Goal: Information Seeking & Learning: Compare options

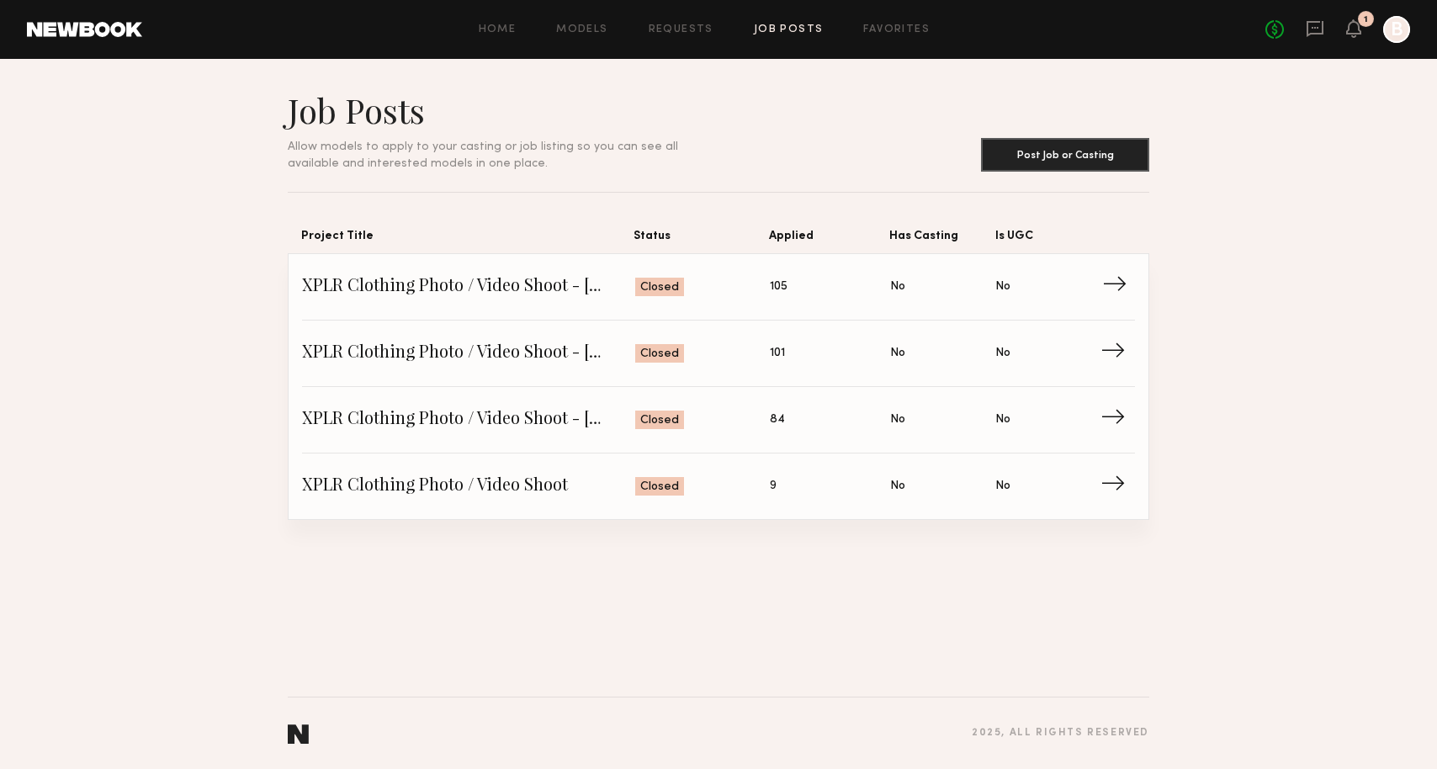
click at [706, 299] on span "Status: Closed" at bounding box center [702, 286] width 135 height 25
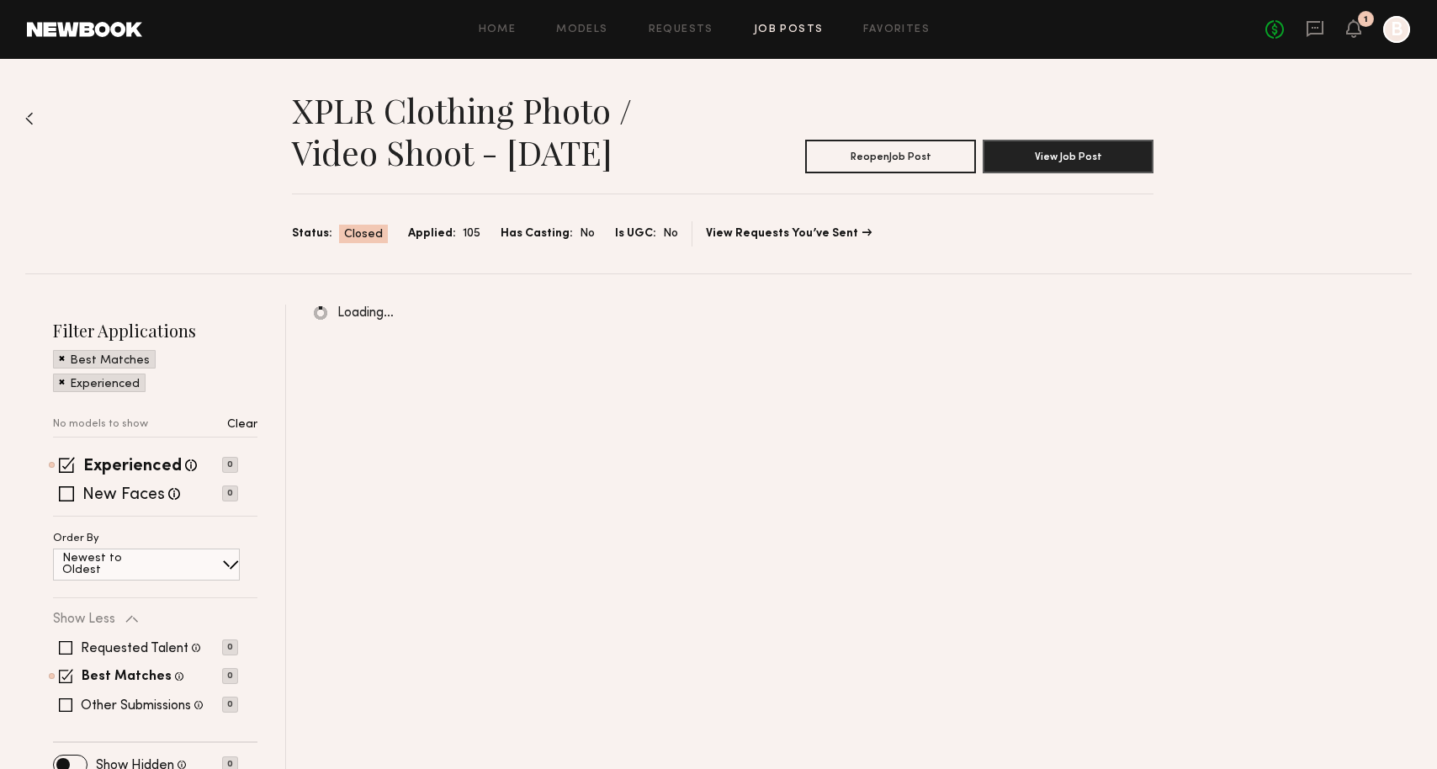
click at [154, 479] on div "Experienced Talent we've deemed to have ample paid, professional modeling exper…" at bounding box center [155, 487] width 204 height 58
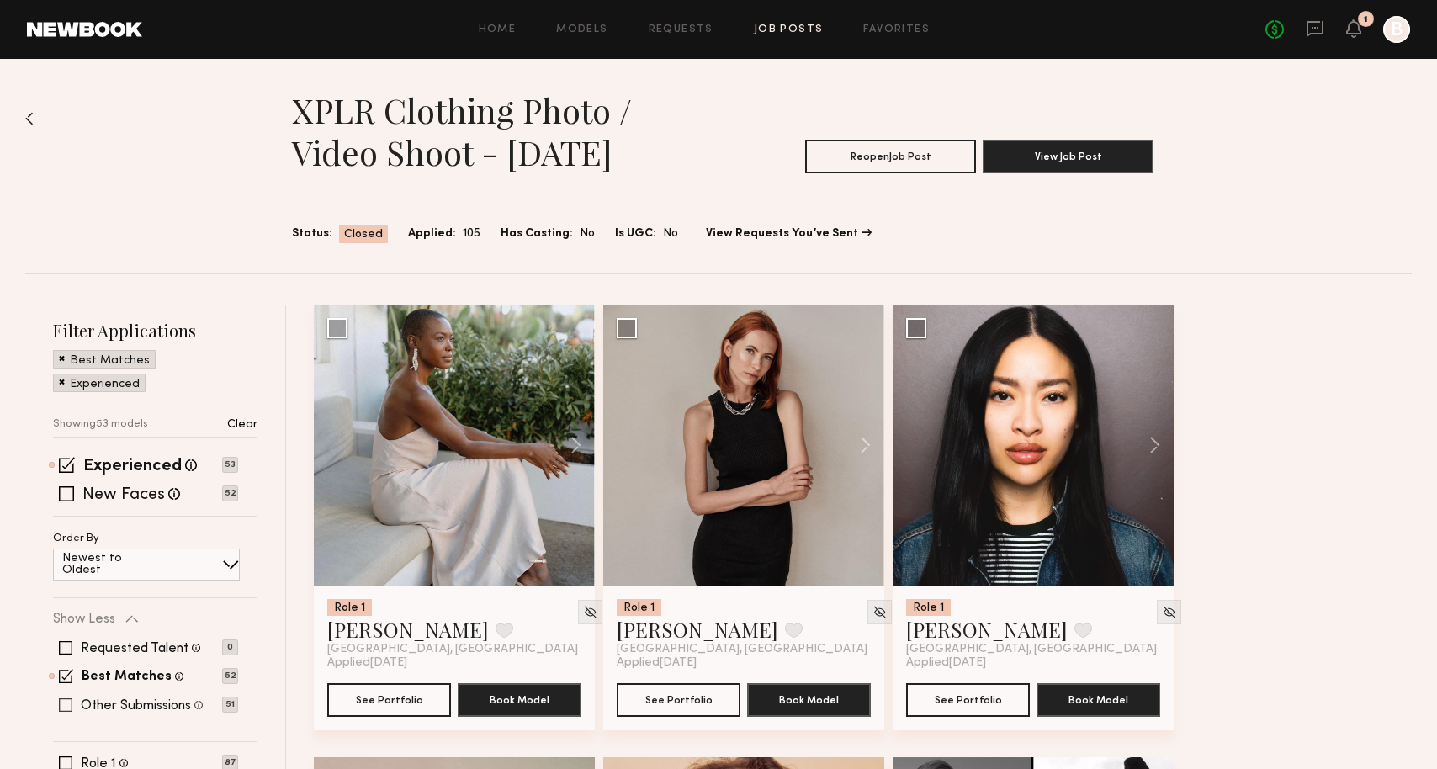
click at [114, 706] on label "Other Submissions" at bounding box center [136, 705] width 110 height 13
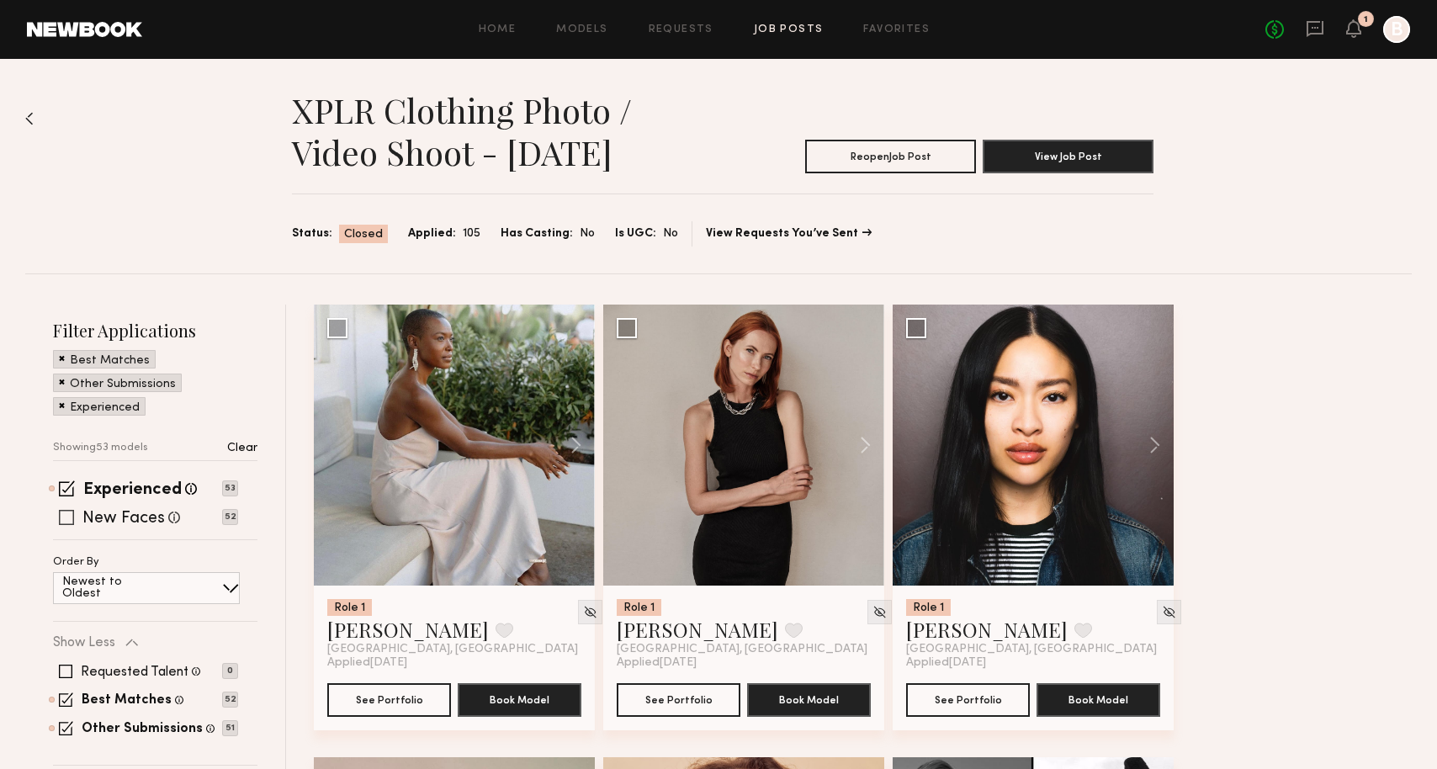
click at [72, 517] on span at bounding box center [66, 517] width 15 height 15
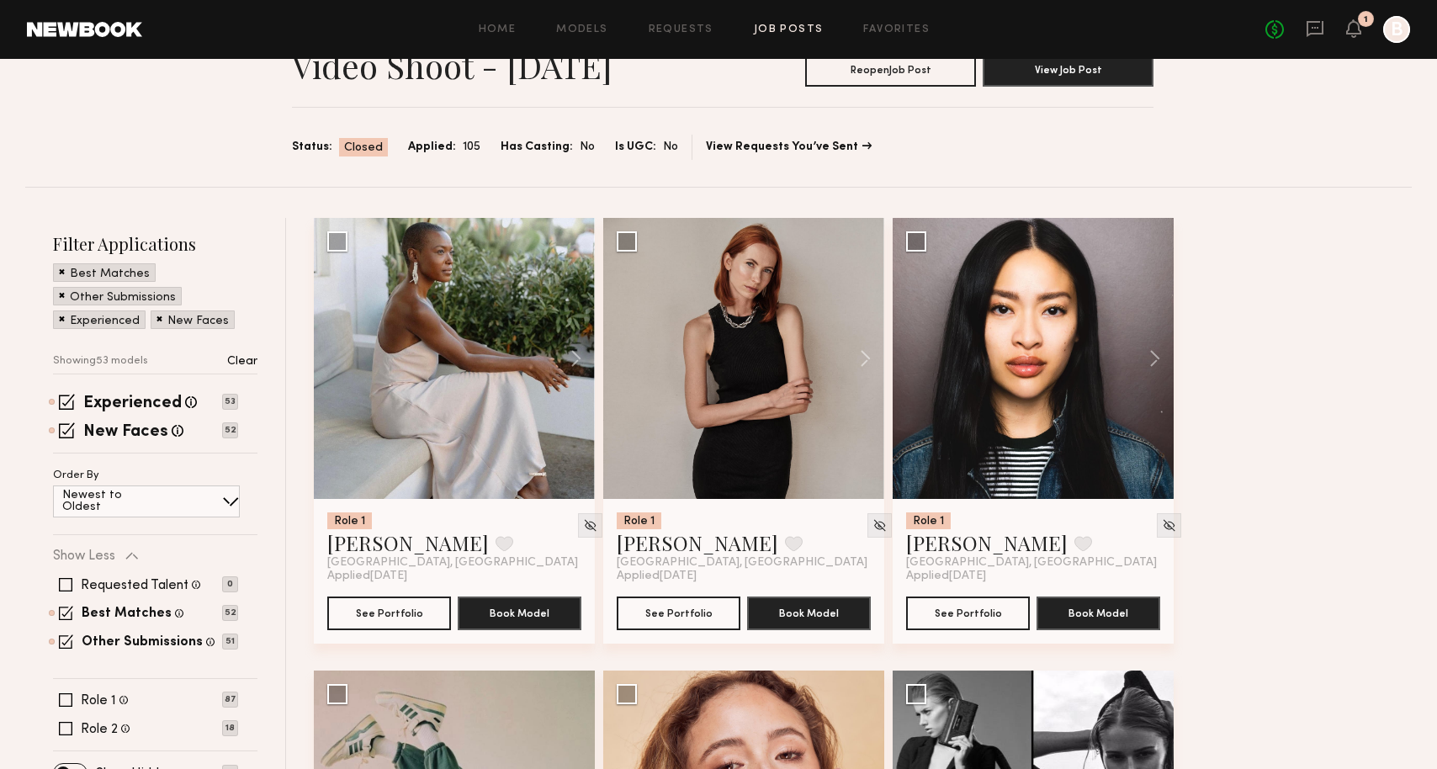
scroll to position [127, 0]
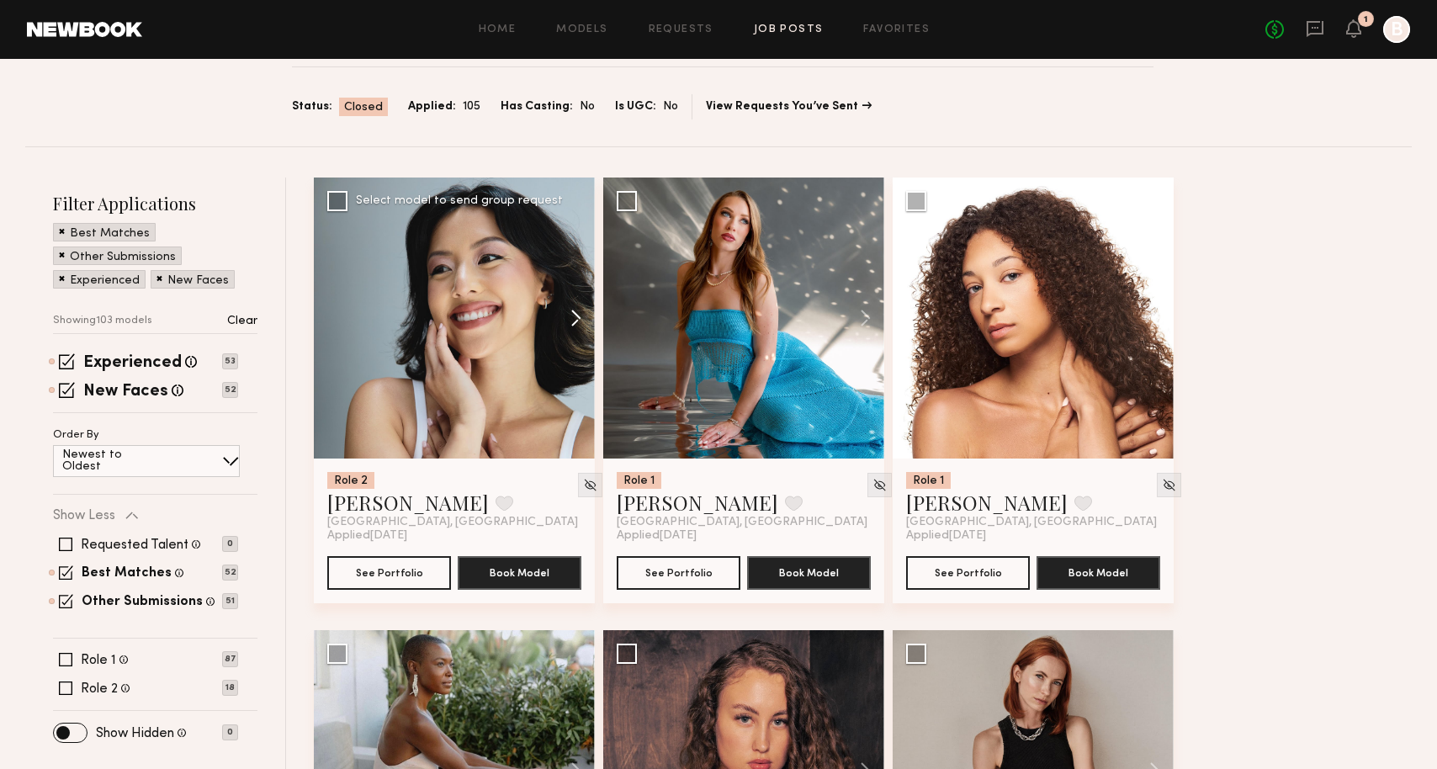
click at [568, 326] on button at bounding box center [568, 317] width 54 height 281
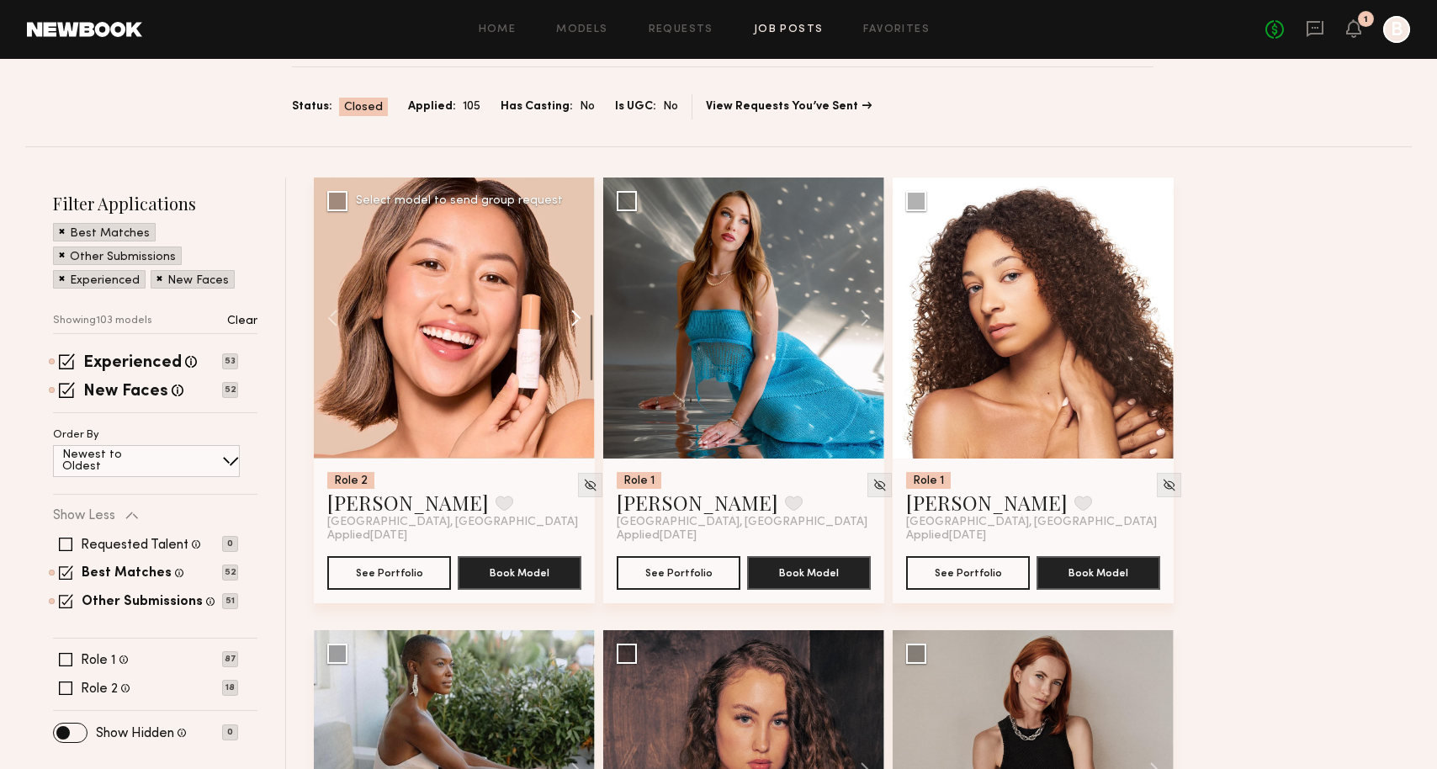
click at [568, 326] on button at bounding box center [568, 317] width 54 height 281
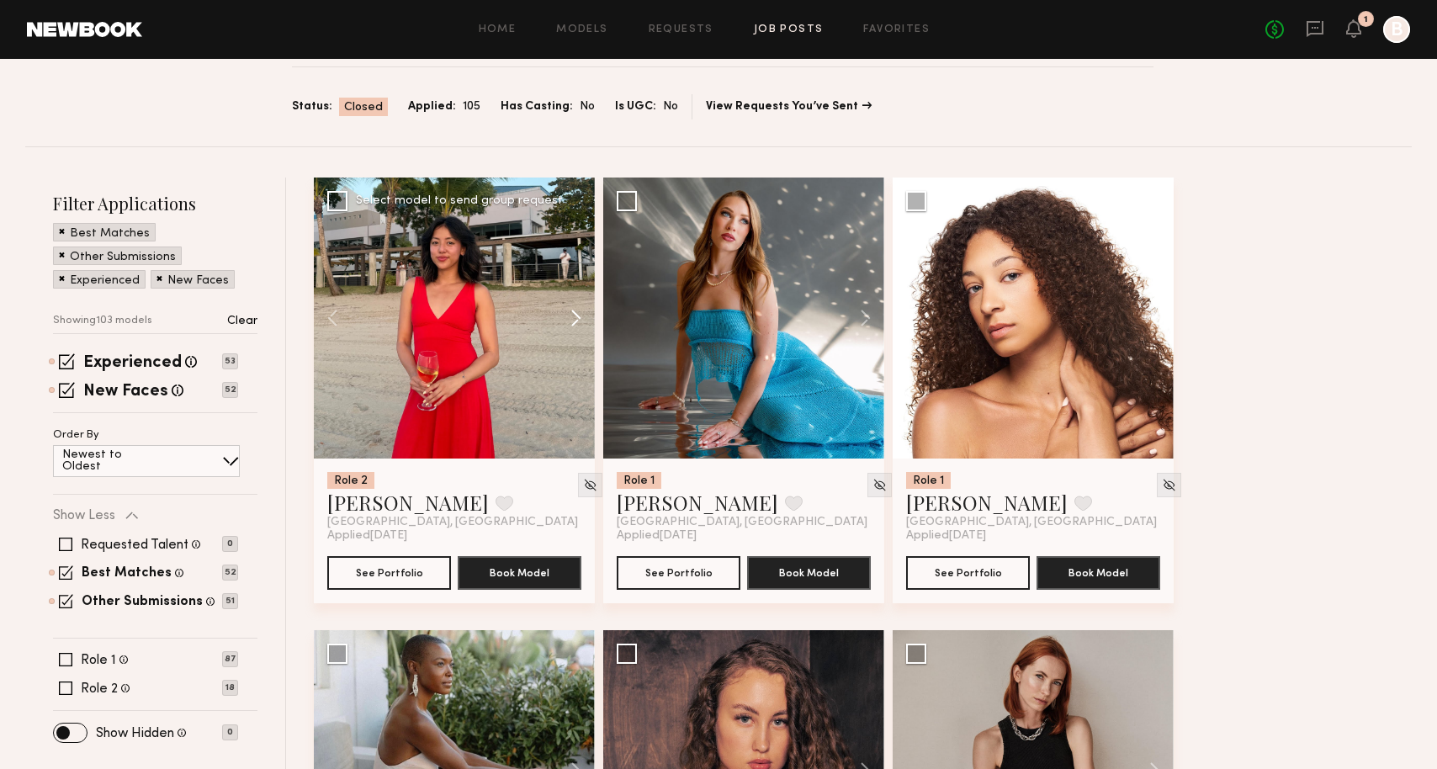
click at [568, 326] on button at bounding box center [568, 317] width 54 height 281
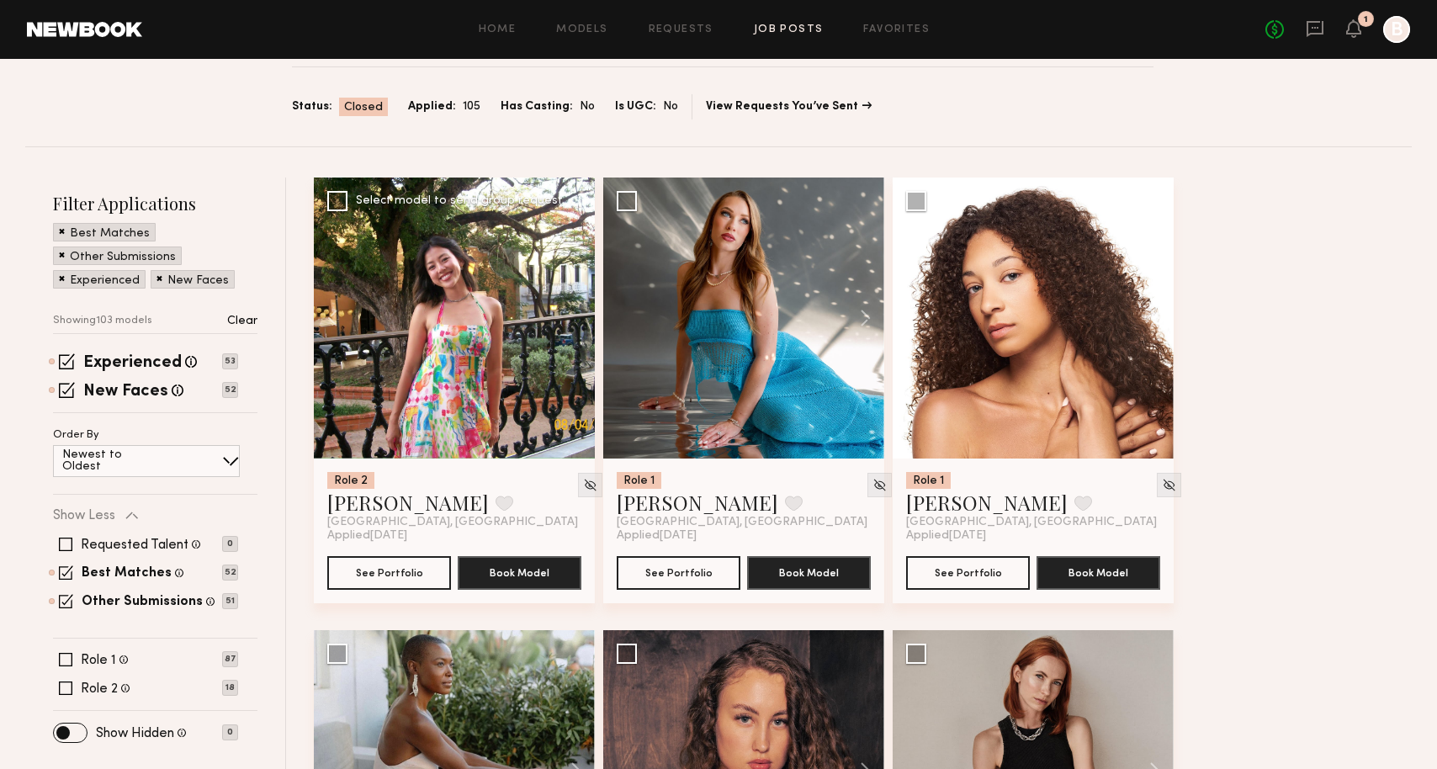
click at [568, 326] on div at bounding box center [454, 317] width 281 height 281
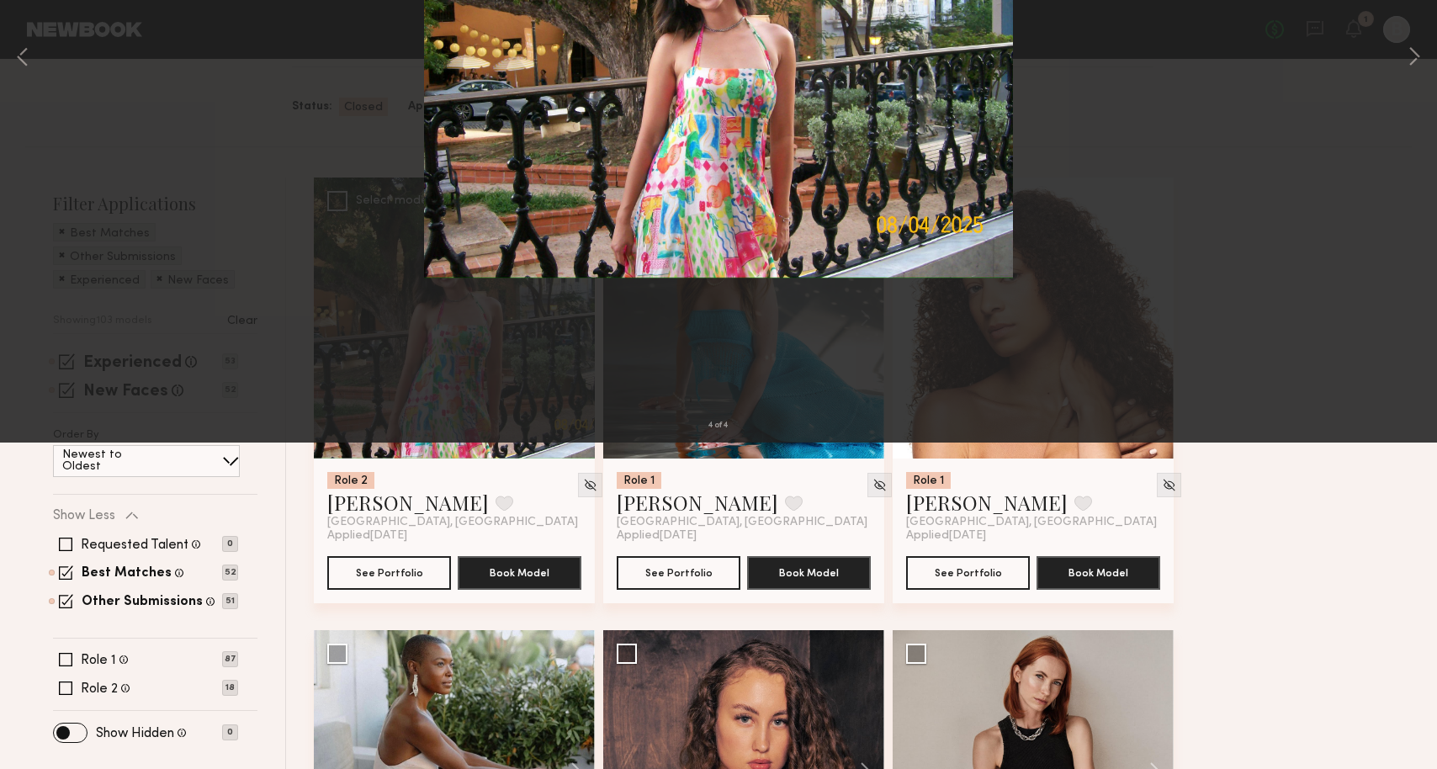
click at [1106, 166] on div "4 of 4" at bounding box center [718, 384] width 1437 height 769
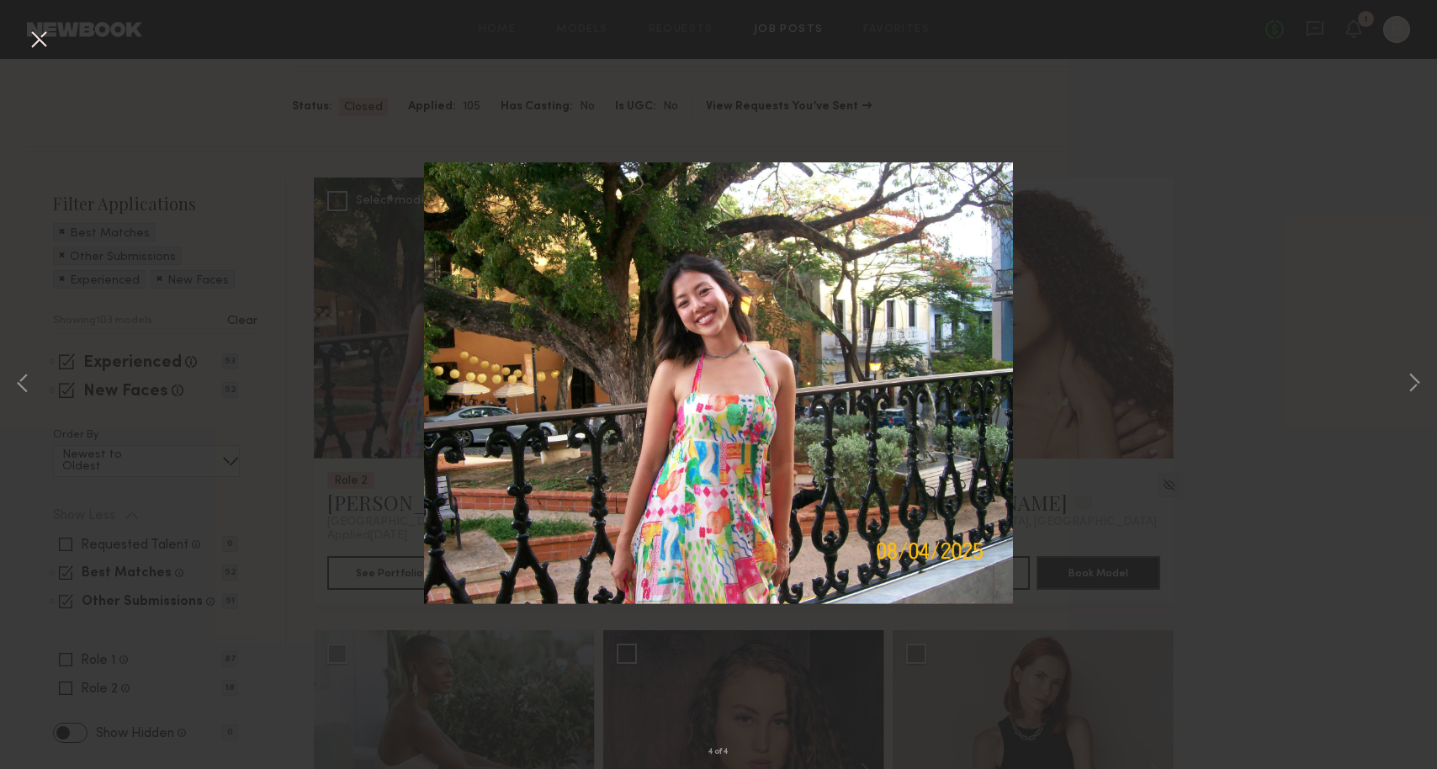
click at [34, 40] on button at bounding box center [38, 40] width 27 height 30
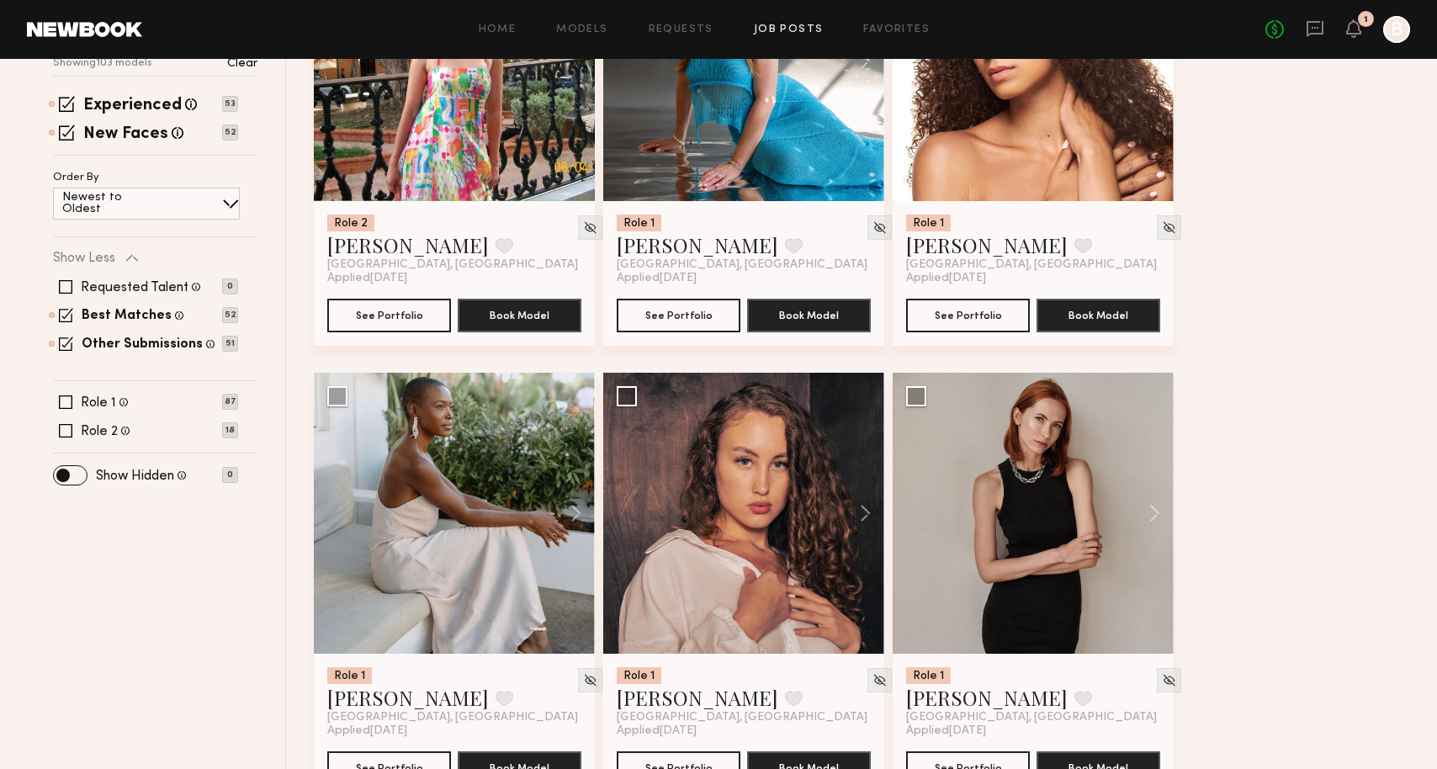
scroll to position [81, 0]
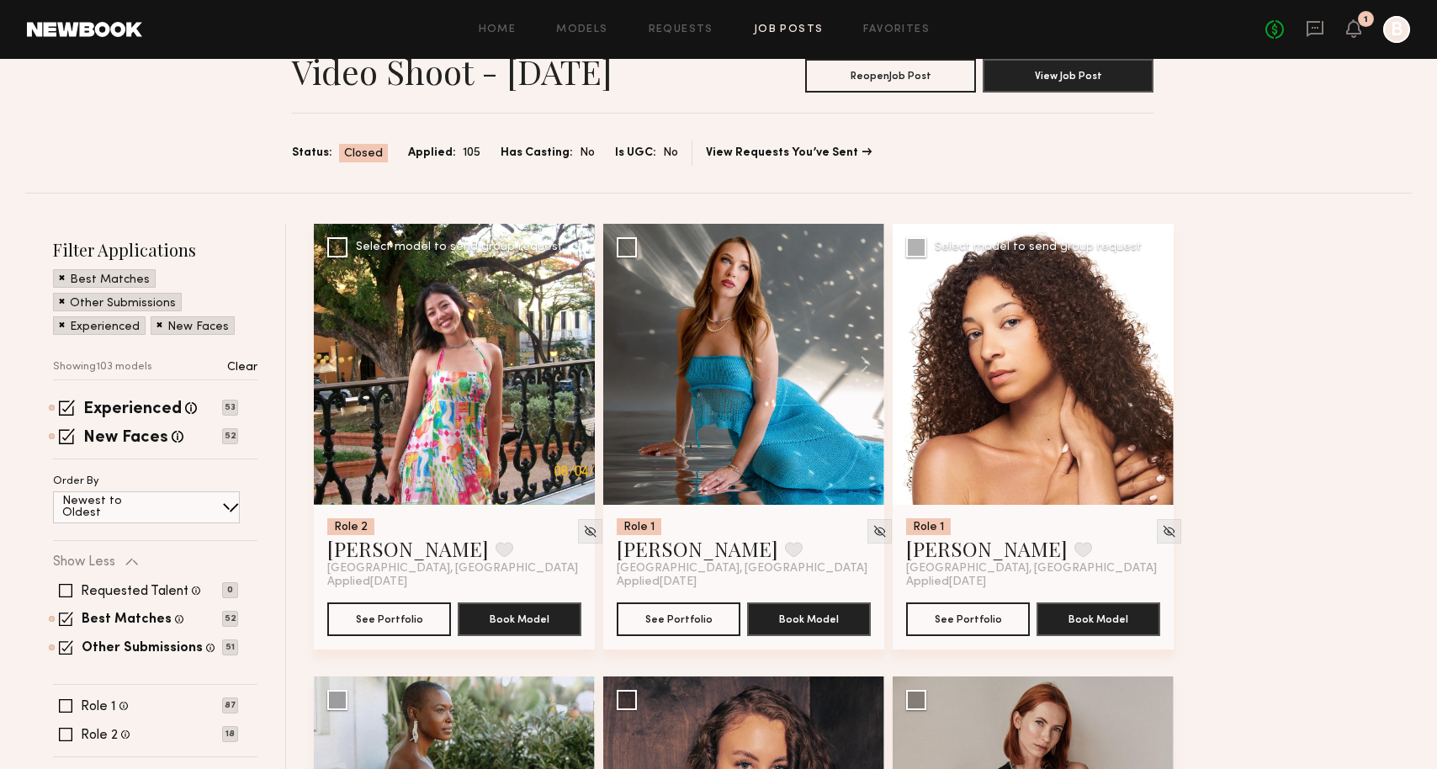
click at [1149, 363] on button at bounding box center [1147, 364] width 54 height 281
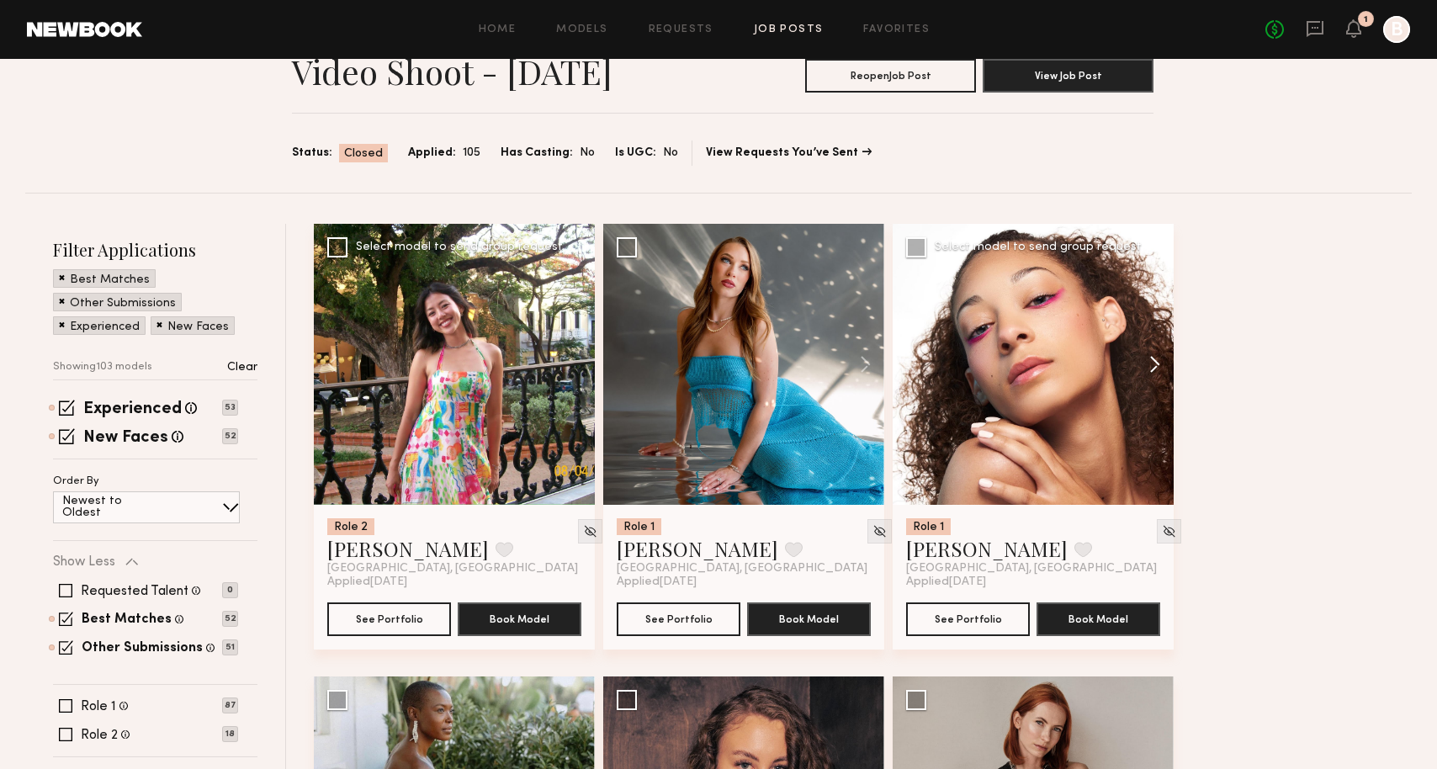
click at [1149, 363] on button at bounding box center [1147, 364] width 54 height 281
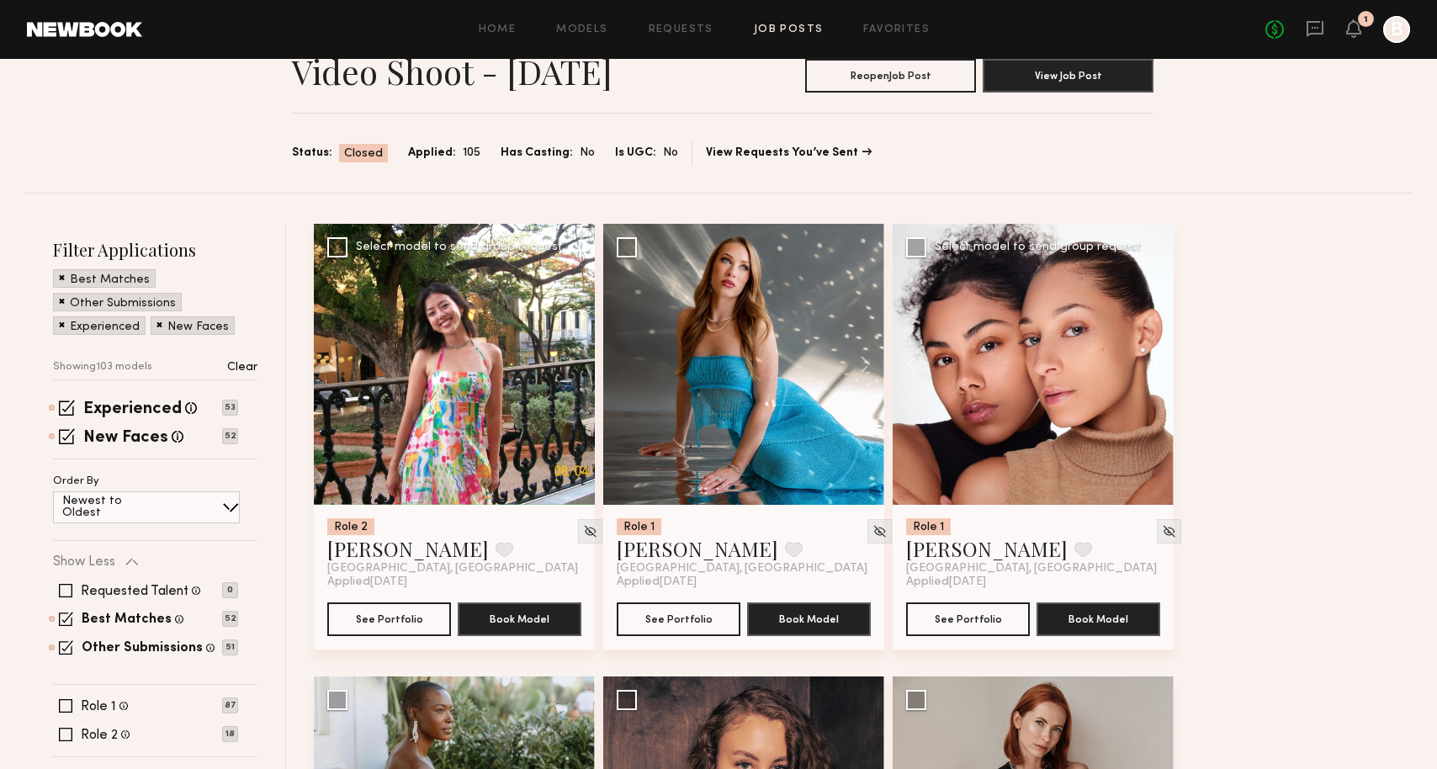
click at [1149, 363] on button at bounding box center [1147, 364] width 54 height 281
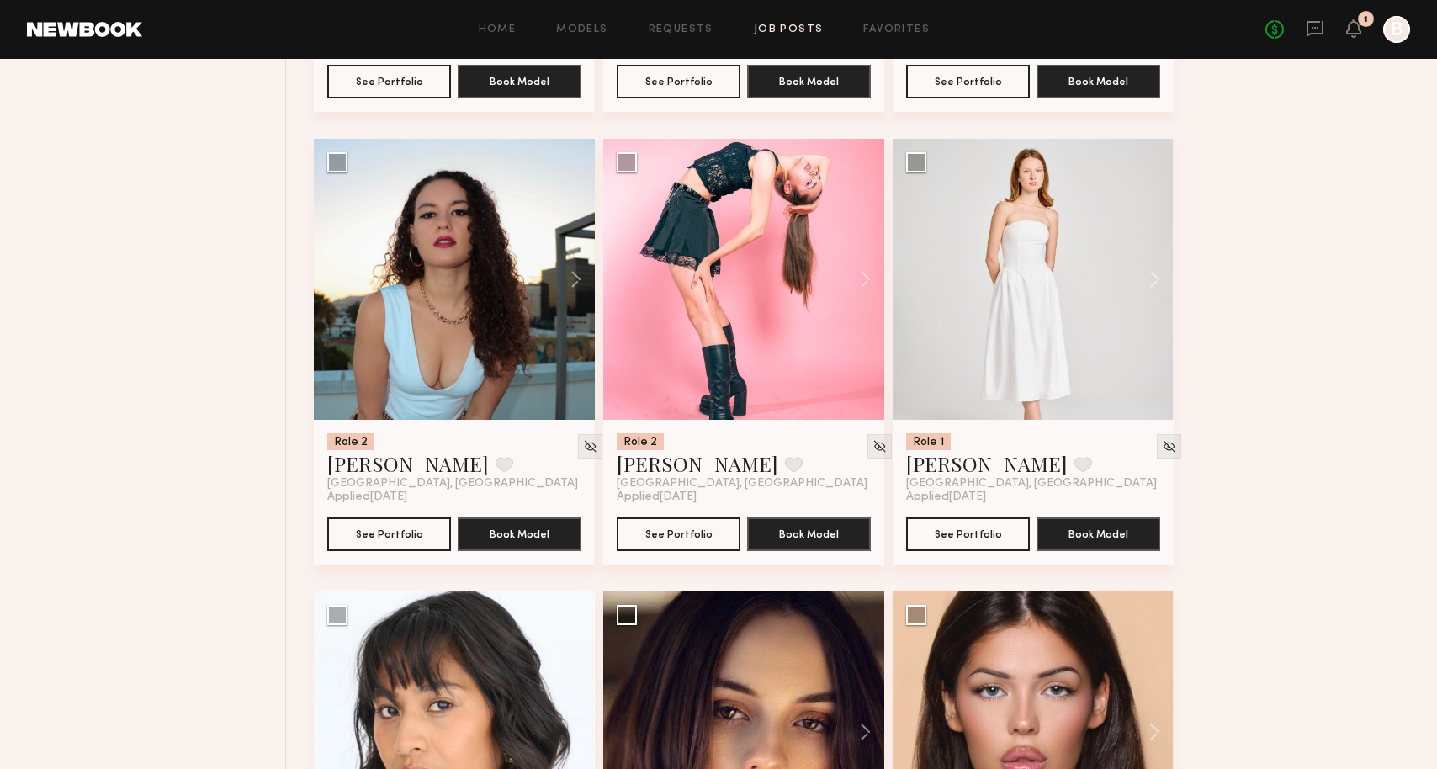
scroll to position [3170, 0]
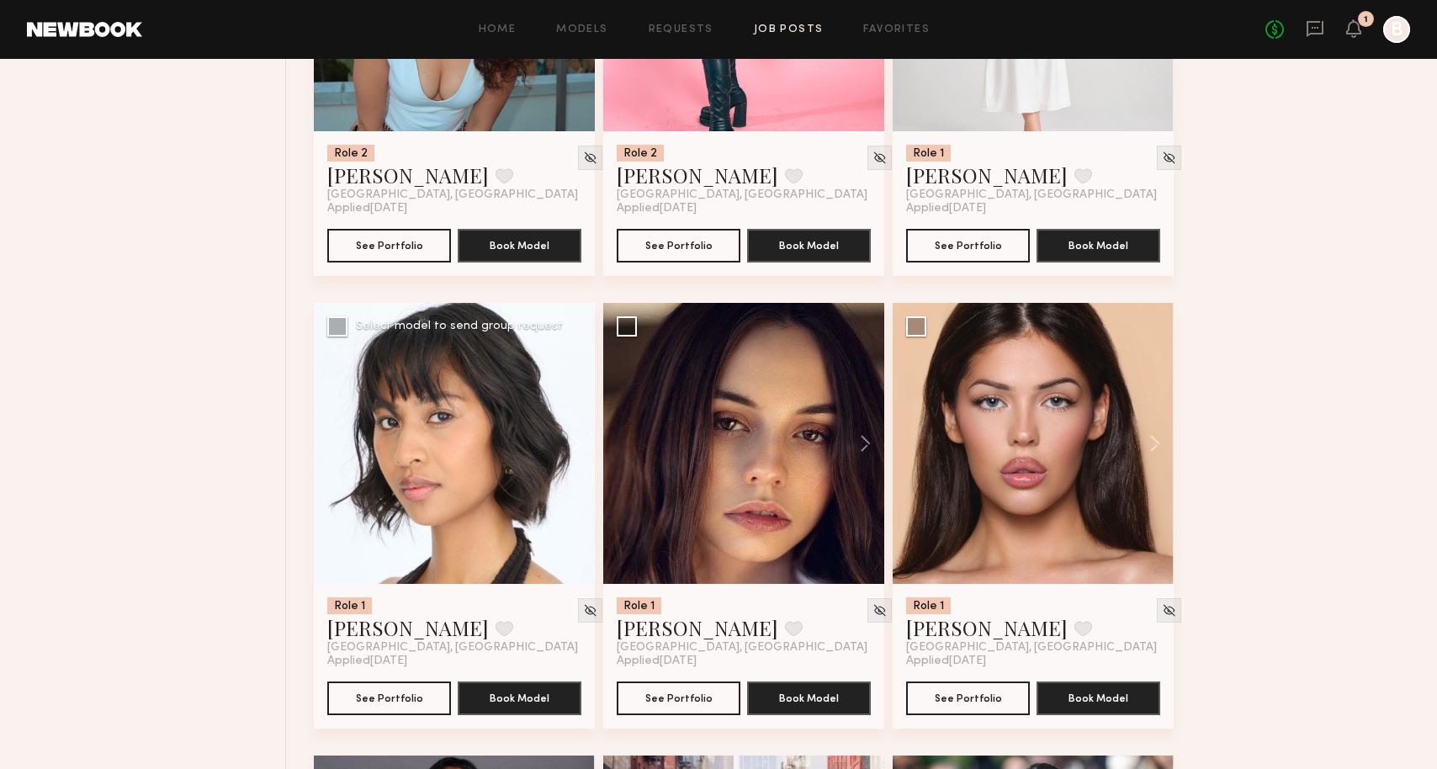
click at [571, 455] on button at bounding box center [568, 443] width 54 height 281
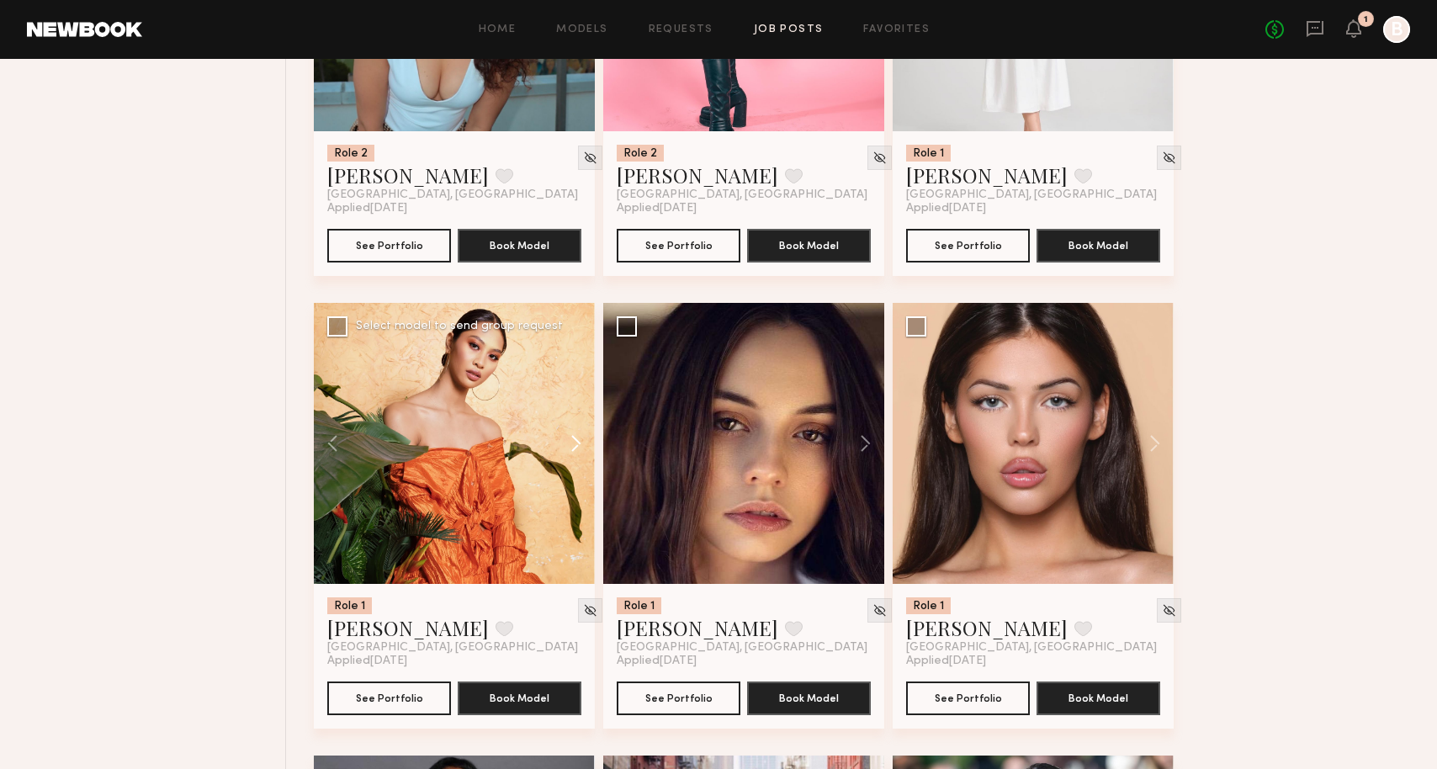
click at [571, 455] on button at bounding box center [568, 443] width 54 height 281
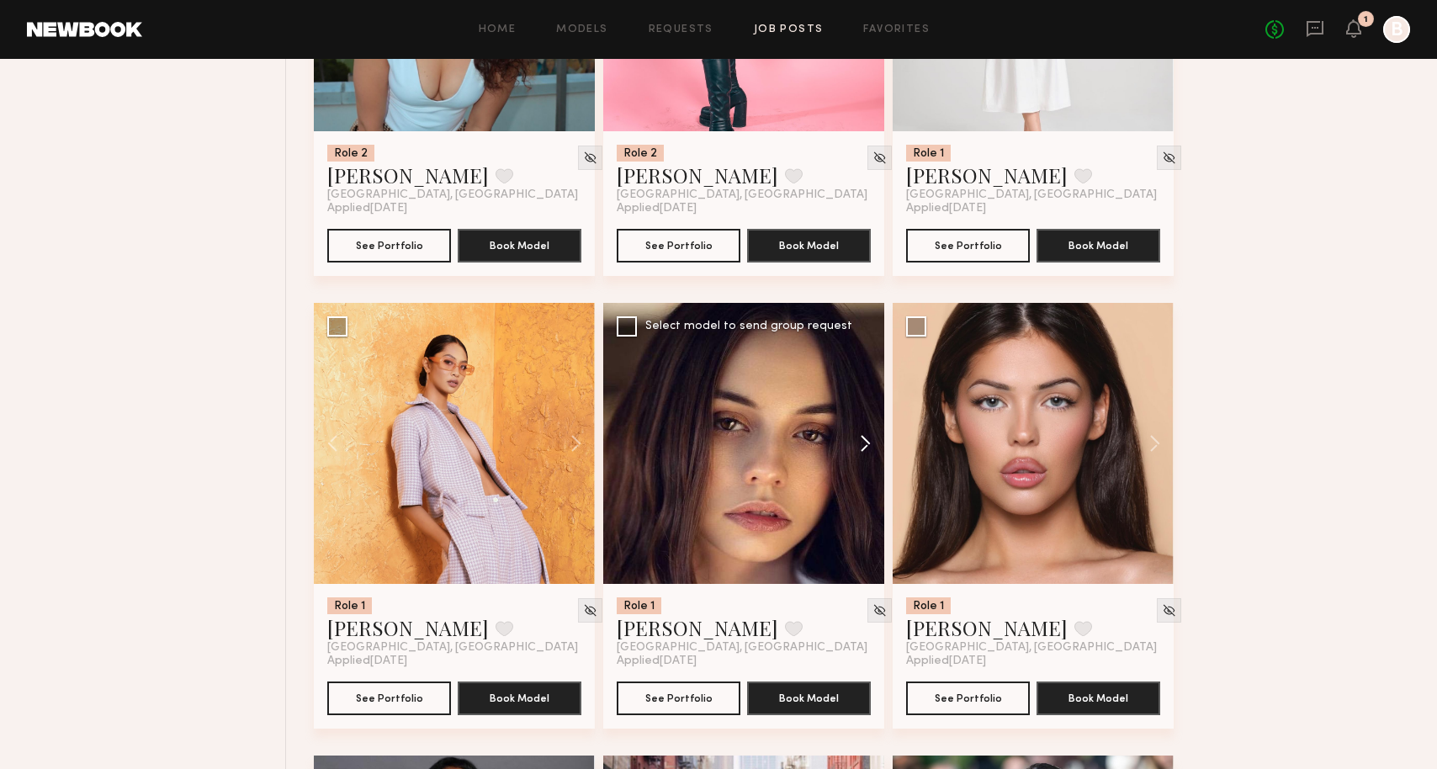
click at [855, 457] on button at bounding box center [857, 443] width 54 height 281
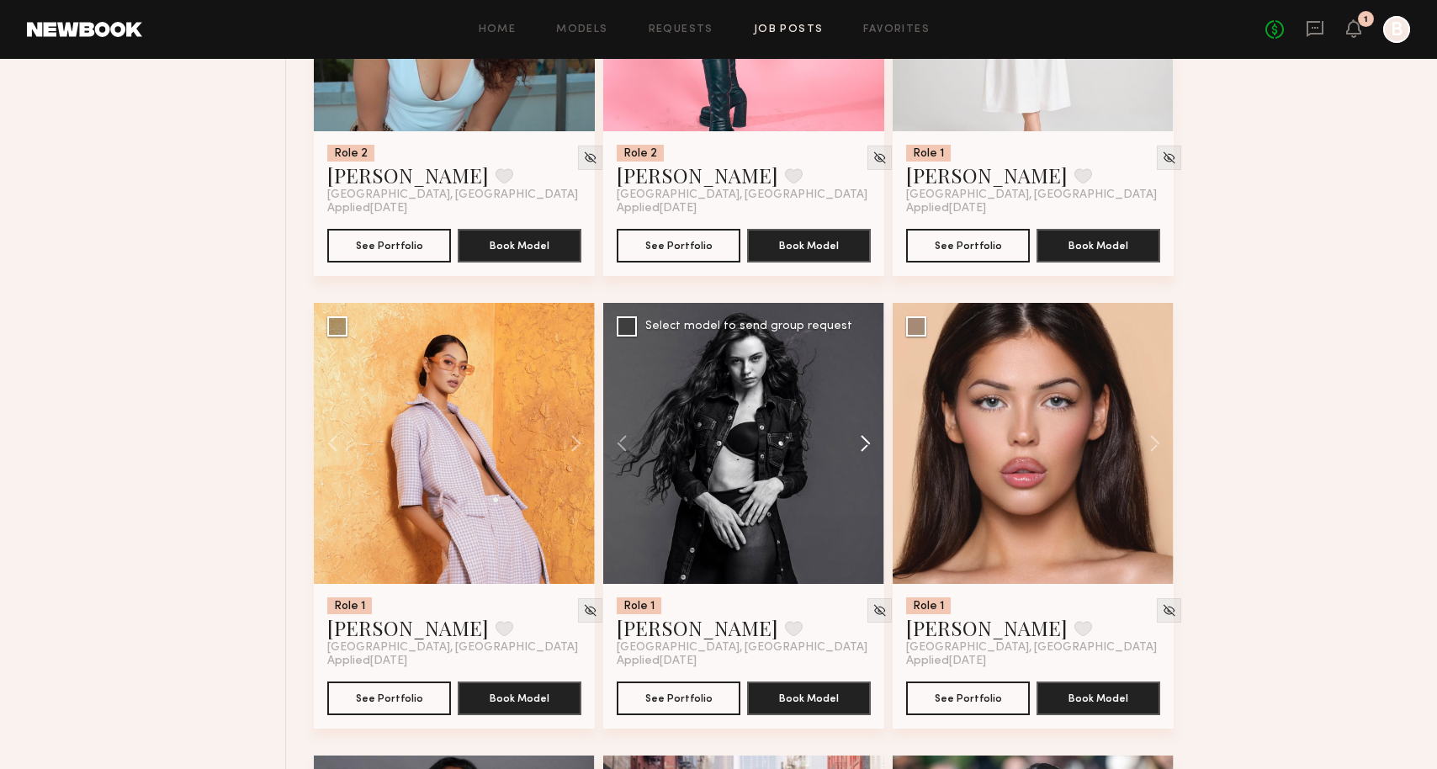
click at [855, 457] on button at bounding box center [857, 443] width 54 height 281
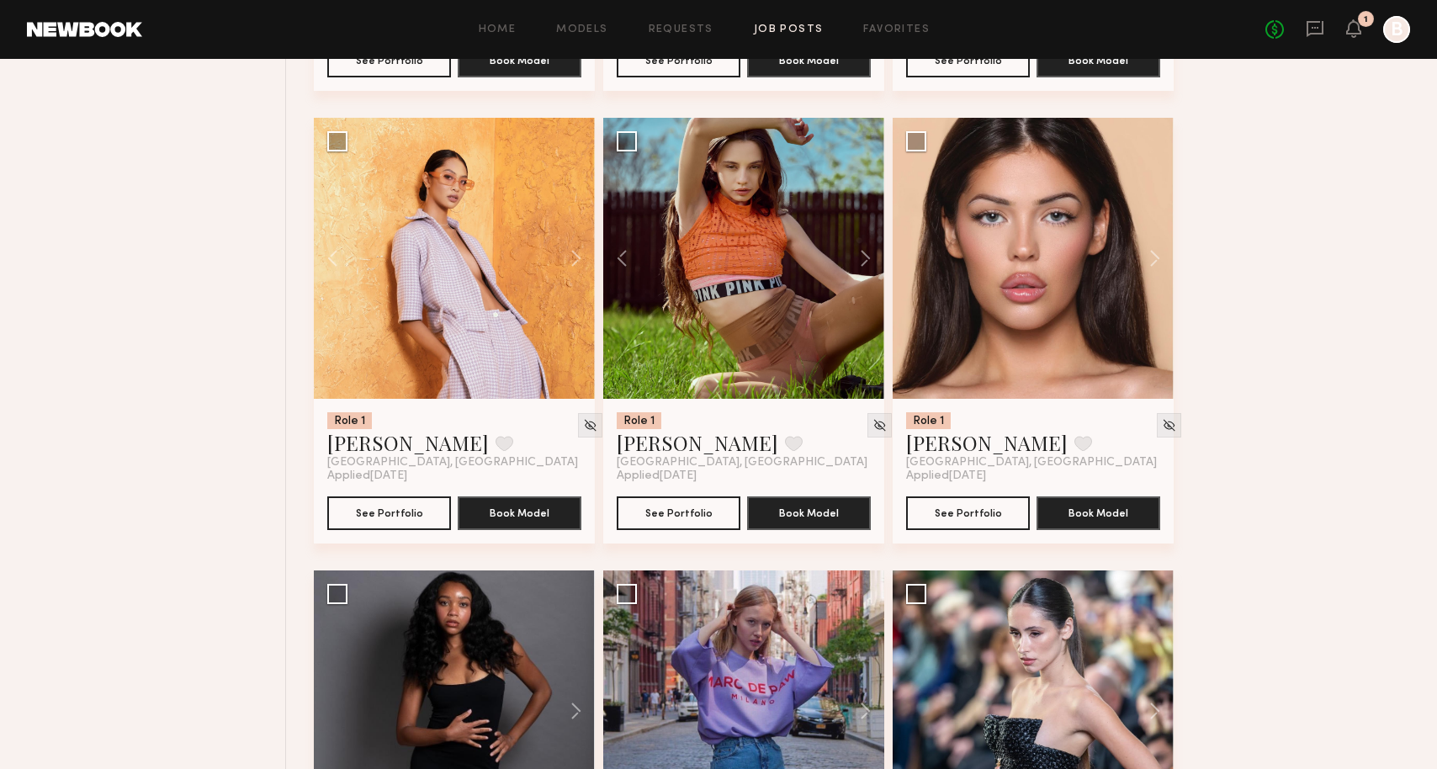
scroll to position [3624, 0]
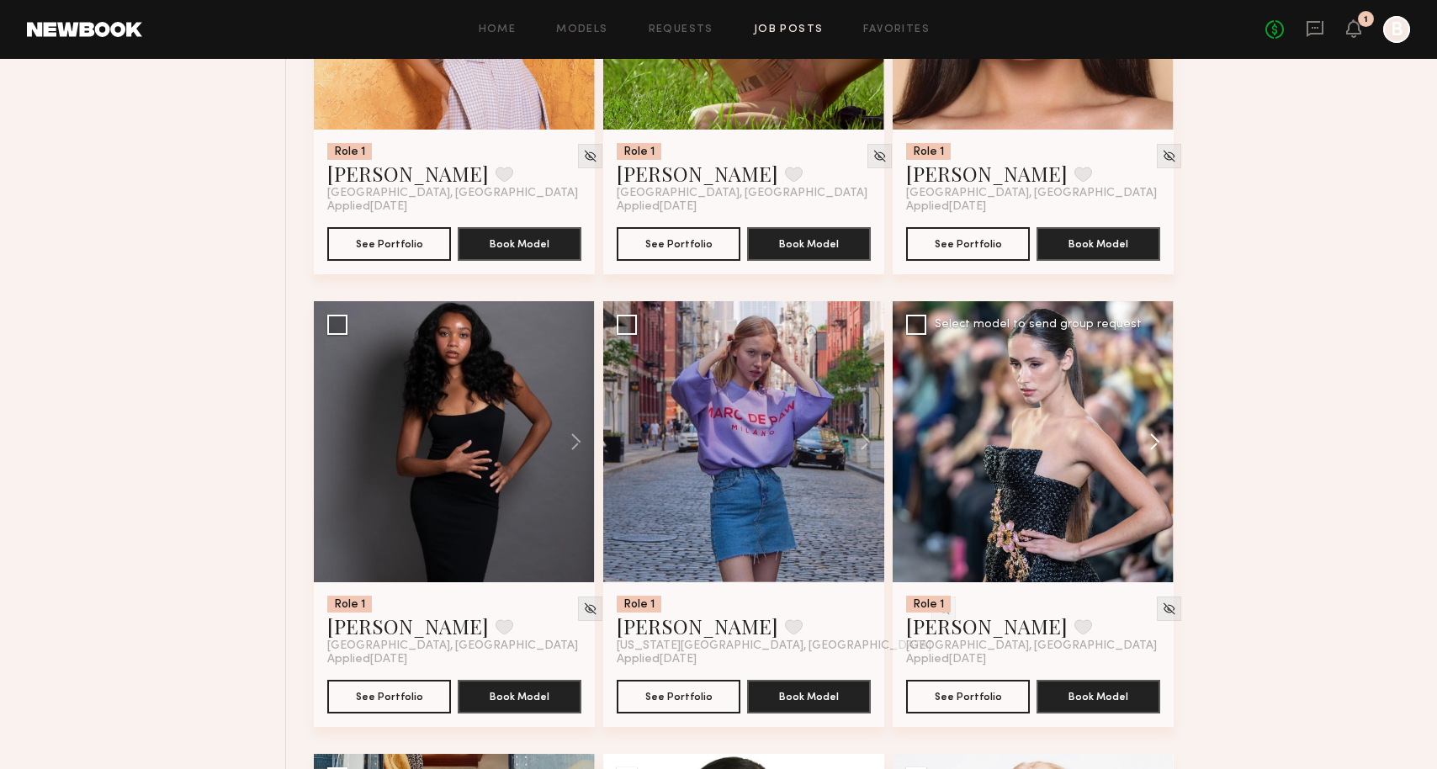
click at [1147, 460] on button at bounding box center [1147, 441] width 54 height 281
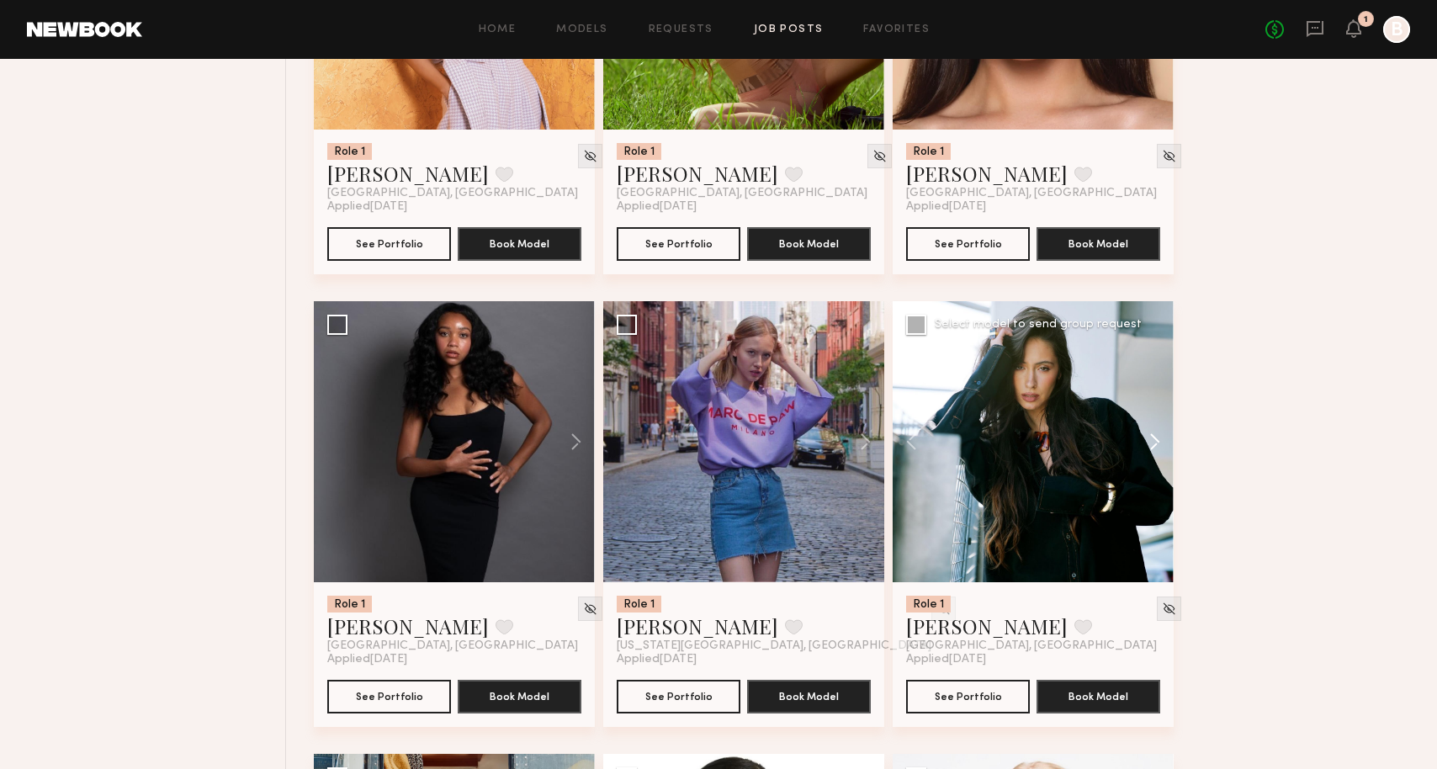
click at [1146, 460] on button at bounding box center [1147, 441] width 54 height 281
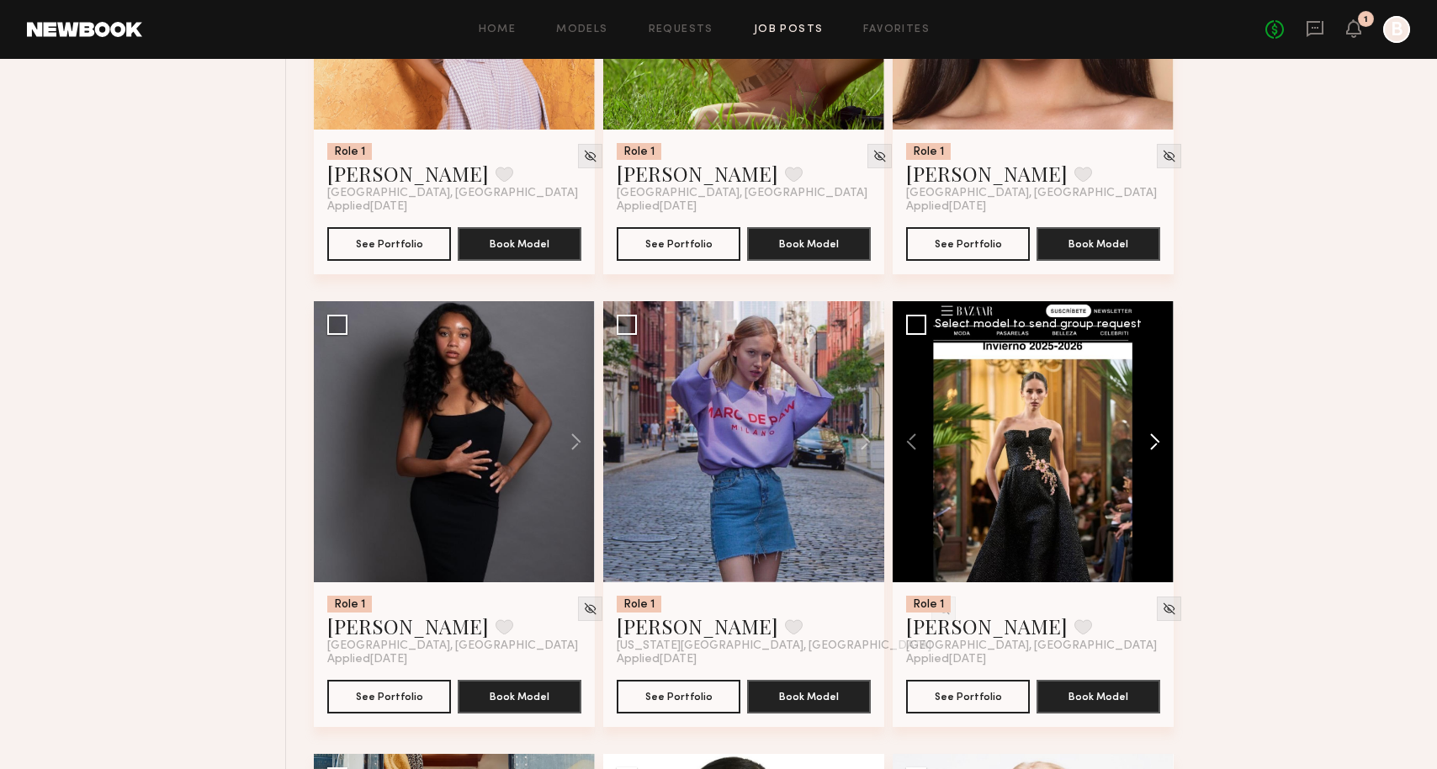
click at [1146, 460] on button at bounding box center [1147, 441] width 54 height 281
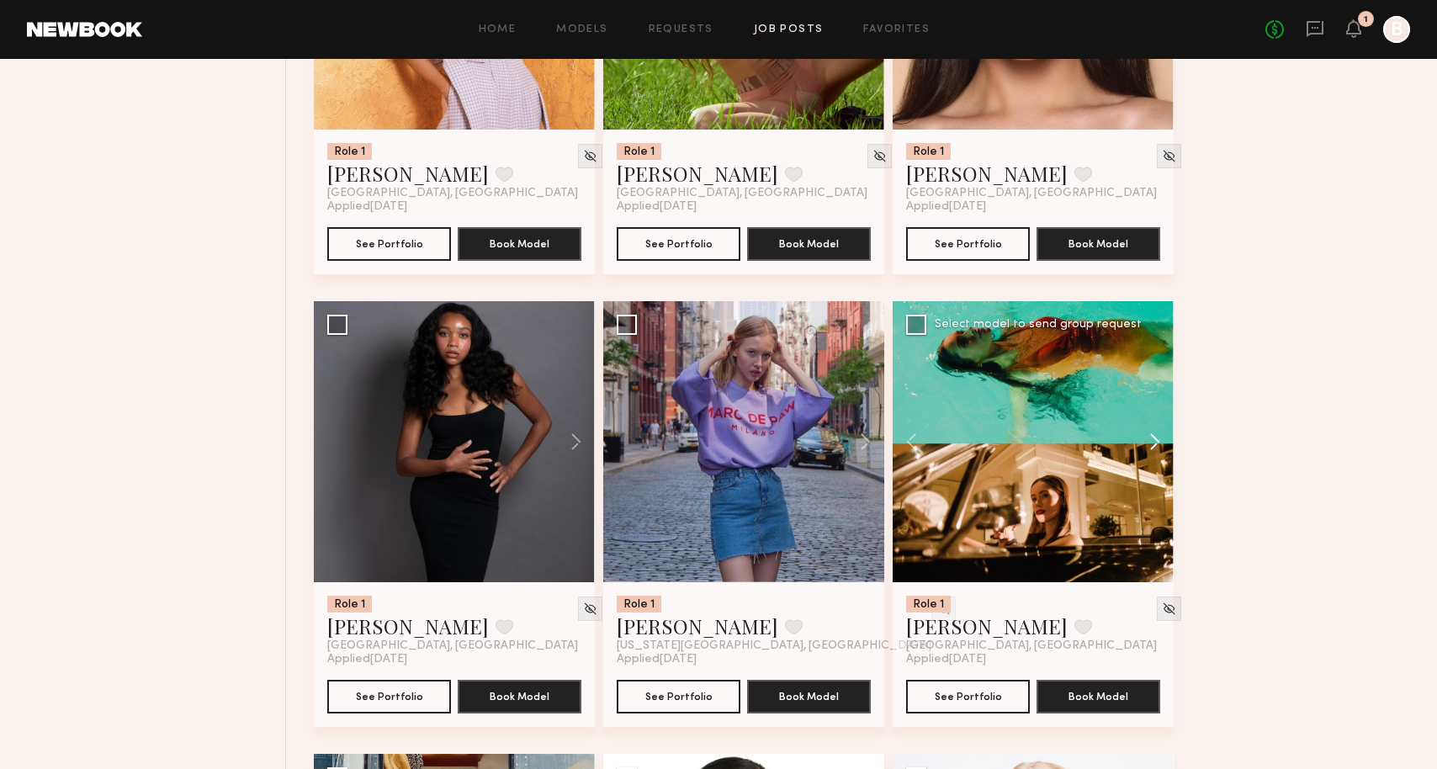
click at [1146, 460] on button at bounding box center [1147, 441] width 54 height 281
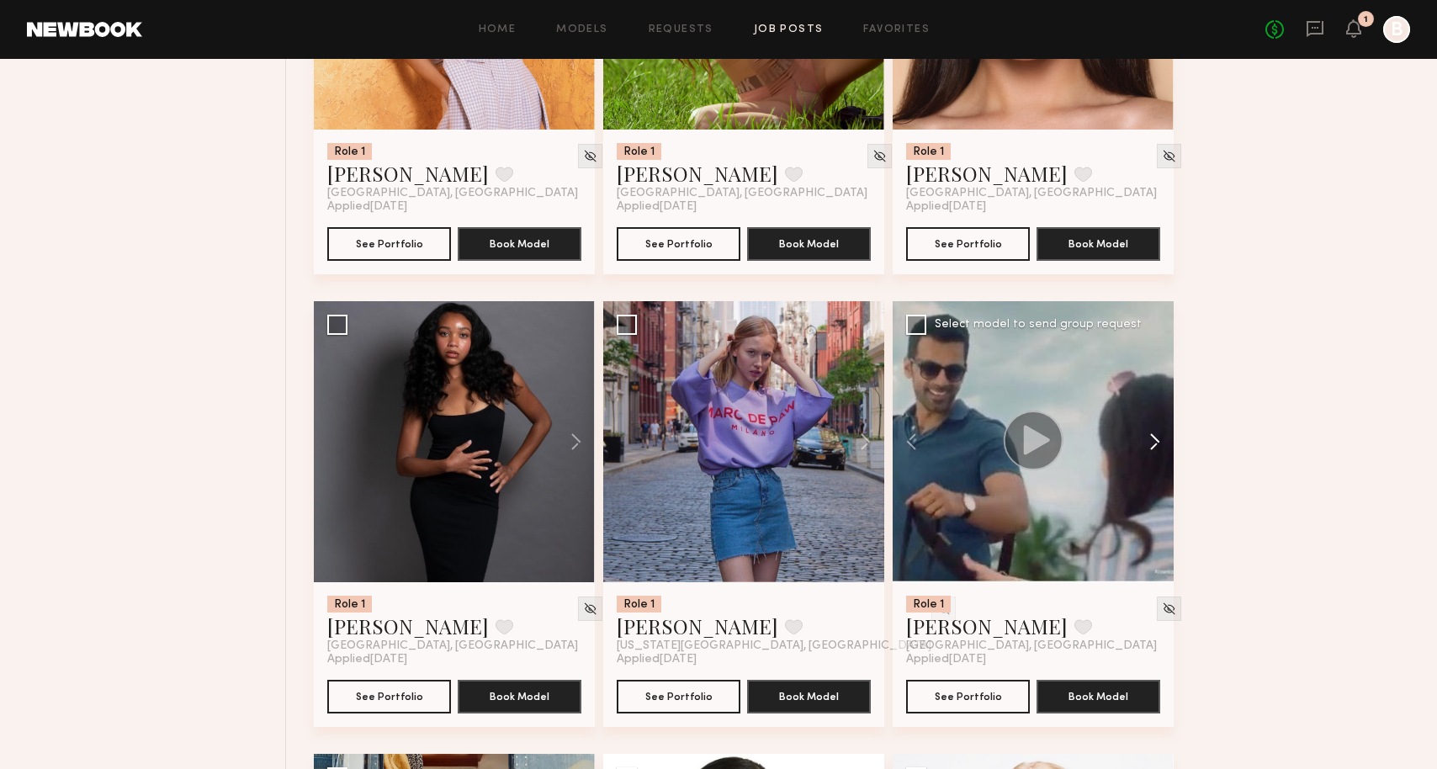
click at [1146, 460] on button at bounding box center [1147, 441] width 54 height 281
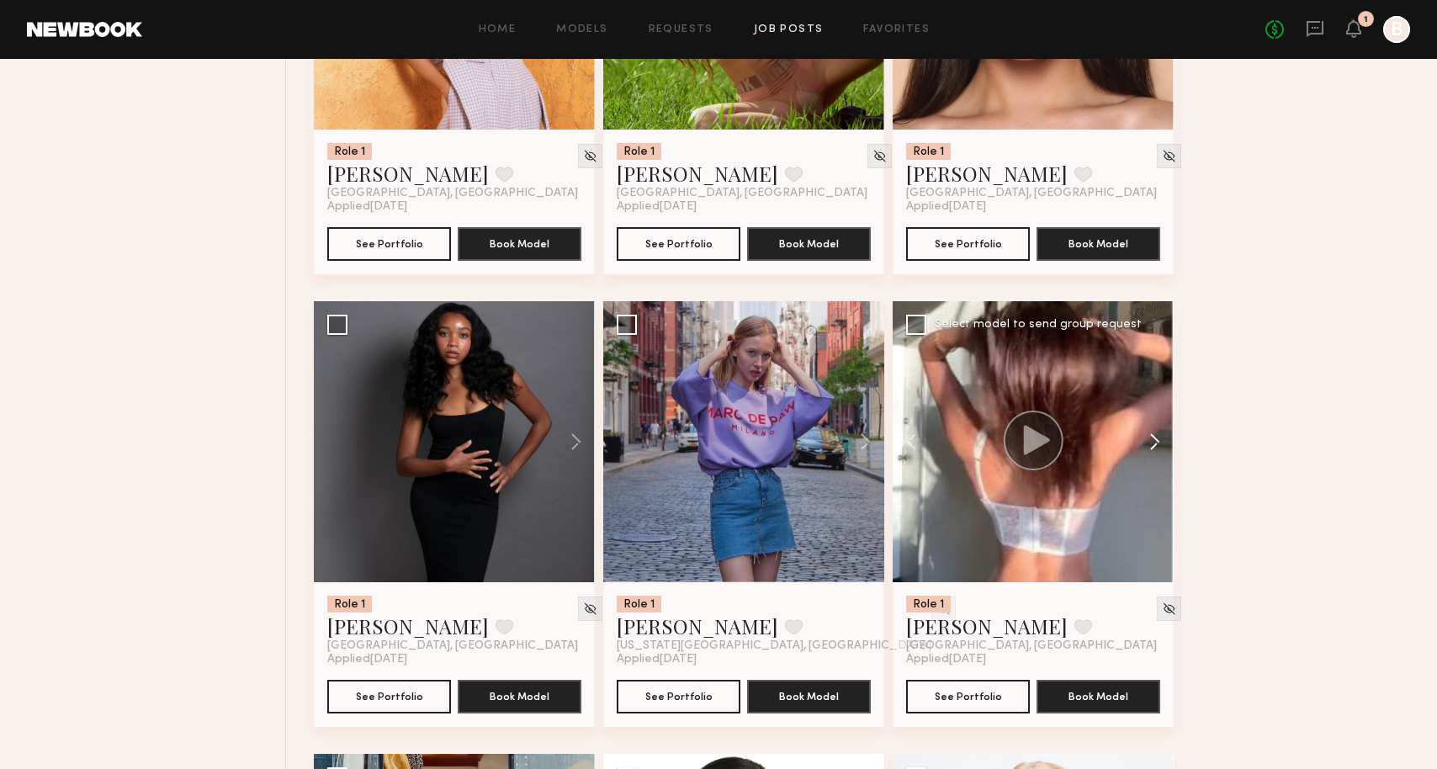
click at [1146, 460] on button at bounding box center [1147, 441] width 54 height 281
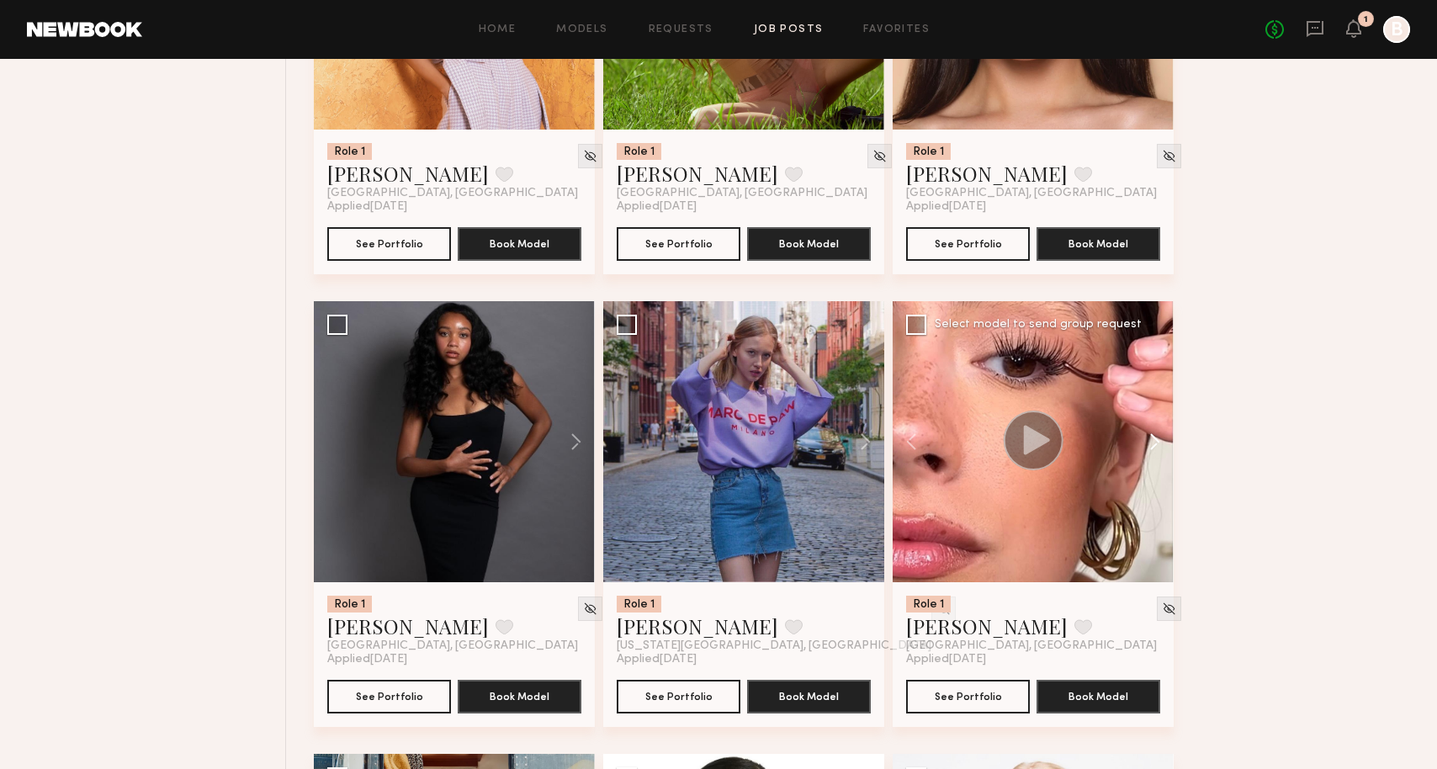
click at [1146, 460] on button at bounding box center [1147, 441] width 54 height 281
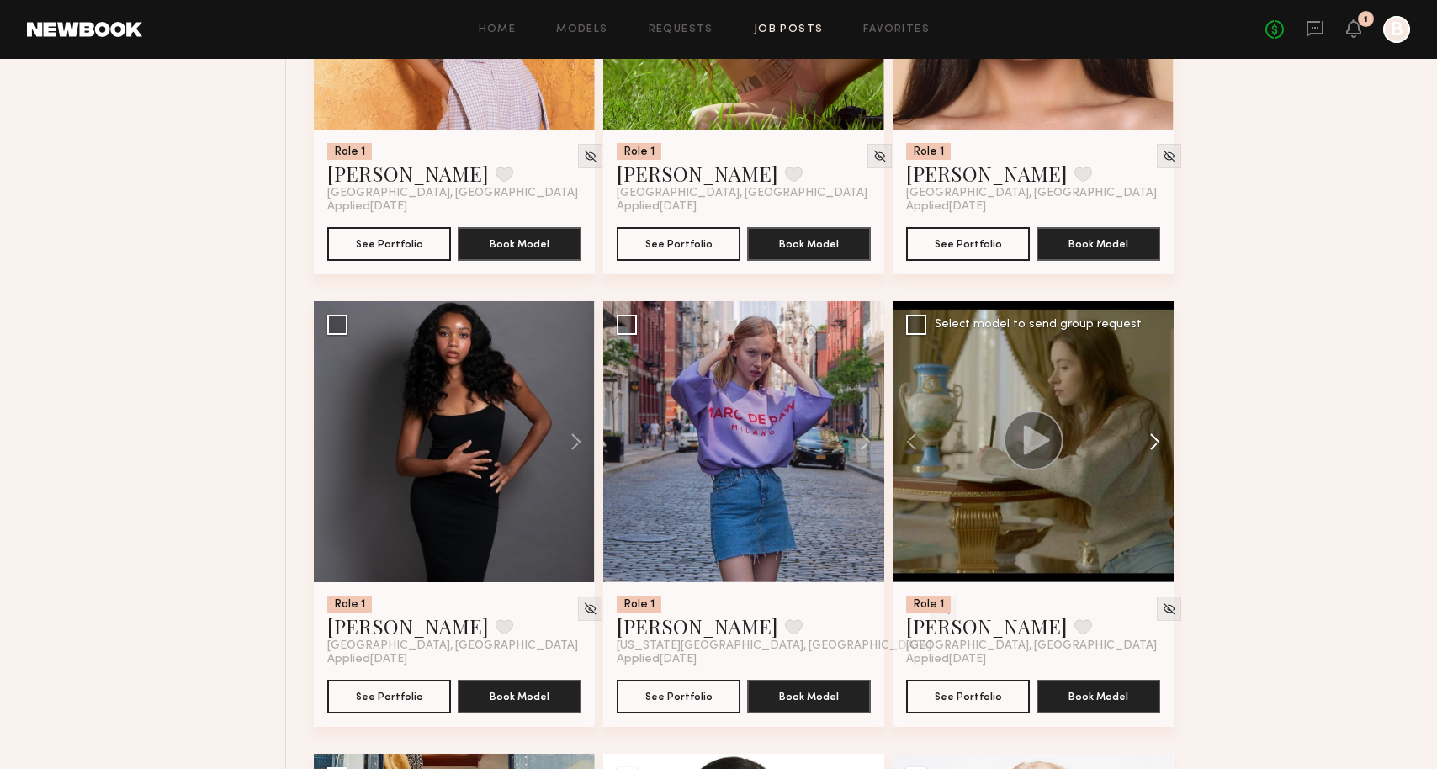
click at [1146, 460] on button at bounding box center [1147, 441] width 54 height 281
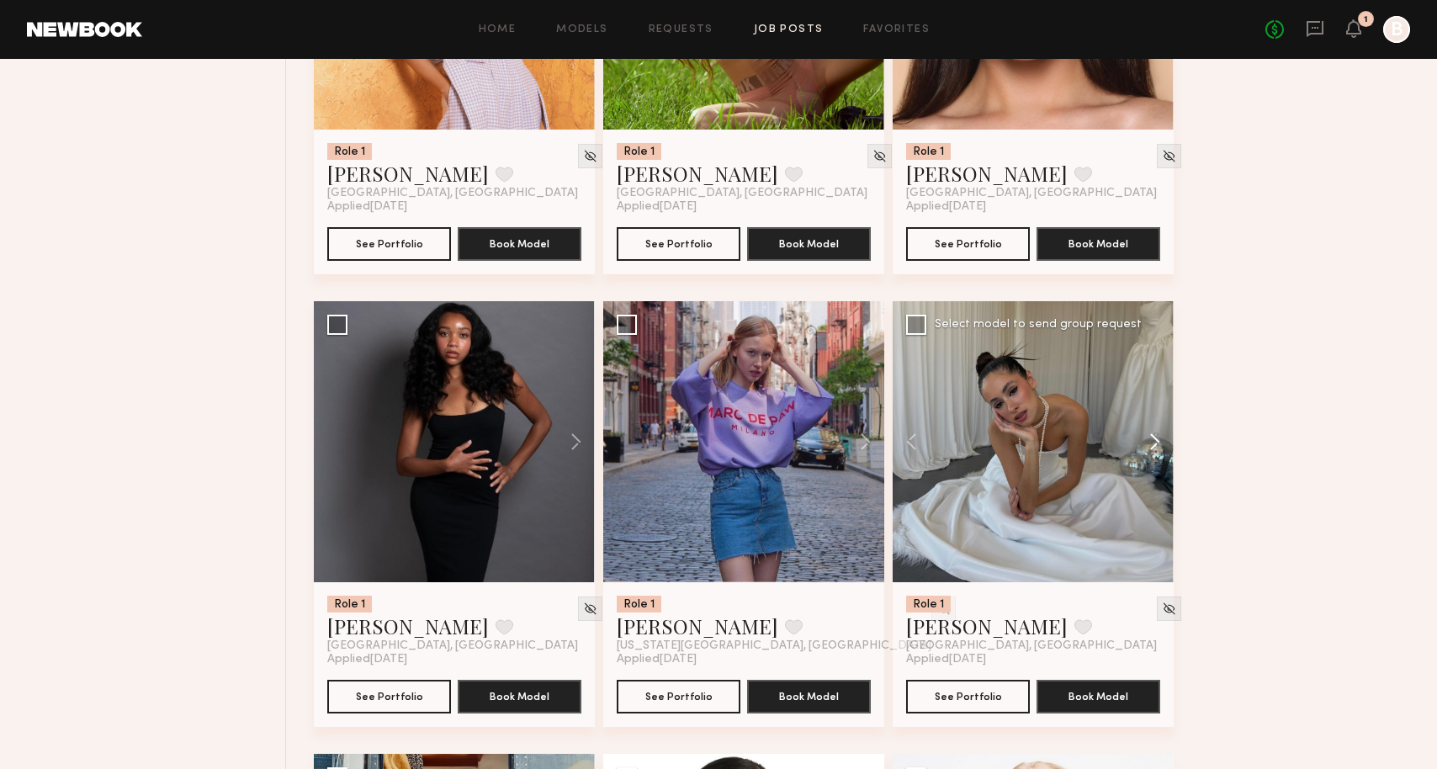
click at [1146, 460] on button at bounding box center [1147, 441] width 54 height 281
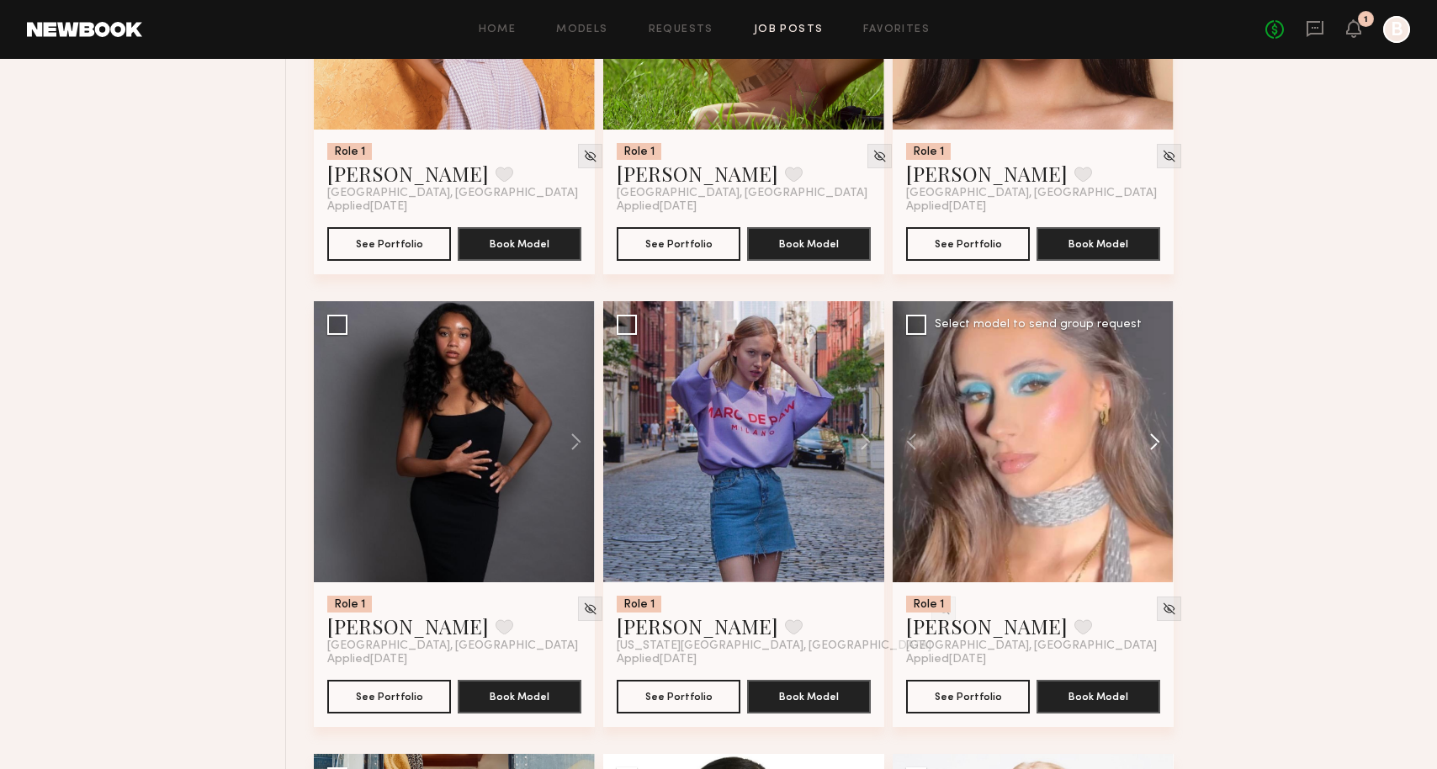
click at [1146, 460] on button at bounding box center [1147, 441] width 54 height 281
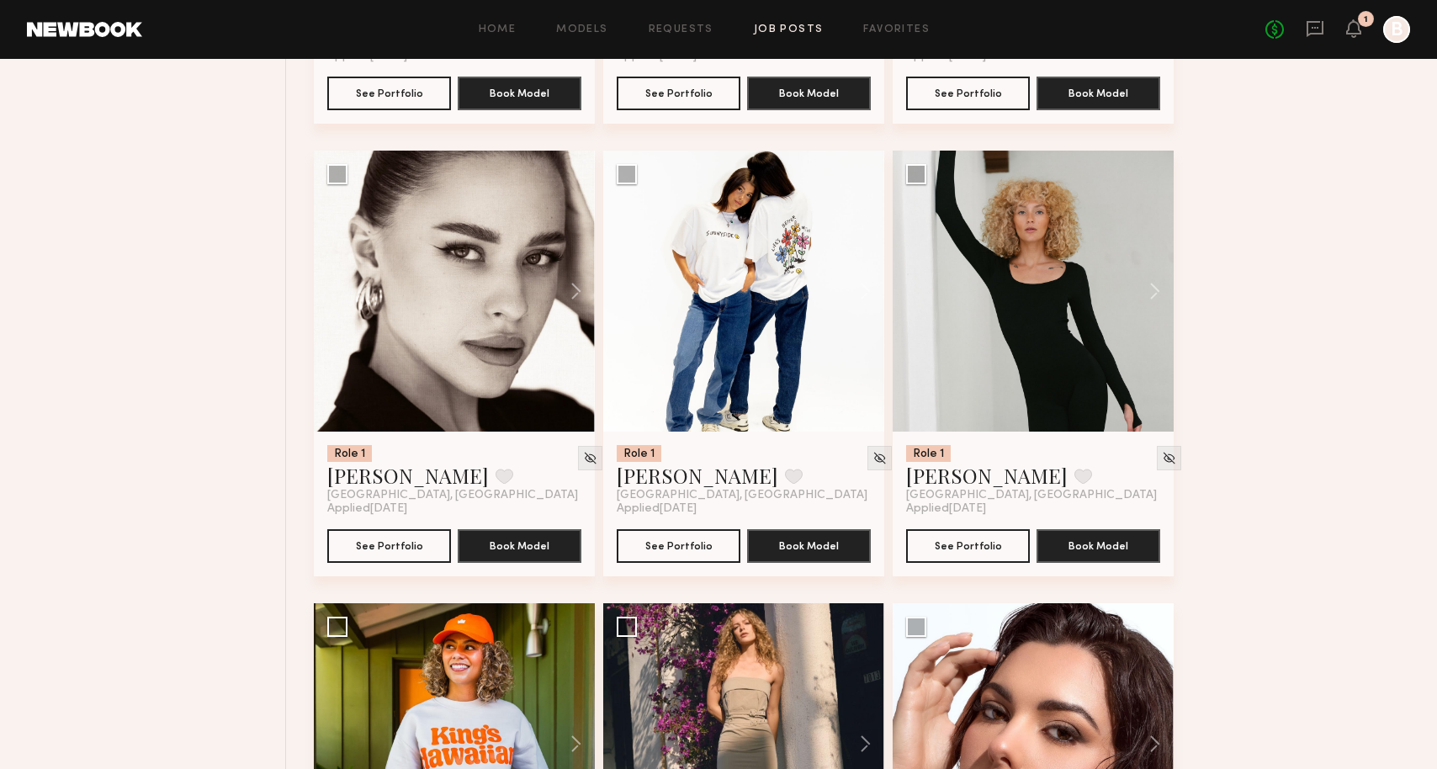
scroll to position [4426, 0]
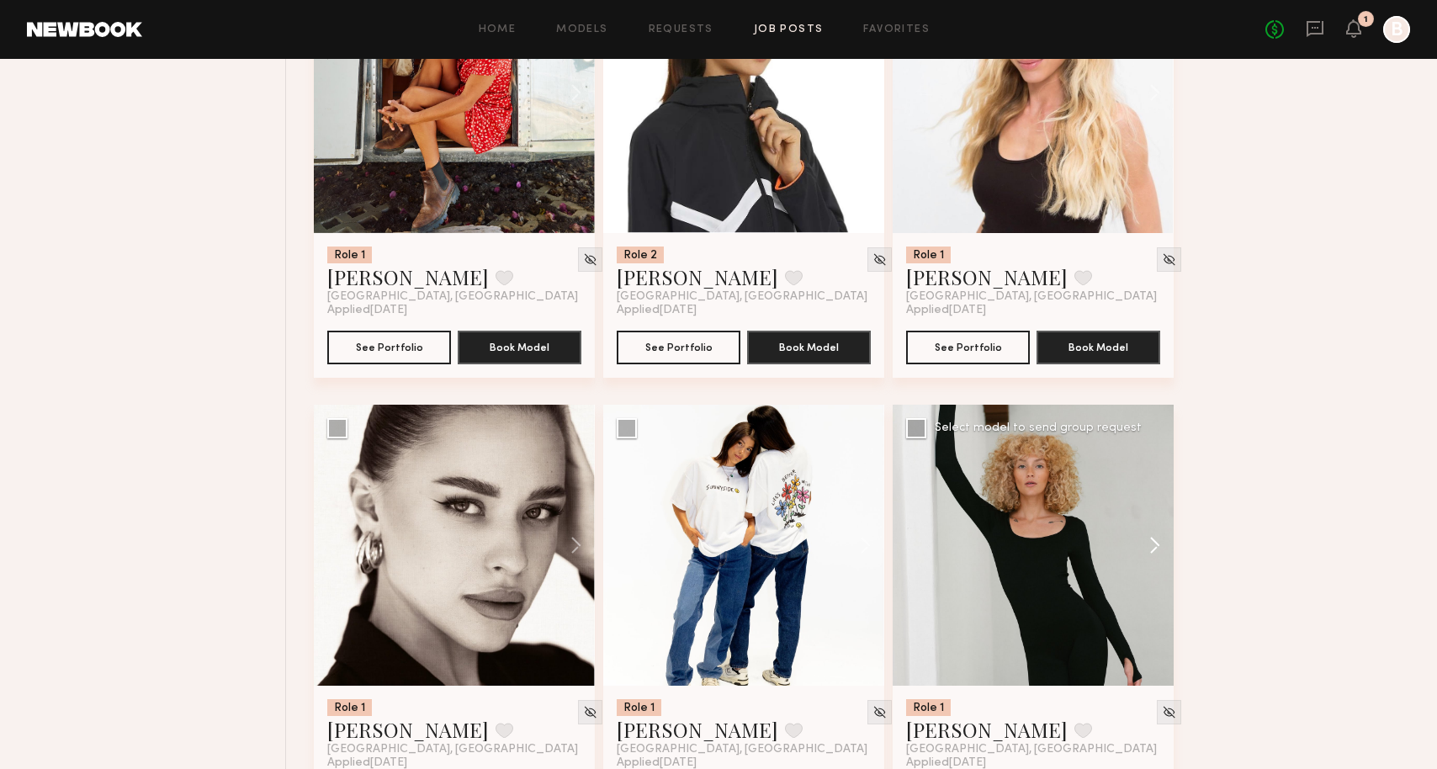
click at [1150, 567] on button at bounding box center [1147, 545] width 54 height 281
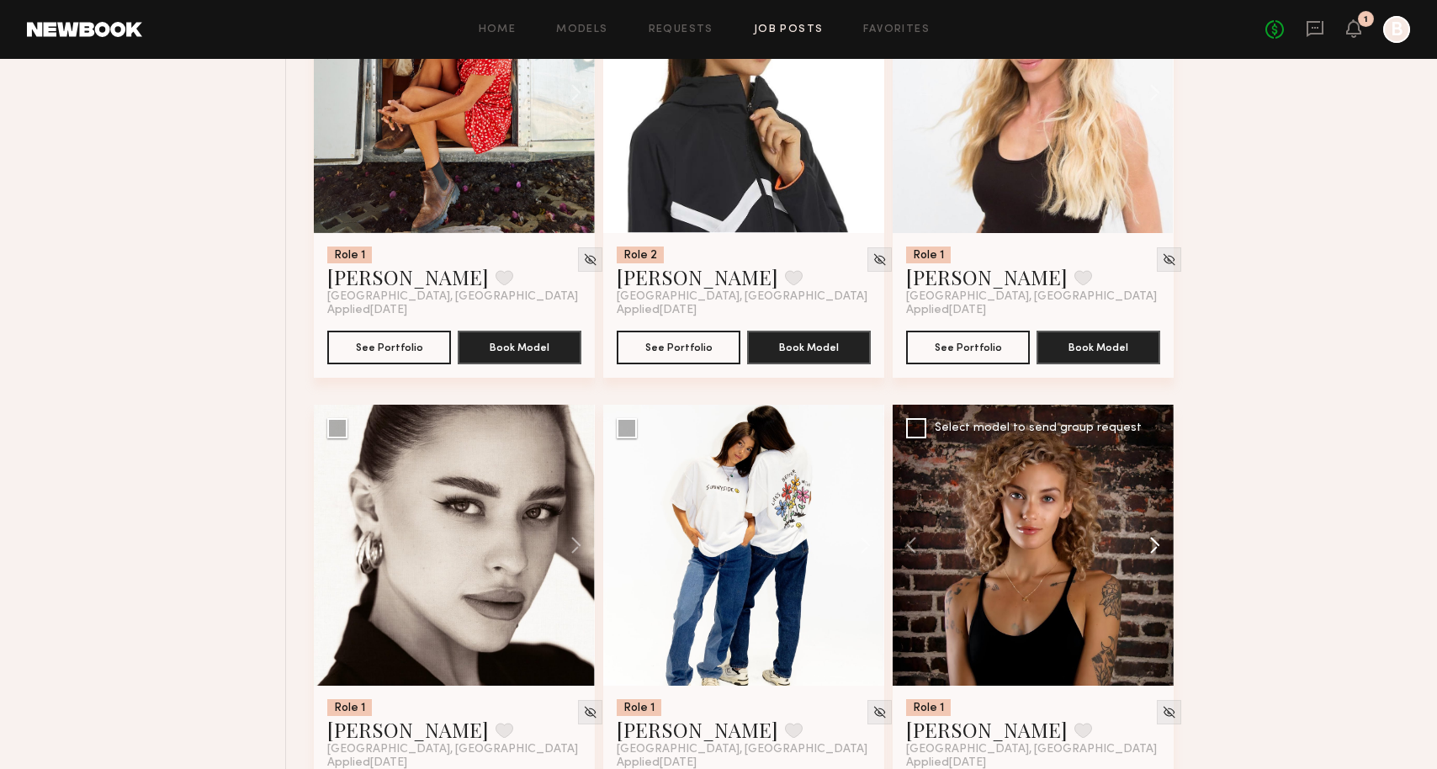
click at [1150, 566] on button at bounding box center [1147, 545] width 54 height 281
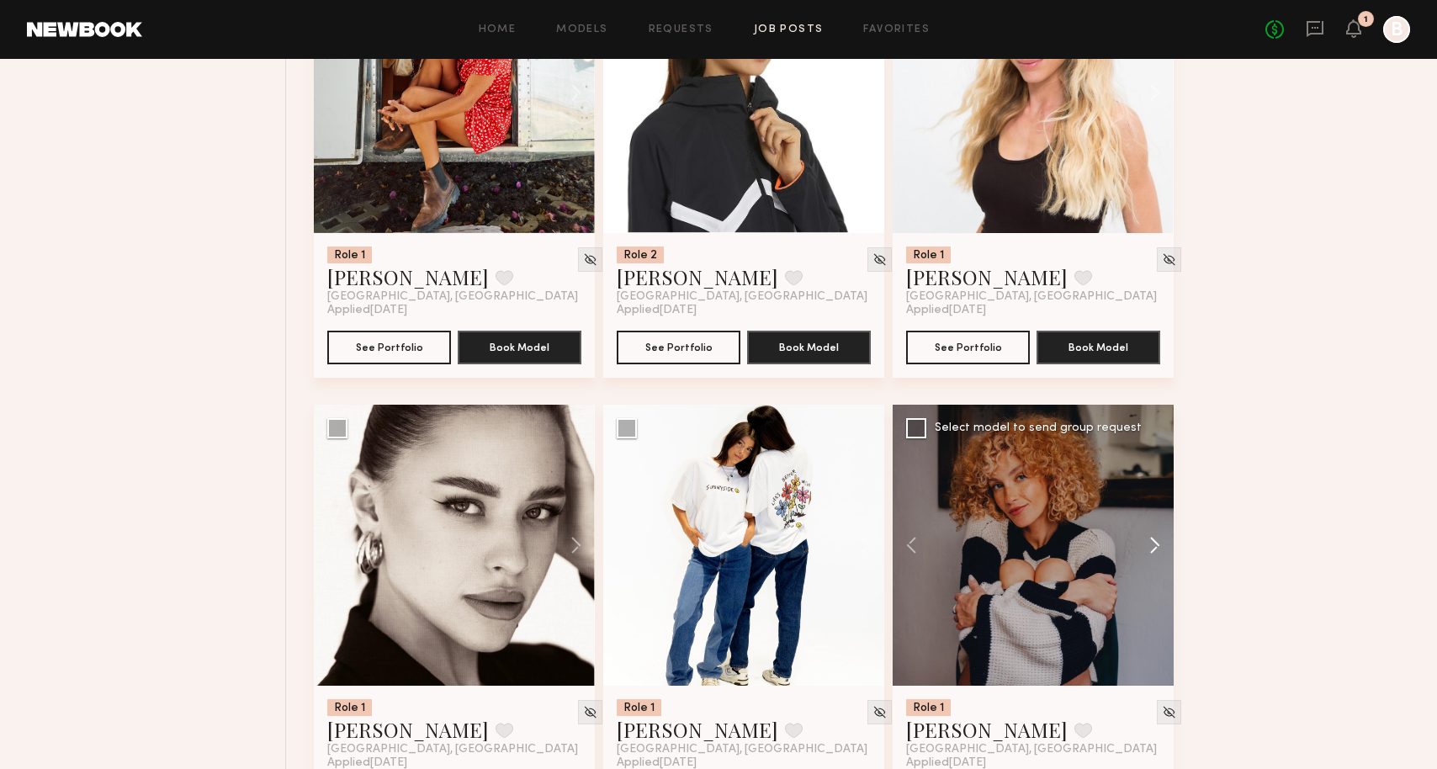
click at [1150, 566] on button at bounding box center [1147, 545] width 54 height 281
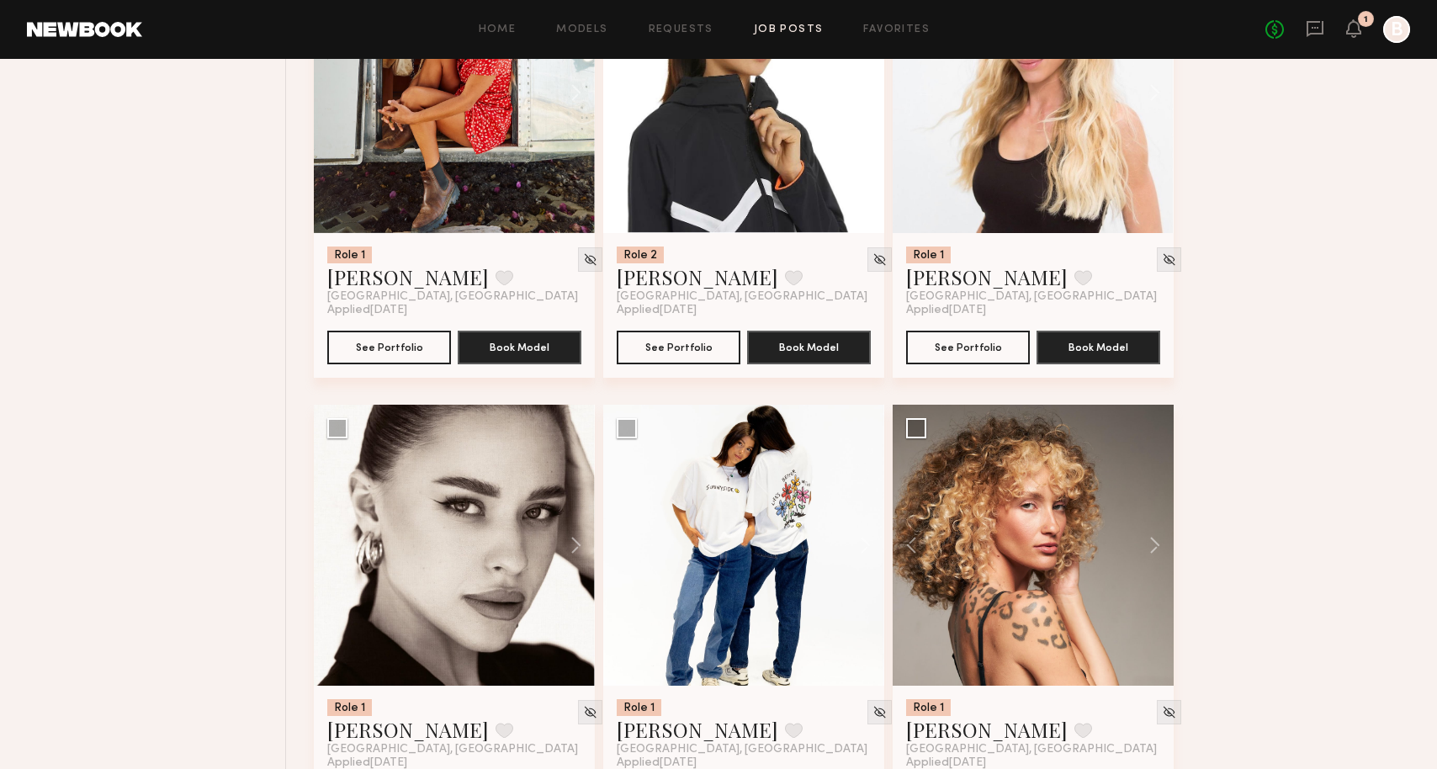
scroll to position [4914, 0]
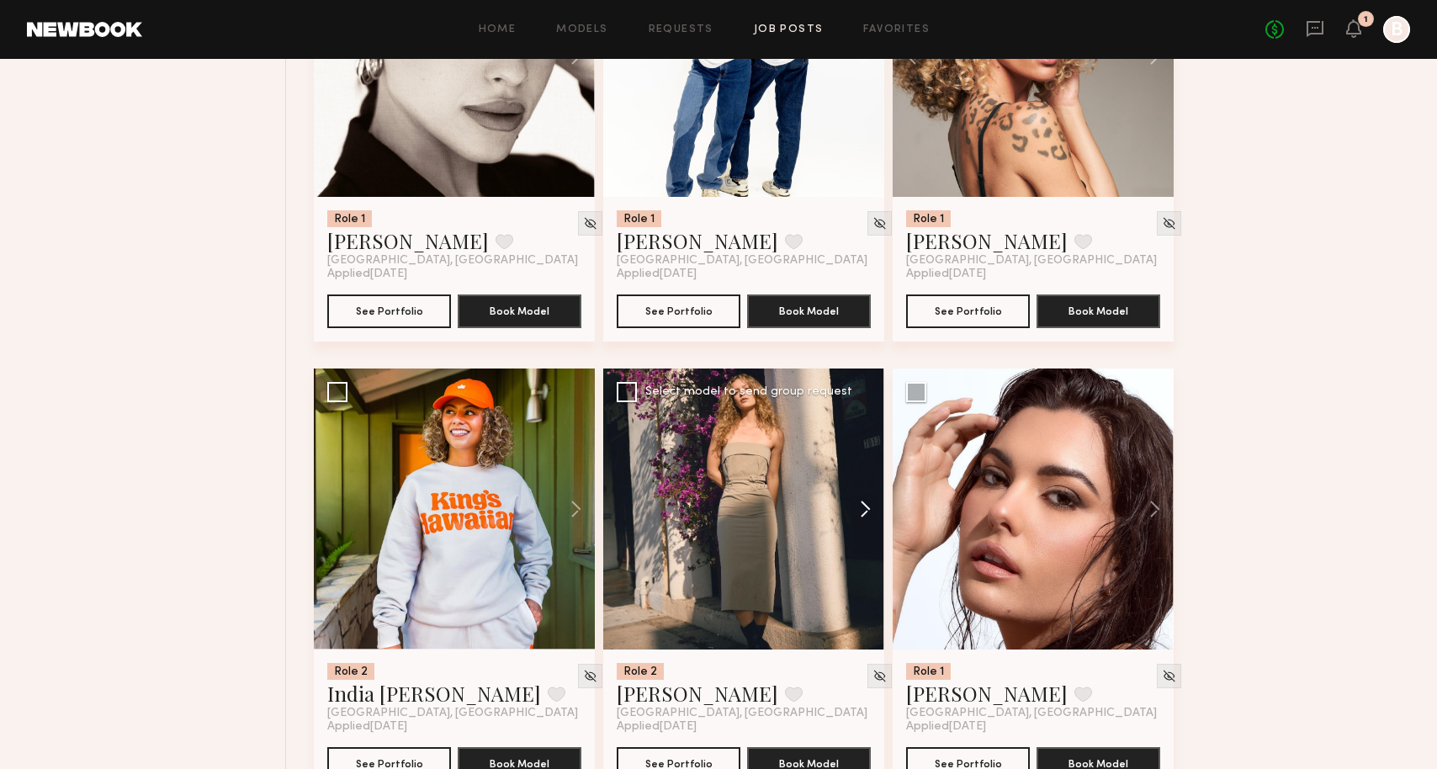
click at [863, 535] on button at bounding box center [857, 508] width 54 height 281
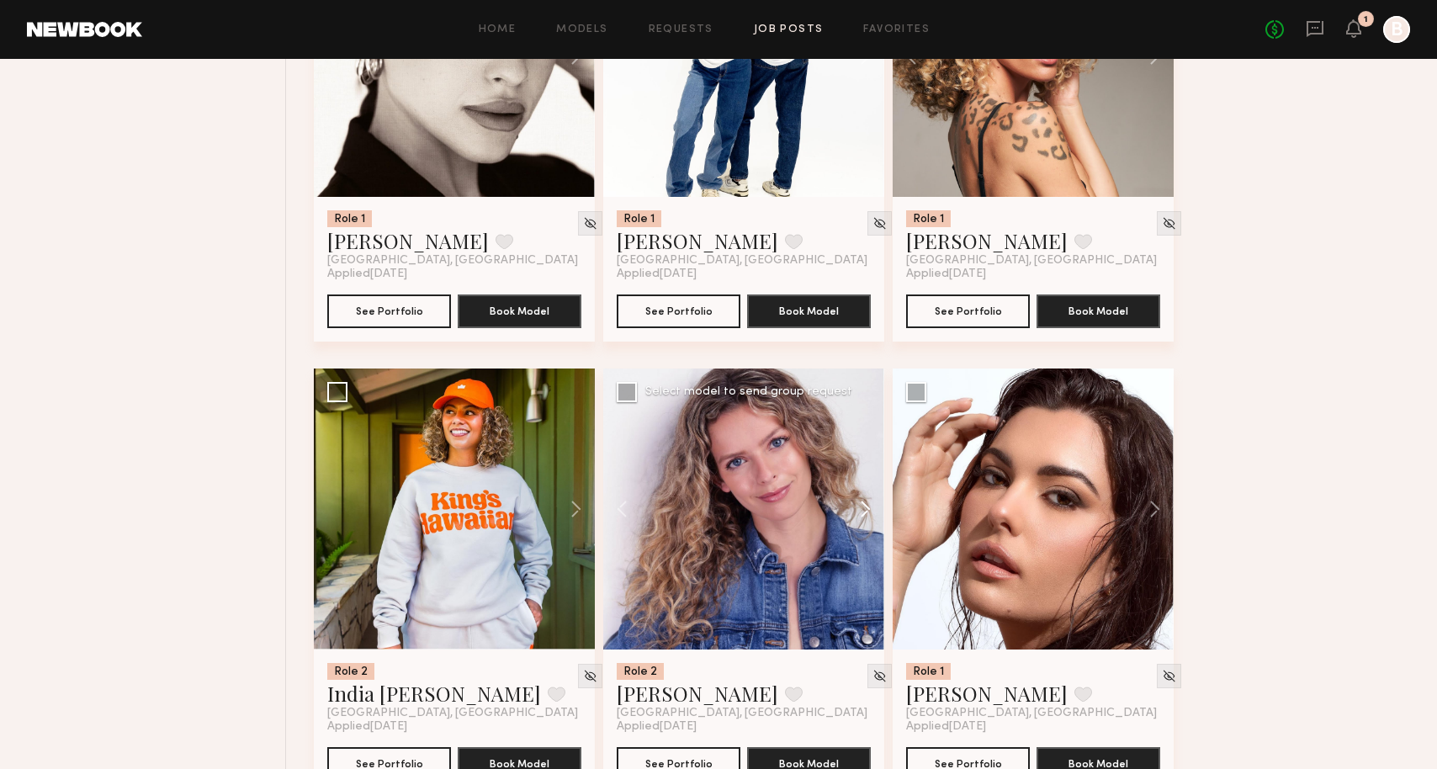
click at [863, 535] on button at bounding box center [857, 508] width 54 height 281
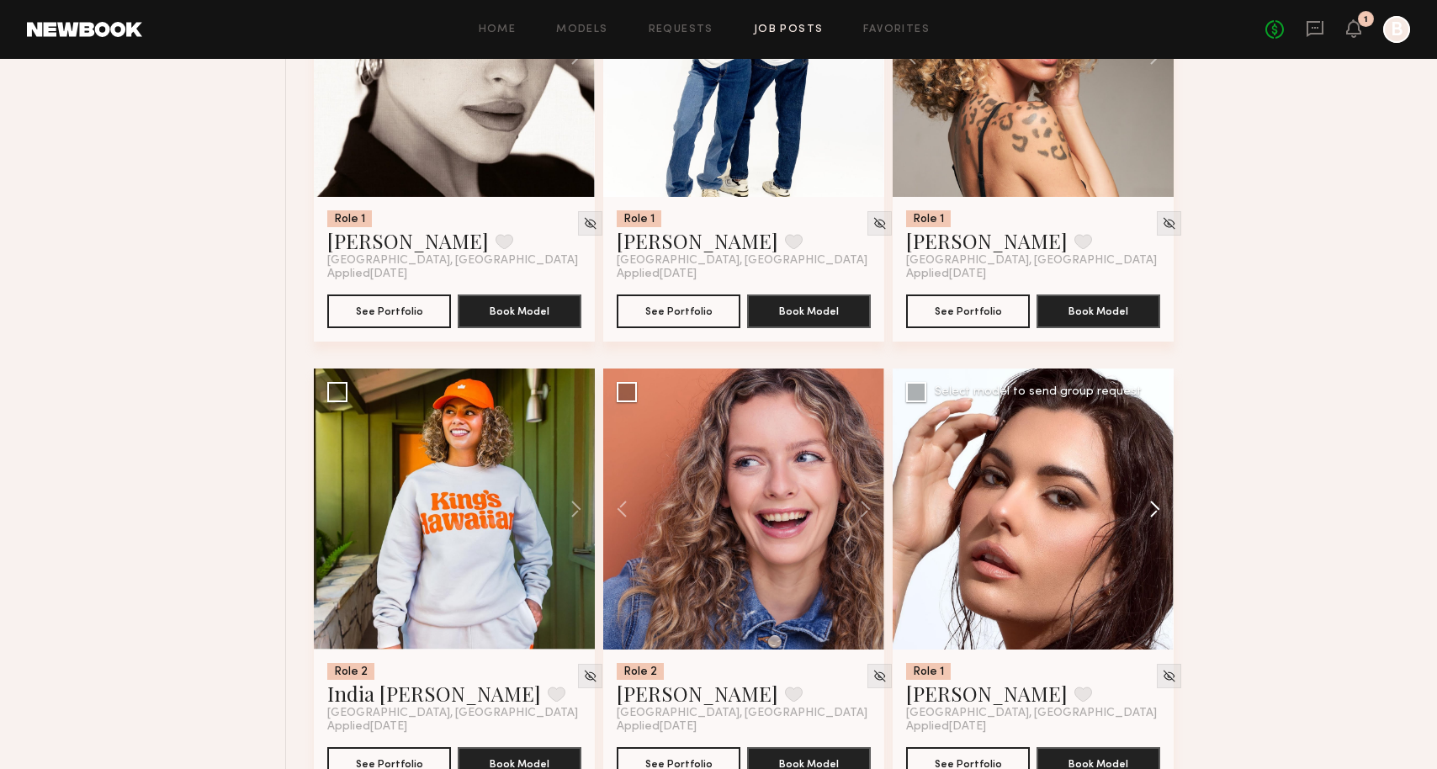
click at [1152, 532] on button at bounding box center [1147, 508] width 54 height 281
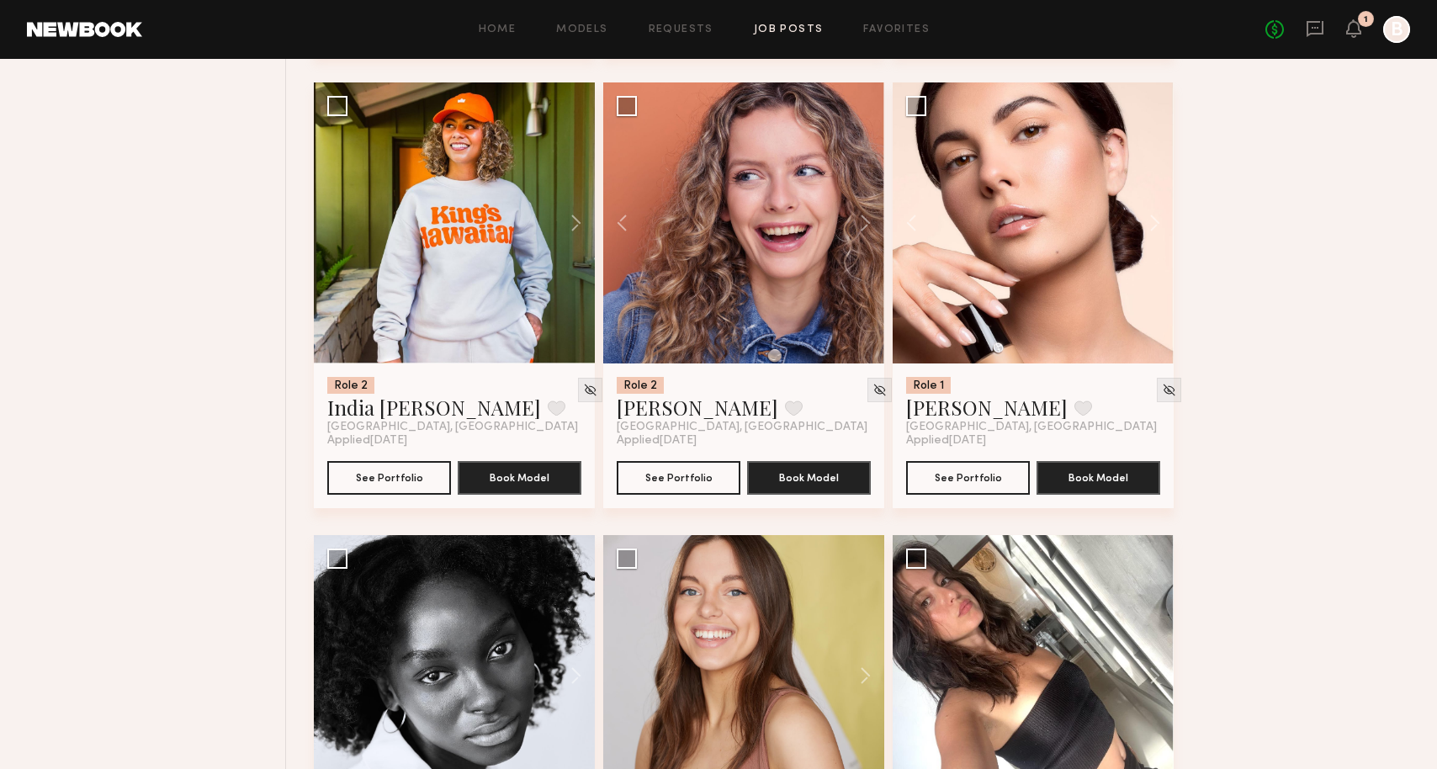
scroll to position [5559, 0]
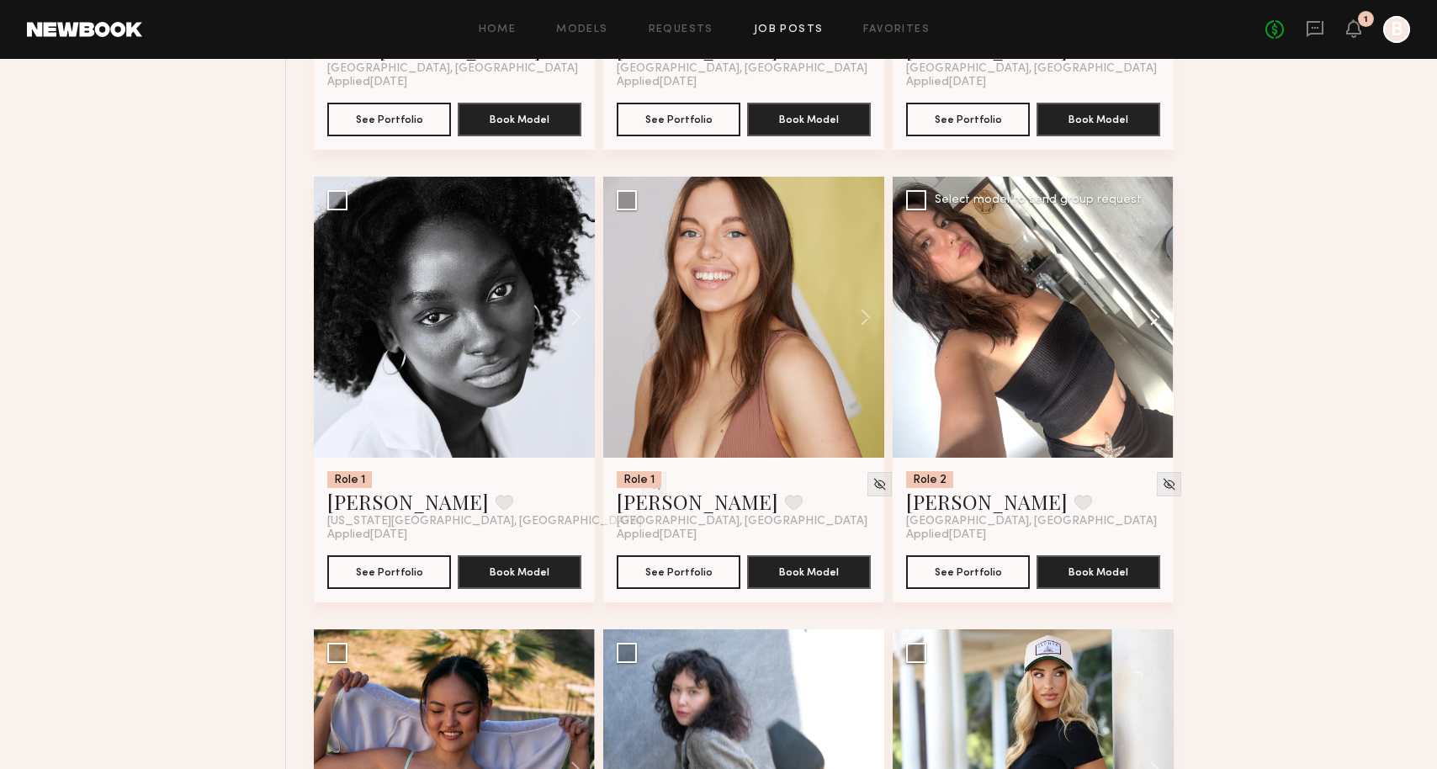
click at [1154, 344] on button at bounding box center [1147, 317] width 54 height 281
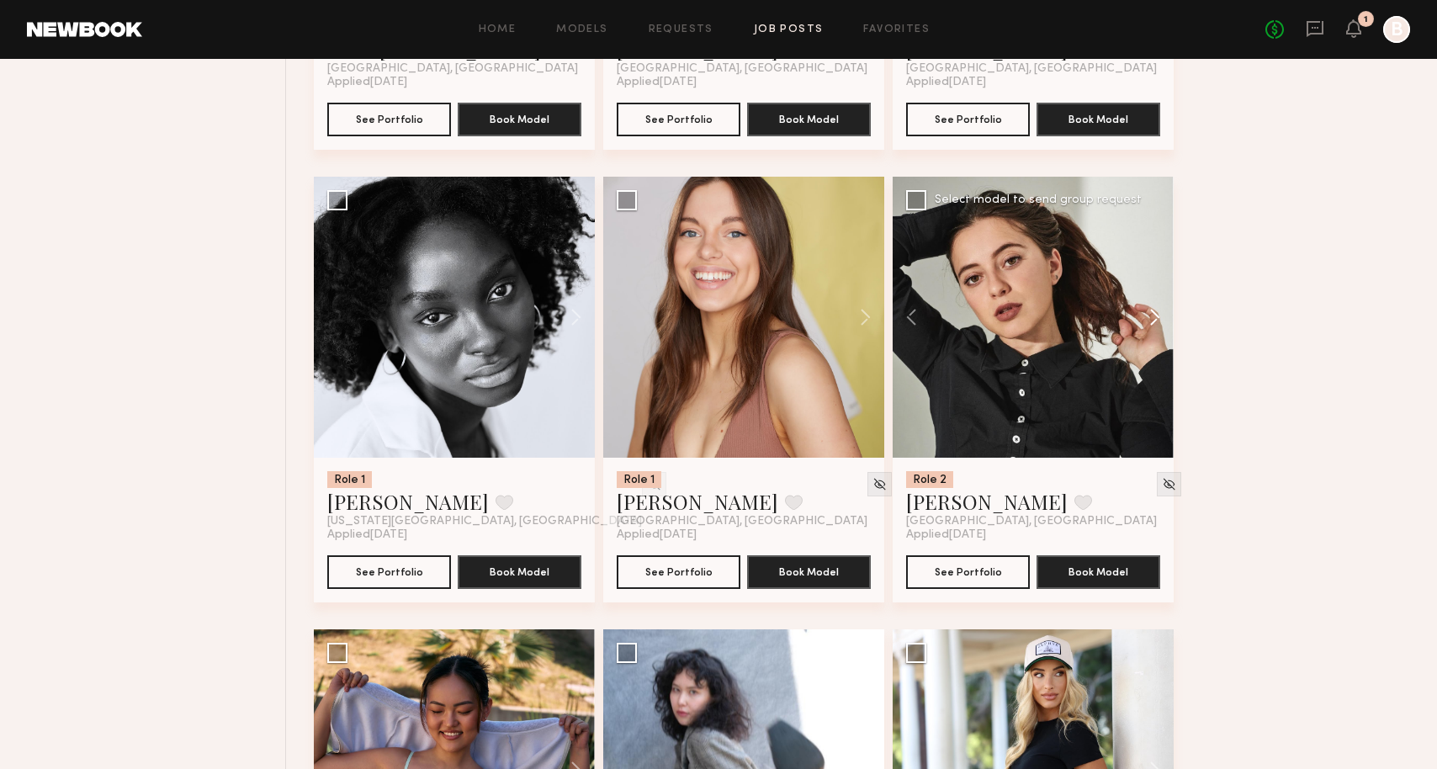
click at [1154, 344] on button at bounding box center [1147, 317] width 54 height 281
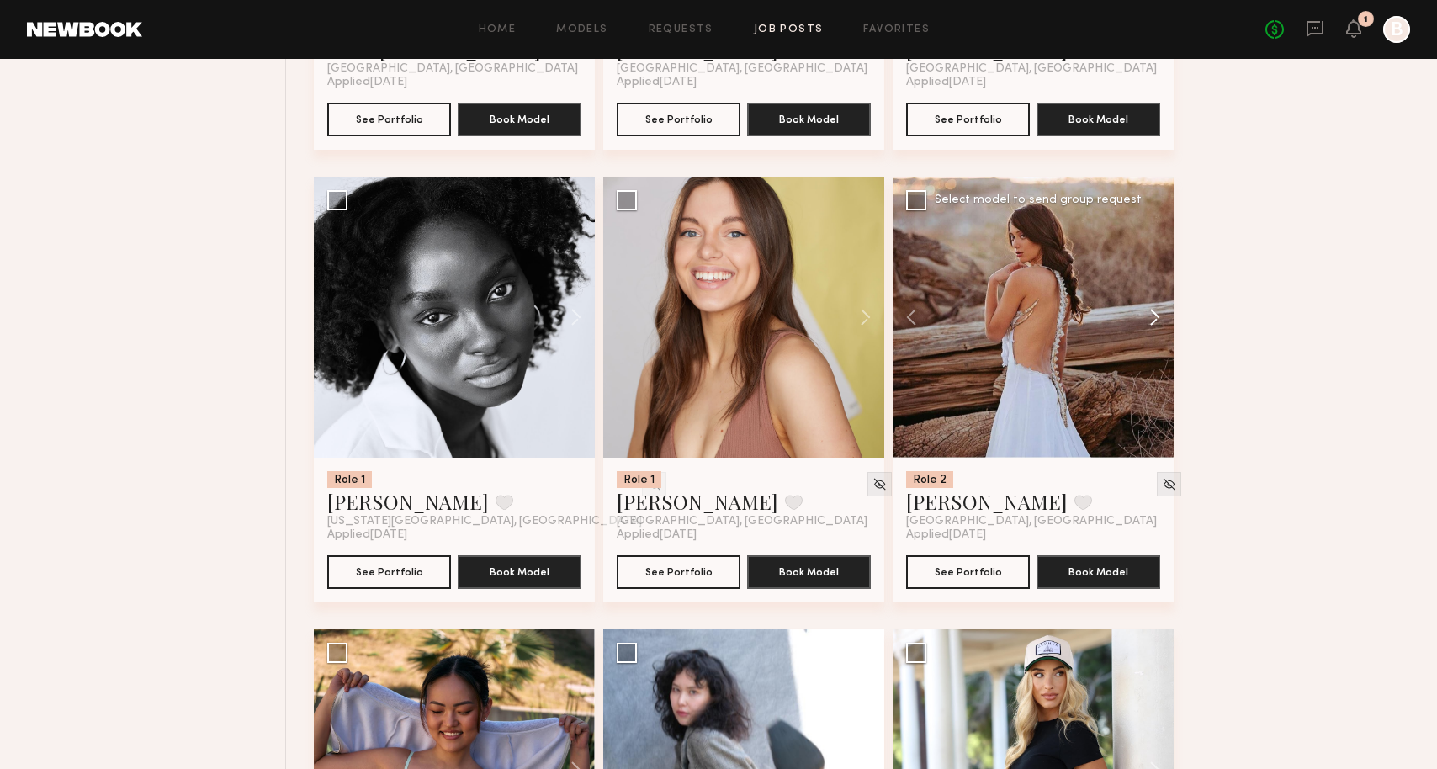
click at [1154, 344] on button at bounding box center [1147, 317] width 54 height 281
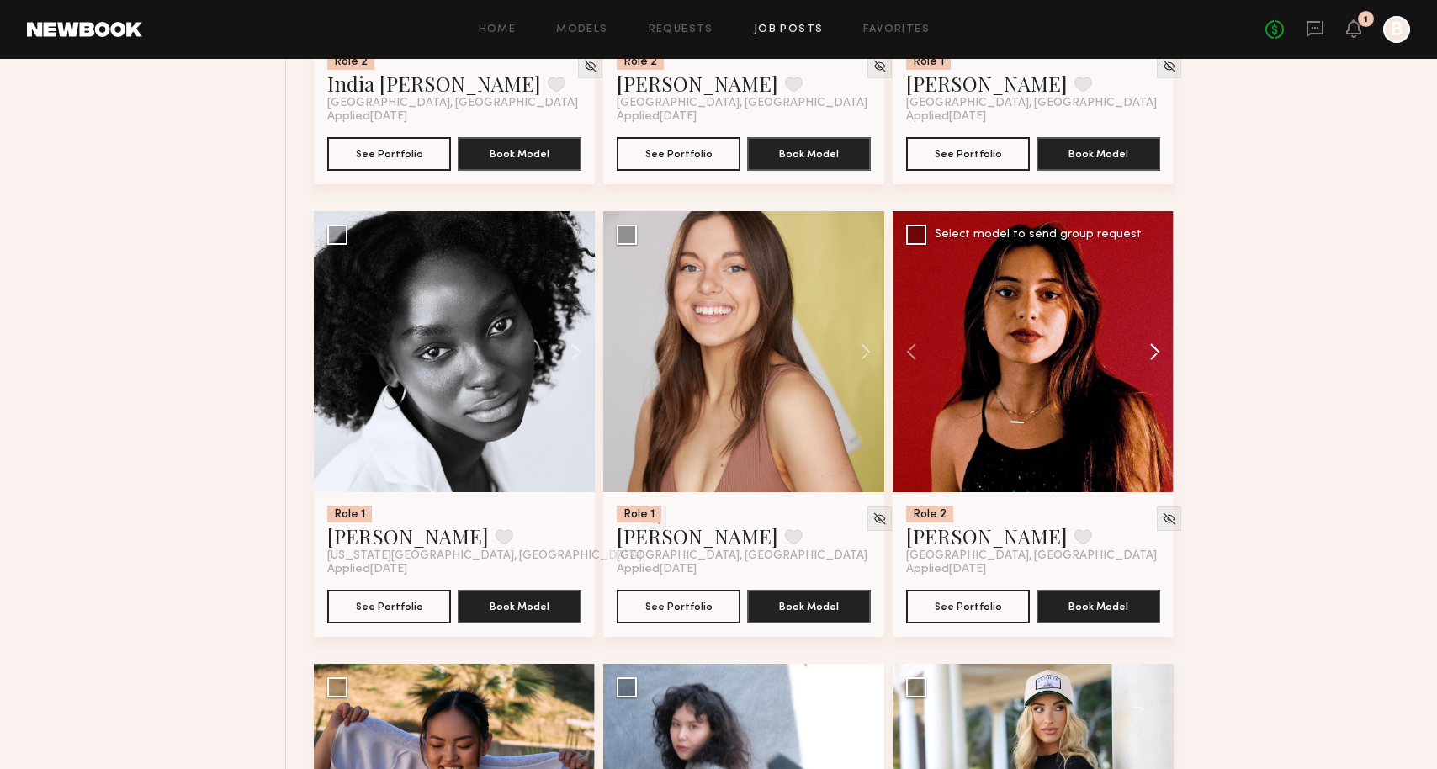
click at [1146, 368] on button at bounding box center [1147, 351] width 54 height 281
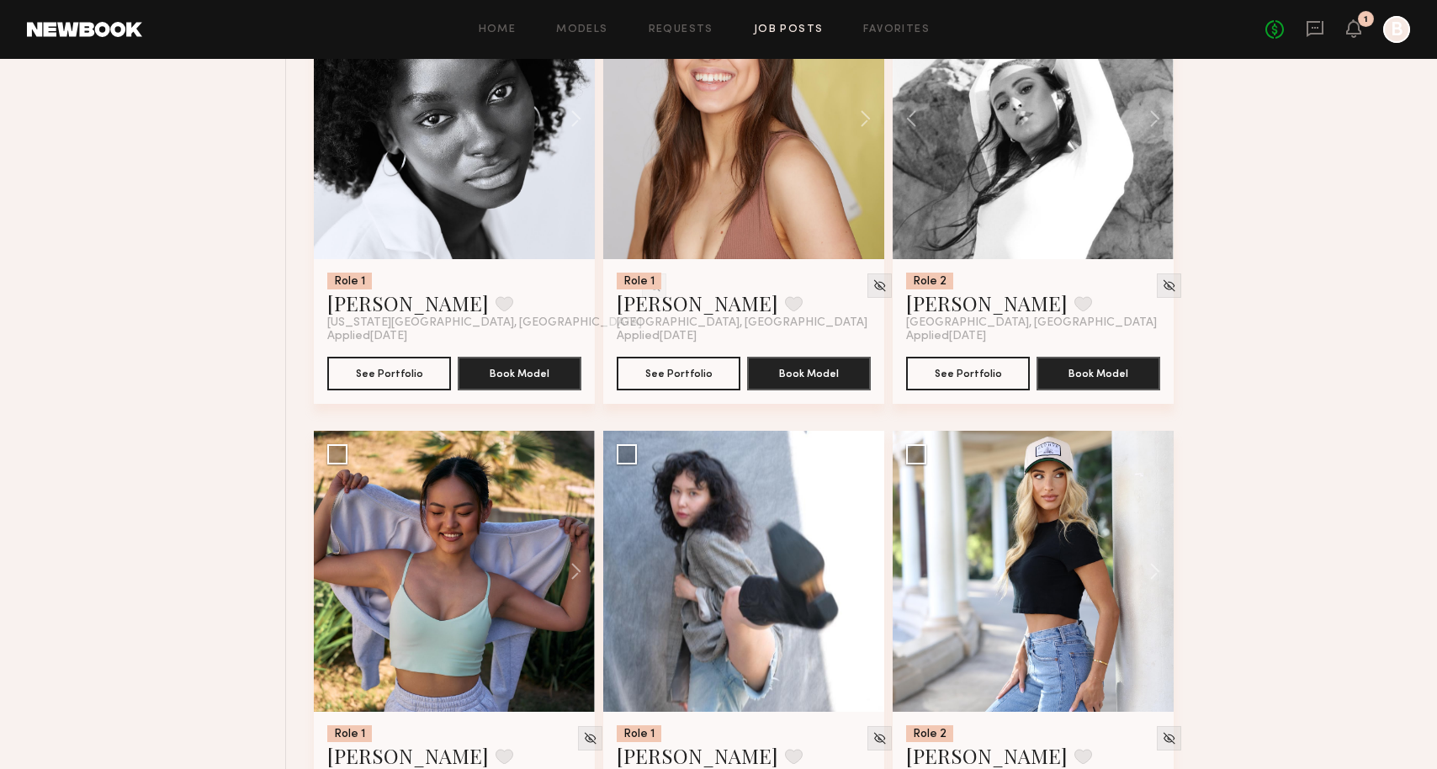
scroll to position [6044, 0]
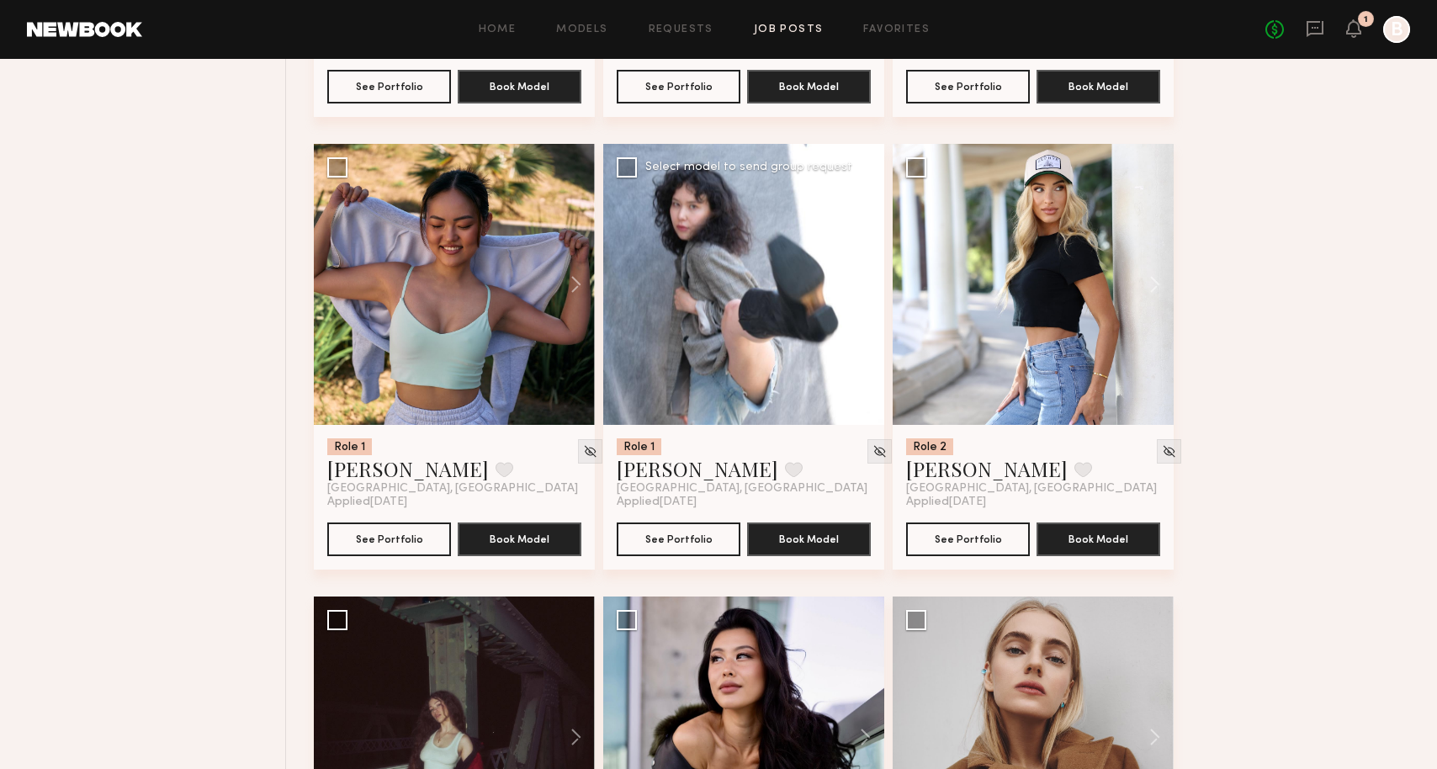
click at [871, 308] on button at bounding box center [857, 284] width 54 height 281
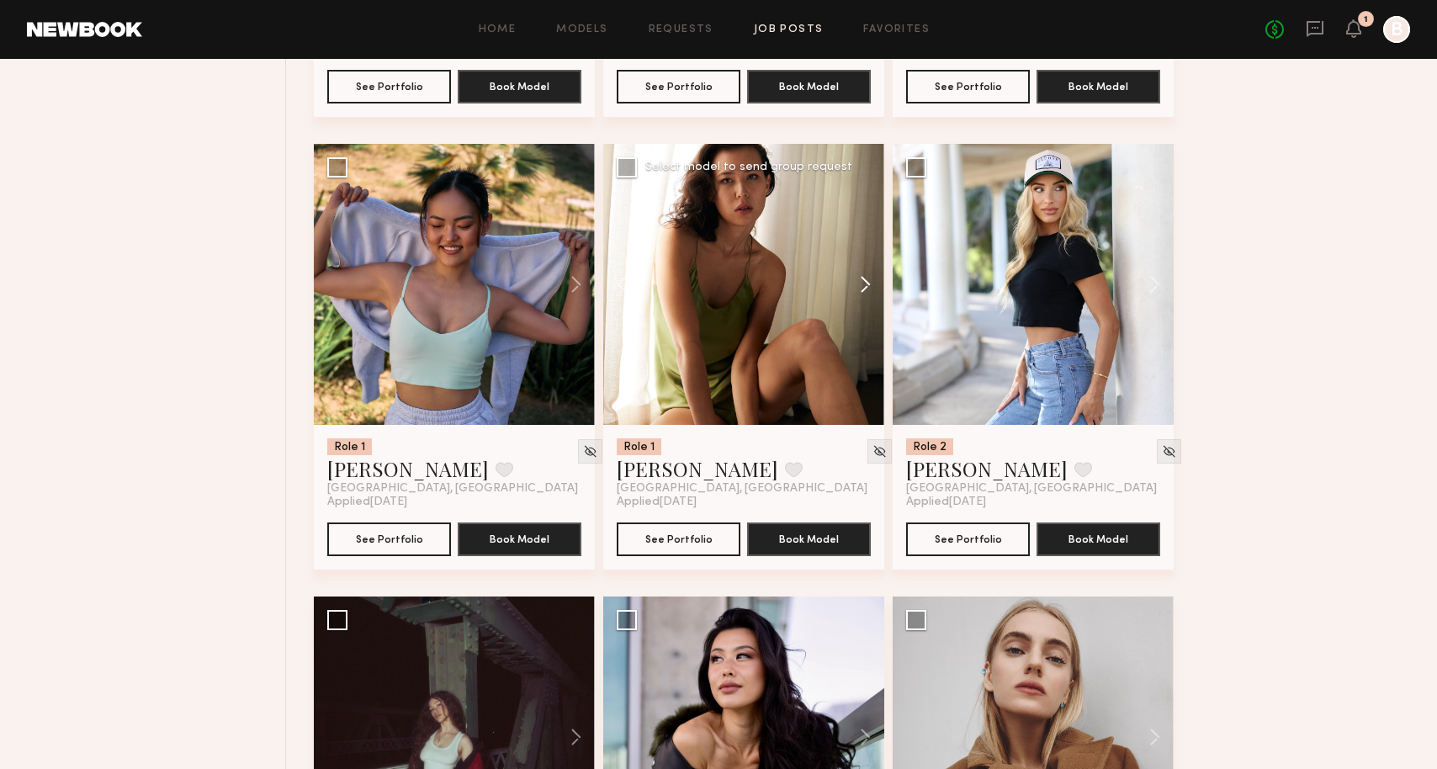
click at [871, 308] on button at bounding box center [857, 284] width 54 height 281
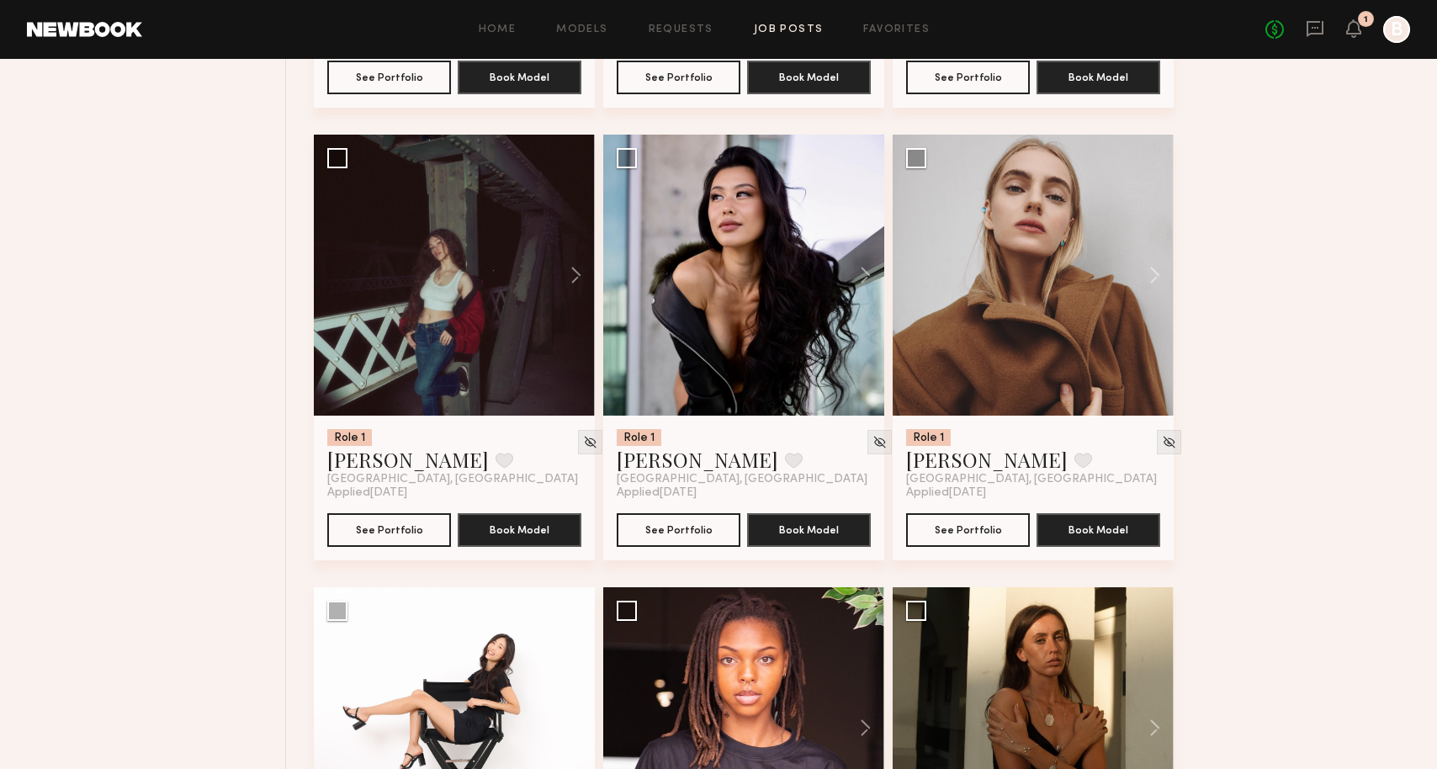
scroll to position [6507, 0]
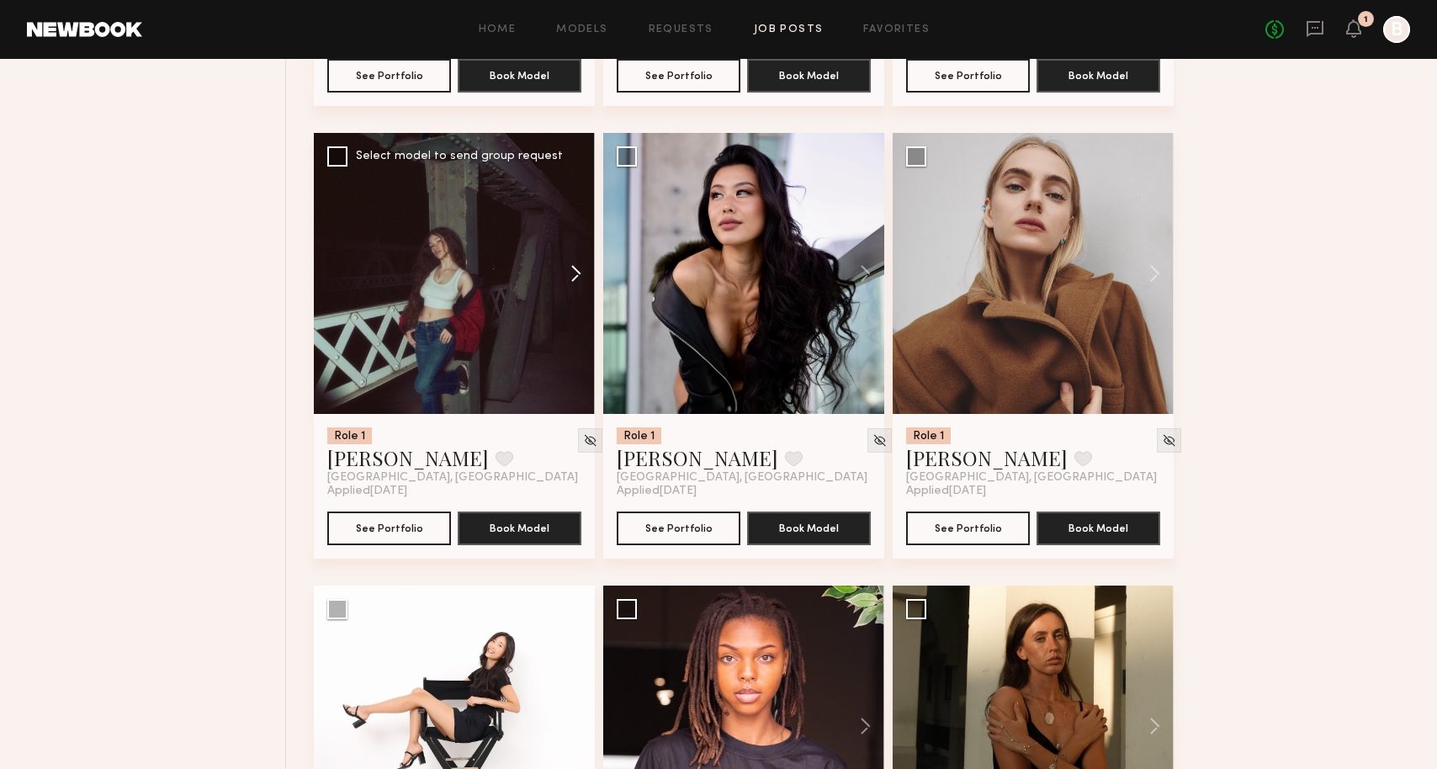
click at [578, 303] on button at bounding box center [568, 273] width 54 height 281
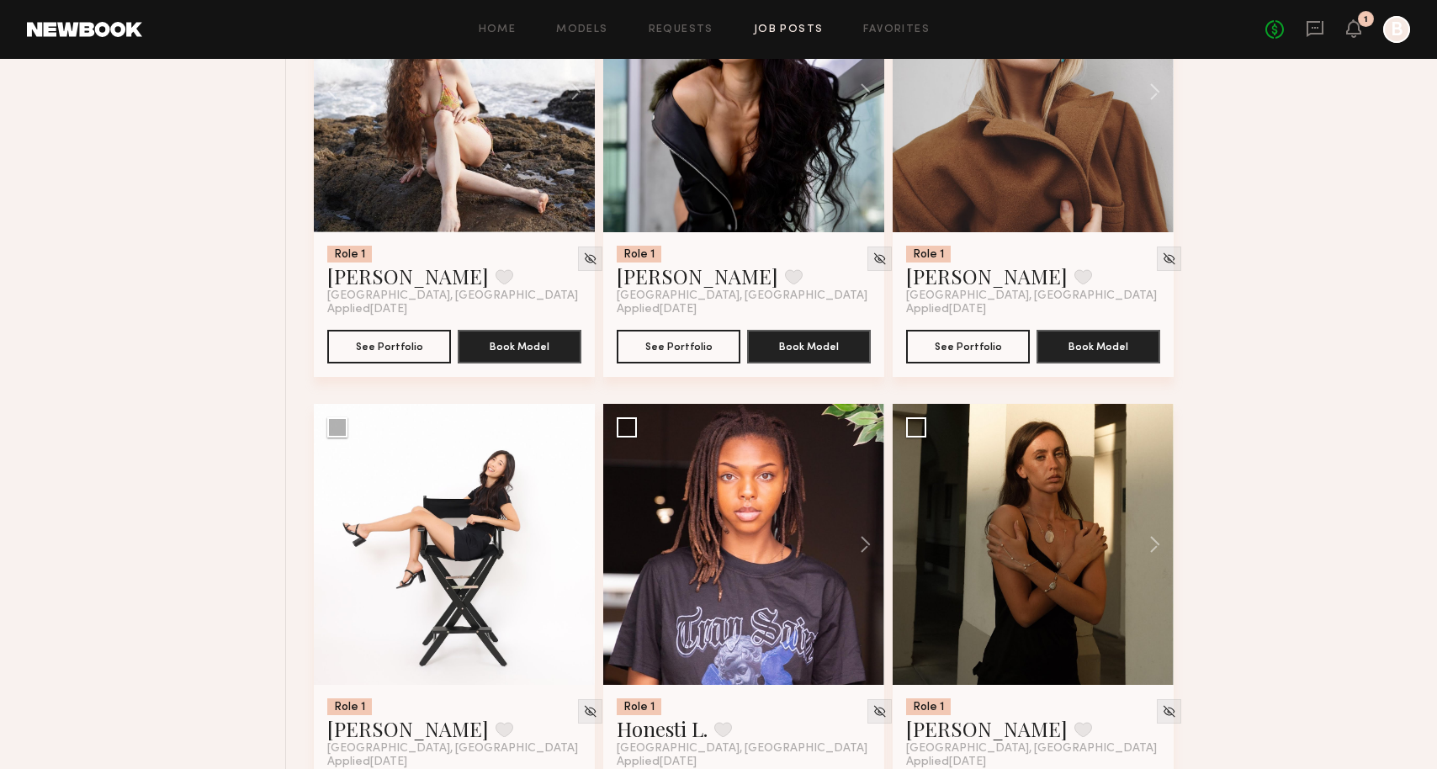
scroll to position [6783, 0]
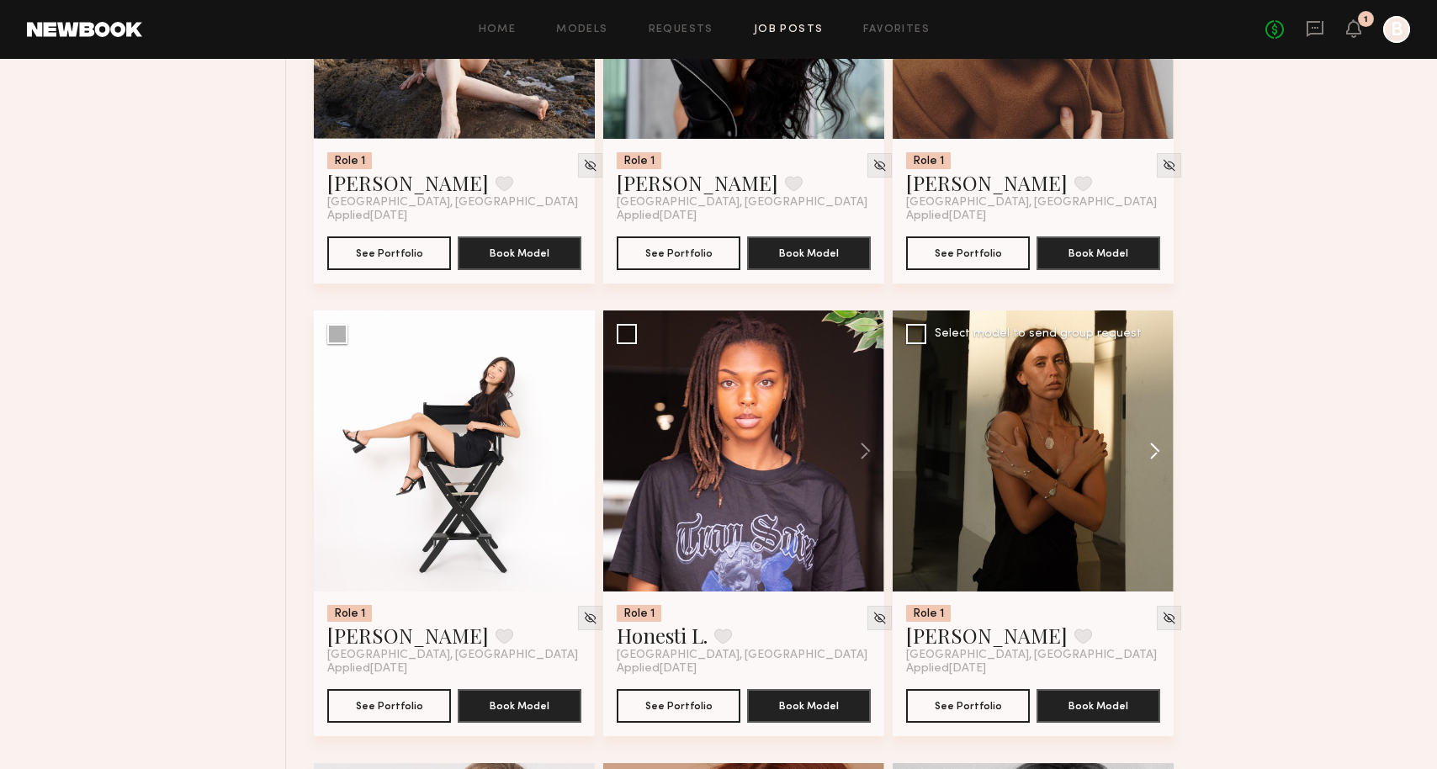
click at [1148, 480] on button at bounding box center [1147, 450] width 54 height 281
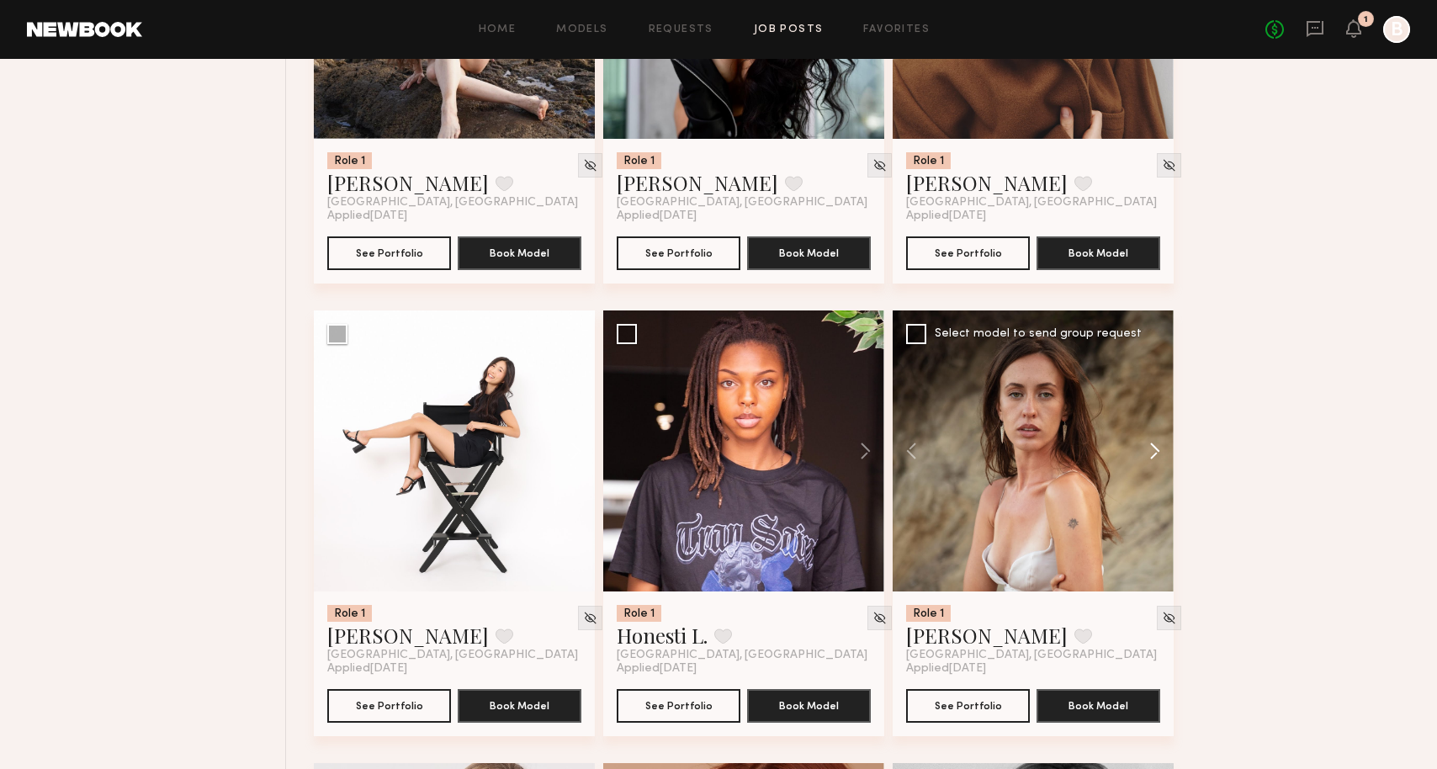
click at [1148, 480] on button at bounding box center [1147, 450] width 54 height 281
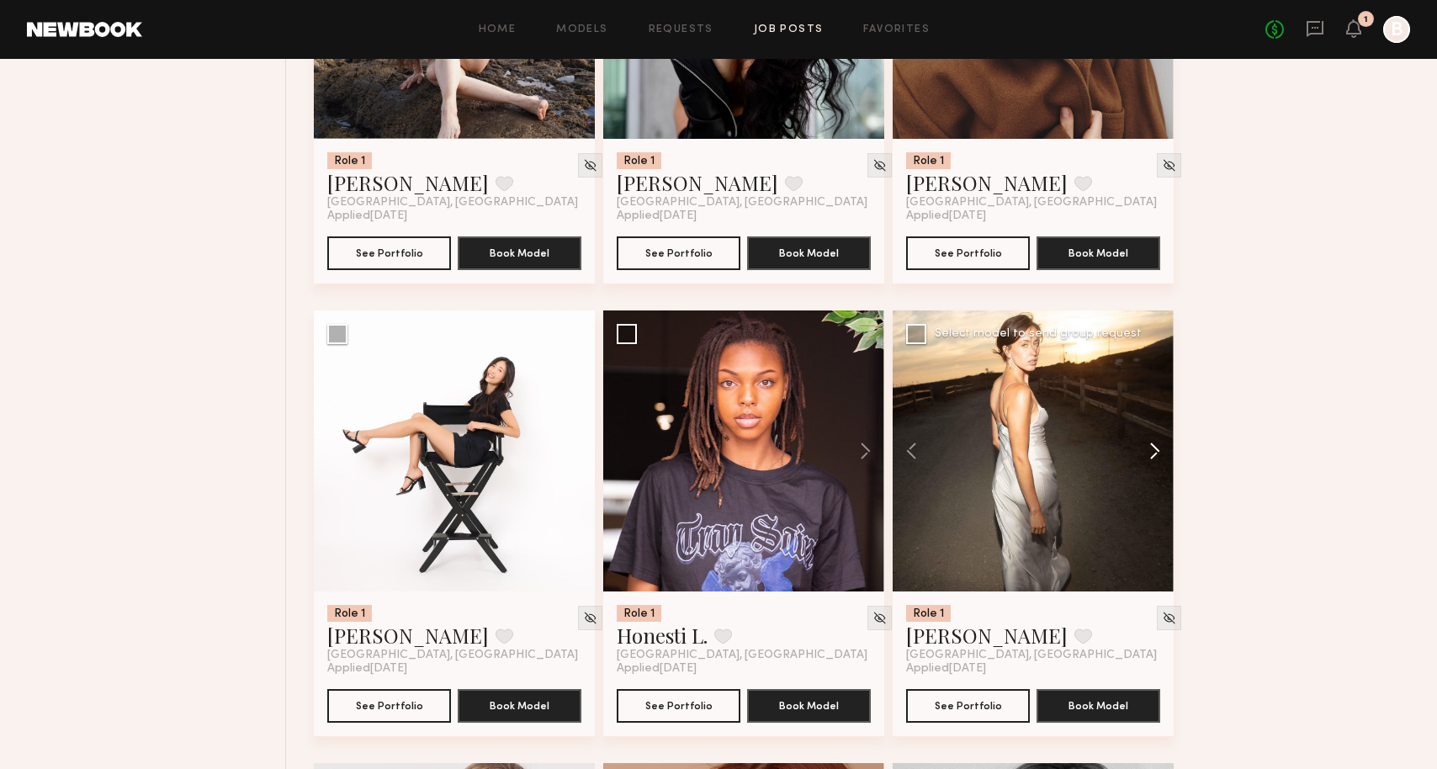
click at [1148, 480] on button at bounding box center [1147, 450] width 54 height 281
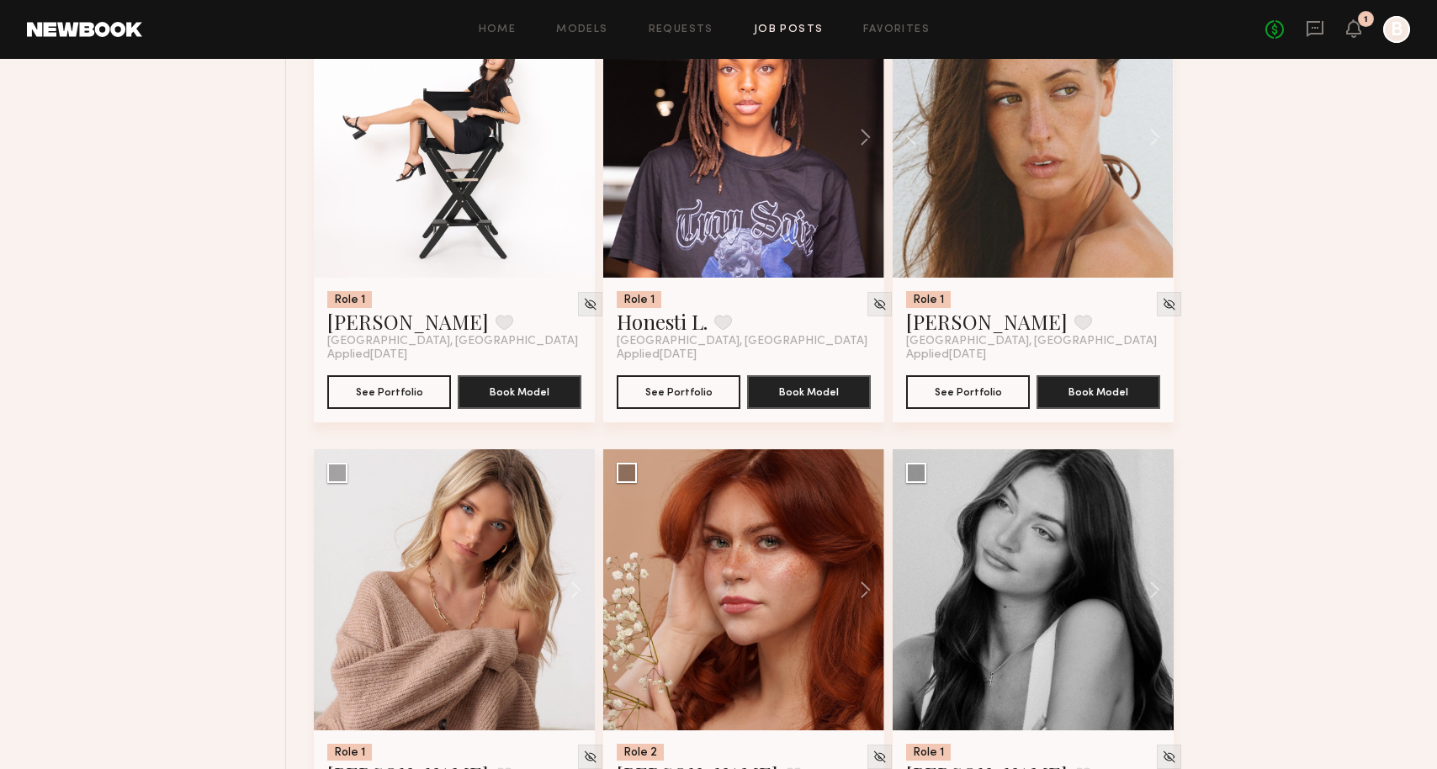
scroll to position [7493, 0]
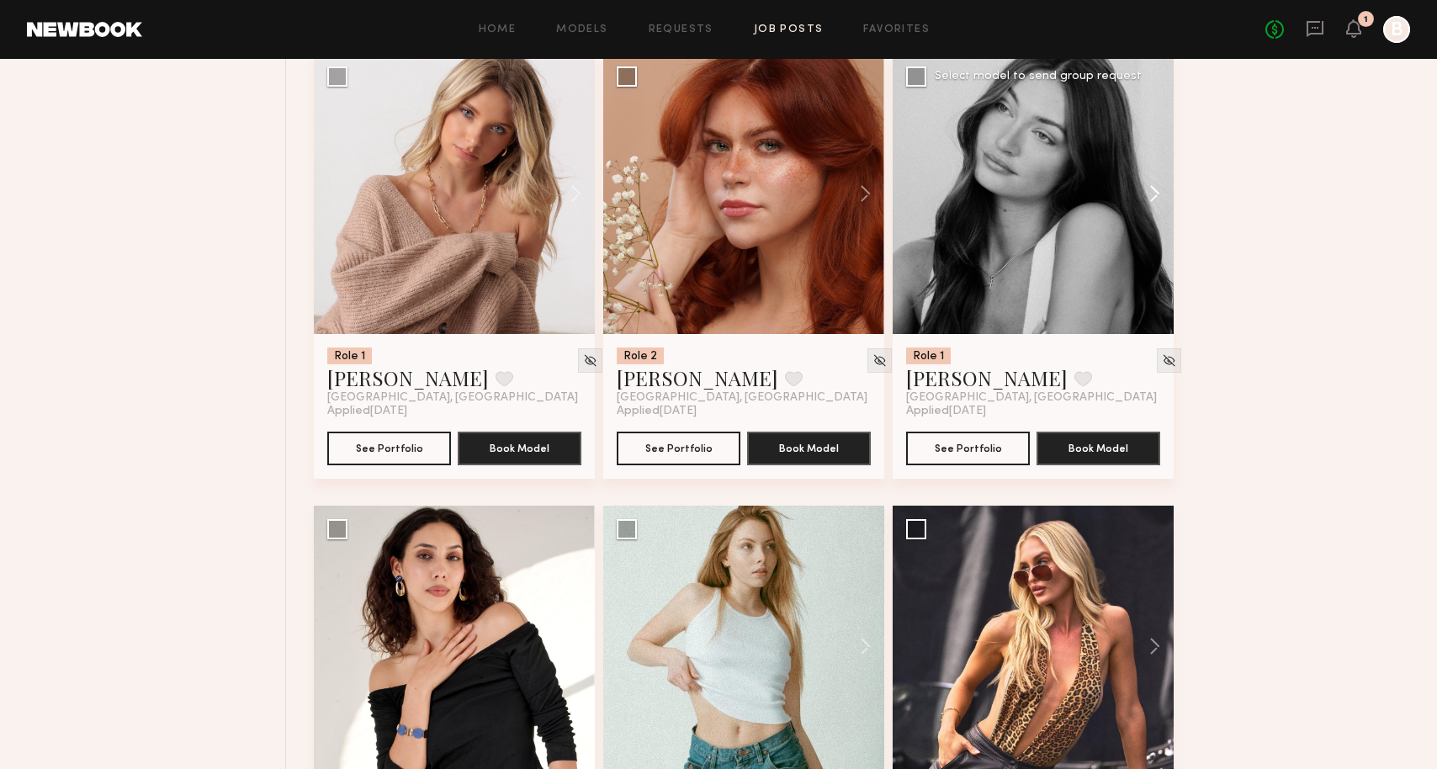
click at [1148, 230] on button at bounding box center [1147, 193] width 54 height 281
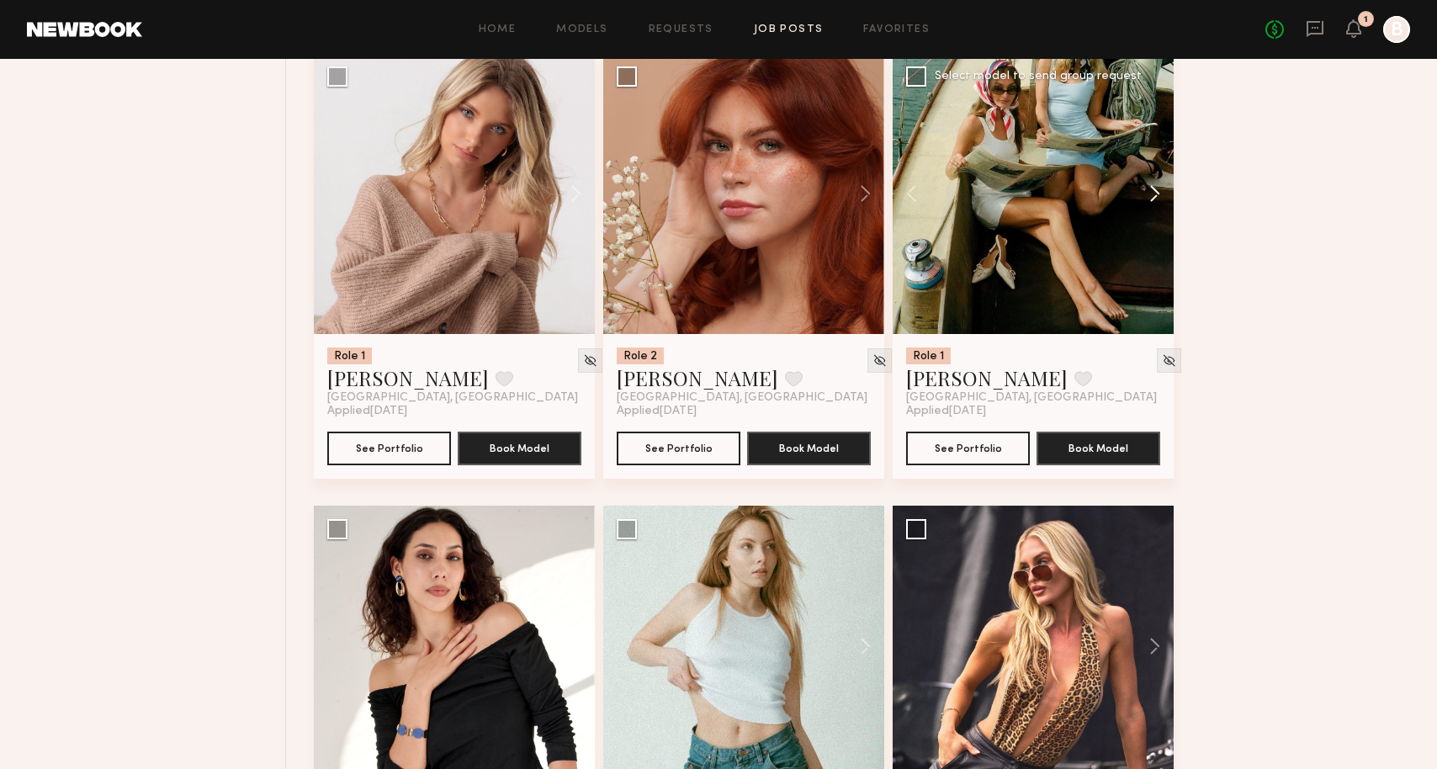
click at [1148, 230] on button at bounding box center [1147, 193] width 54 height 281
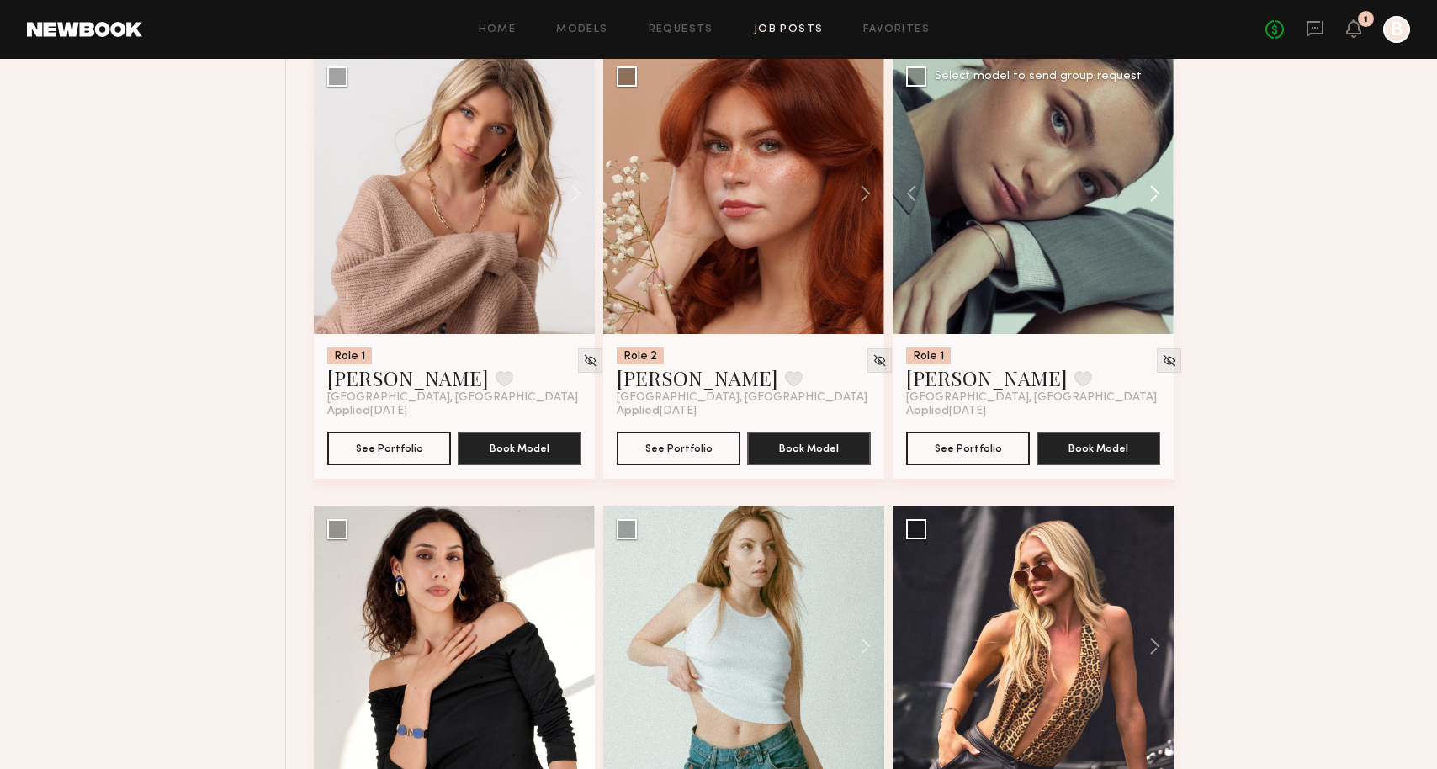
click at [1148, 230] on button at bounding box center [1147, 193] width 54 height 281
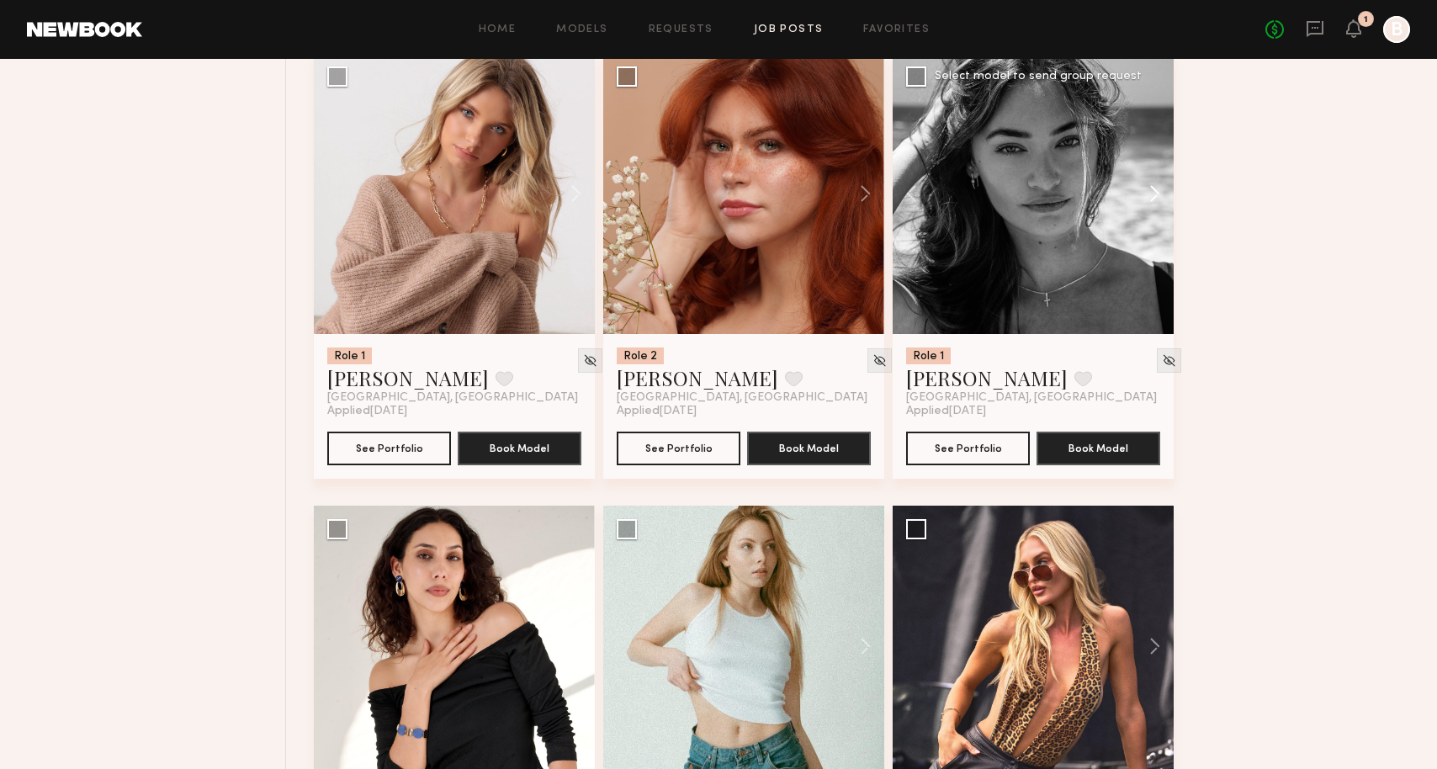
click at [1148, 230] on button at bounding box center [1147, 193] width 54 height 281
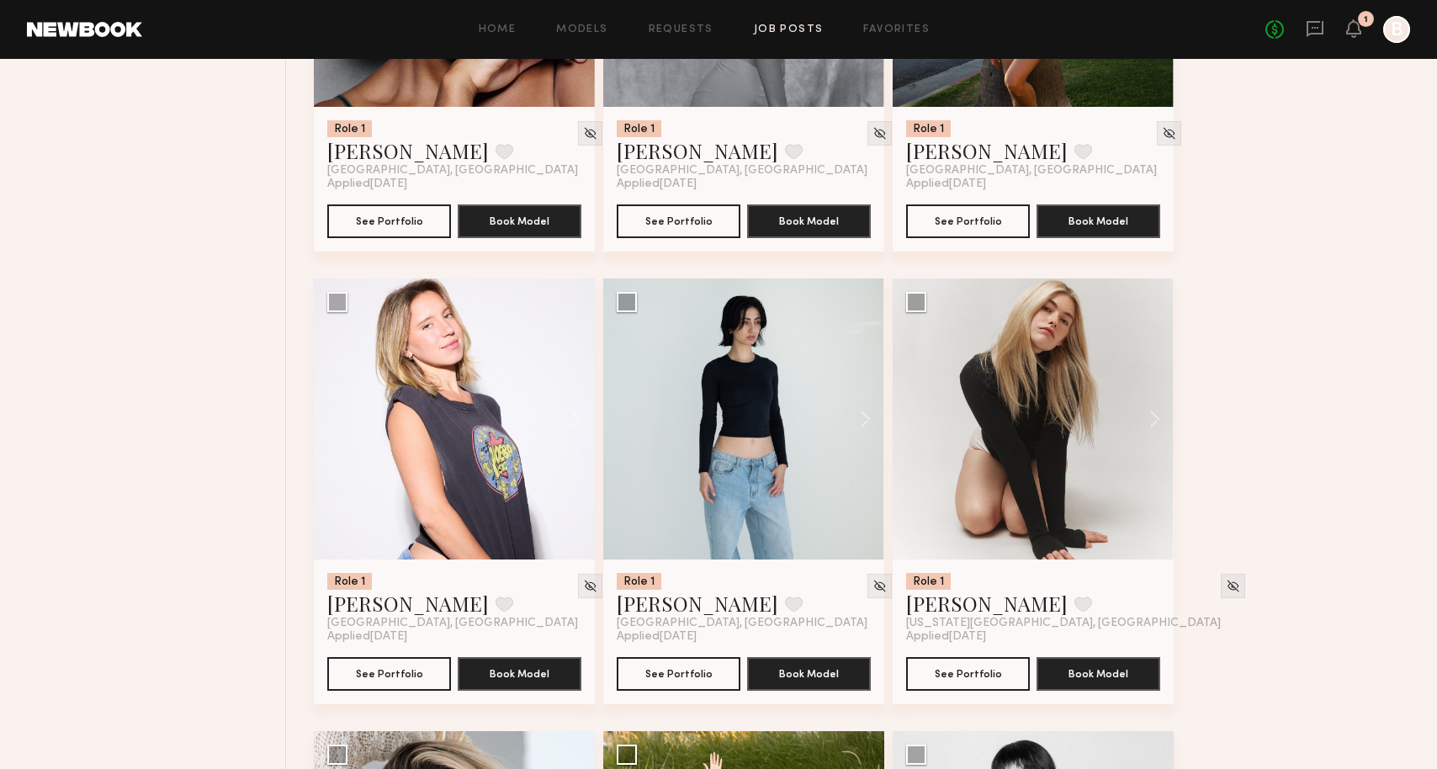
scroll to position [10023, 0]
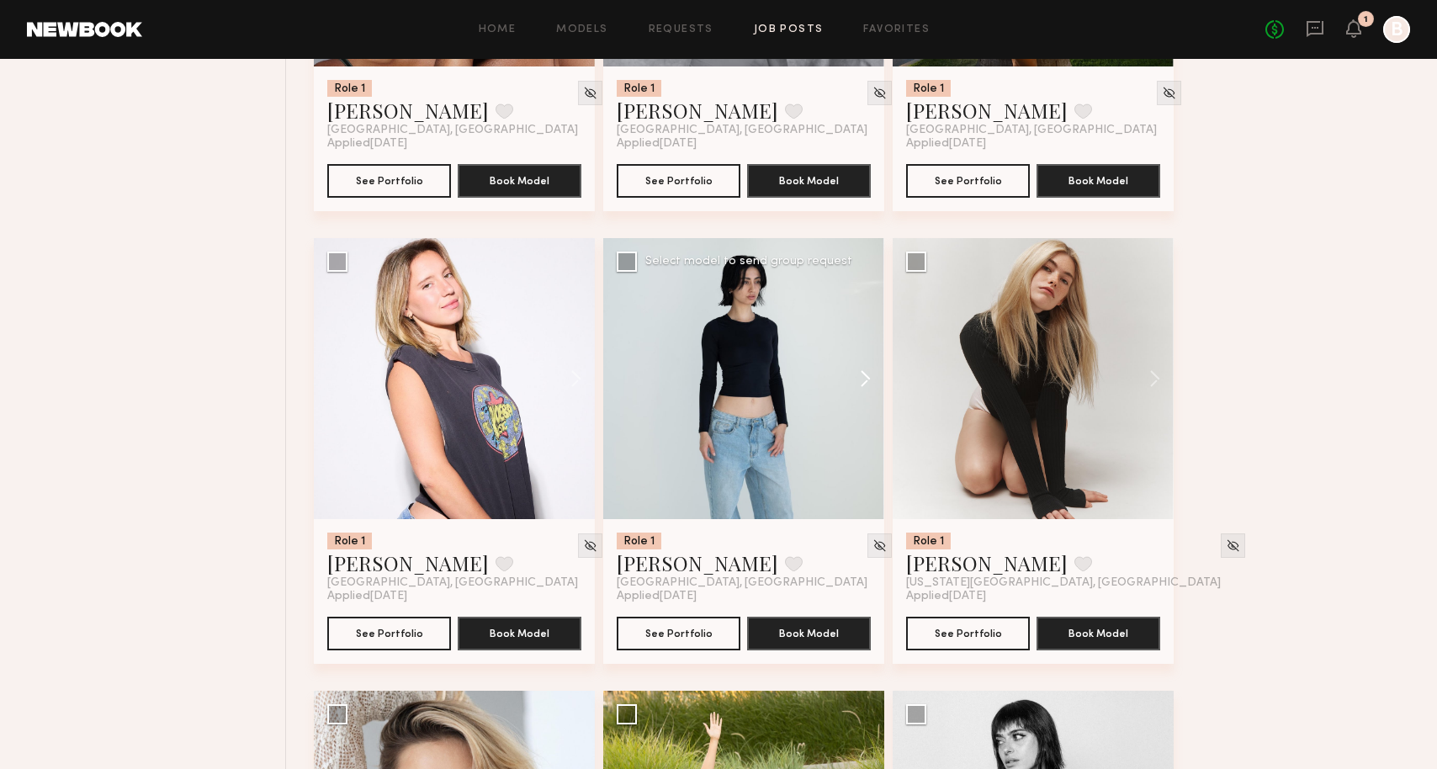
click at [866, 428] on button at bounding box center [857, 378] width 54 height 281
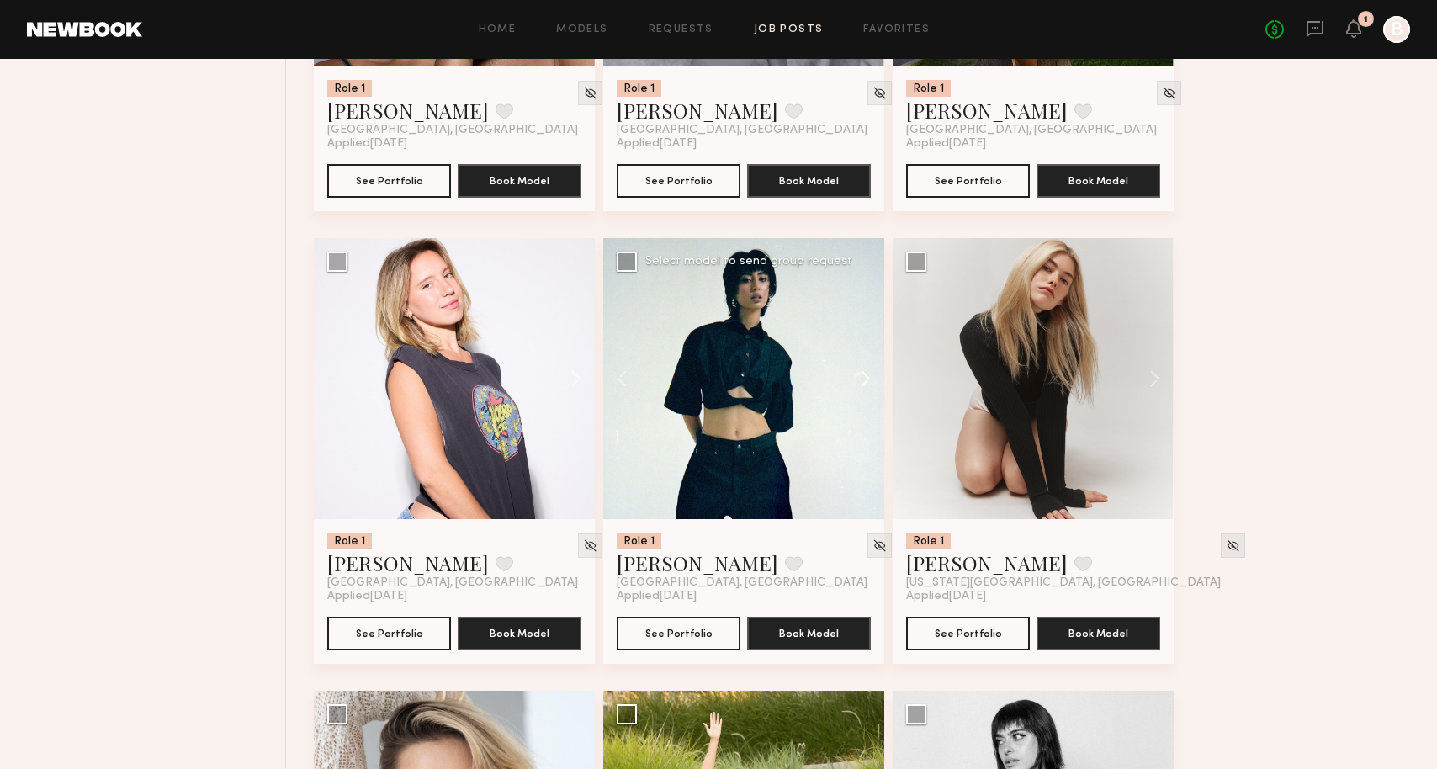
click at [866, 428] on button at bounding box center [857, 378] width 54 height 281
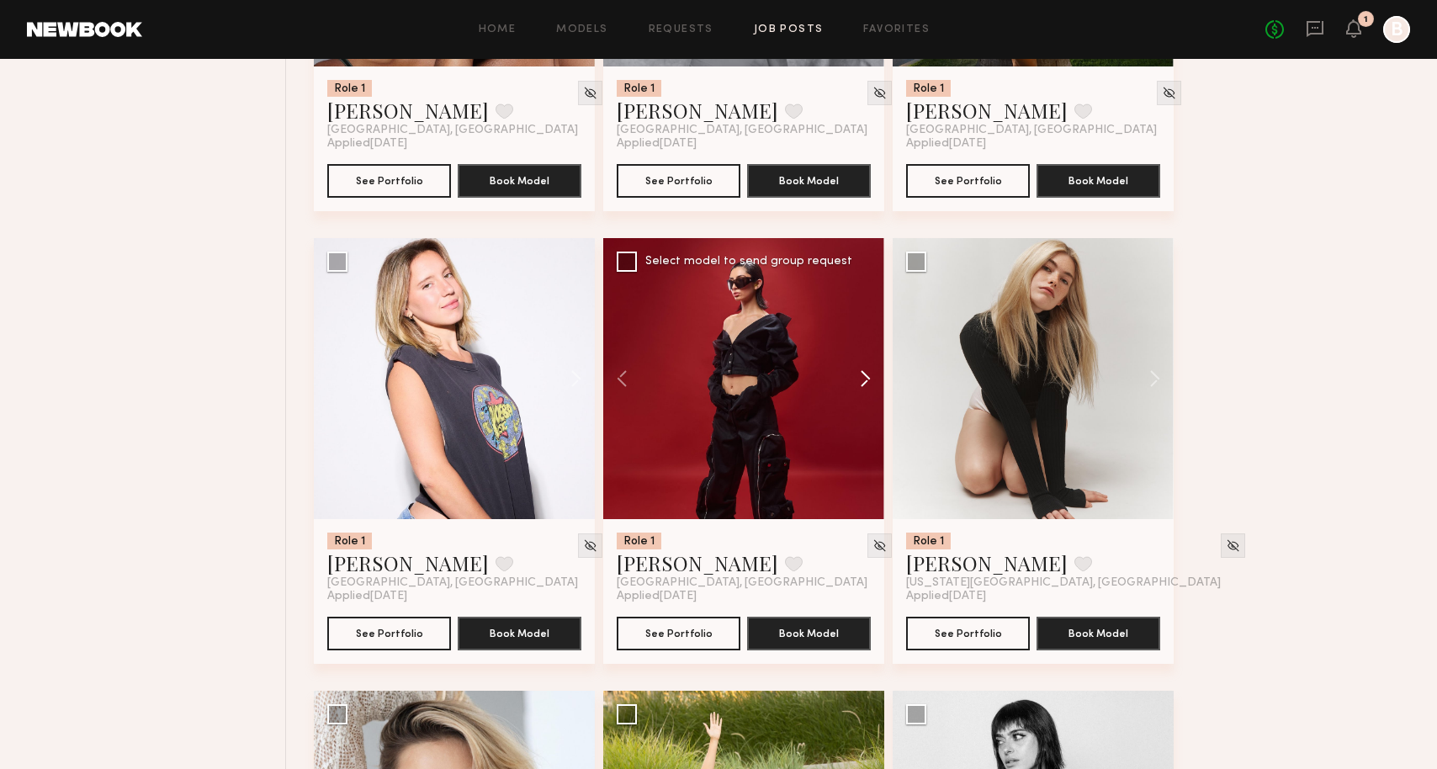
click at [866, 428] on button at bounding box center [857, 378] width 54 height 281
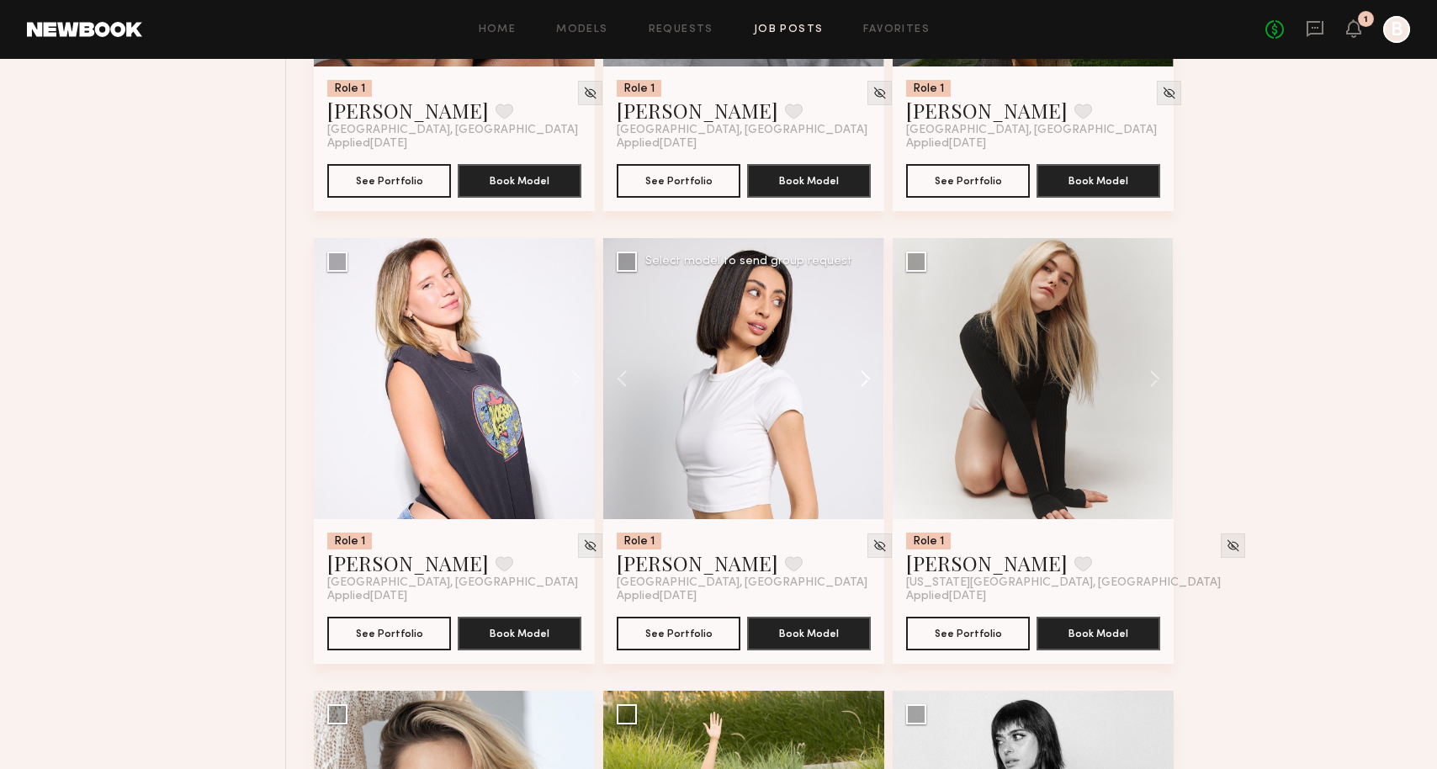
click at [866, 428] on button at bounding box center [857, 378] width 54 height 281
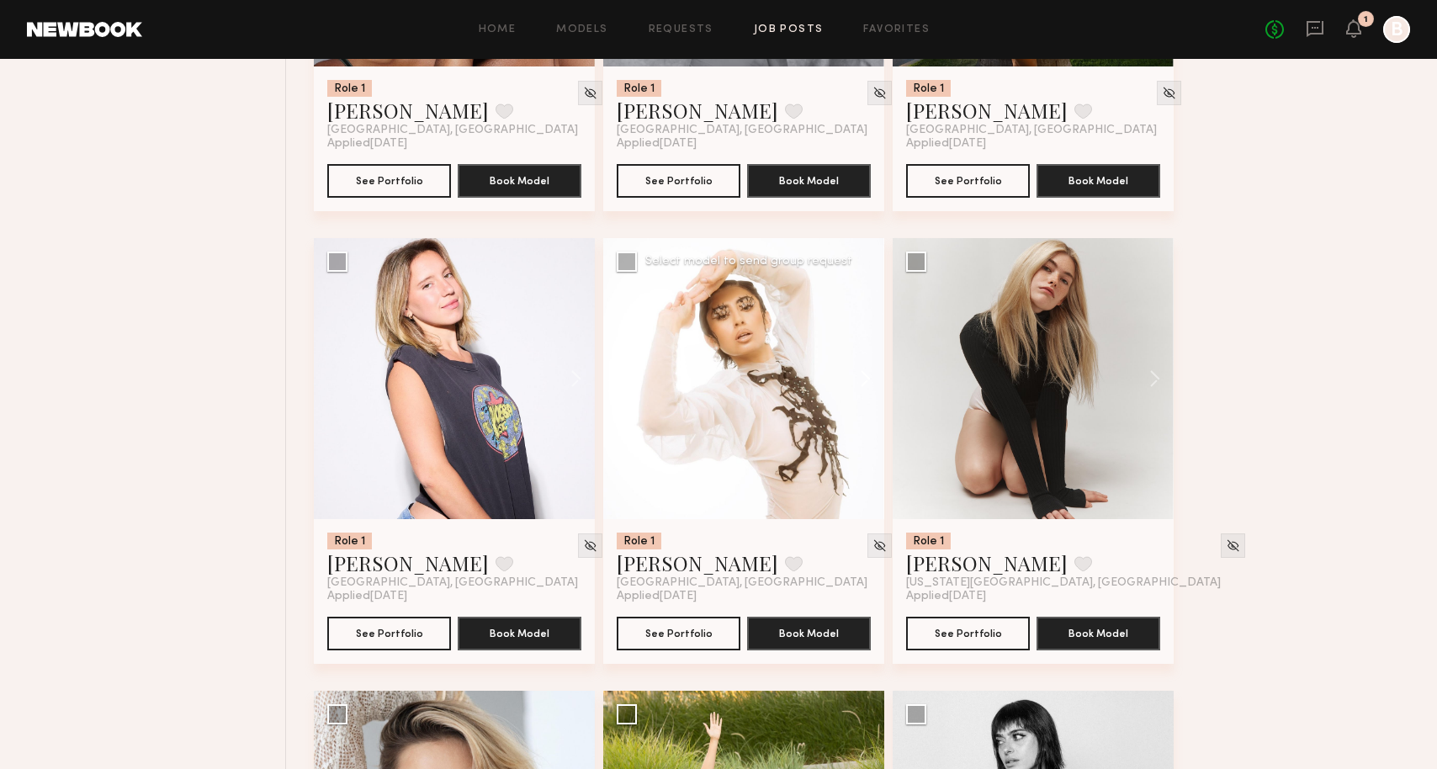
click at [866, 428] on button at bounding box center [857, 378] width 54 height 281
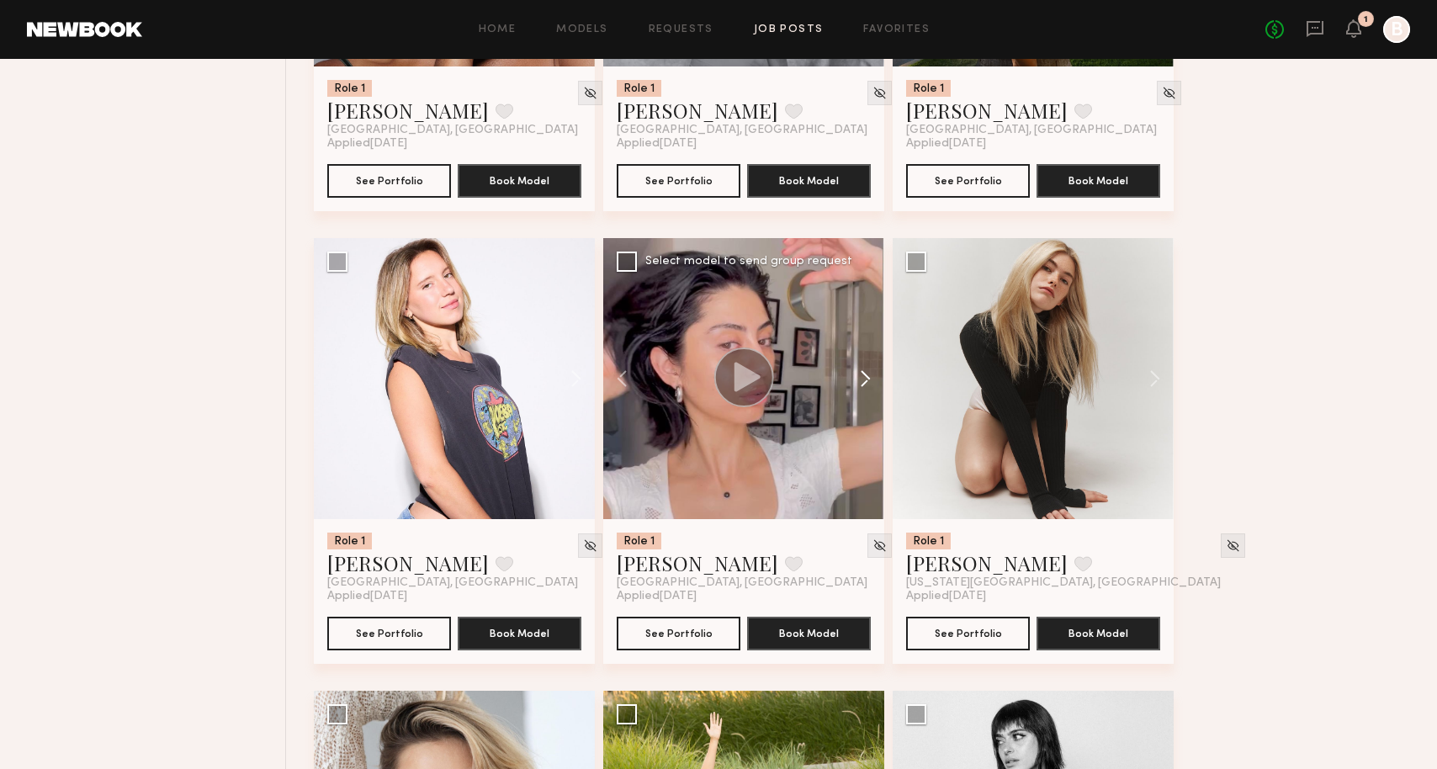
click at [866, 428] on button at bounding box center [857, 378] width 54 height 281
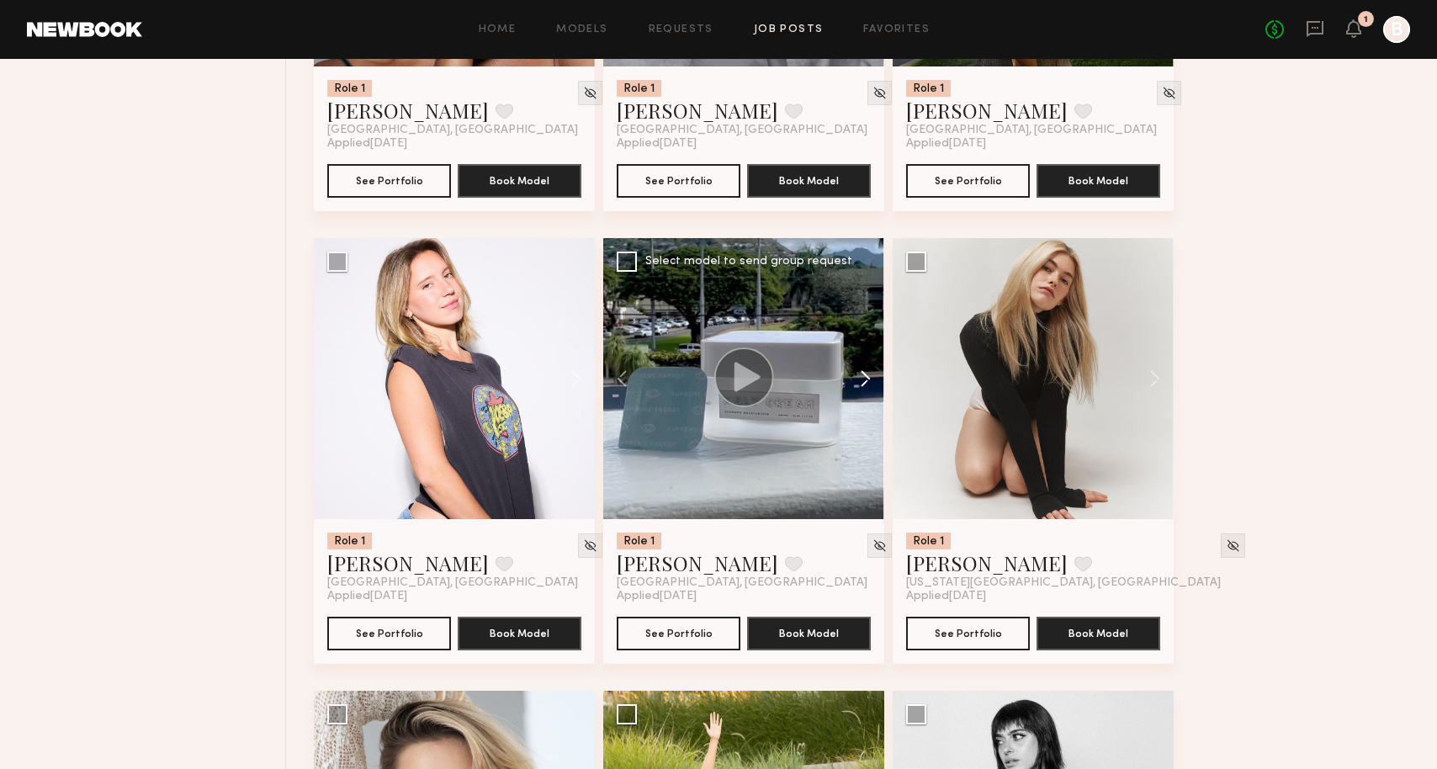
click at [866, 428] on button at bounding box center [857, 378] width 54 height 281
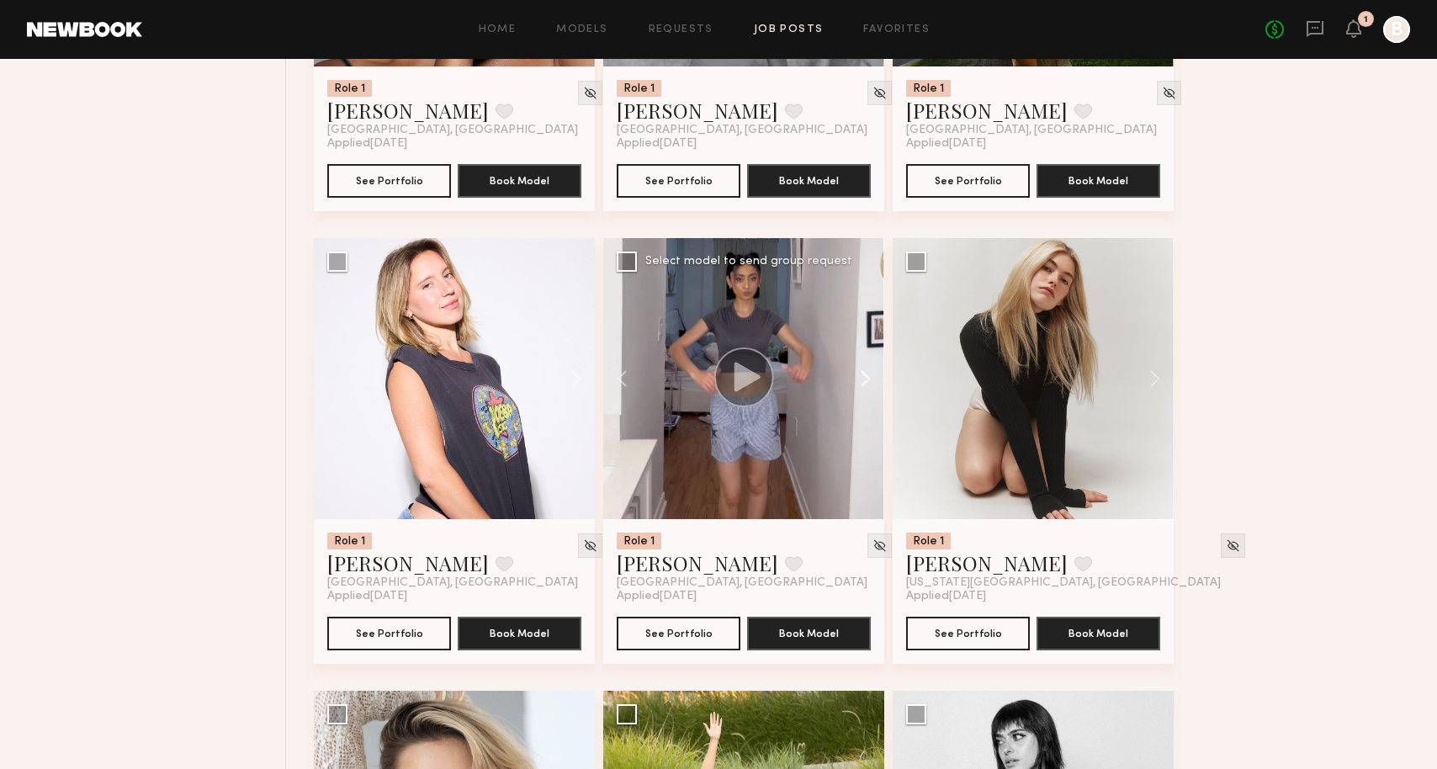
click at [866, 428] on button at bounding box center [857, 378] width 54 height 281
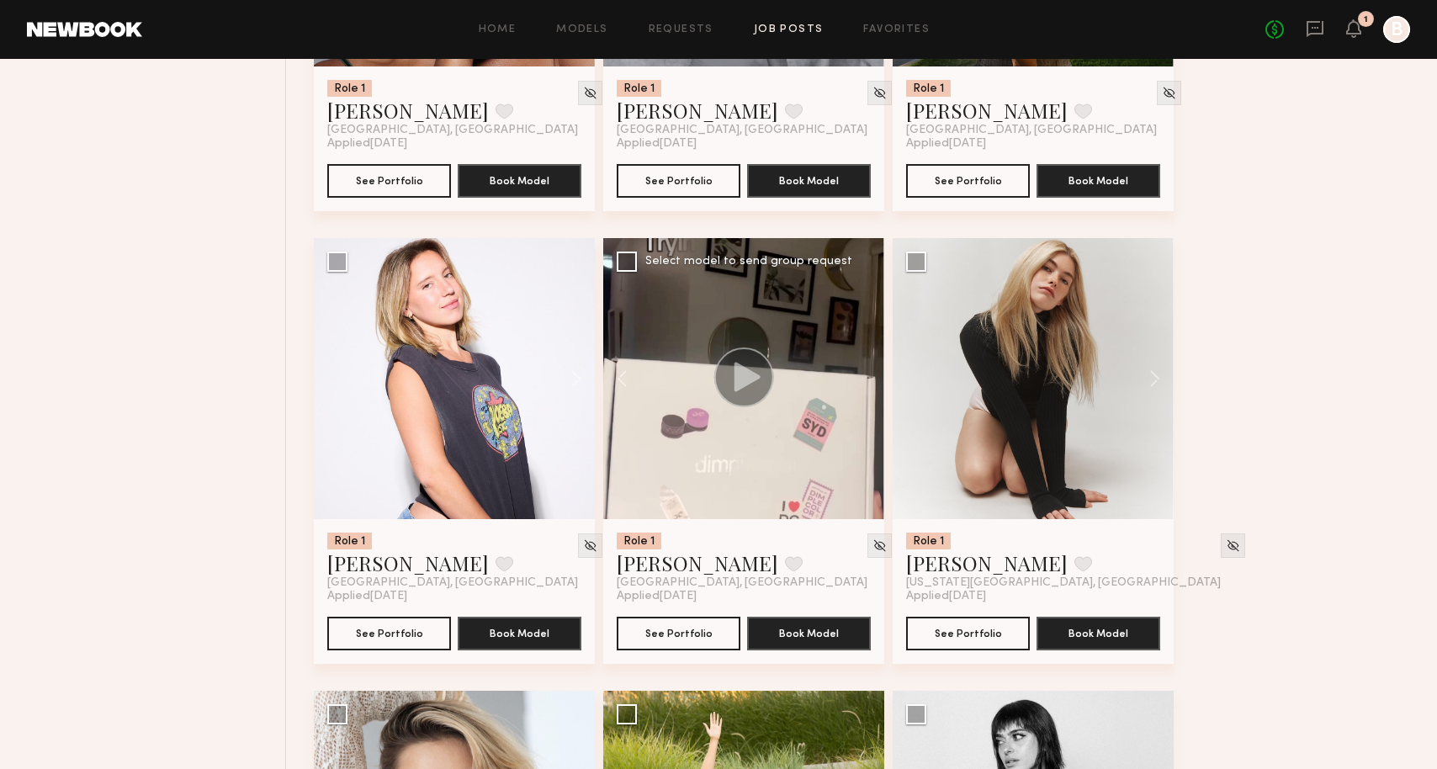
click at [866, 428] on div at bounding box center [743, 378] width 281 height 281
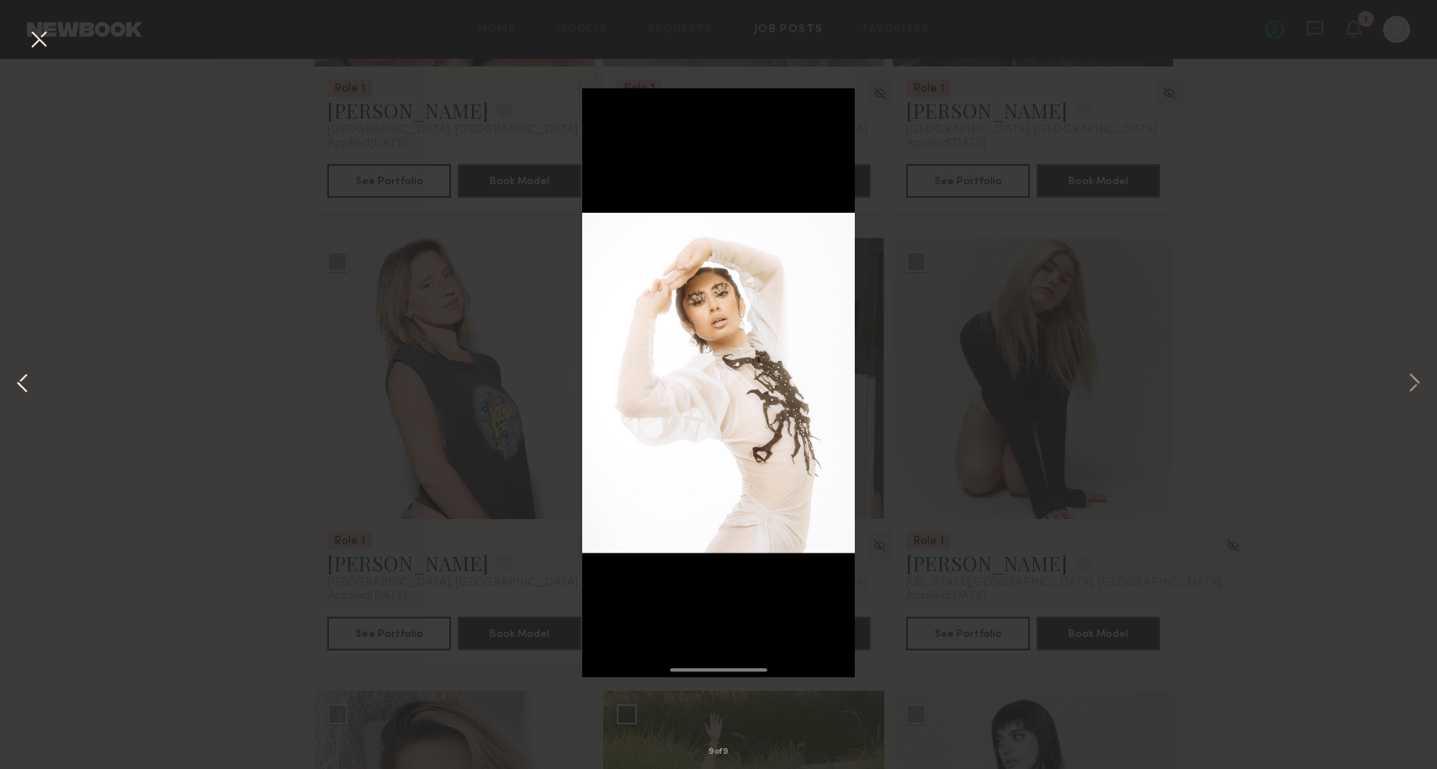
click at [24, 331] on button at bounding box center [23, 384] width 20 height 615
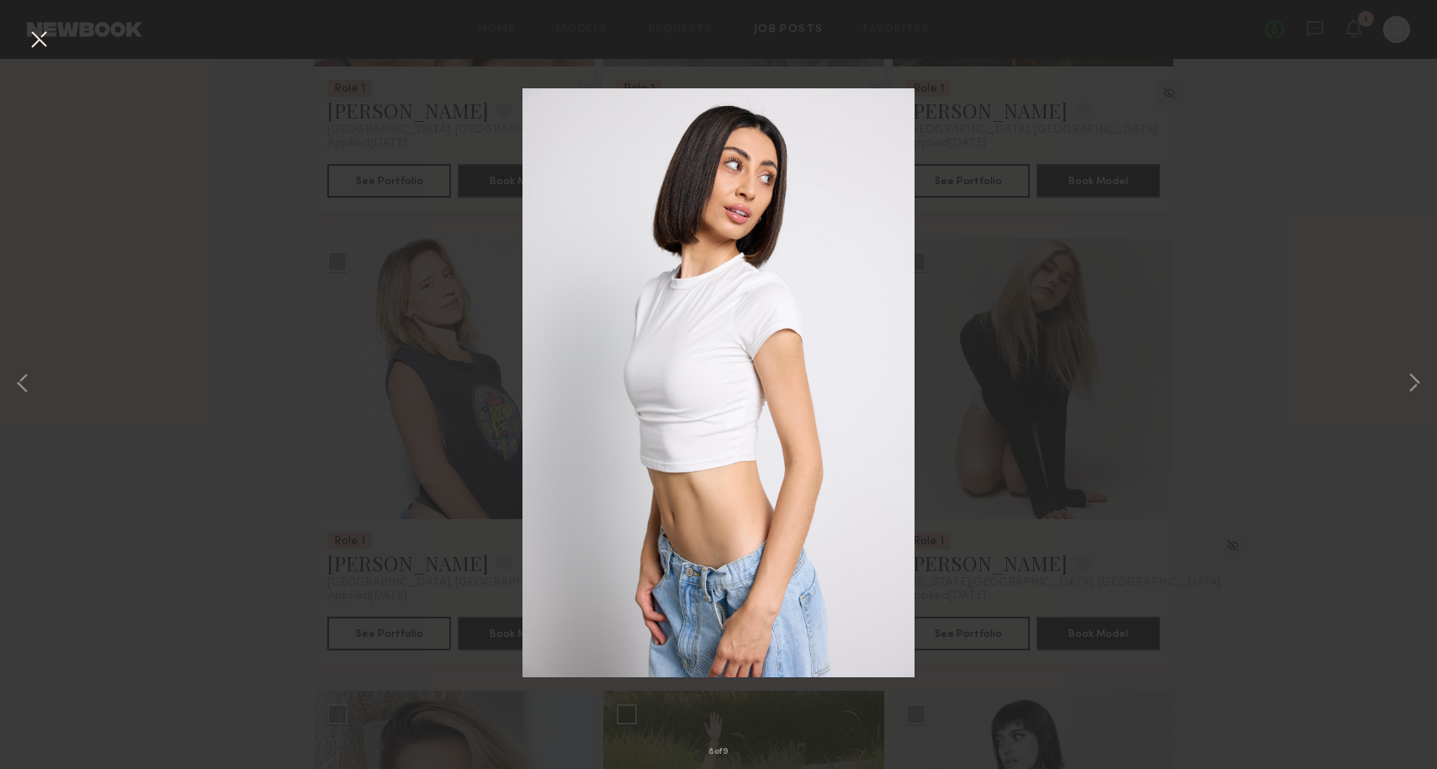
click at [185, 325] on div "8 of 9" at bounding box center [718, 384] width 1437 height 769
click at [43, 45] on button at bounding box center [38, 40] width 27 height 30
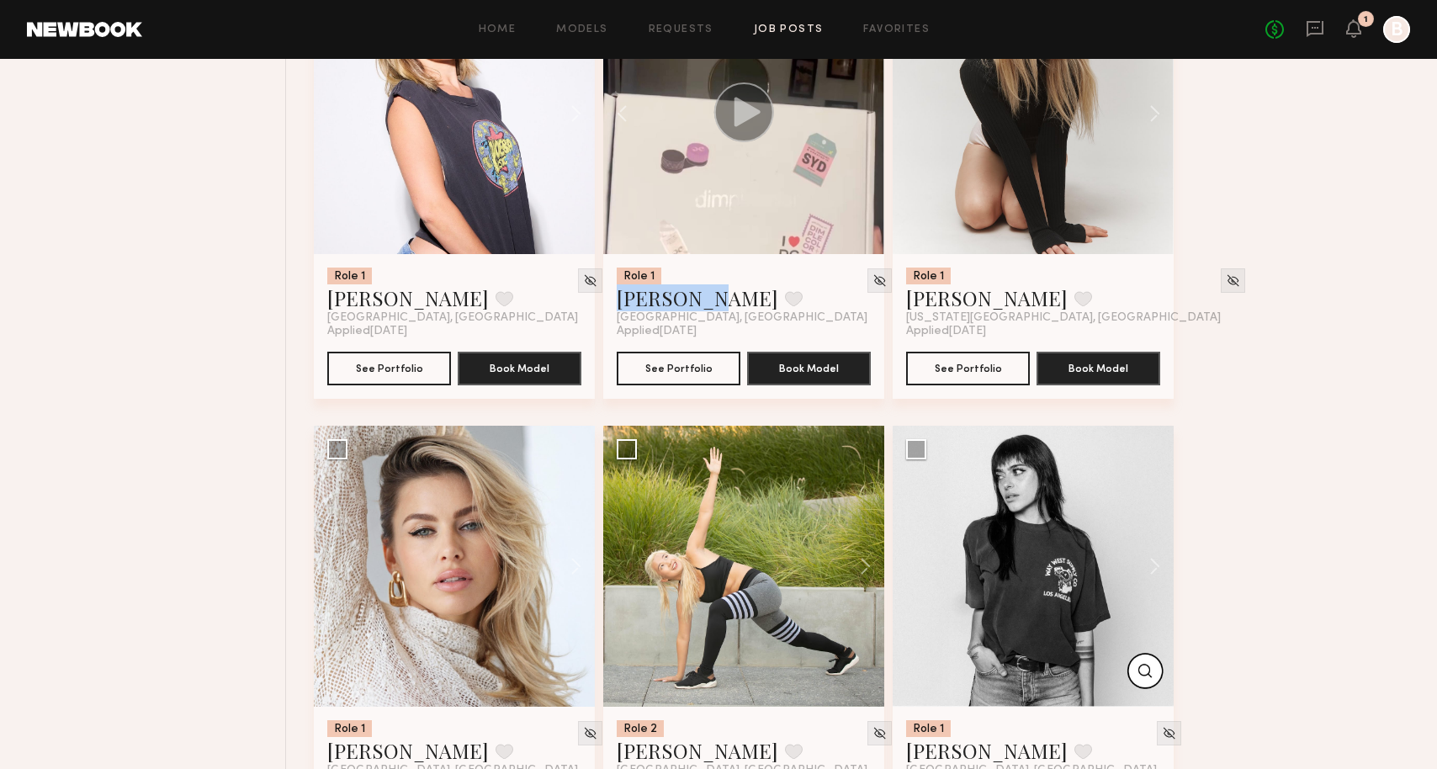
scroll to position [10311, 0]
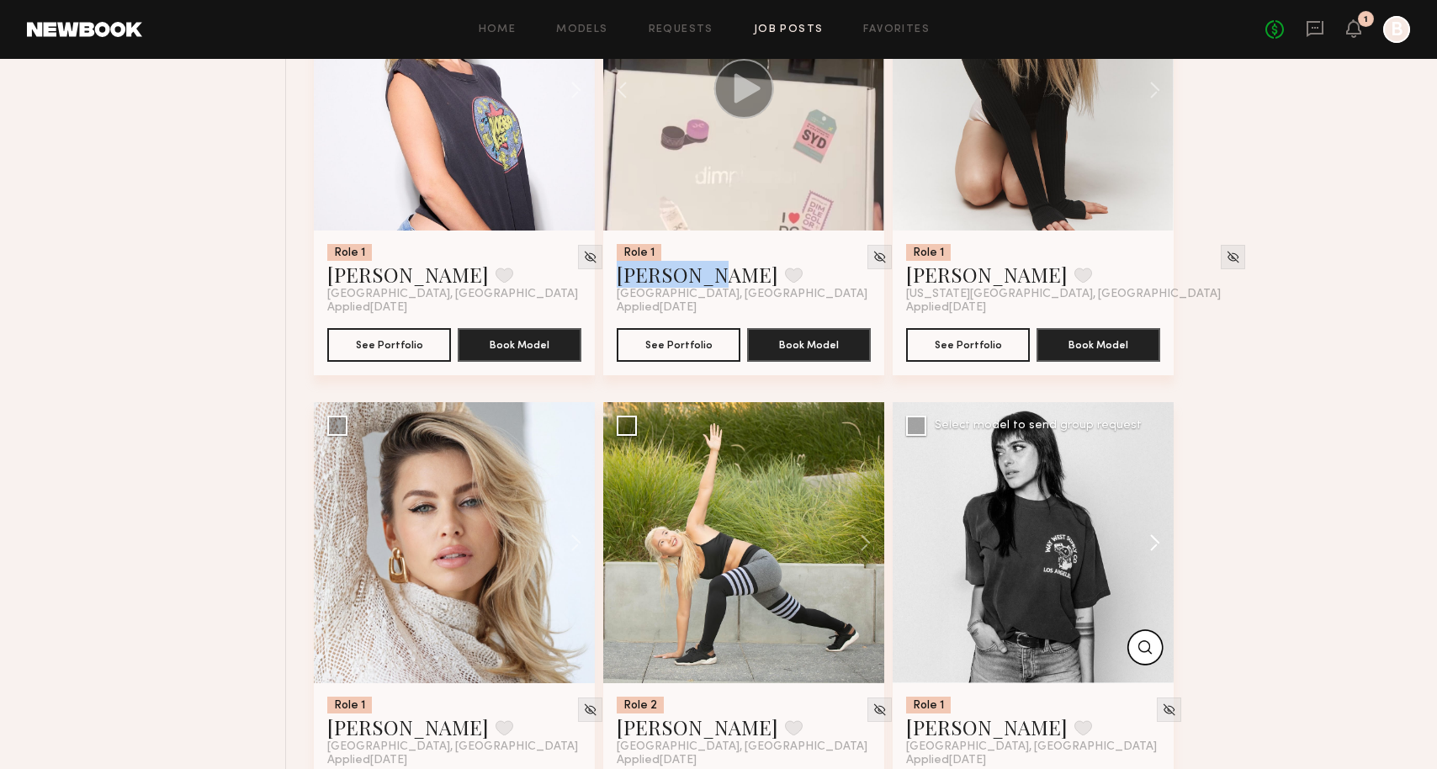
click at [1152, 588] on button at bounding box center [1147, 542] width 54 height 281
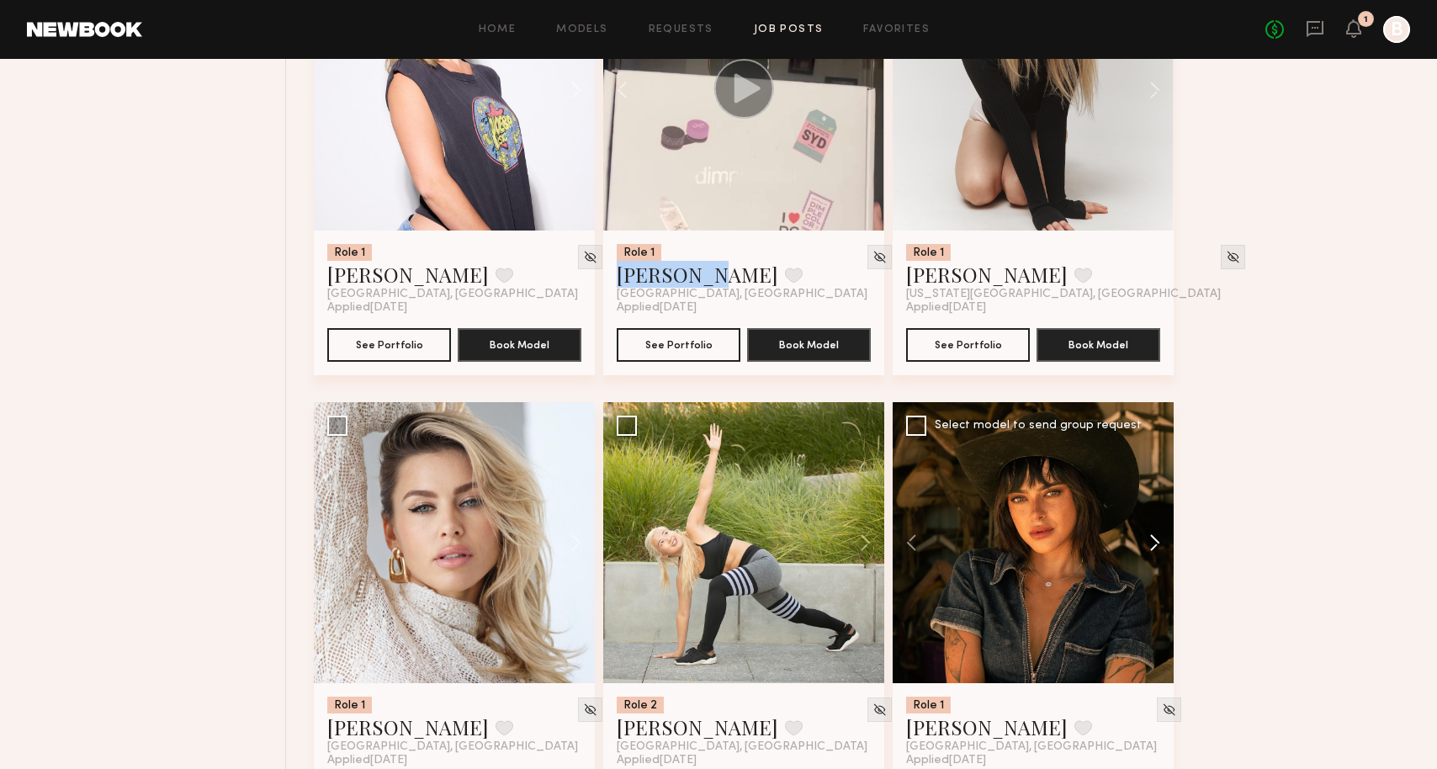
click at [1152, 588] on button at bounding box center [1147, 542] width 54 height 281
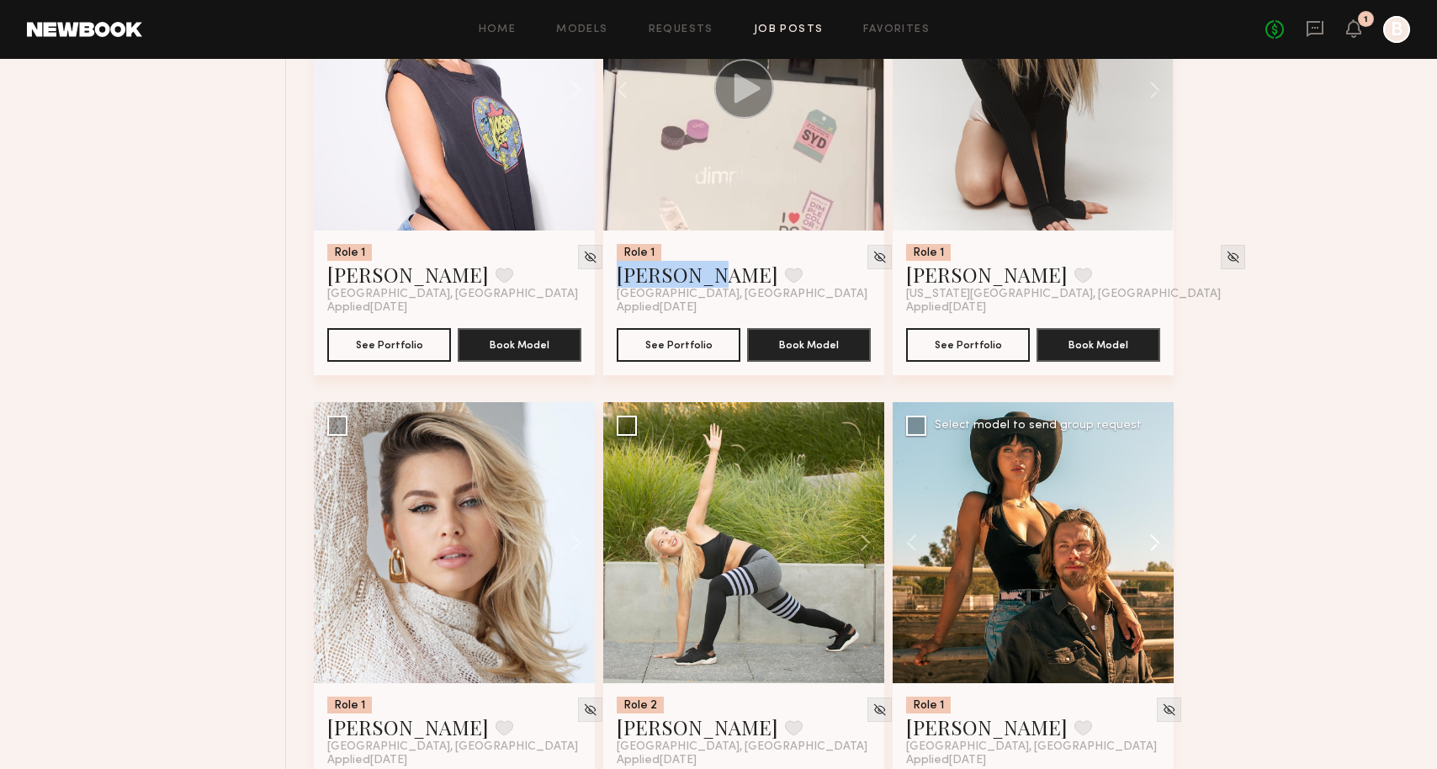
click at [1152, 588] on button at bounding box center [1147, 542] width 54 height 281
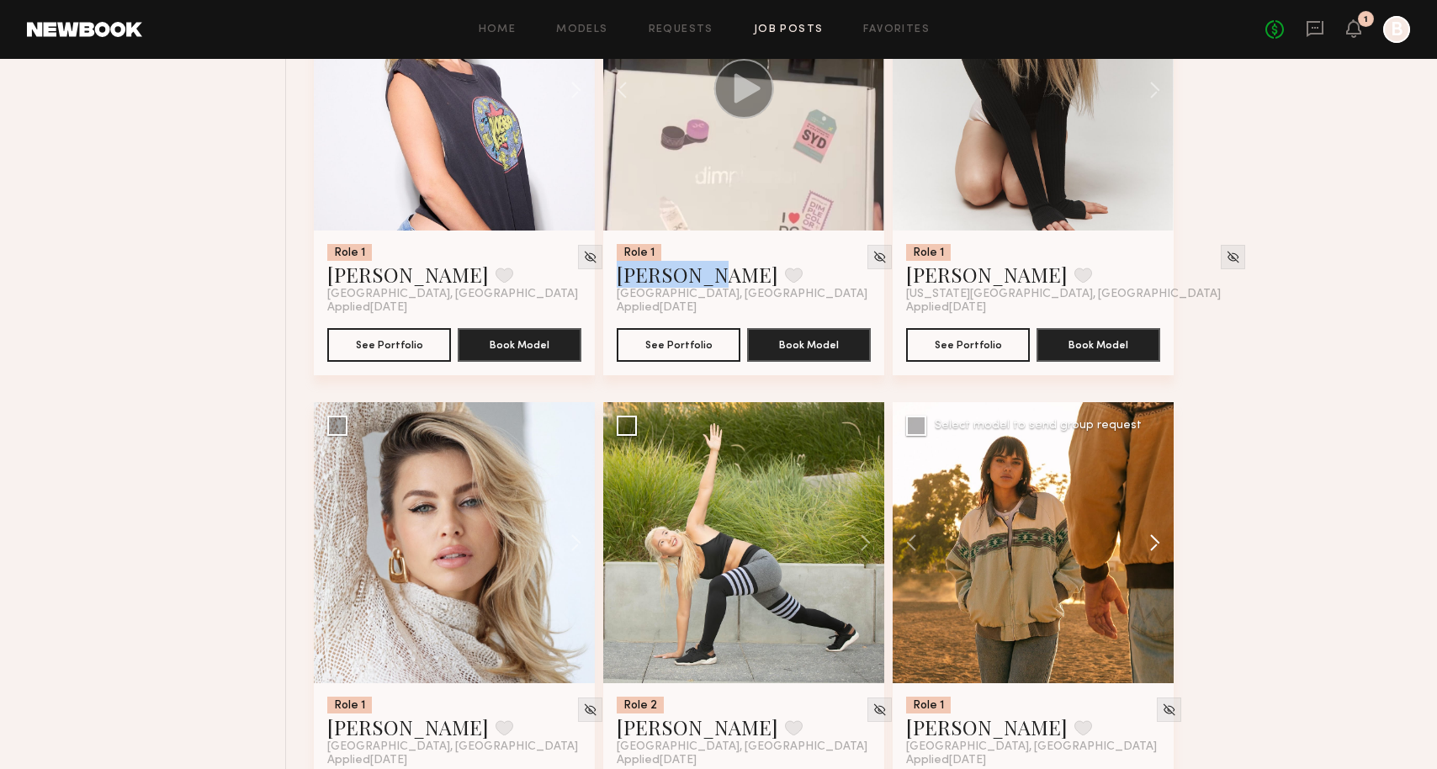
click at [1152, 588] on button at bounding box center [1147, 542] width 54 height 281
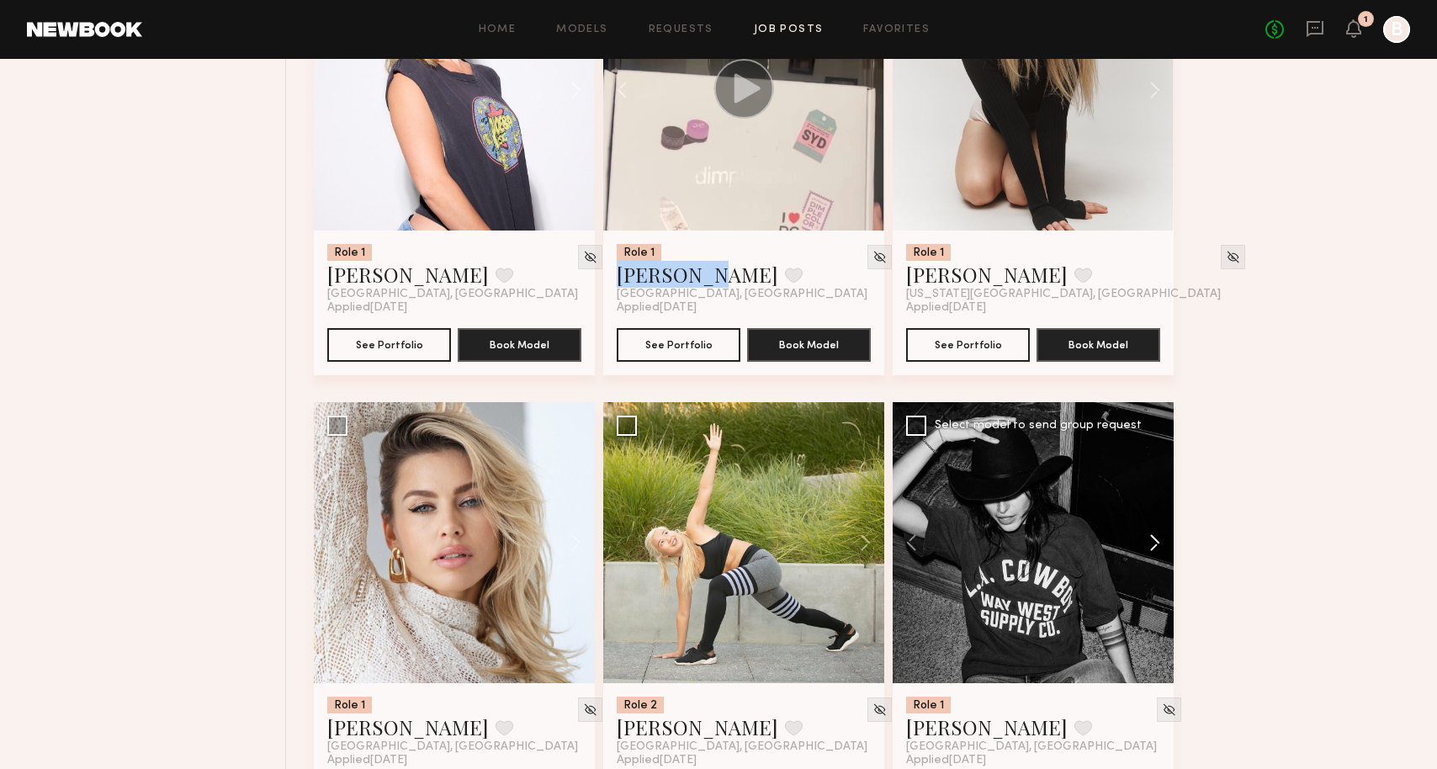
click at [1152, 588] on button at bounding box center [1147, 542] width 54 height 281
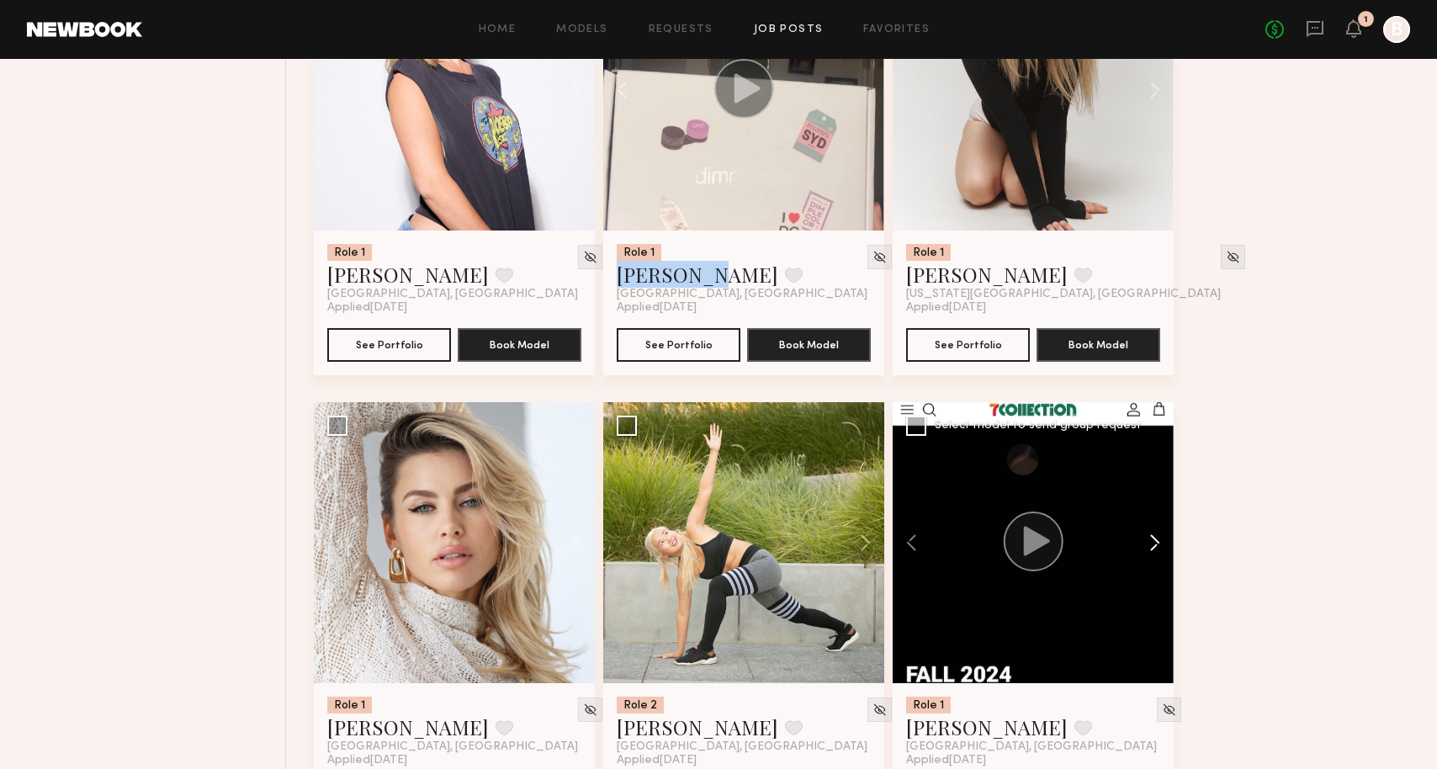
click at [1152, 588] on button at bounding box center [1147, 542] width 54 height 281
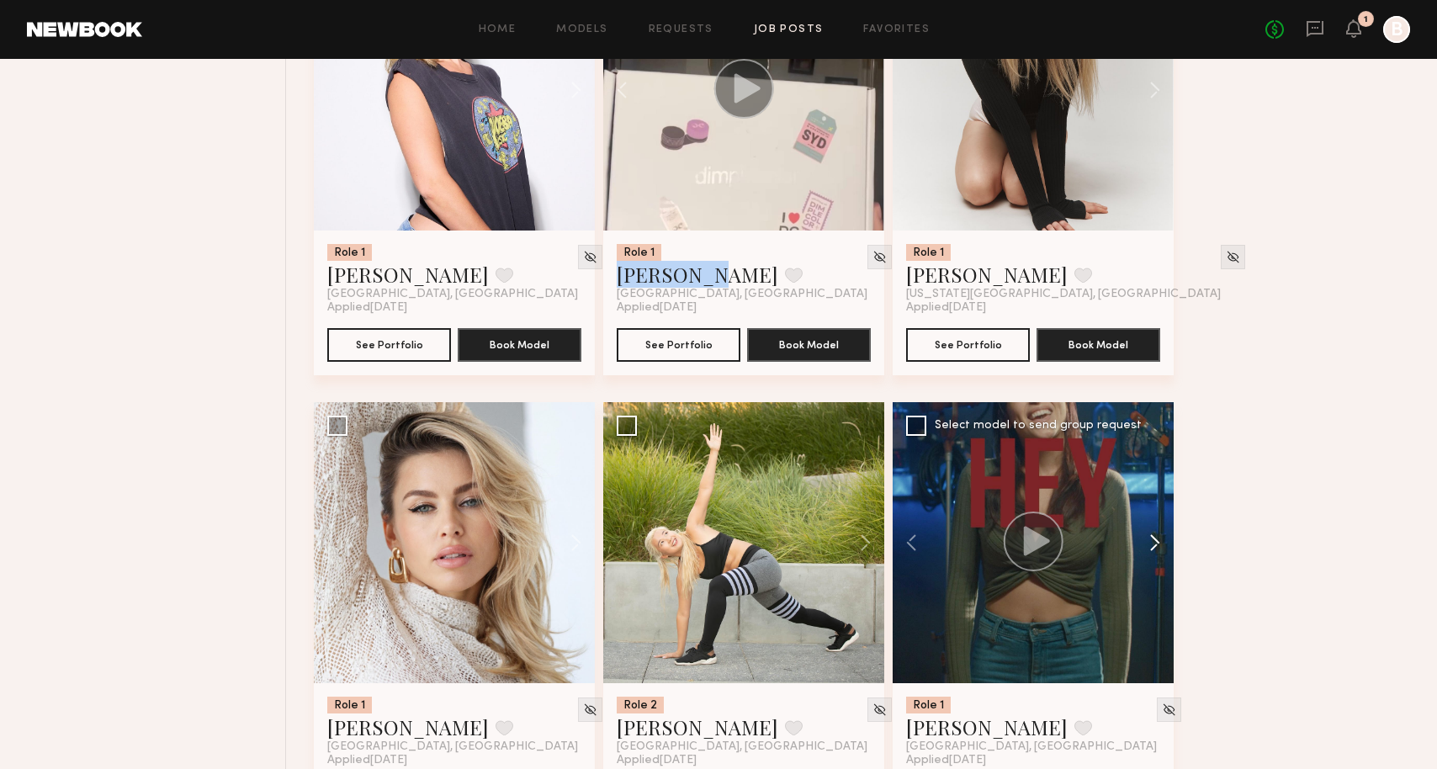
click at [1152, 588] on button at bounding box center [1147, 542] width 54 height 281
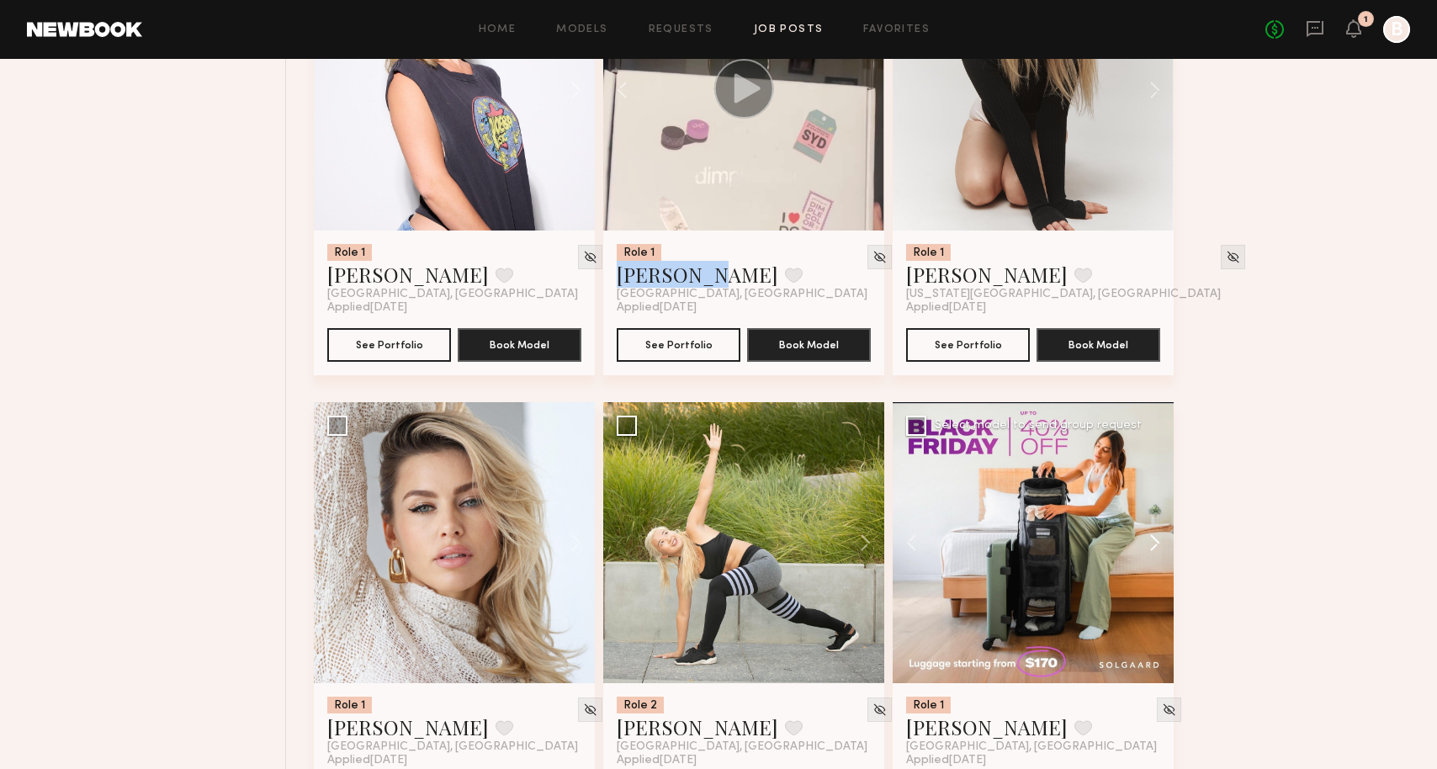
click at [1152, 588] on button at bounding box center [1147, 542] width 54 height 281
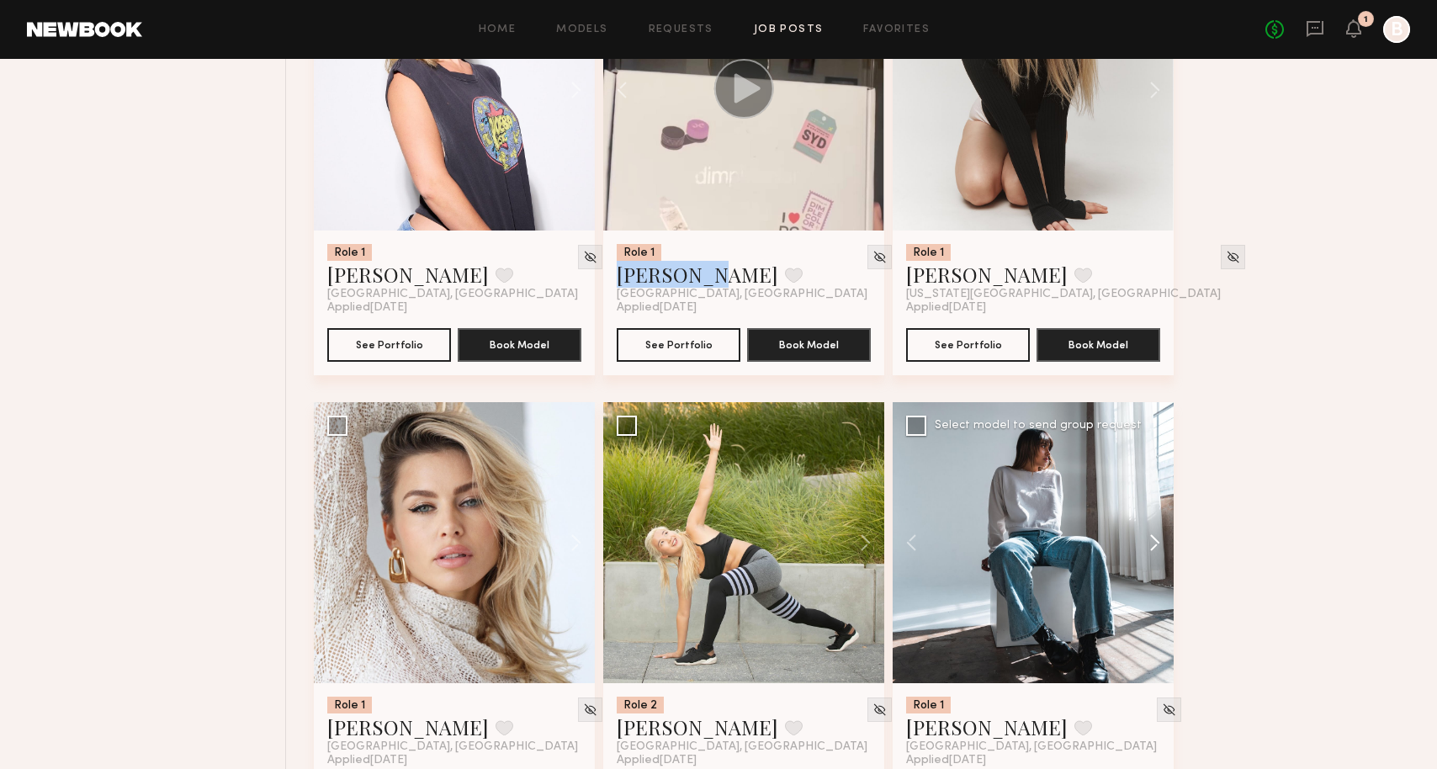
click at [1152, 588] on button at bounding box center [1147, 542] width 54 height 281
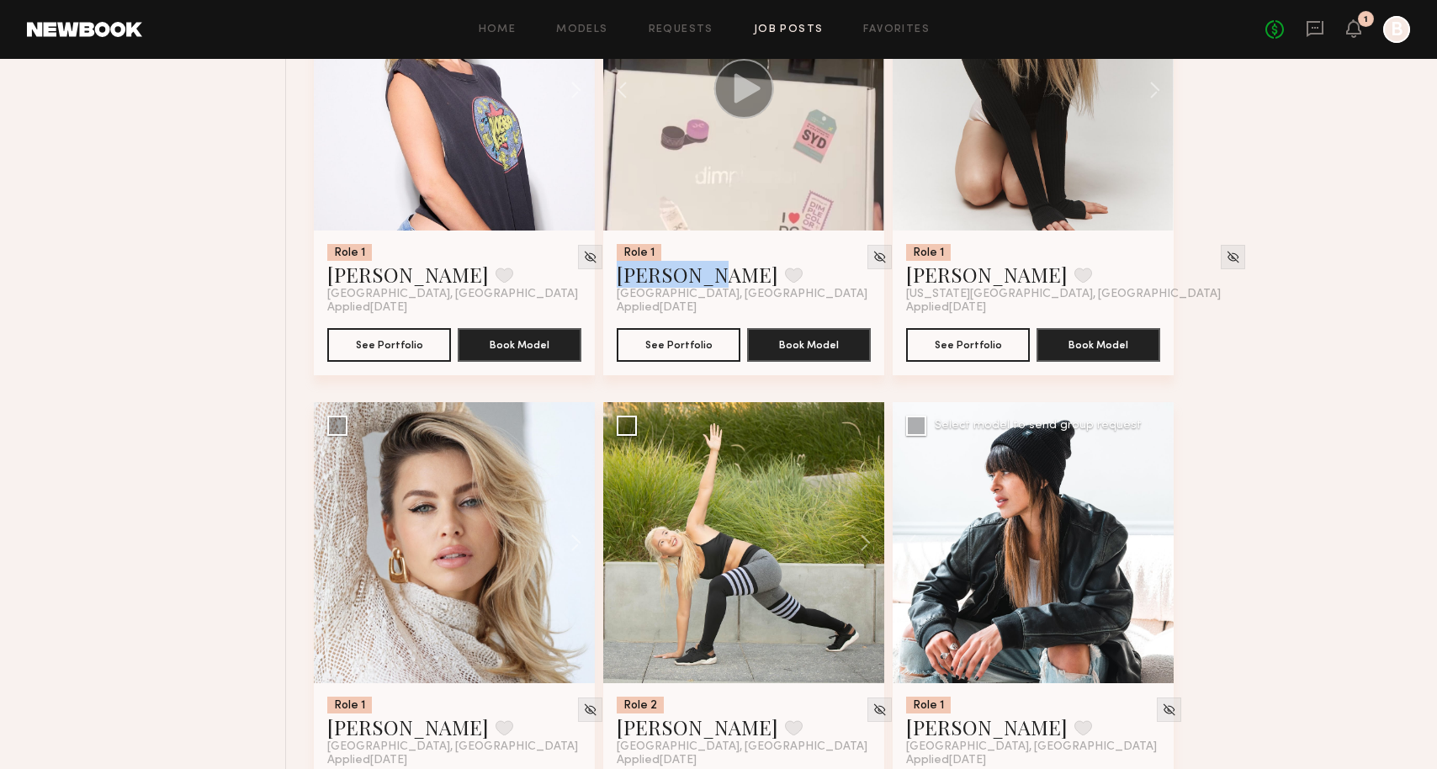
click at [1152, 588] on button at bounding box center [1147, 542] width 54 height 281
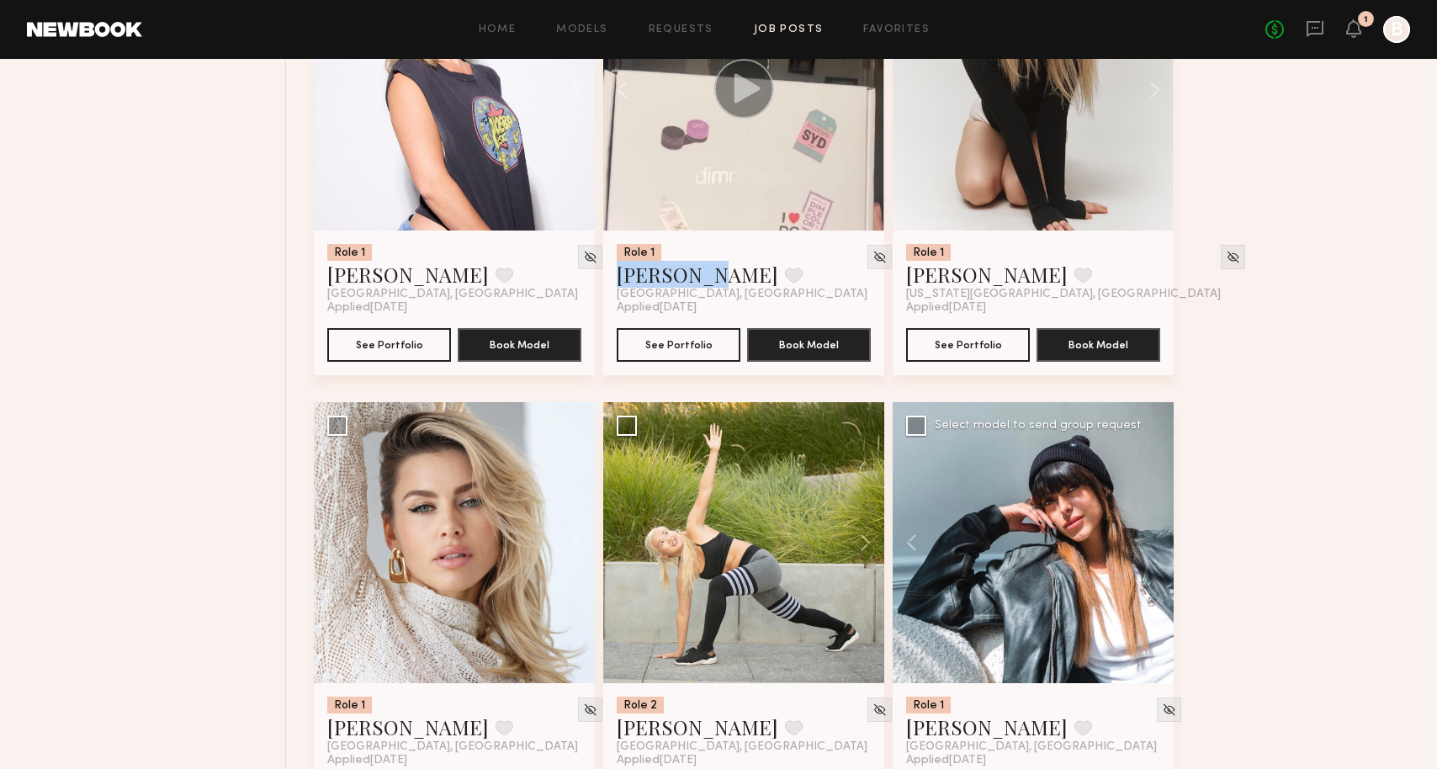
click at [1152, 588] on div at bounding box center [1033, 542] width 281 height 281
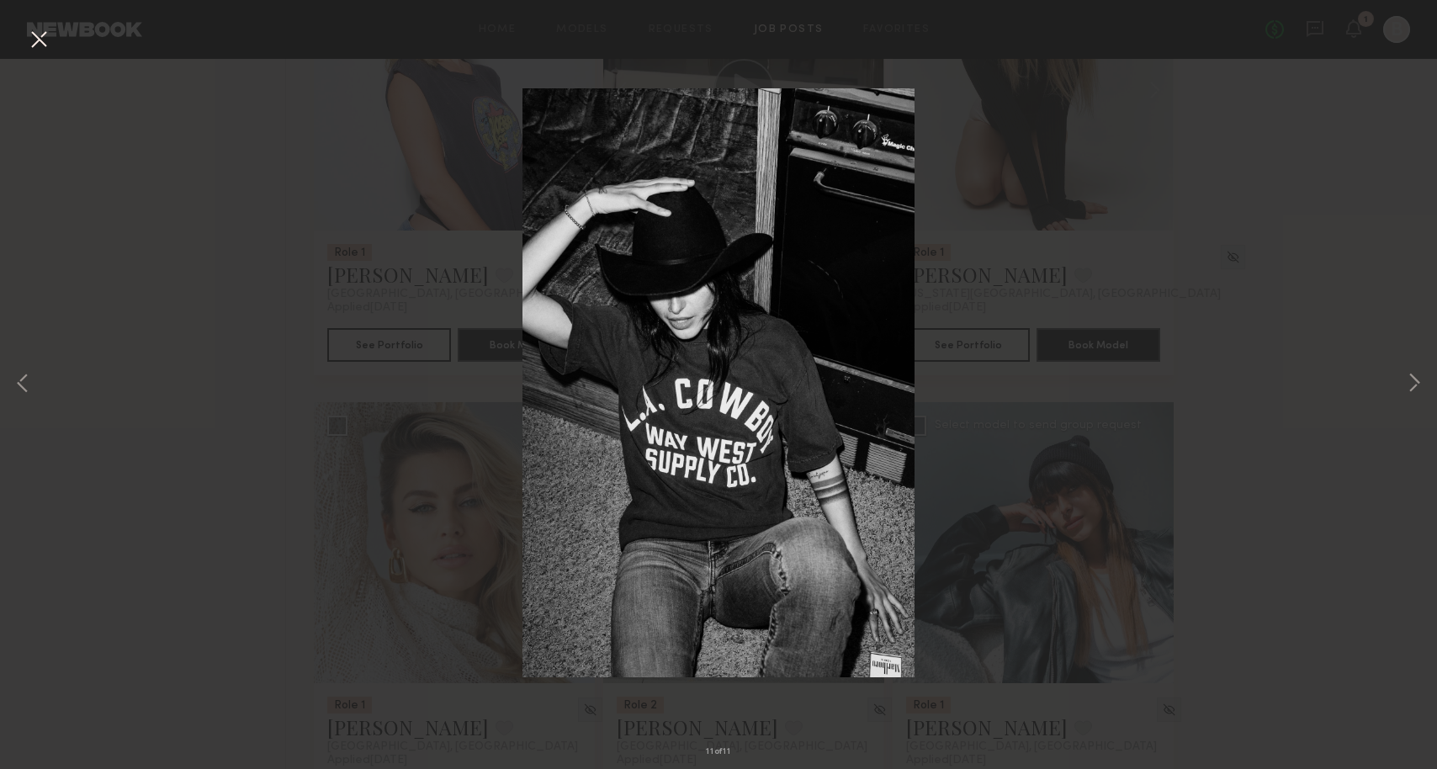
drag, startPoint x: 43, startPoint y: 45, endPoint x: 105, endPoint y: 87, distance: 75.1
click at [43, 45] on button at bounding box center [38, 40] width 27 height 30
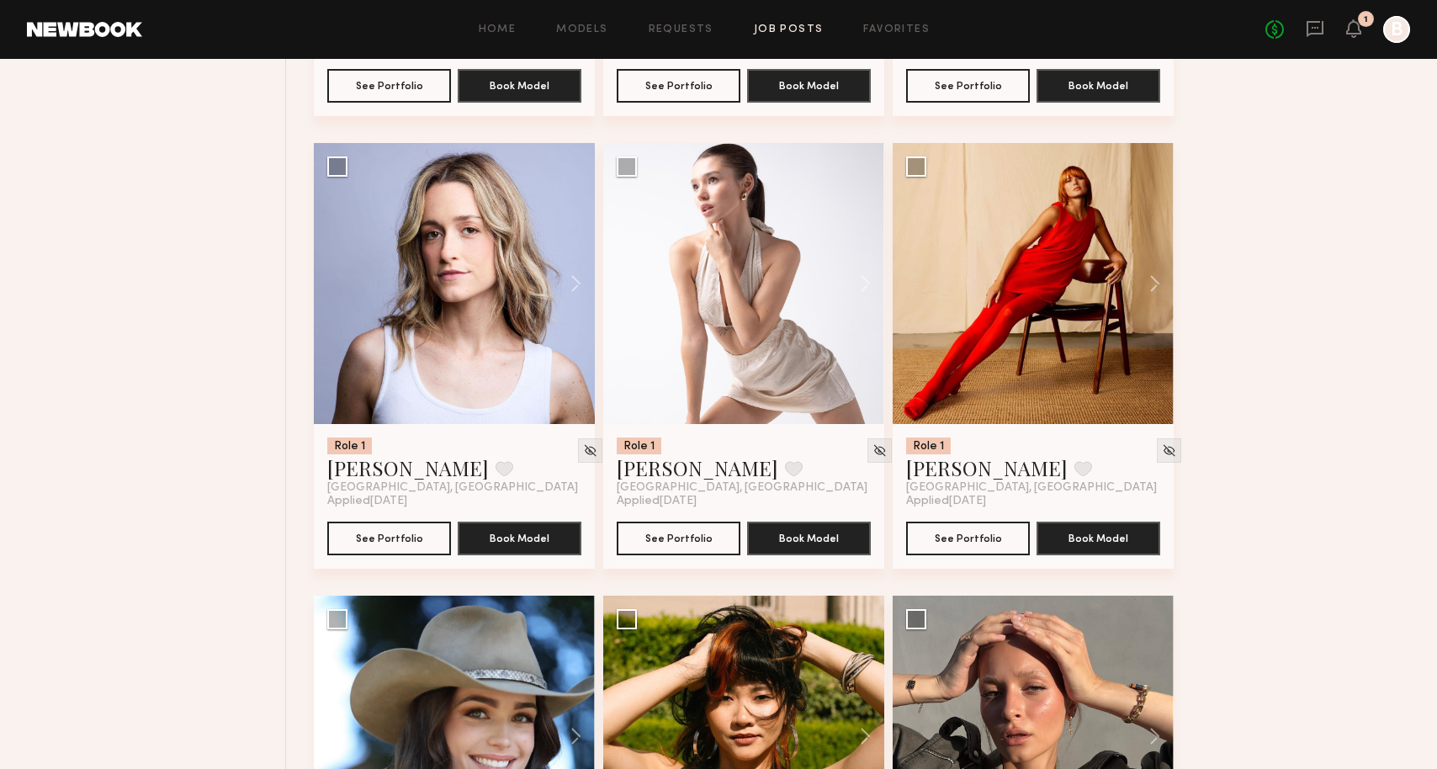
scroll to position [11163, 0]
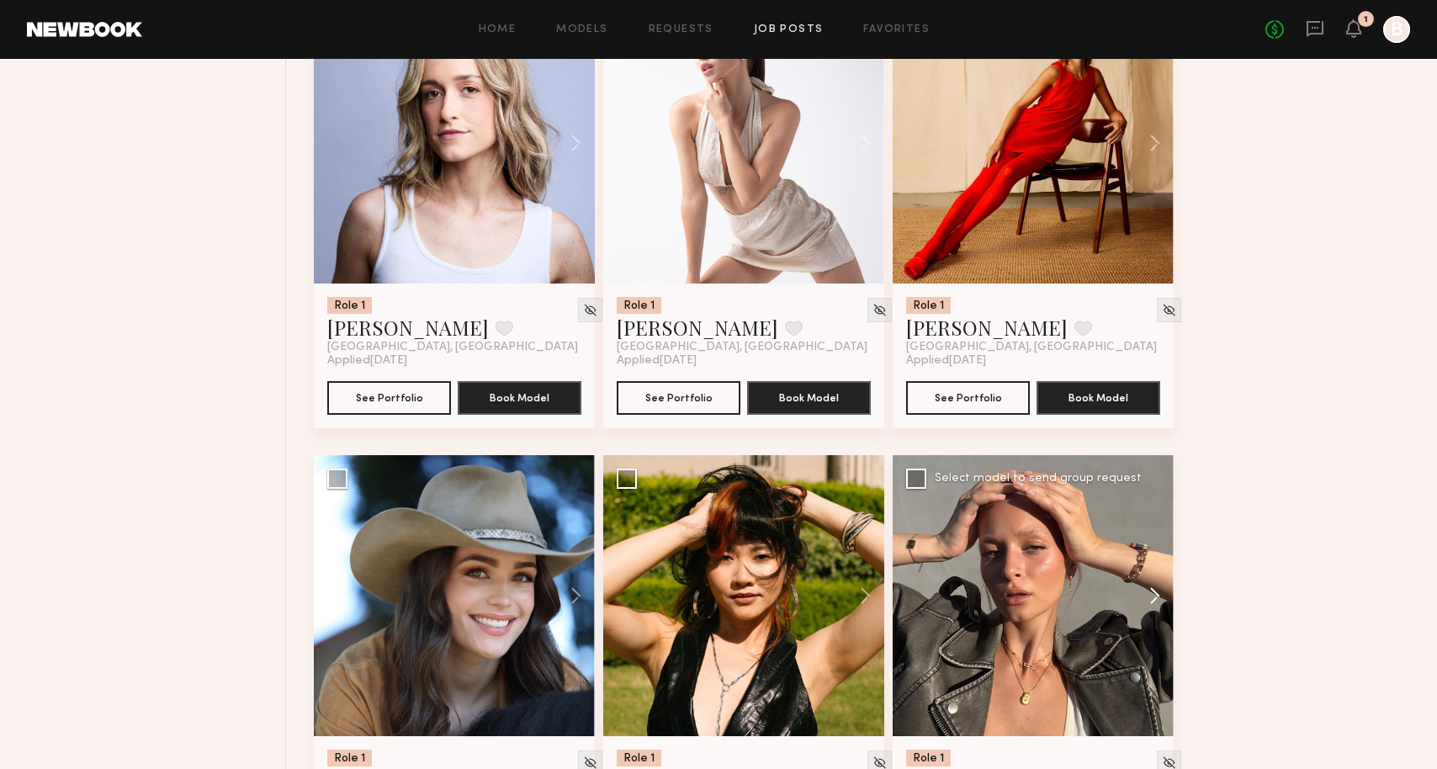
click at [1159, 640] on button at bounding box center [1147, 595] width 54 height 281
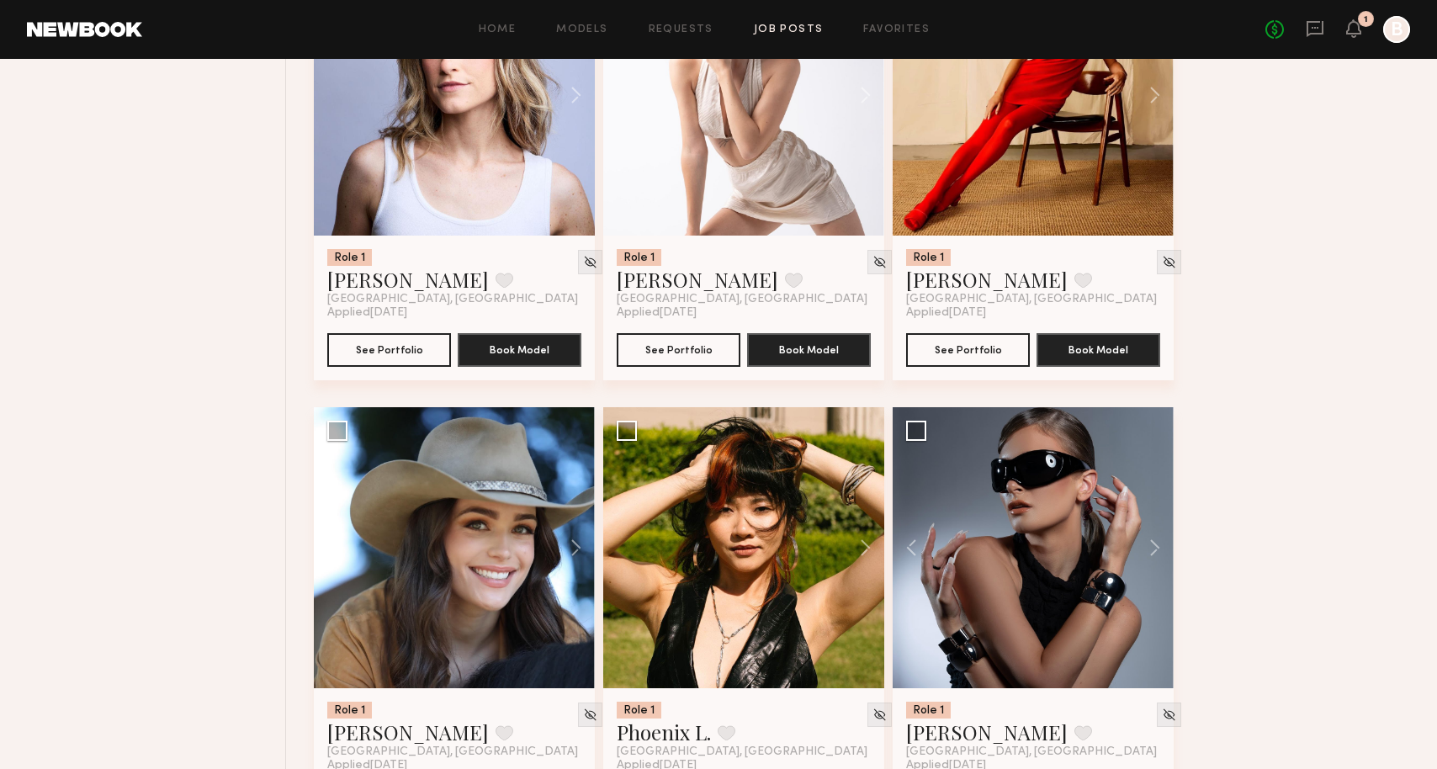
scroll to position [11233, 0]
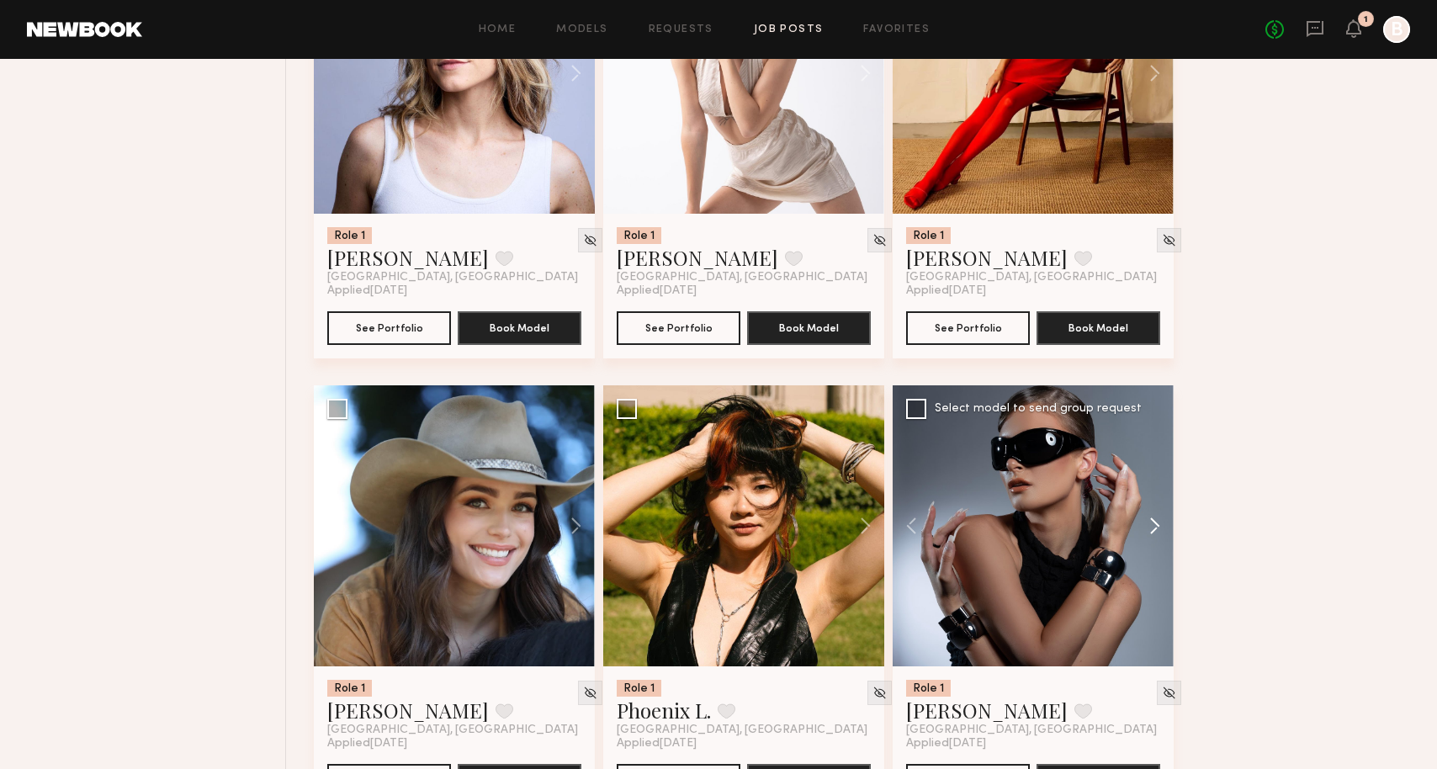
click at [1141, 582] on button at bounding box center [1147, 525] width 54 height 281
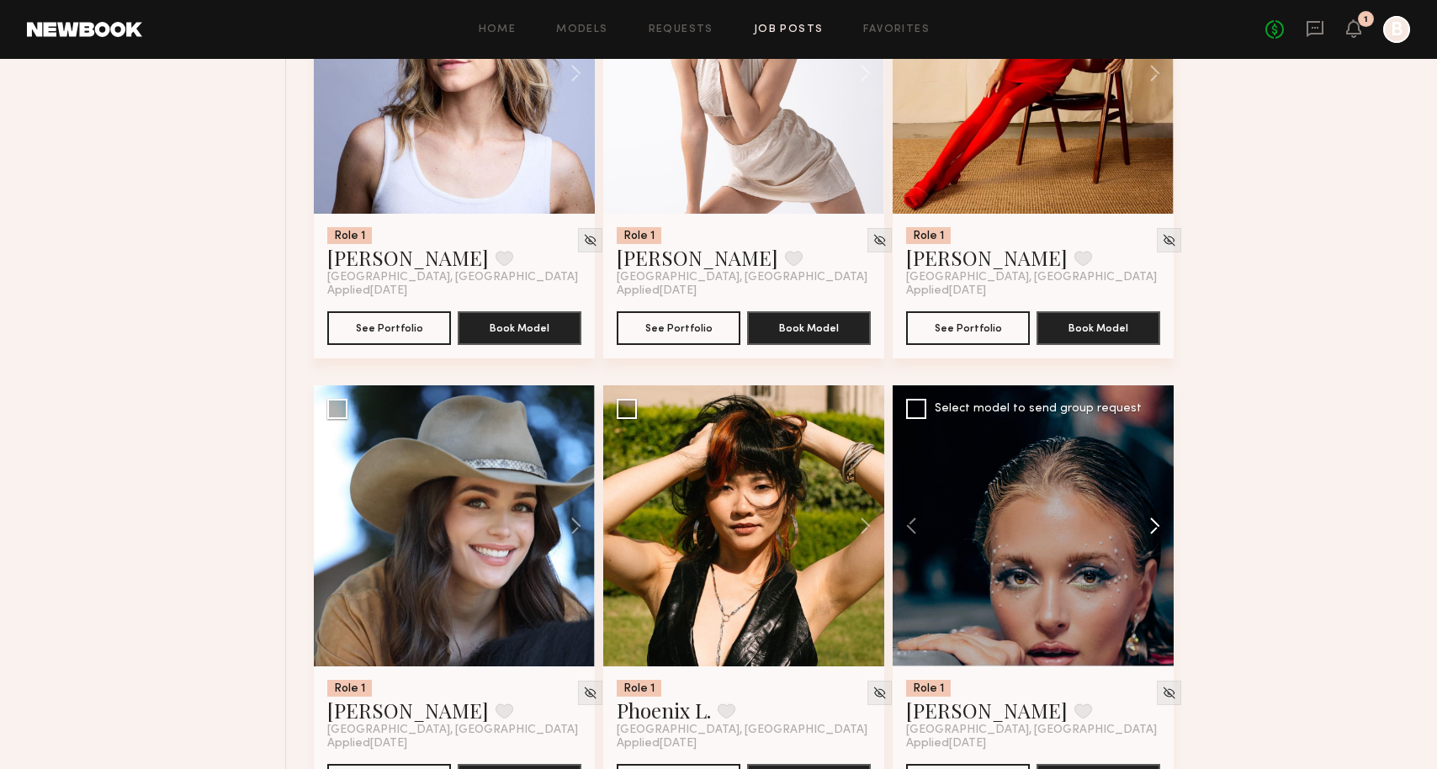
click at [1148, 582] on button at bounding box center [1147, 525] width 54 height 281
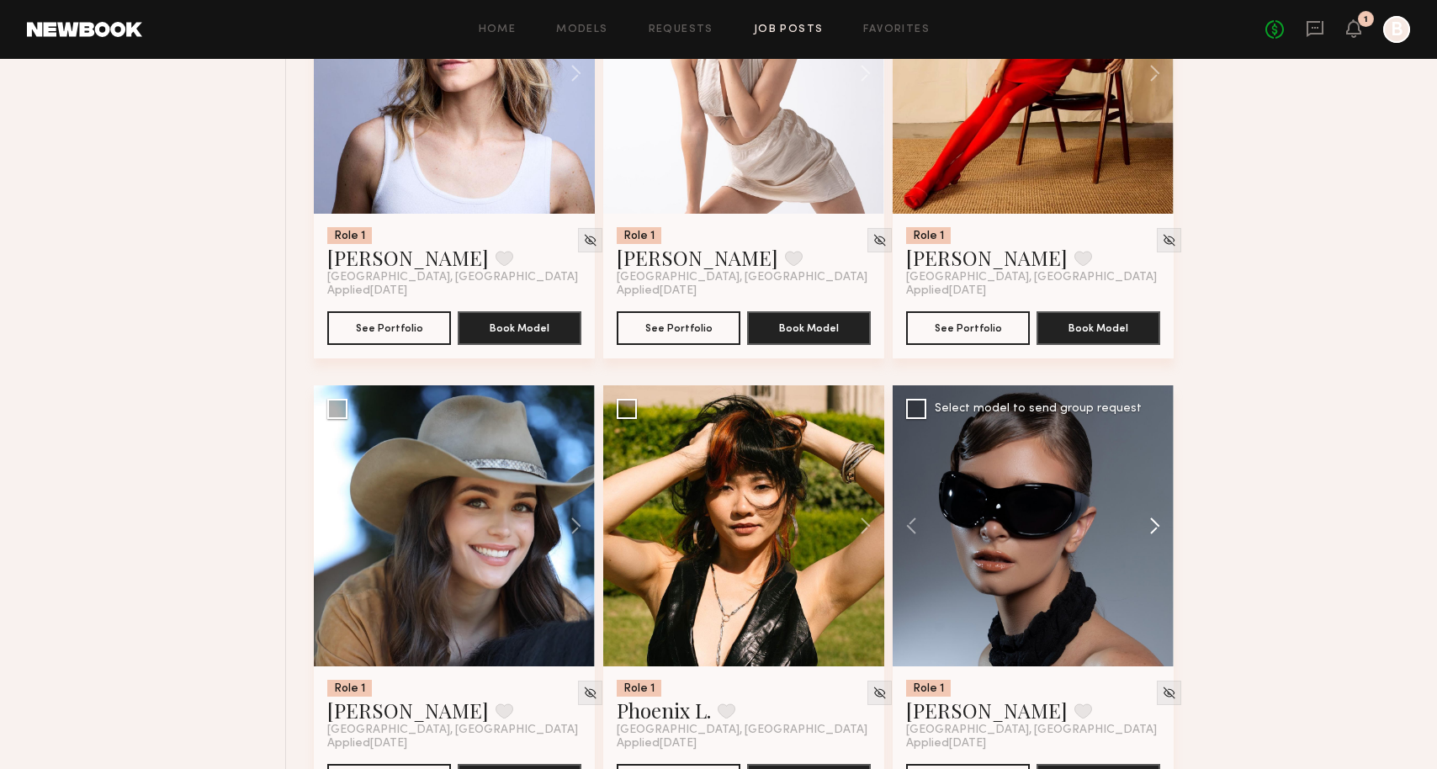
click at [1148, 582] on button at bounding box center [1147, 525] width 54 height 281
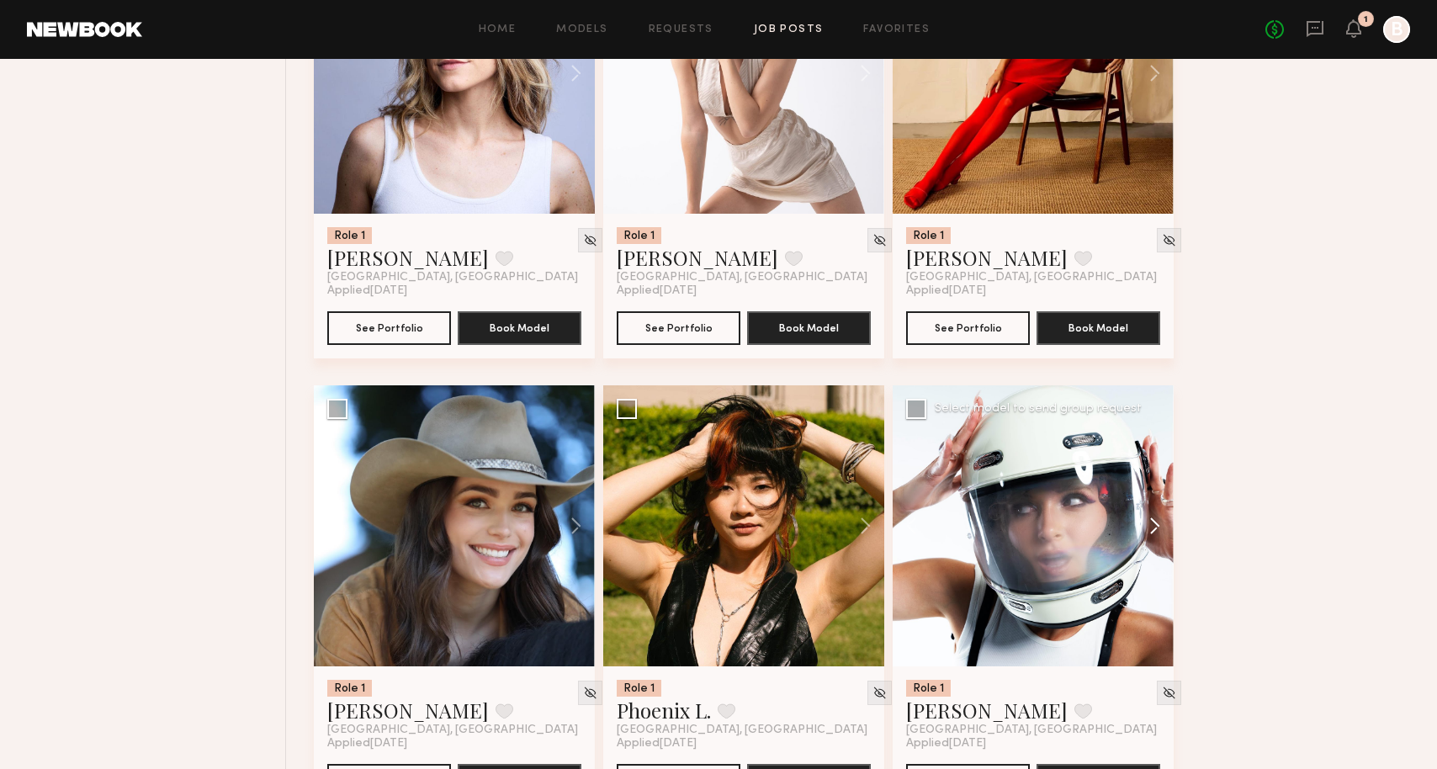
click at [1148, 582] on button at bounding box center [1147, 525] width 54 height 281
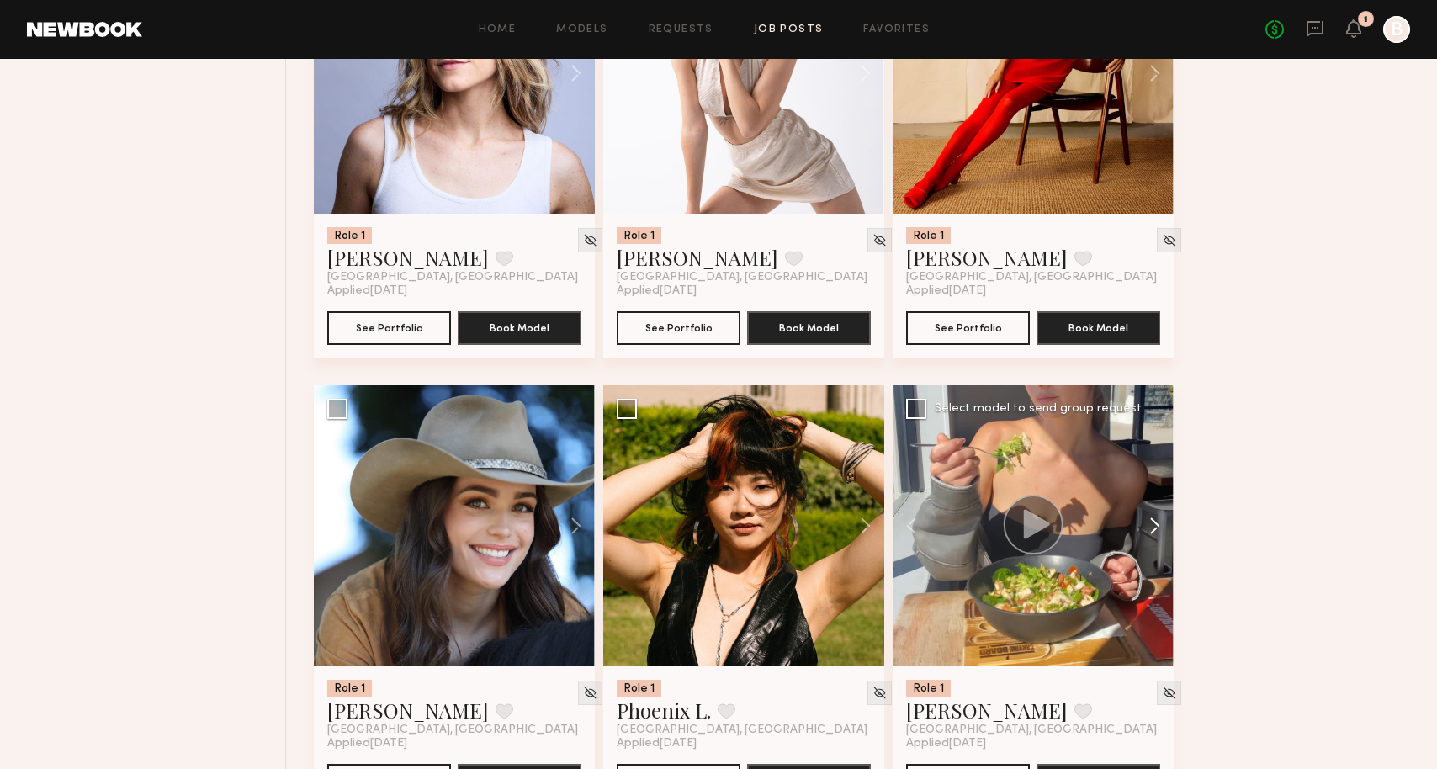
click at [1148, 582] on button at bounding box center [1147, 525] width 54 height 281
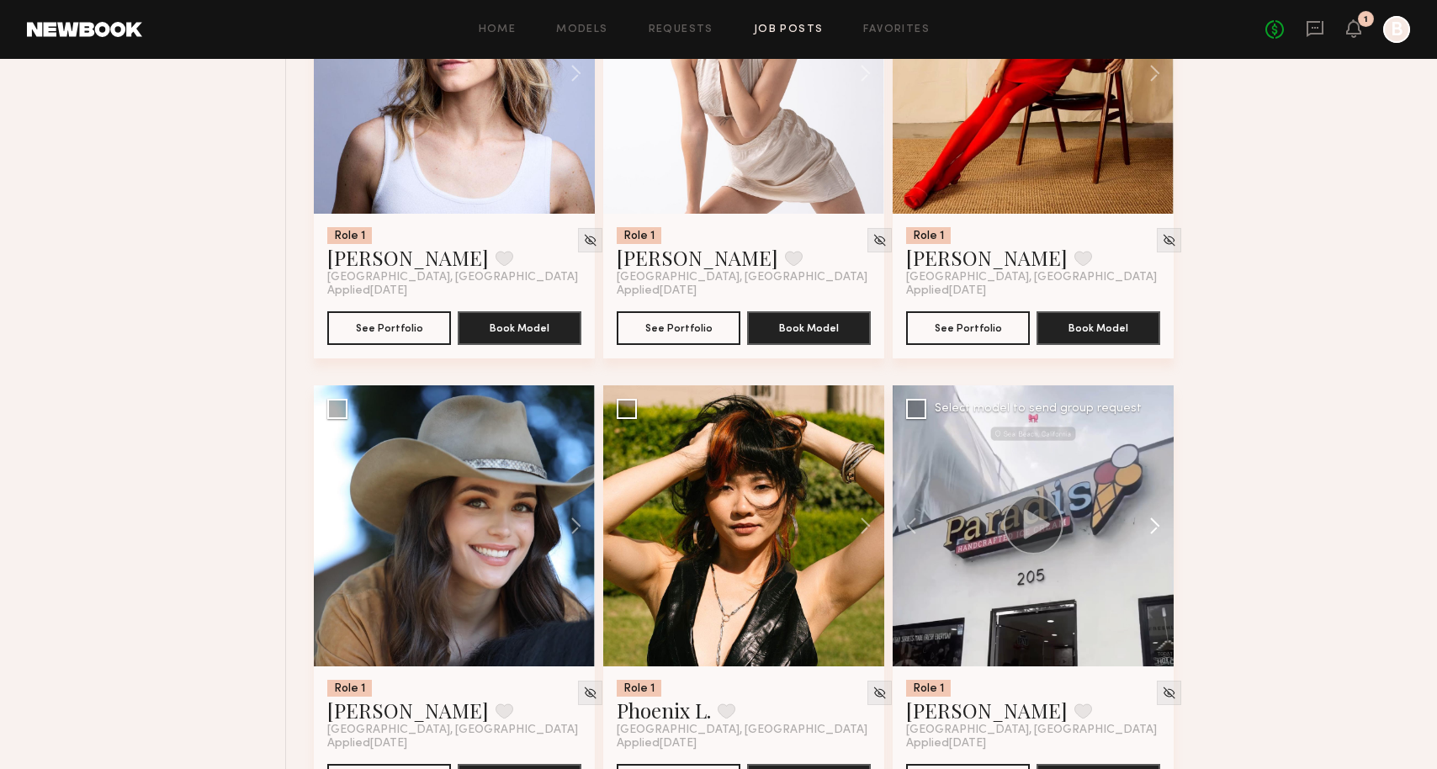
click at [1148, 582] on button at bounding box center [1147, 525] width 54 height 281
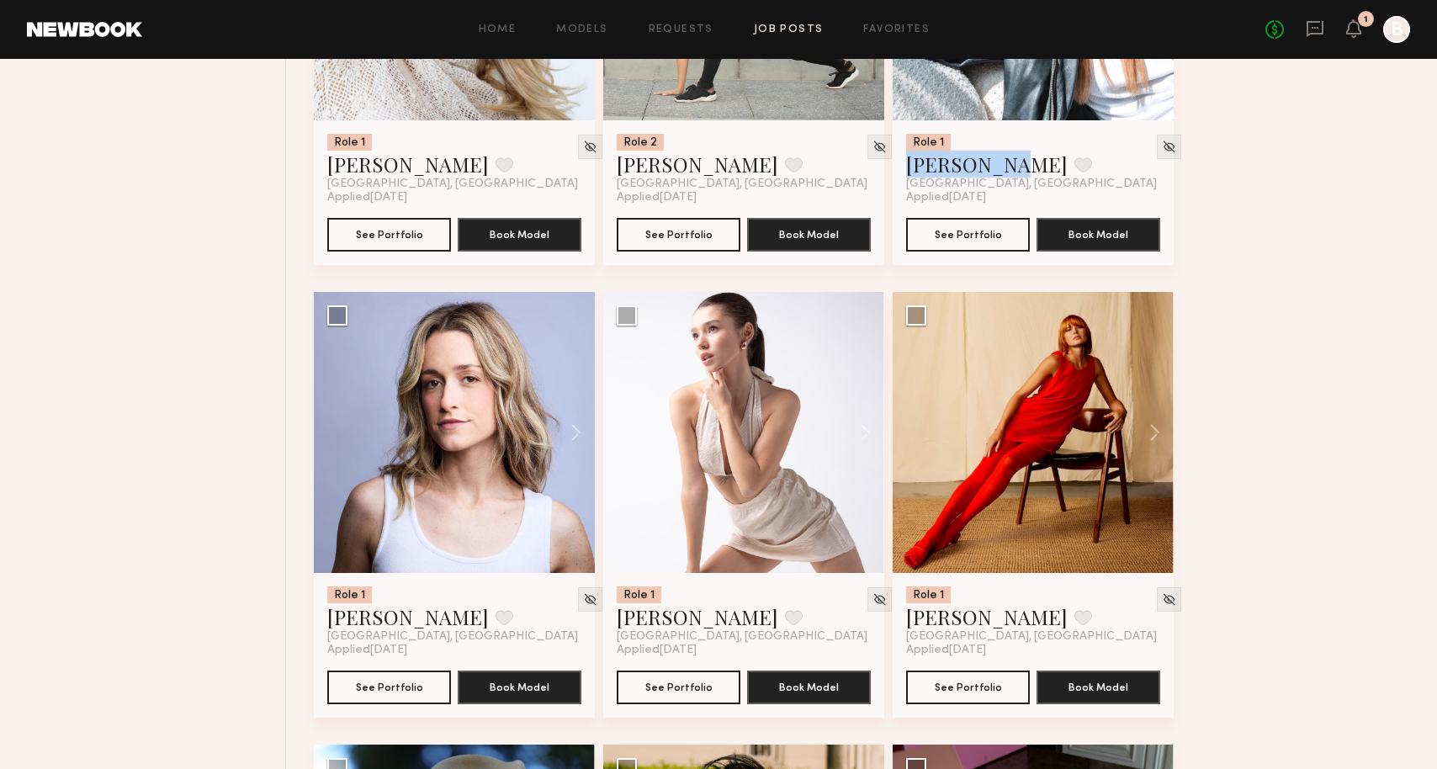
scroll to position [10933, 0]
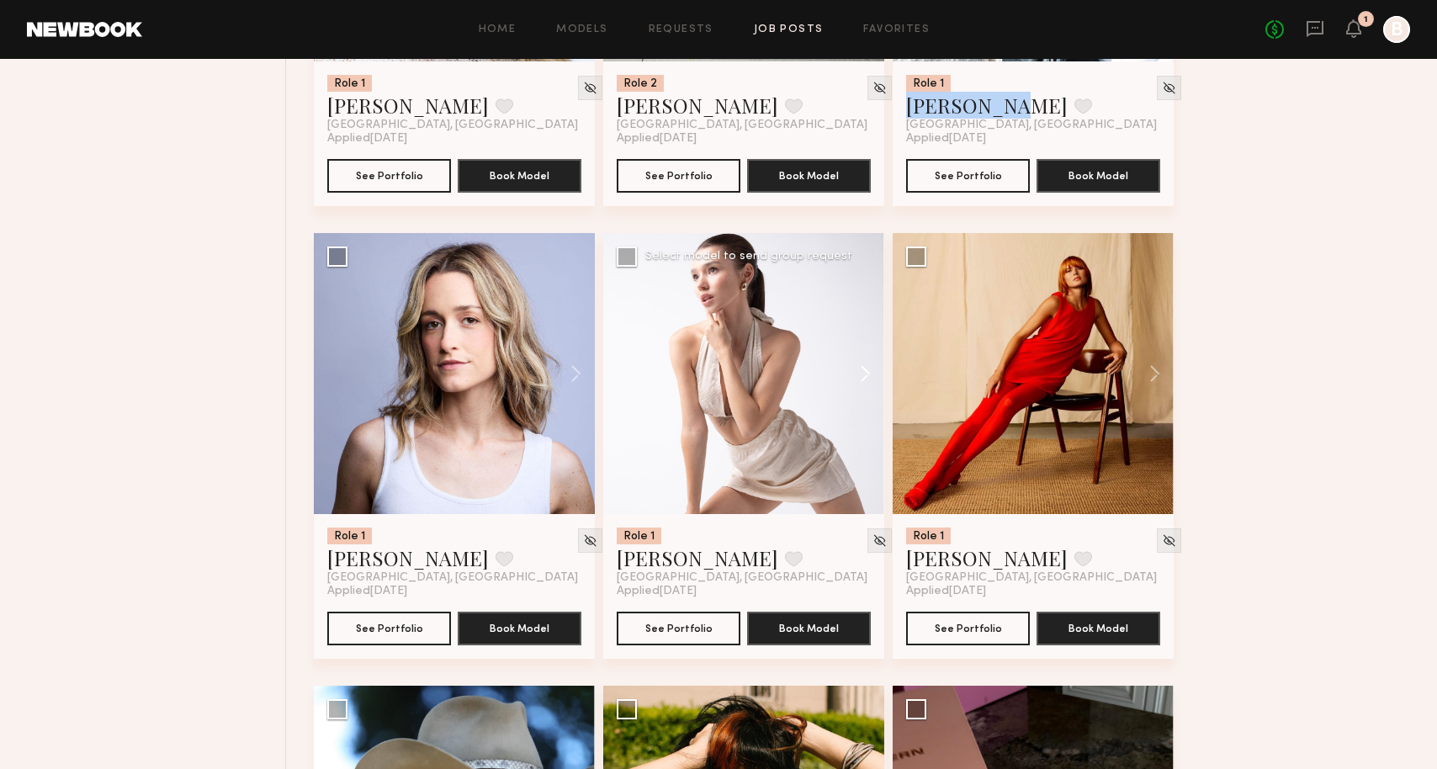
click at [873, 415] on button at bounding box center [857, 373] width 54 height 281
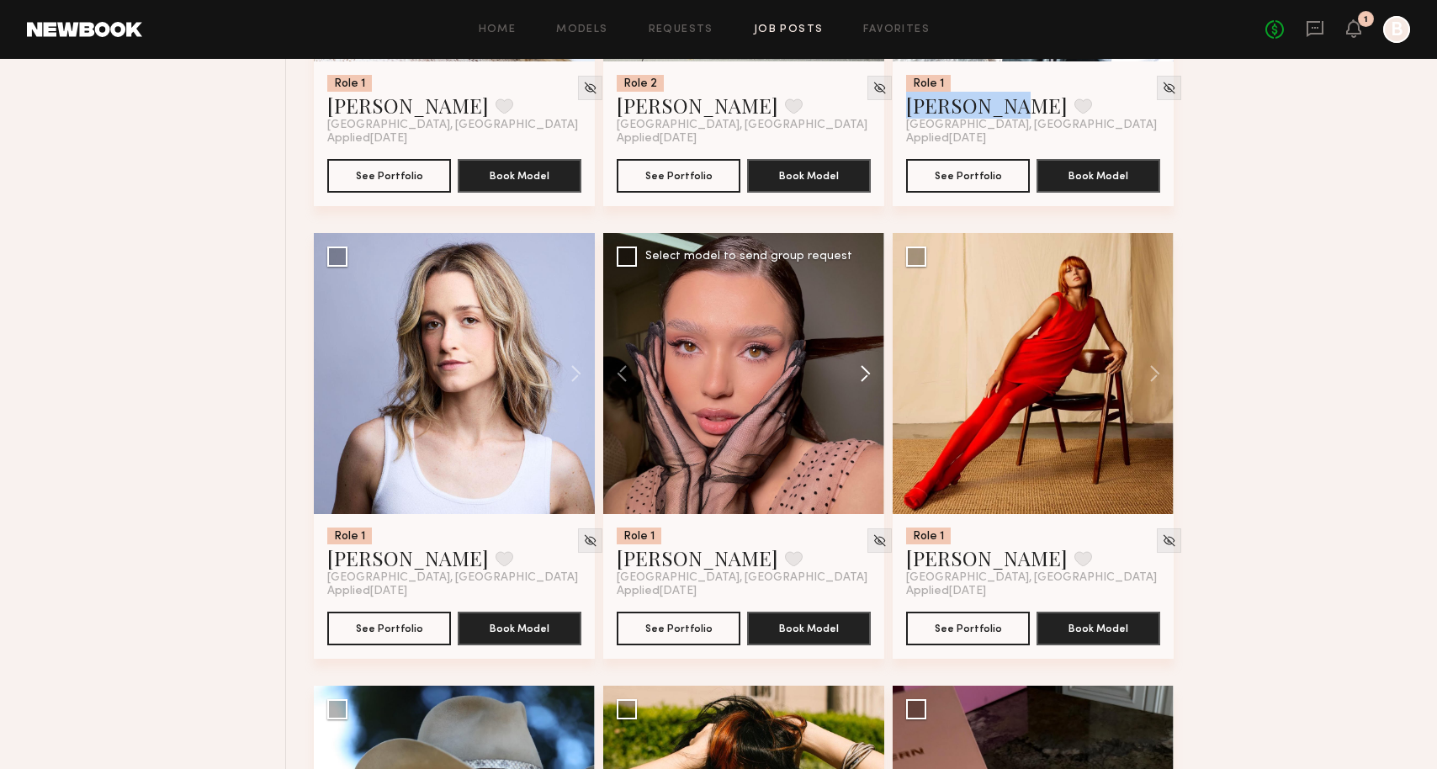
click at [873, 415] on button at bounding box center [857, 373] width 54 height 281
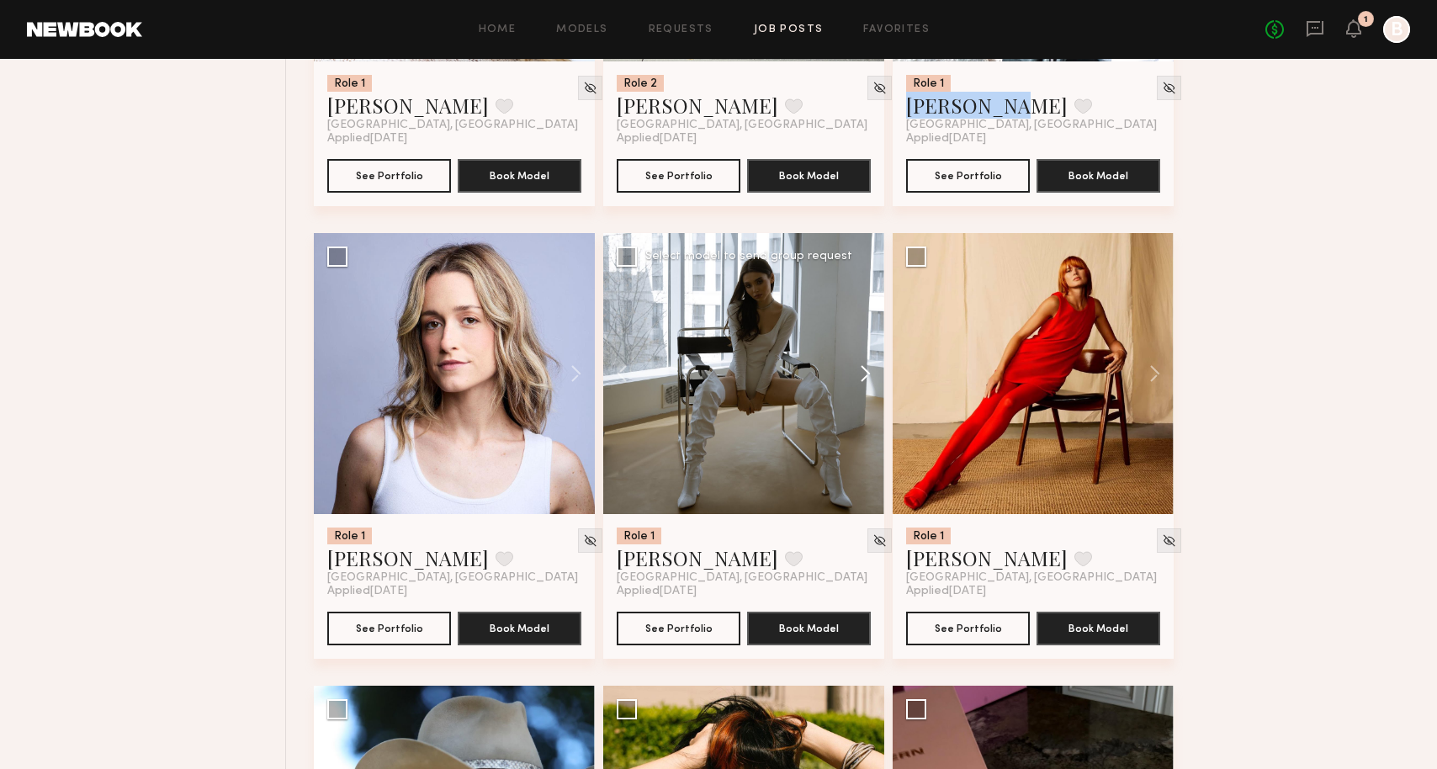
click at [861, 422] on button at bounding box center [857, 373] width 54 height 281
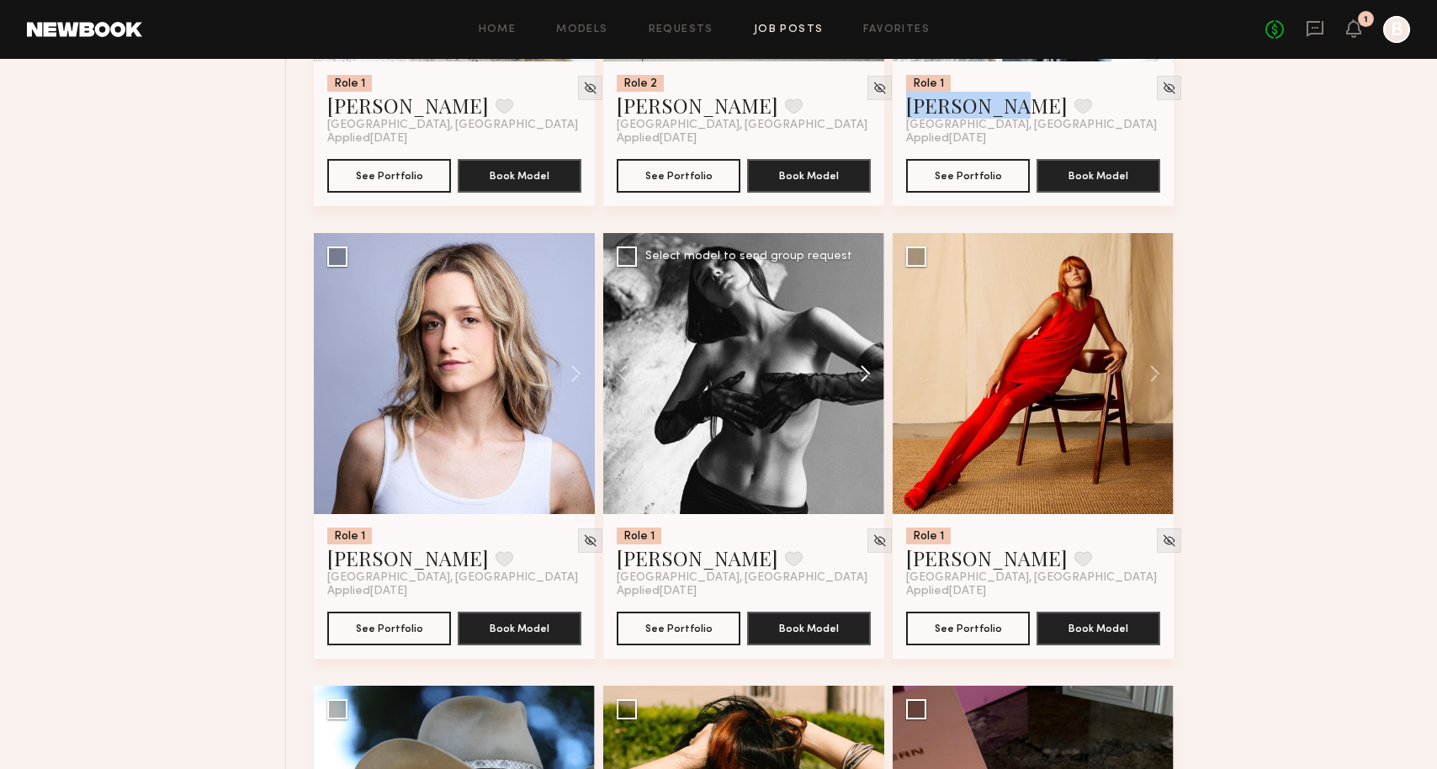
click at [861, 422] on button at bounding box center [857, 373] width 54 height 281
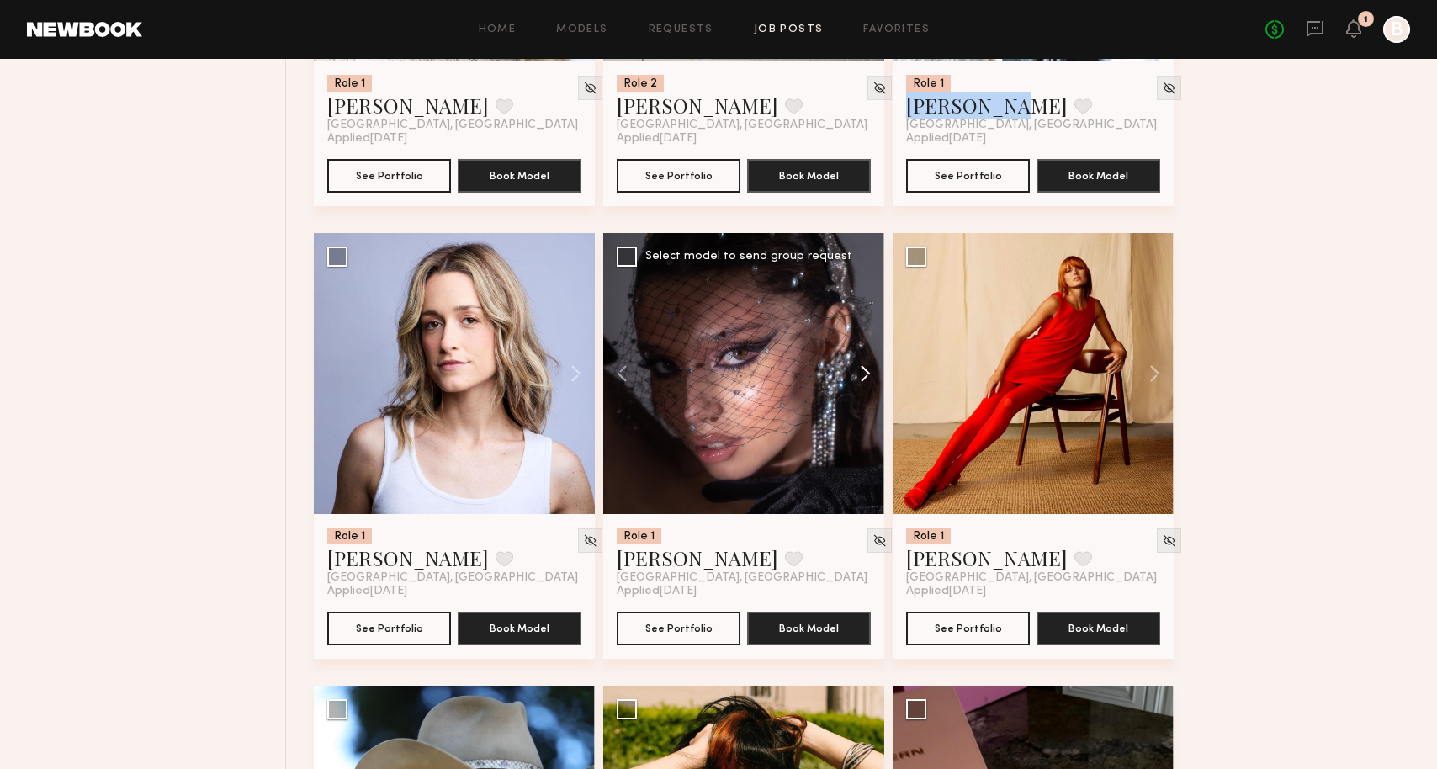
click at [861, 422] on button at bounding box center [857, 373] width 54 height 281
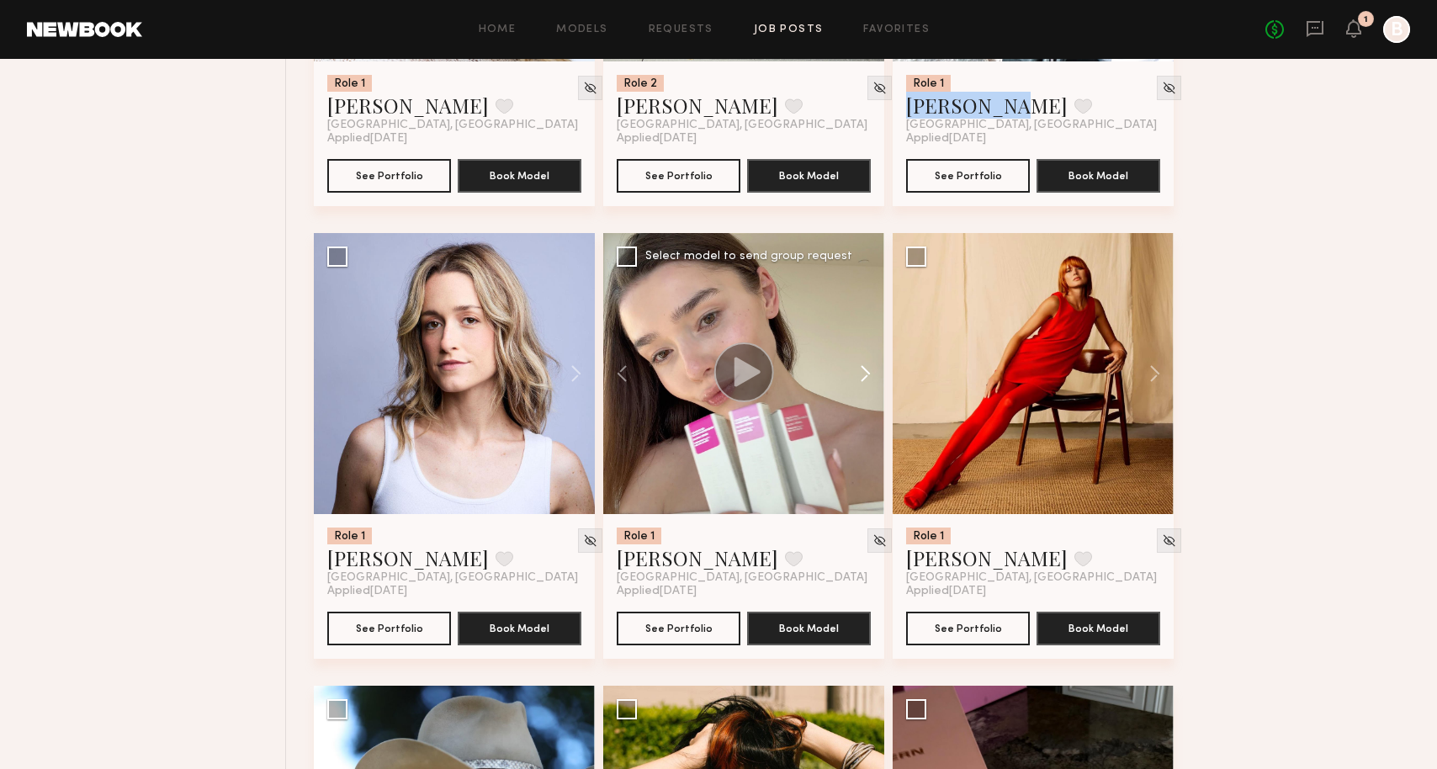
click at [861, 422] on button at bounding box center [857, 373] width 54 height 281
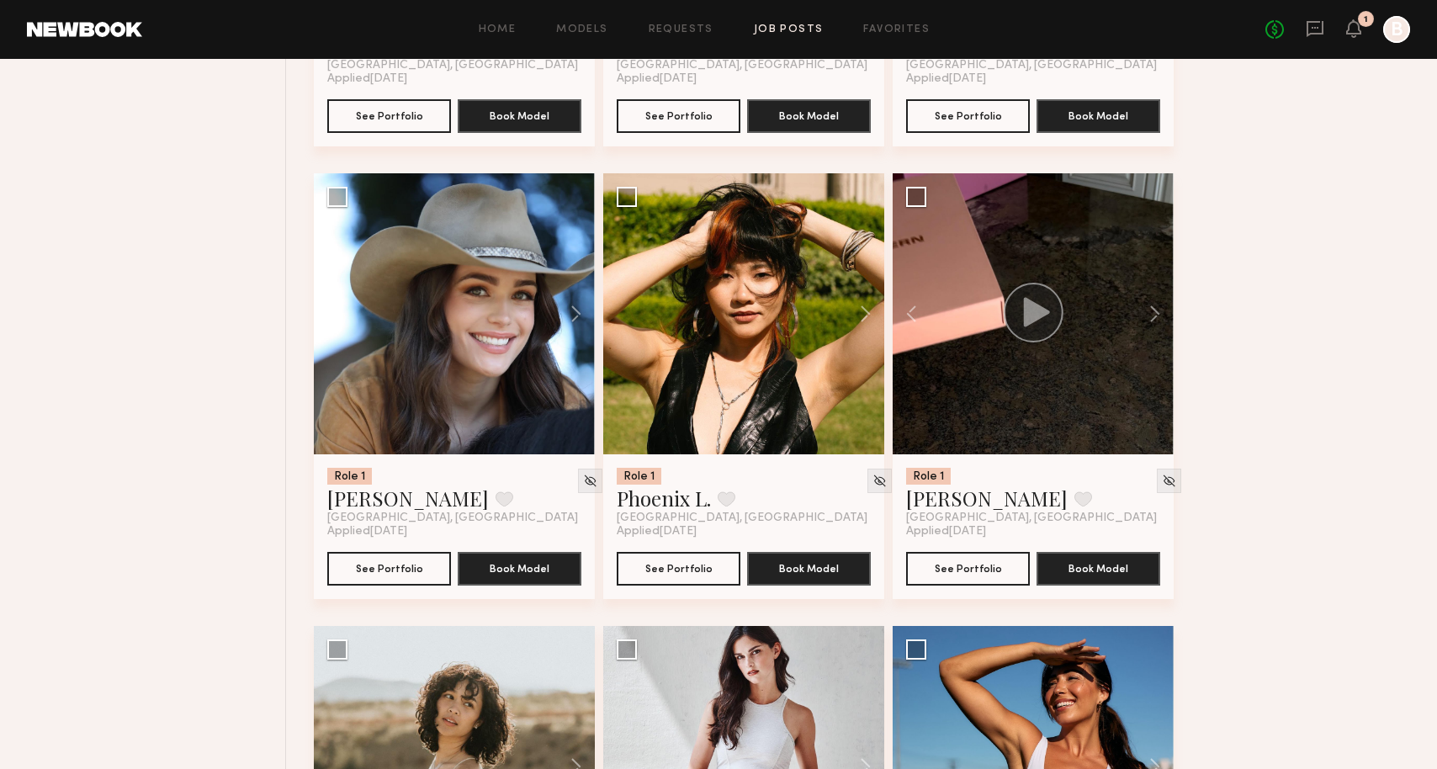
scroll to position [11487, 0]
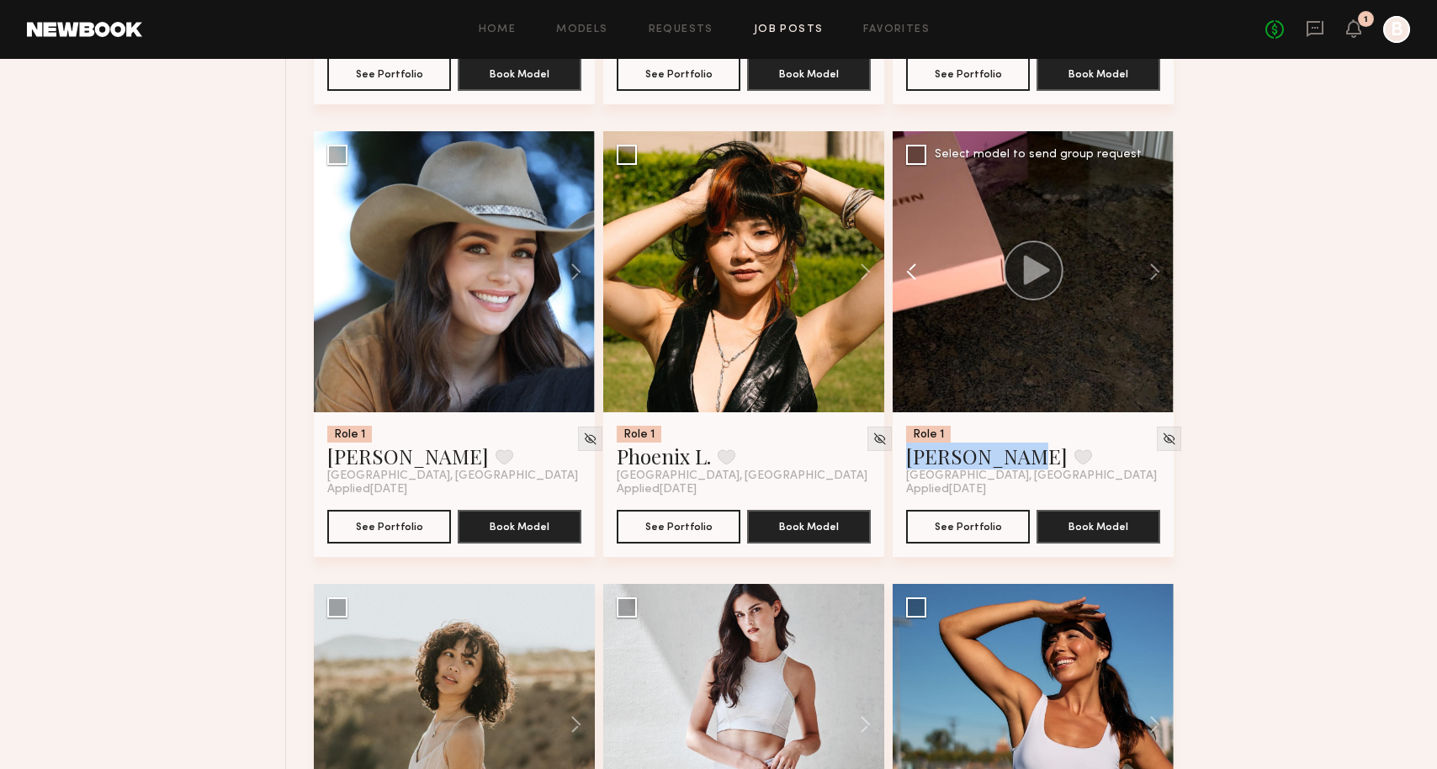
click at [915, 320] on button at bounding box center [920, 271] width 54 height 281
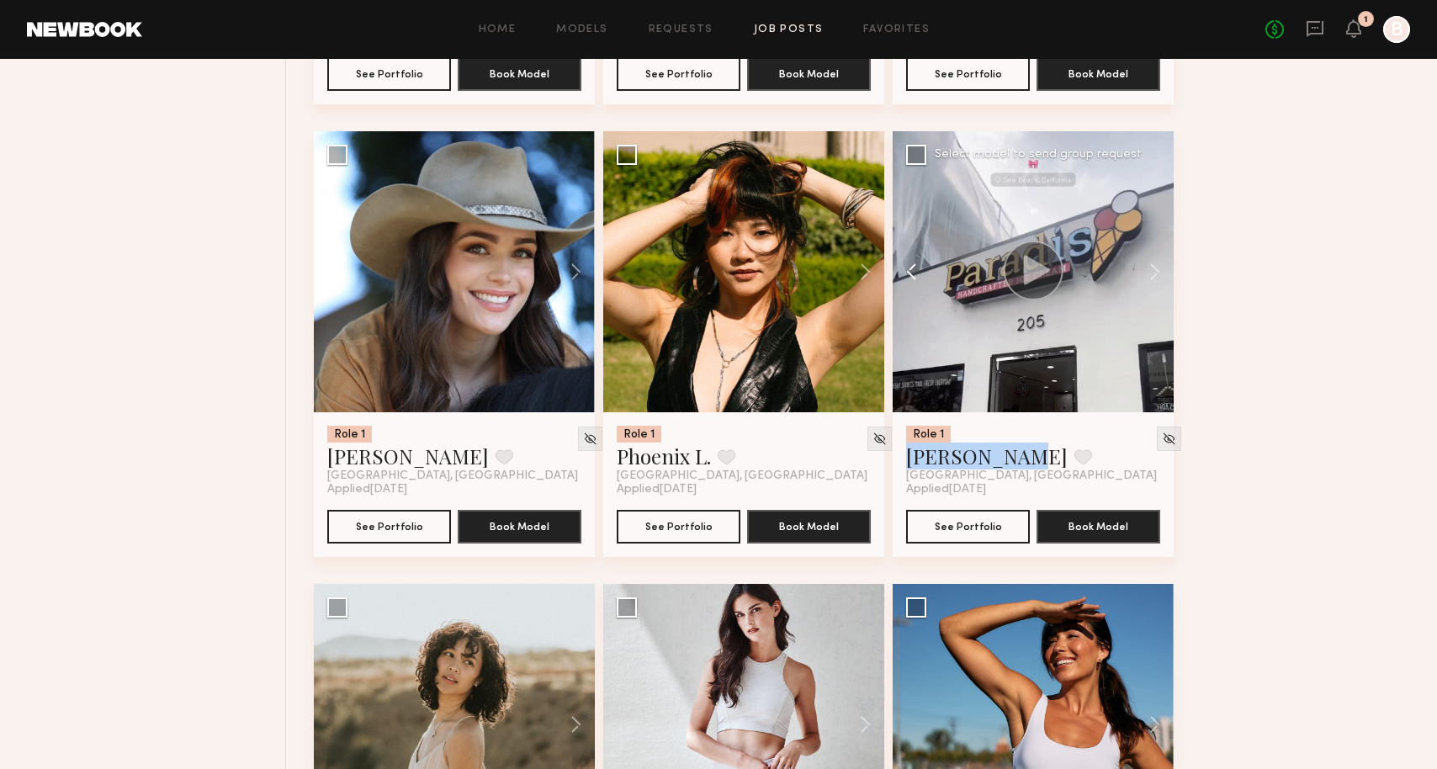
click at [915, 320] on button at bounding box center [920, 271] width 54 height 281
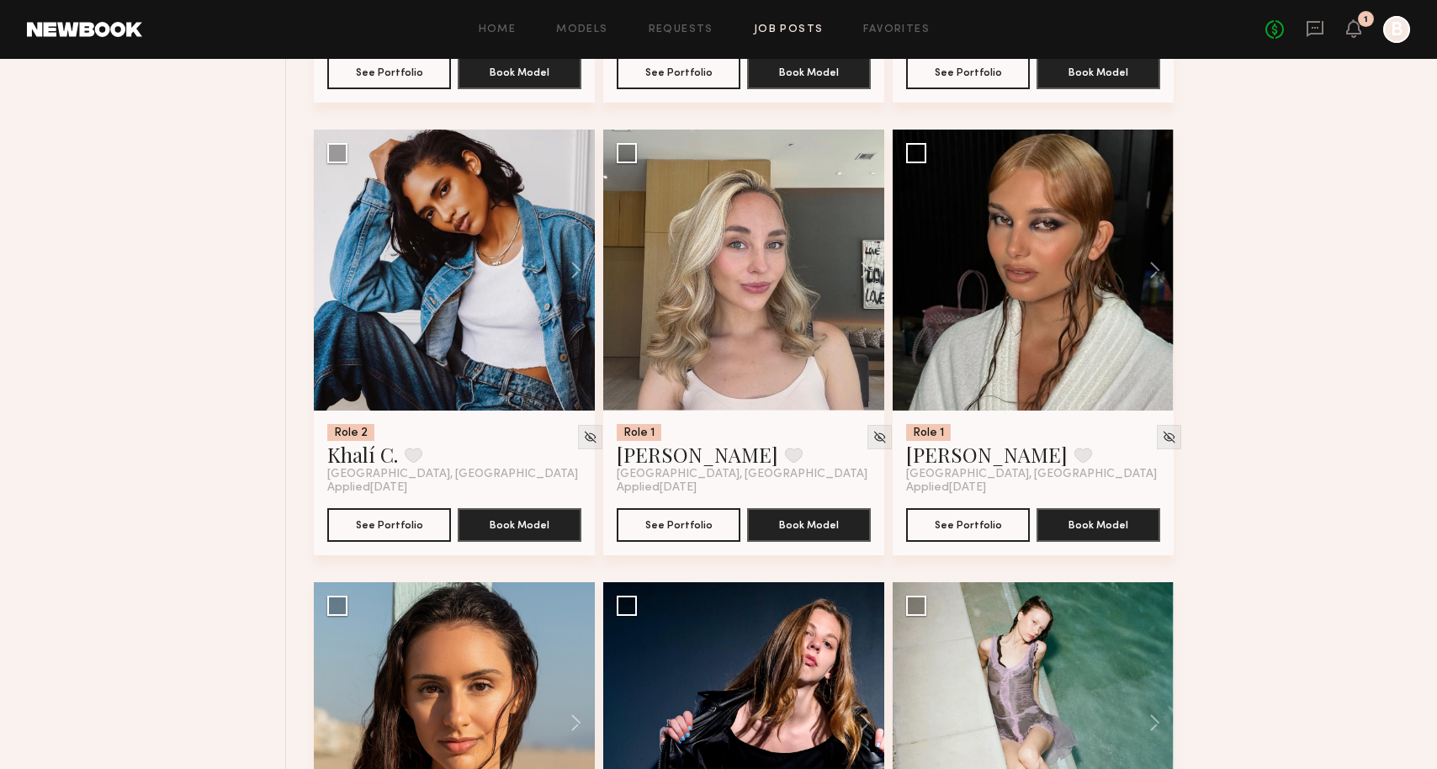
scroll to position [13641, 0]
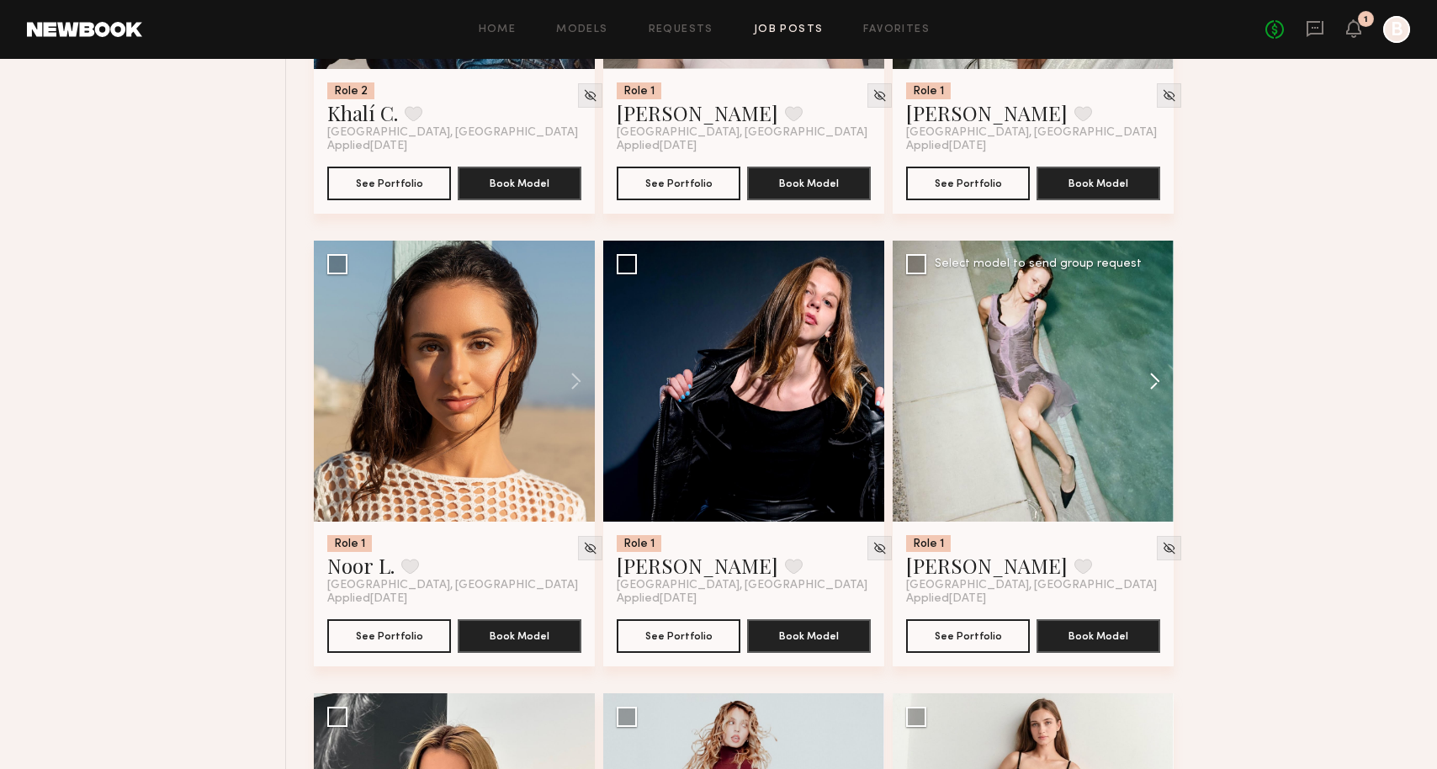
click at [1144, 444] on button at bounding box center [1147, 381] width 54 height 281
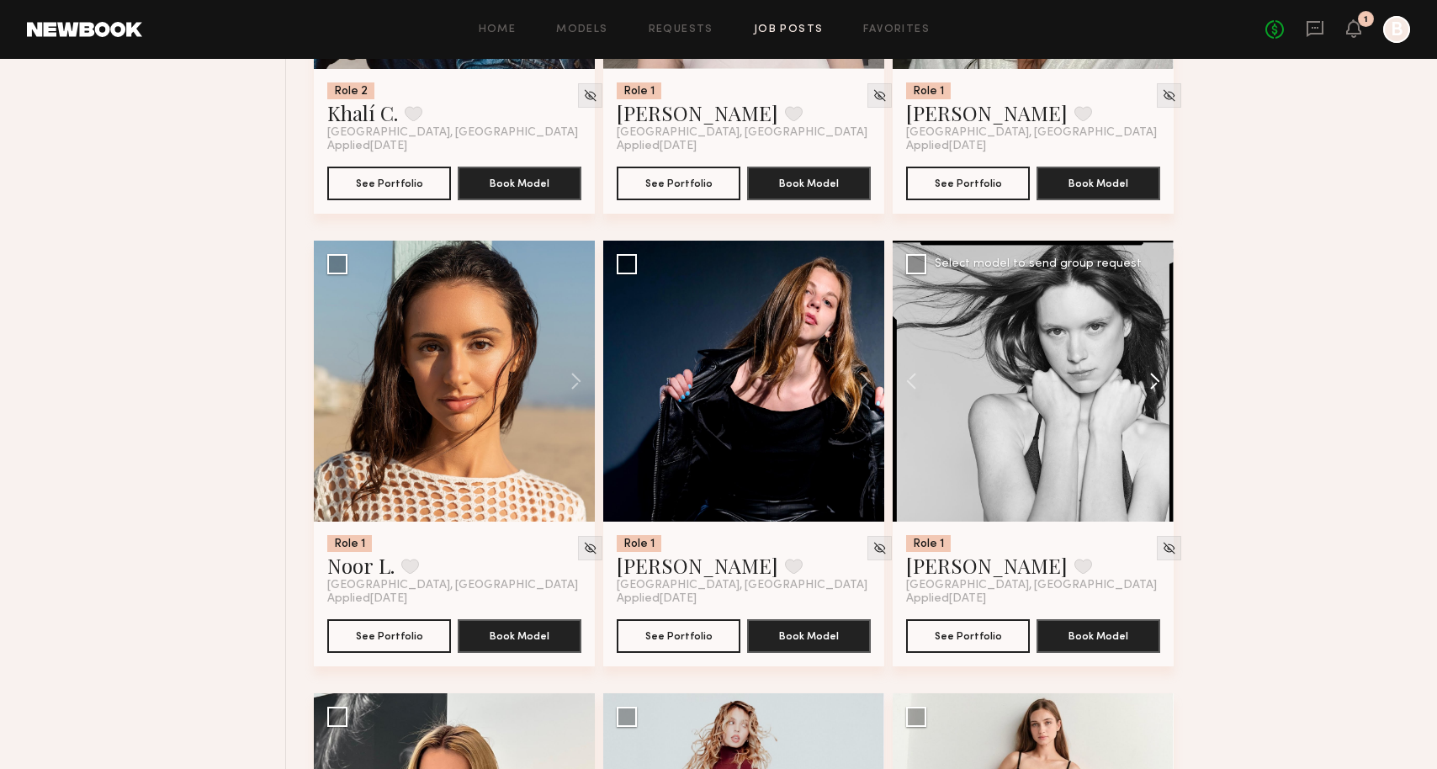
click at [1144, 444] on button at bounding box center [1147, 381] width 54 height 281
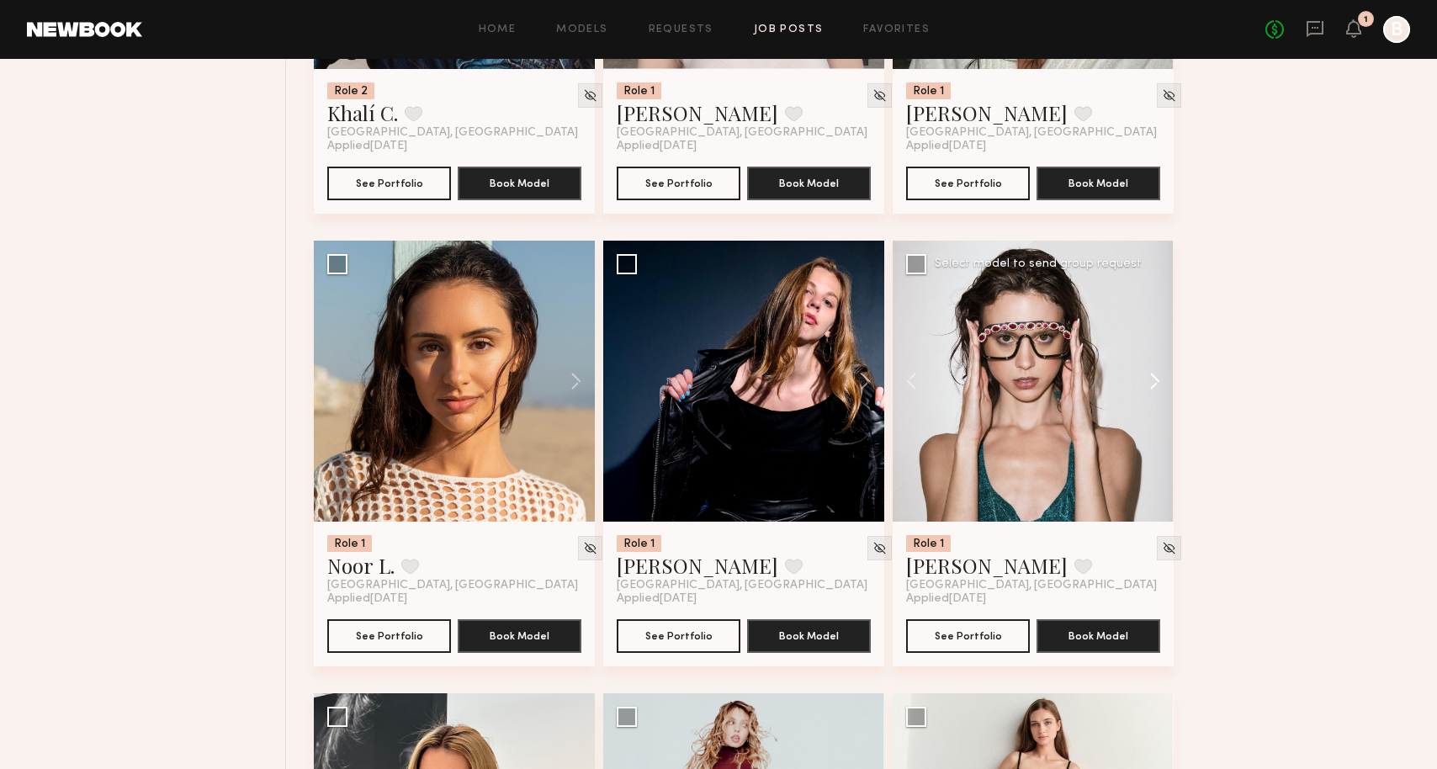
click at [1144, 444] on button at bounding box center [1147, 381] width 54 height 281
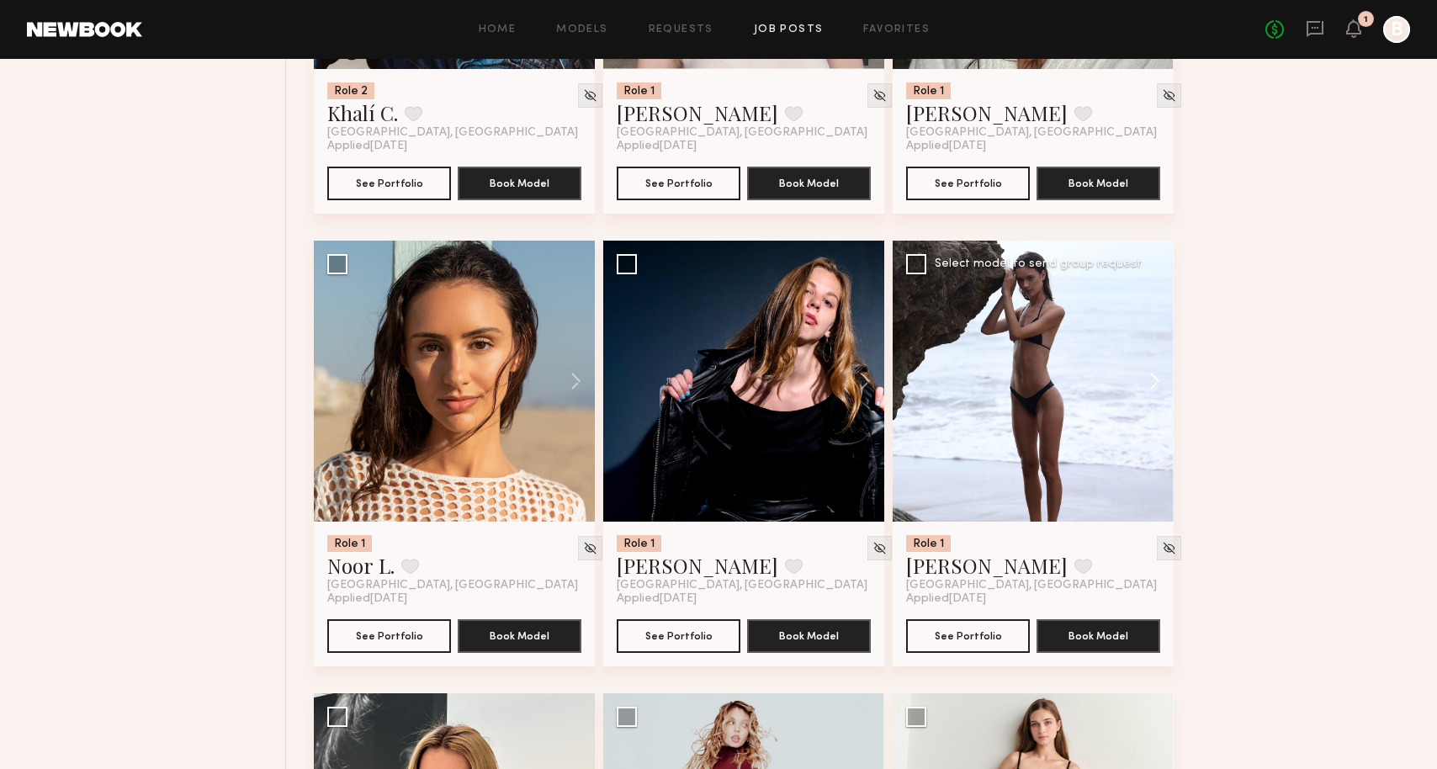
click at [1144, 444] on button at bounding box center [1147, 381] width 54 height 281
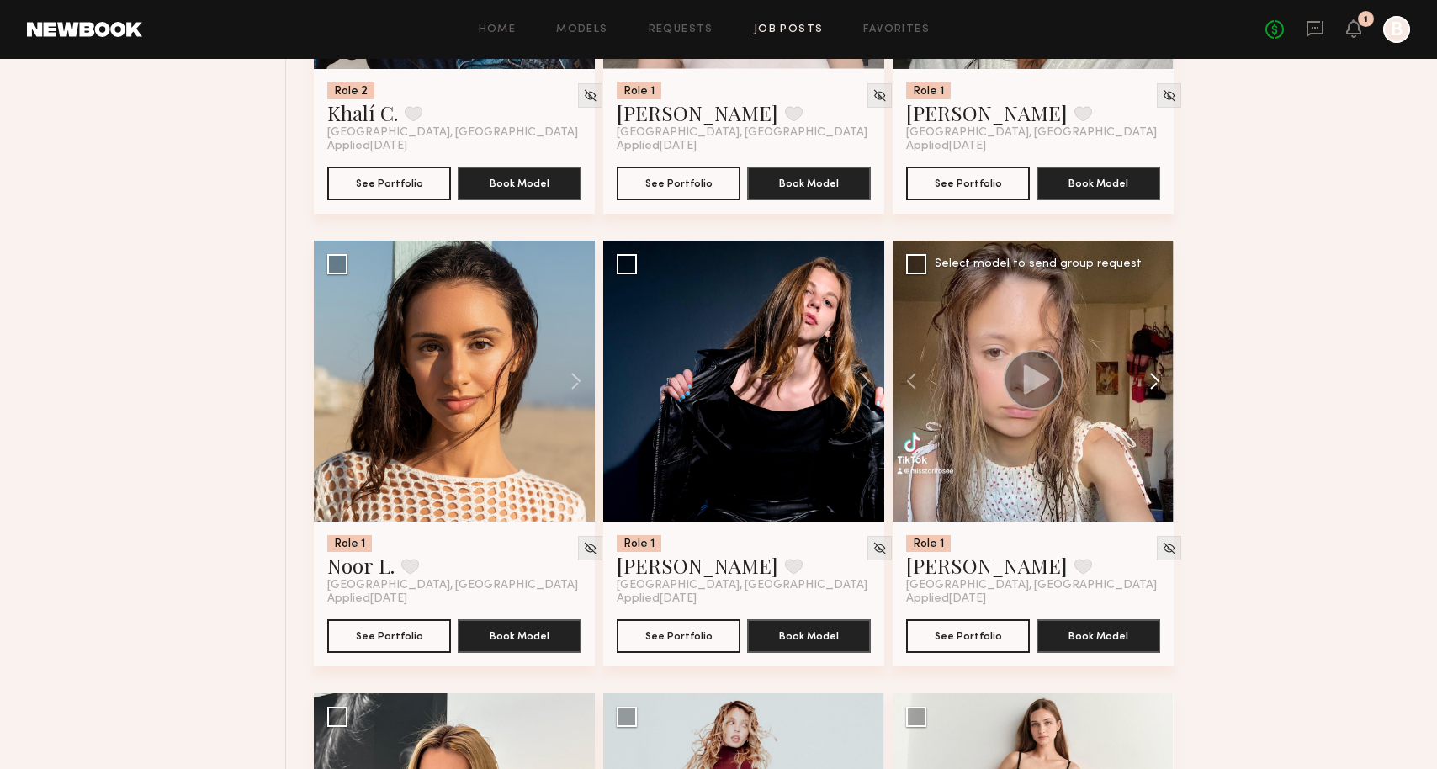
click at [1144, 444] on button at bounding box center [1147, 381] width 54 height 281
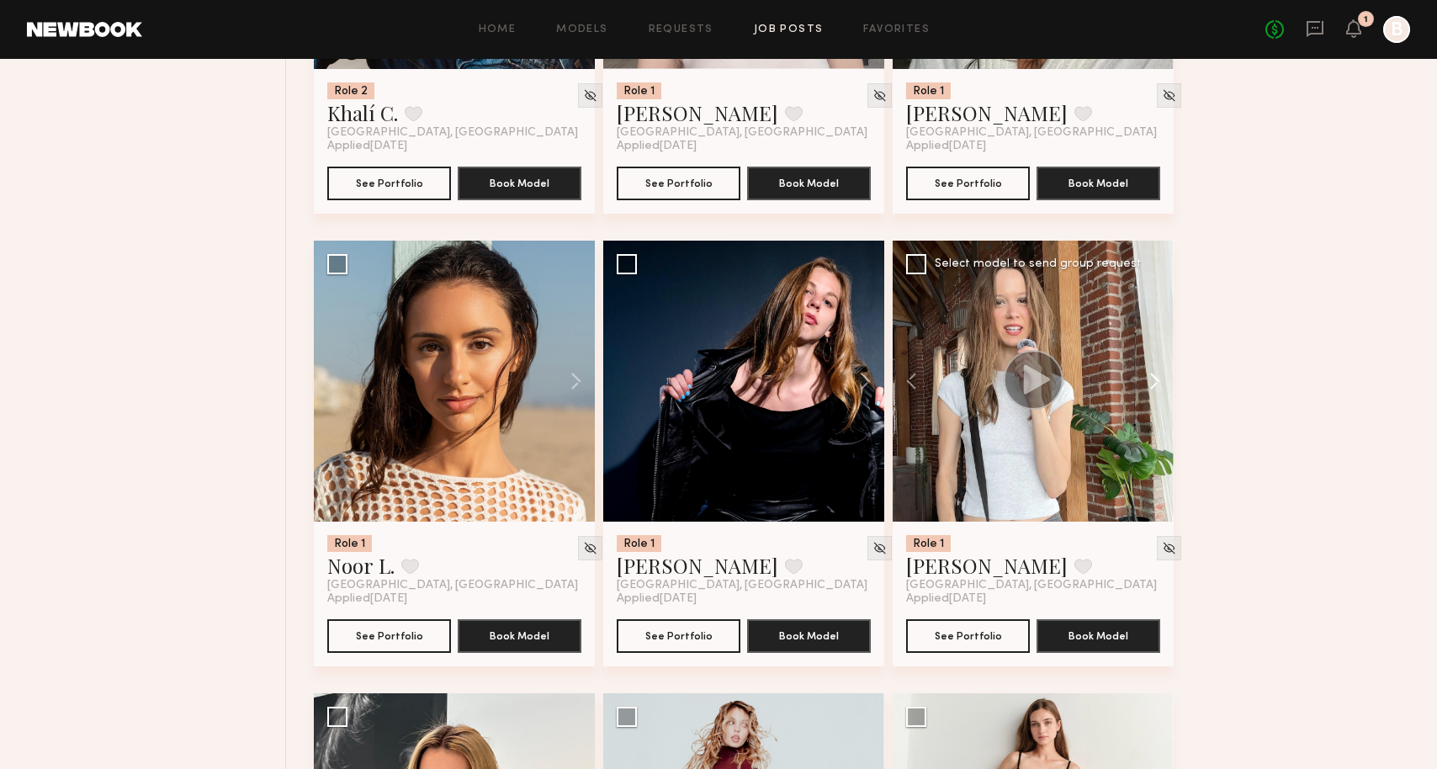
click at [1144, 444] on button at bounding box center [1147, 381] width 54 height 281
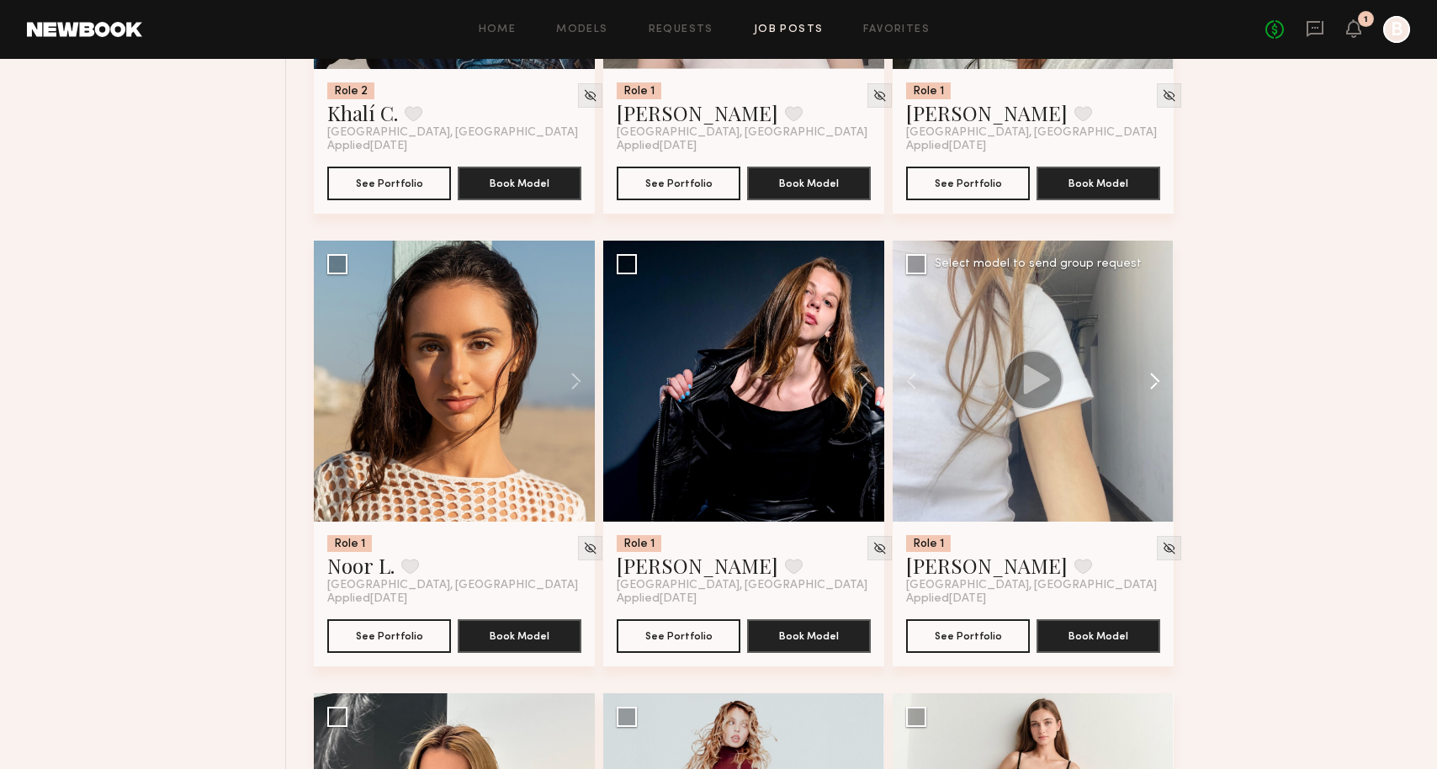
click at [1144, 444] on button at bounding box center [1147, 381] width 54 height 281
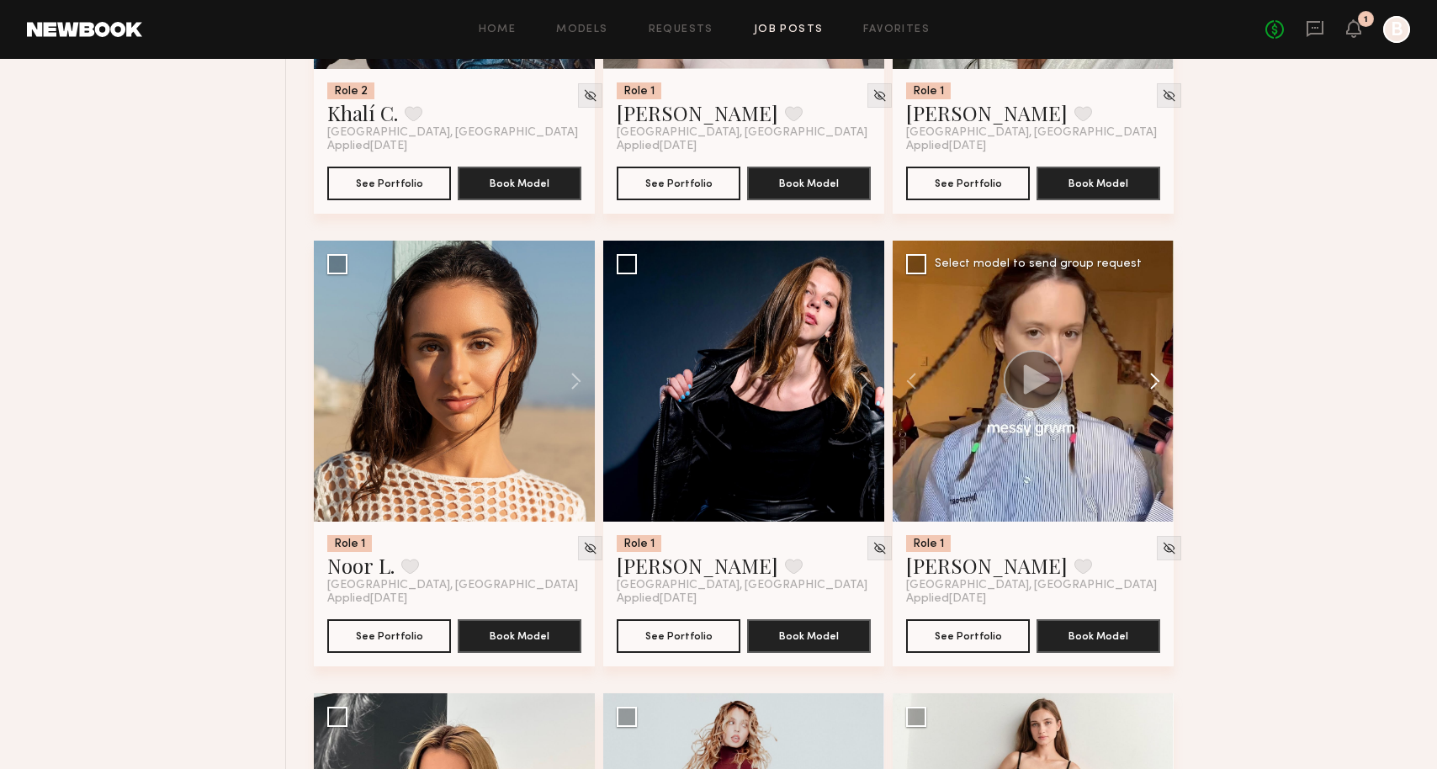
click at [1144, 444] on button at bounding box center [1147, 381] width 54 height 281
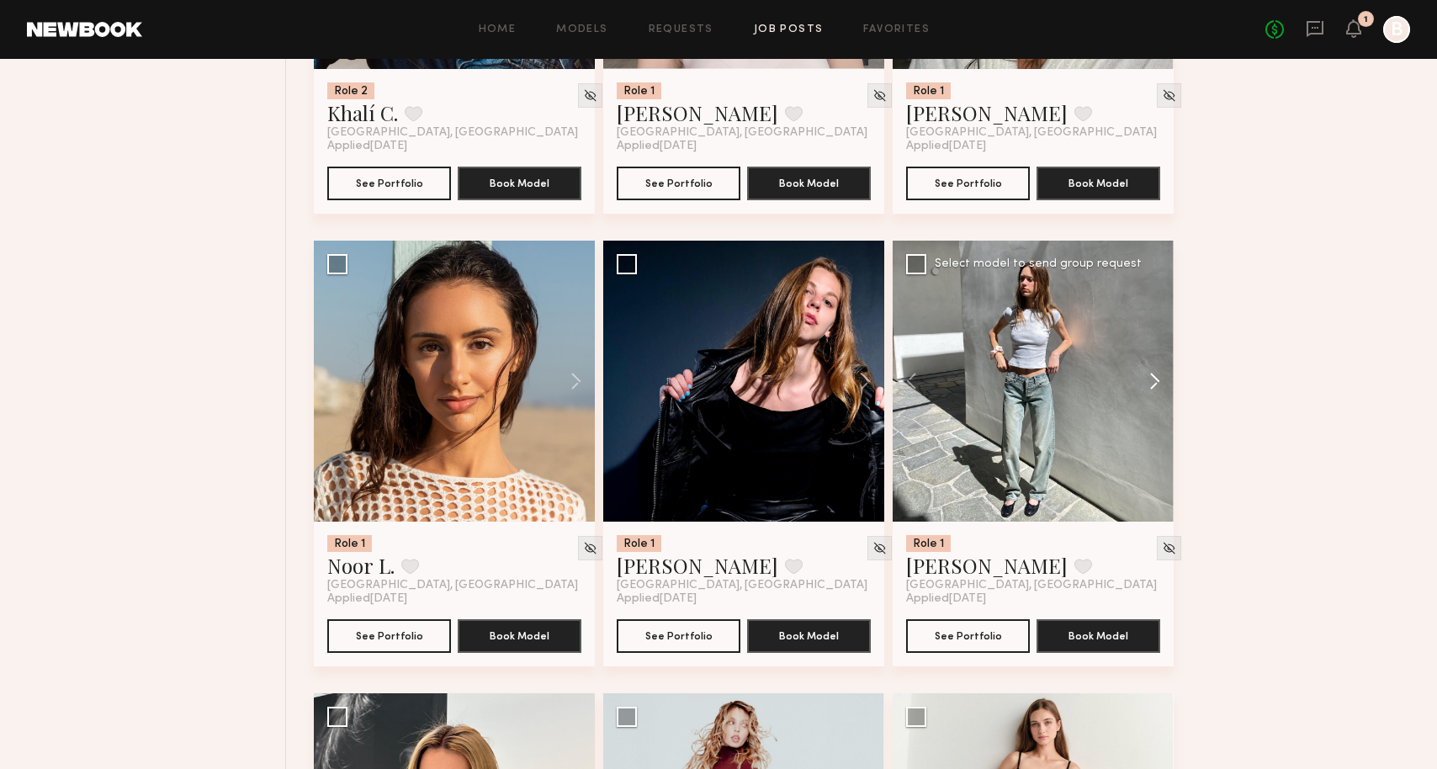
click at [1144, 444] on button at bounding box center [1147, 381] width 54 height 281
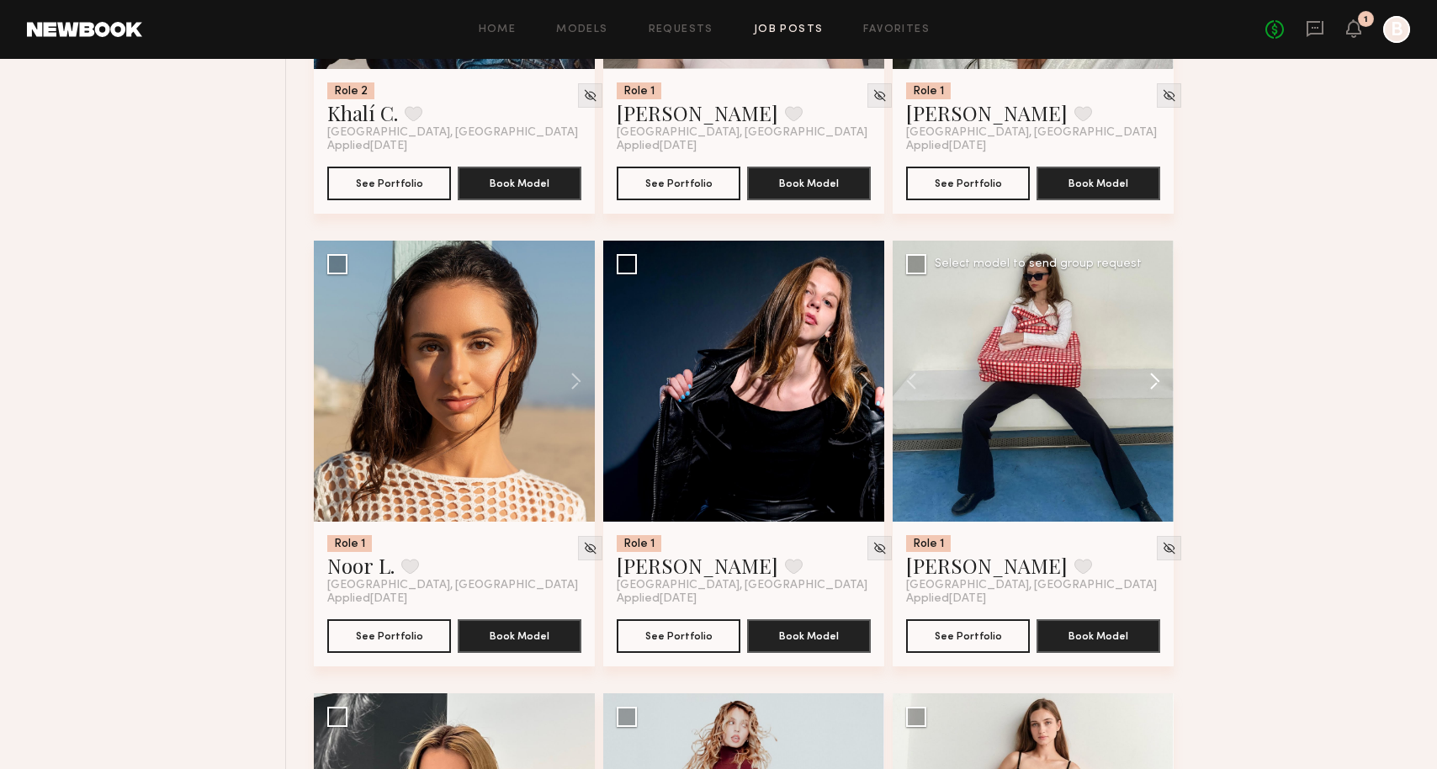
click at [1144, 444] on button at bounding box center [1147, 381] width 54 height 281
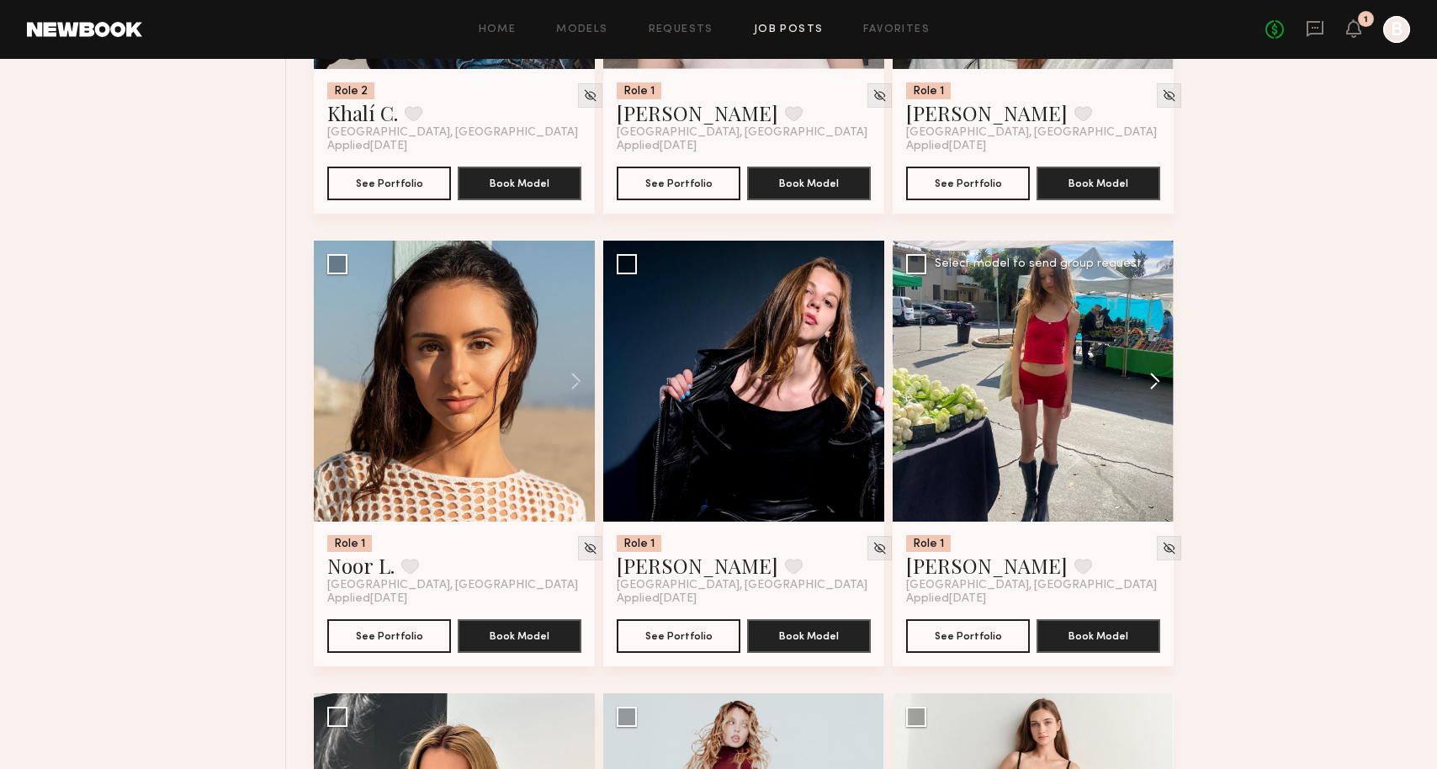
click at [1144, 444] on button at bounding box center [1147, 381] width 54 height 281
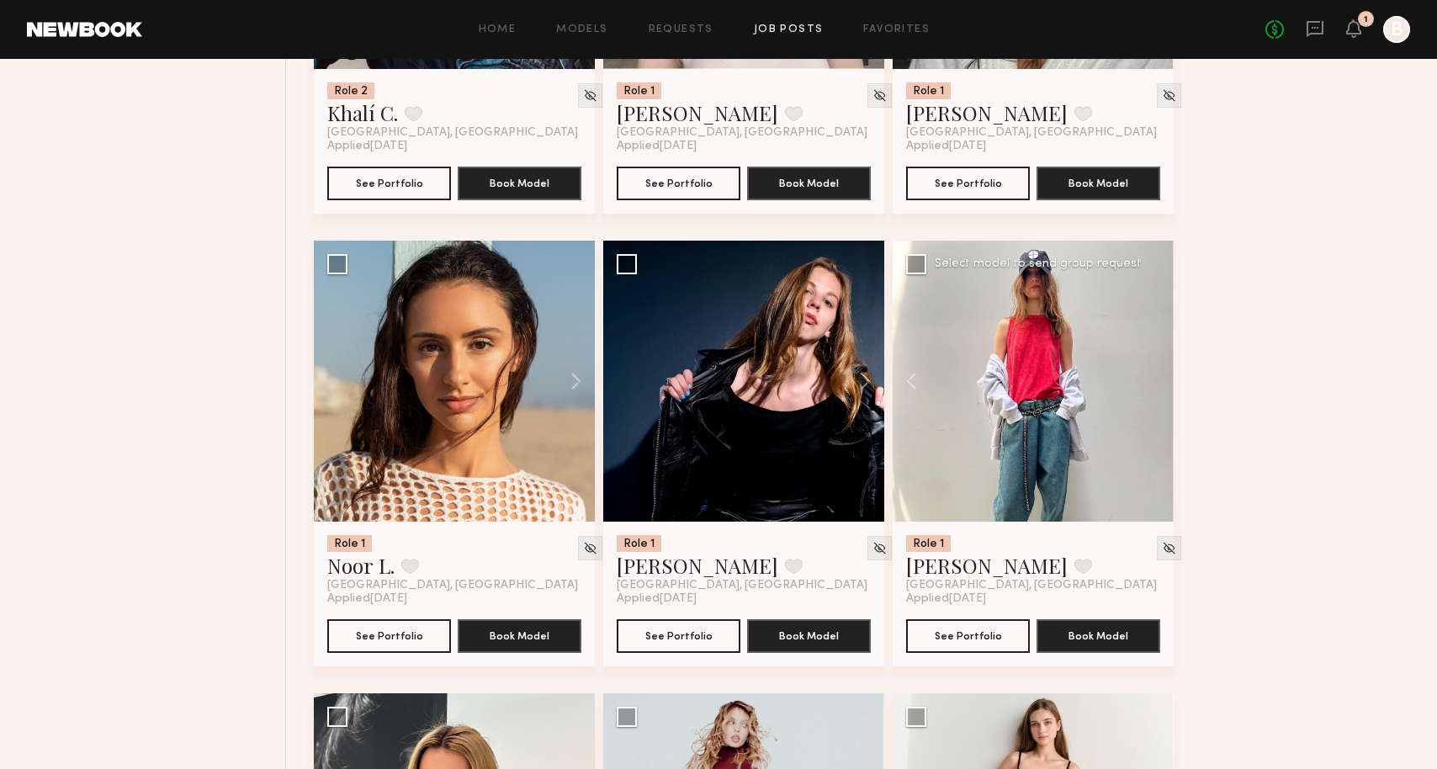
click at [1144, 444] on div at bounding box center [1033, 381] width 281 height 281
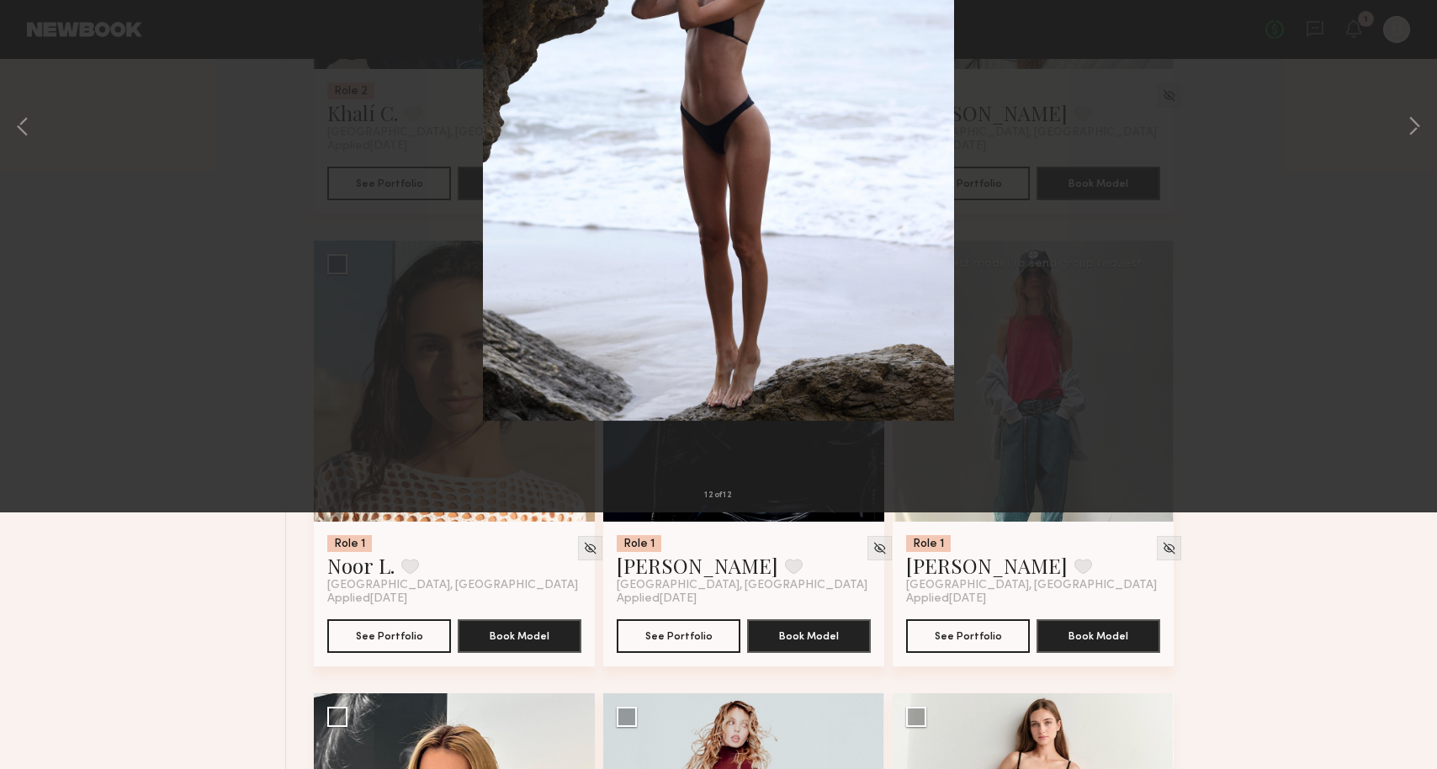
click at [56, 43] on div "12 of 12" at bounding box center [718, 384] width 1437 height 769
click at [41, 42] on button at bounding box center [38, 40] width 27 height 30
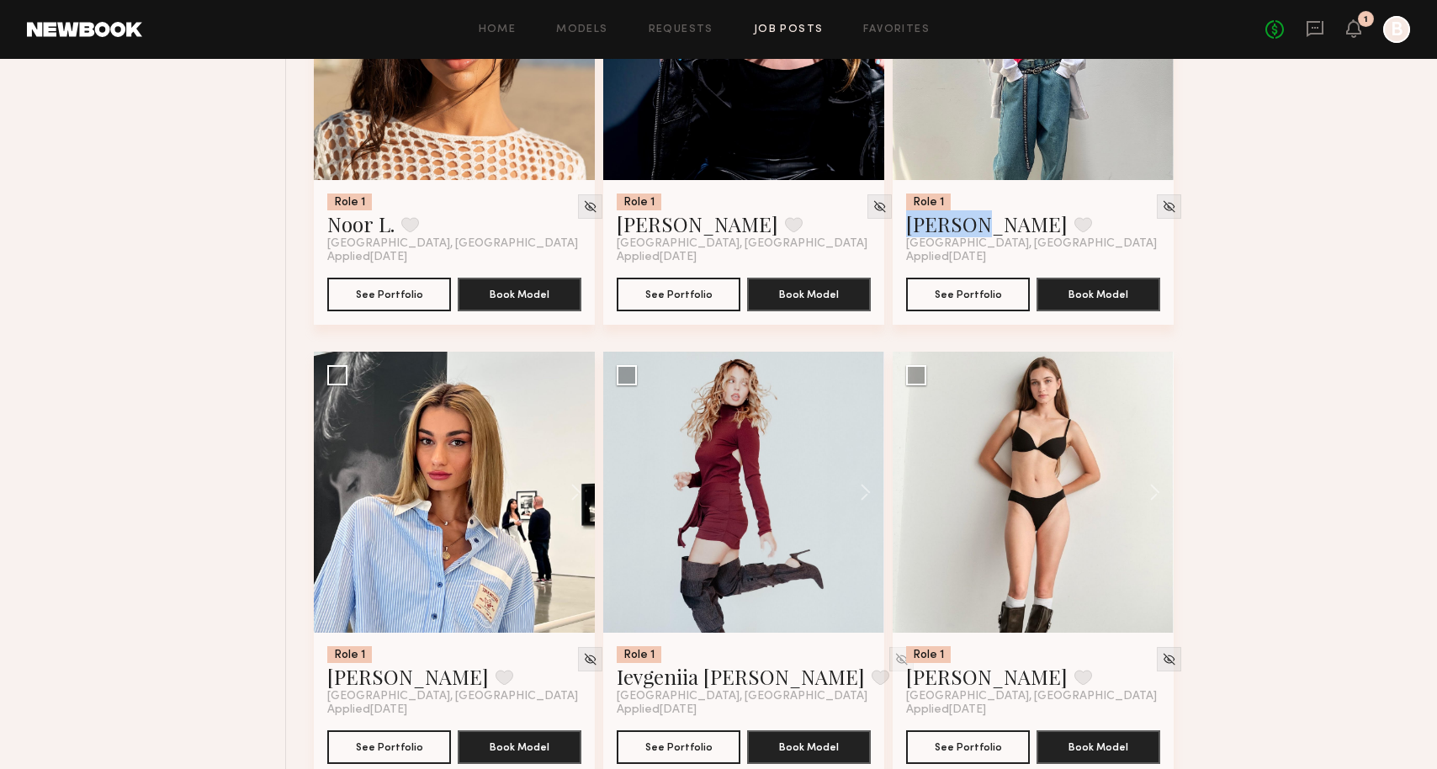
scroll to position [14013, 0]
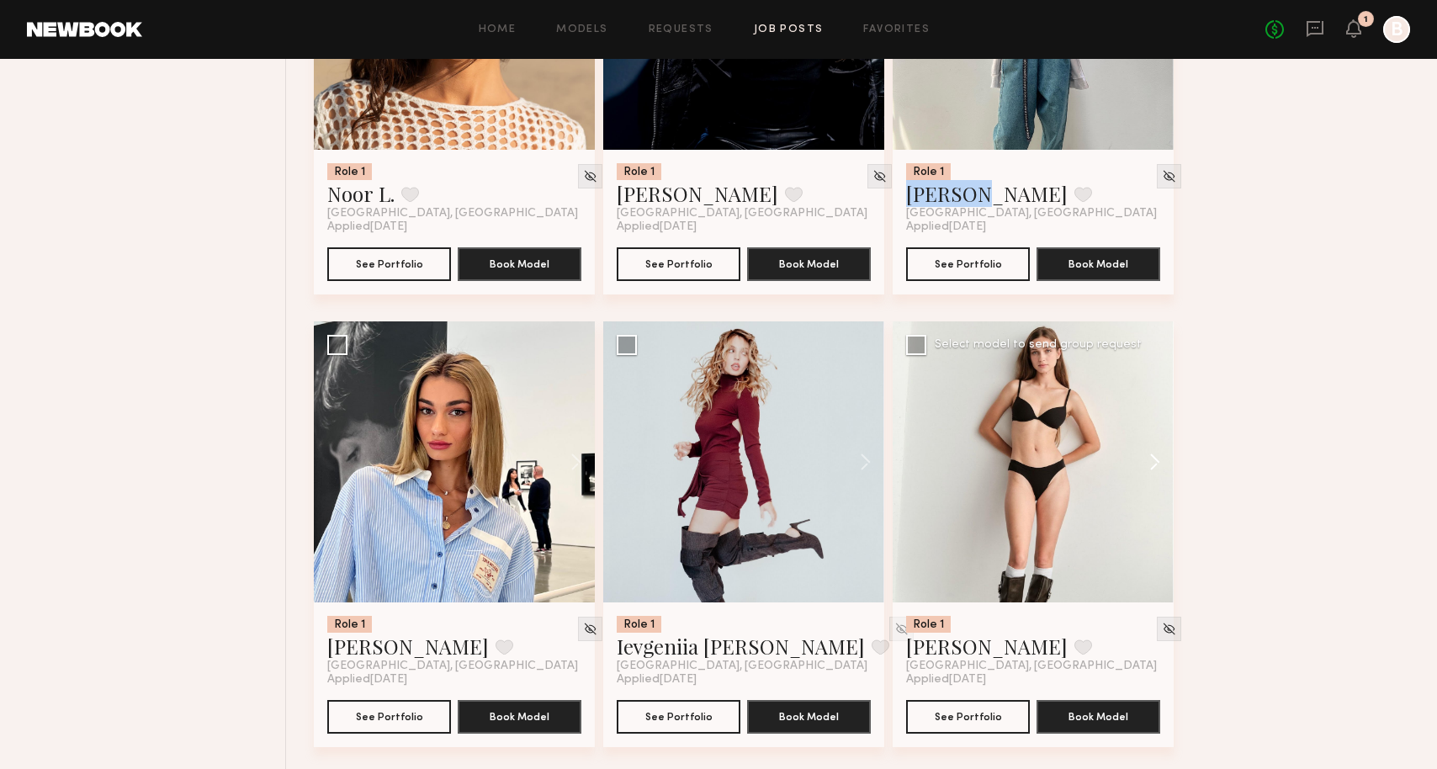
click at [1157, 527] on button at bounding box center [1147, 461] width 54 height 281
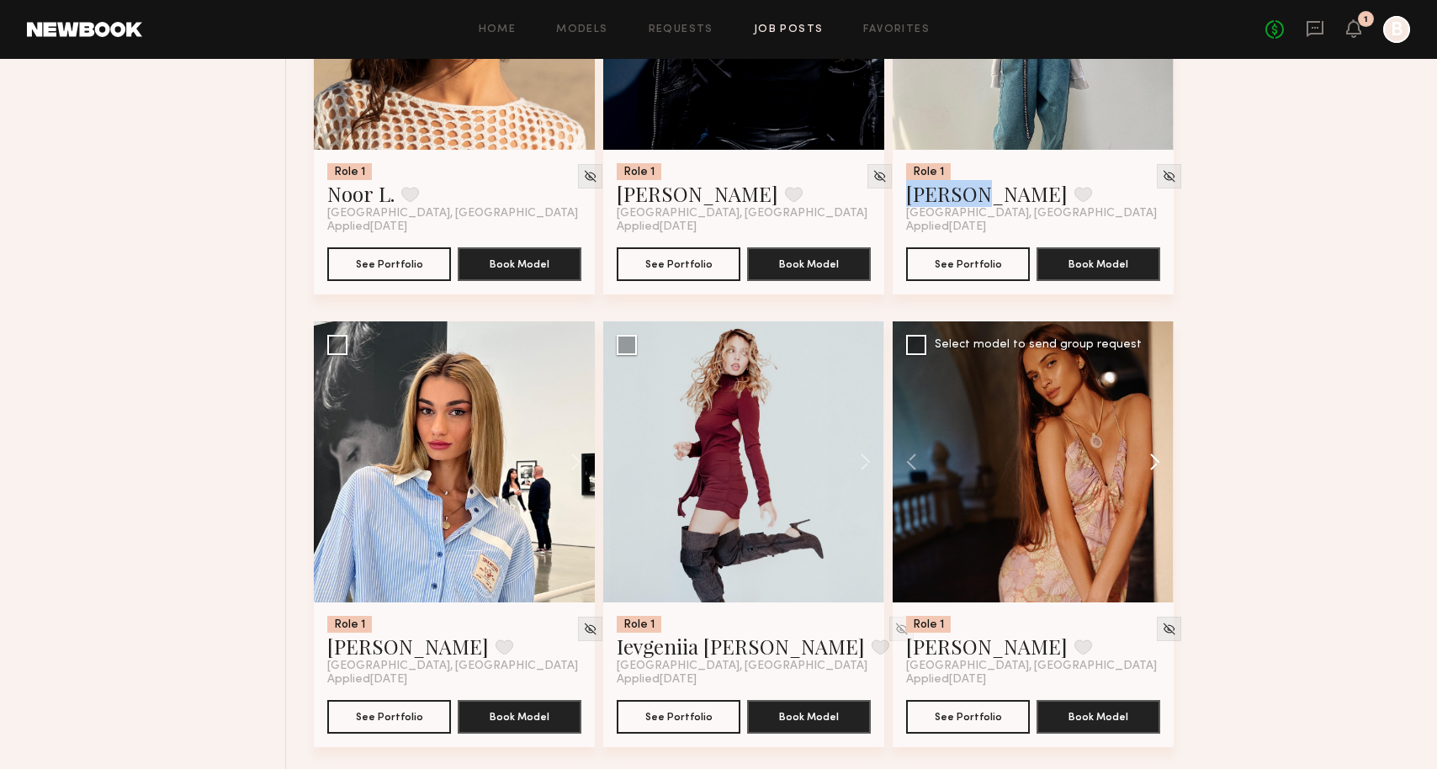
click at [1157, 527] on button at bounding box center [1147, 461] width 54 height 281
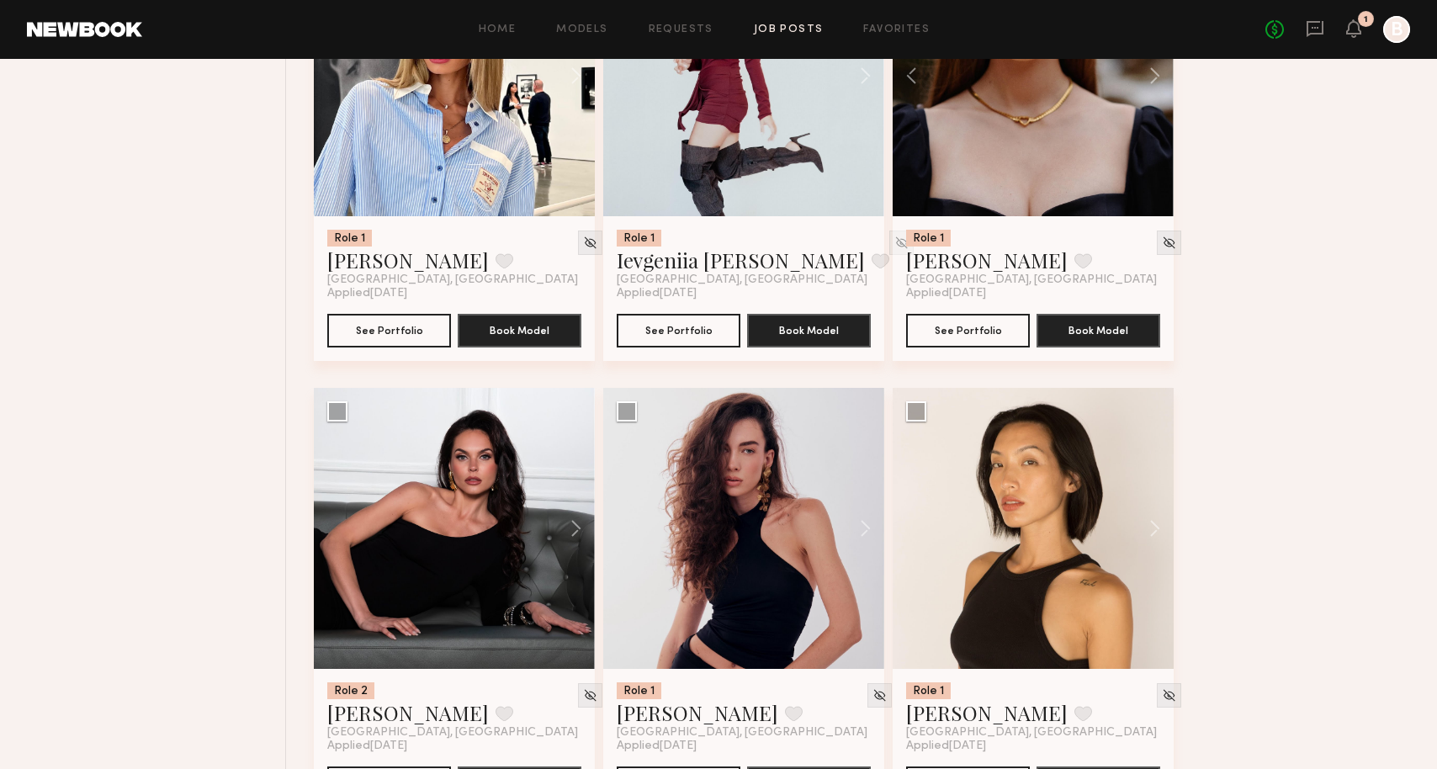
scroll to position [14578, 0]
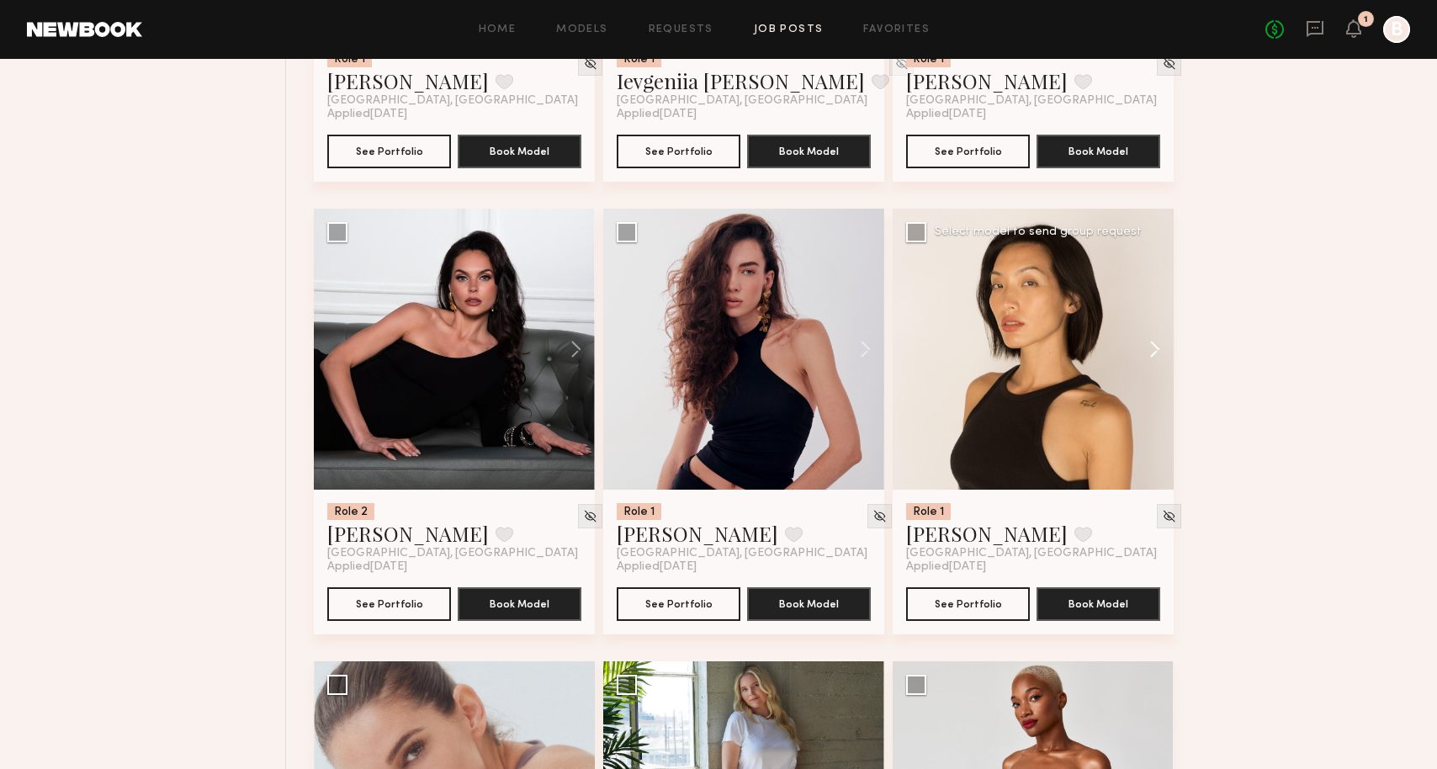
click at [1148, 411] on button at bounding box center [1147, 349] width 54 height 281
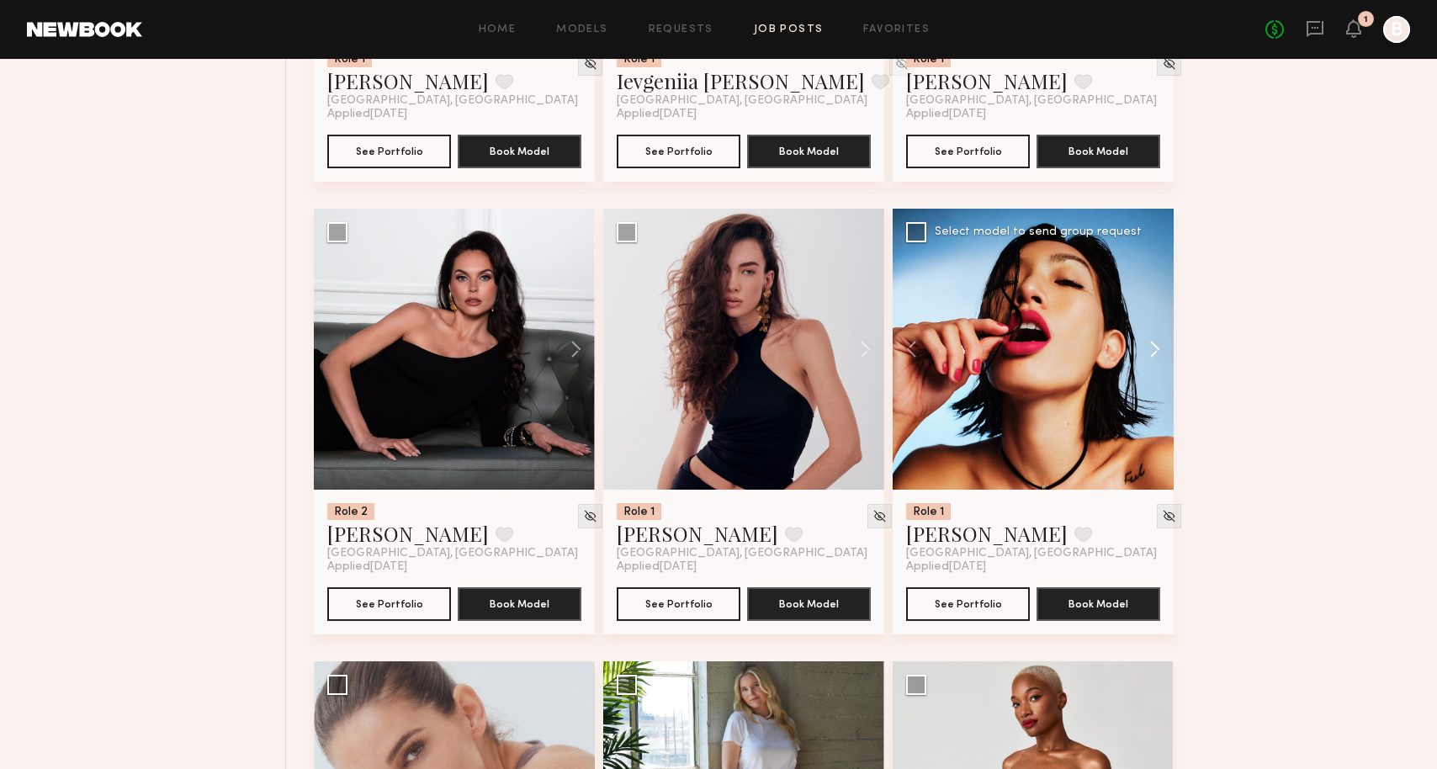
click at [1149, 411] on button at bounding box center [1147, 349] width 54 height 281
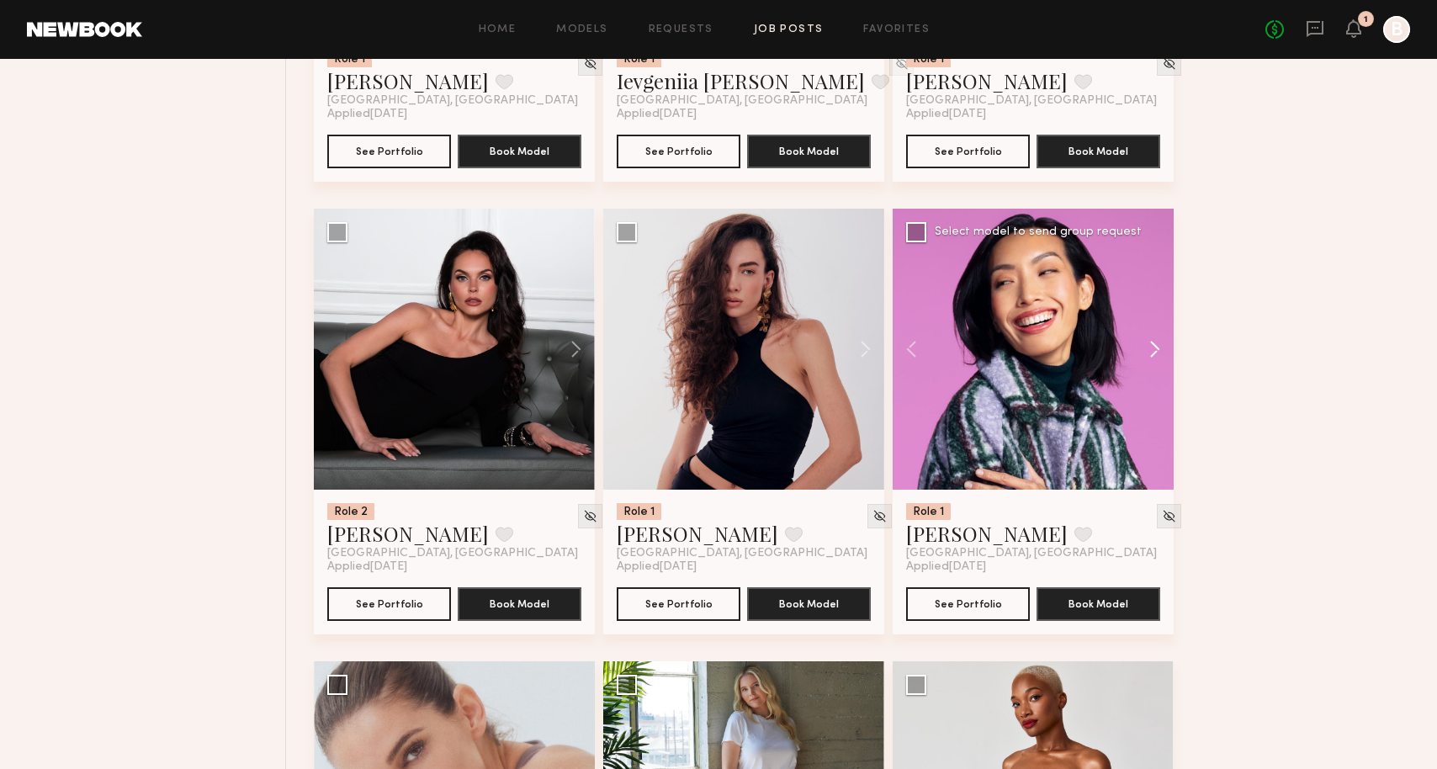
click at [1149, 411] on button at bounding box center [1147, 349] width 54 height 281
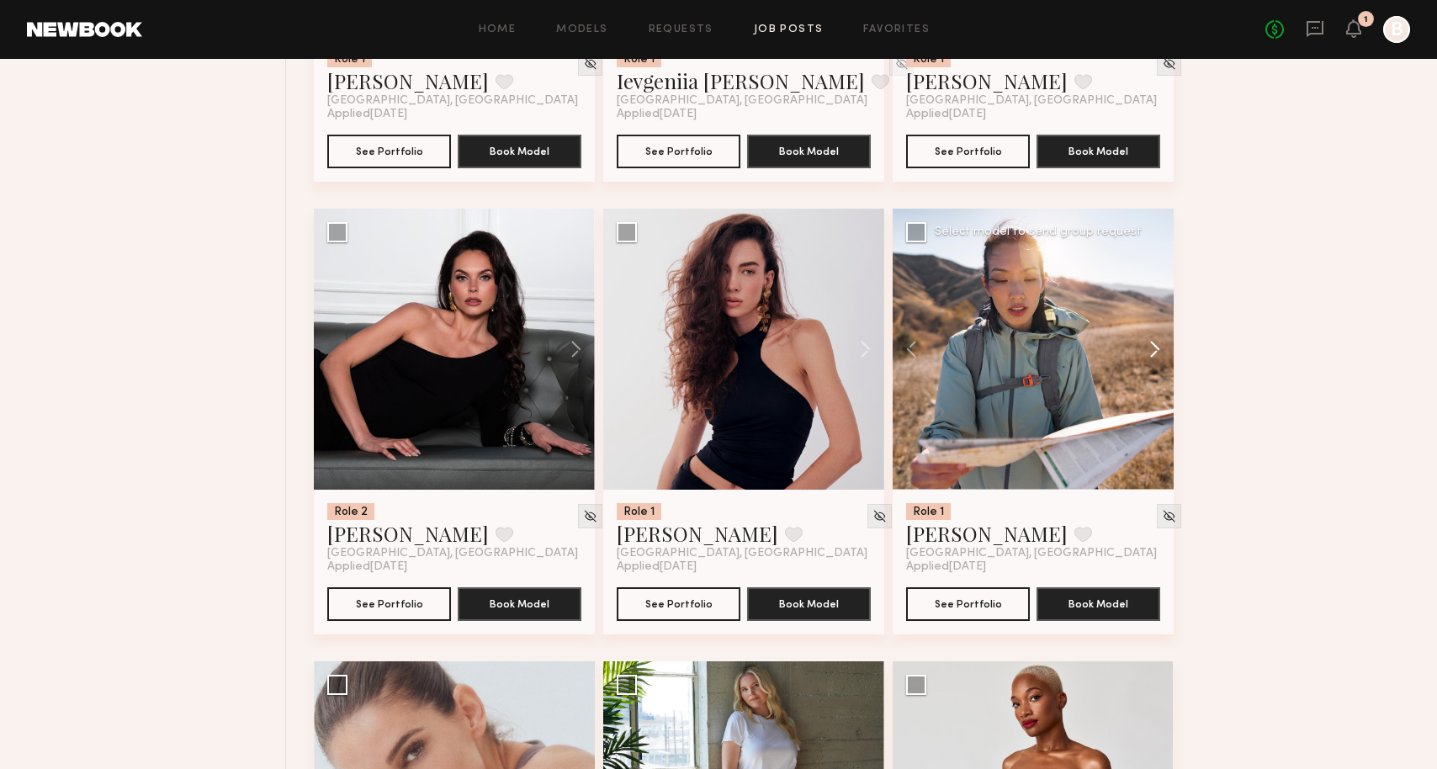
click at [1149, 411] on button at bounding box center [1147, 349] width 54 height 281
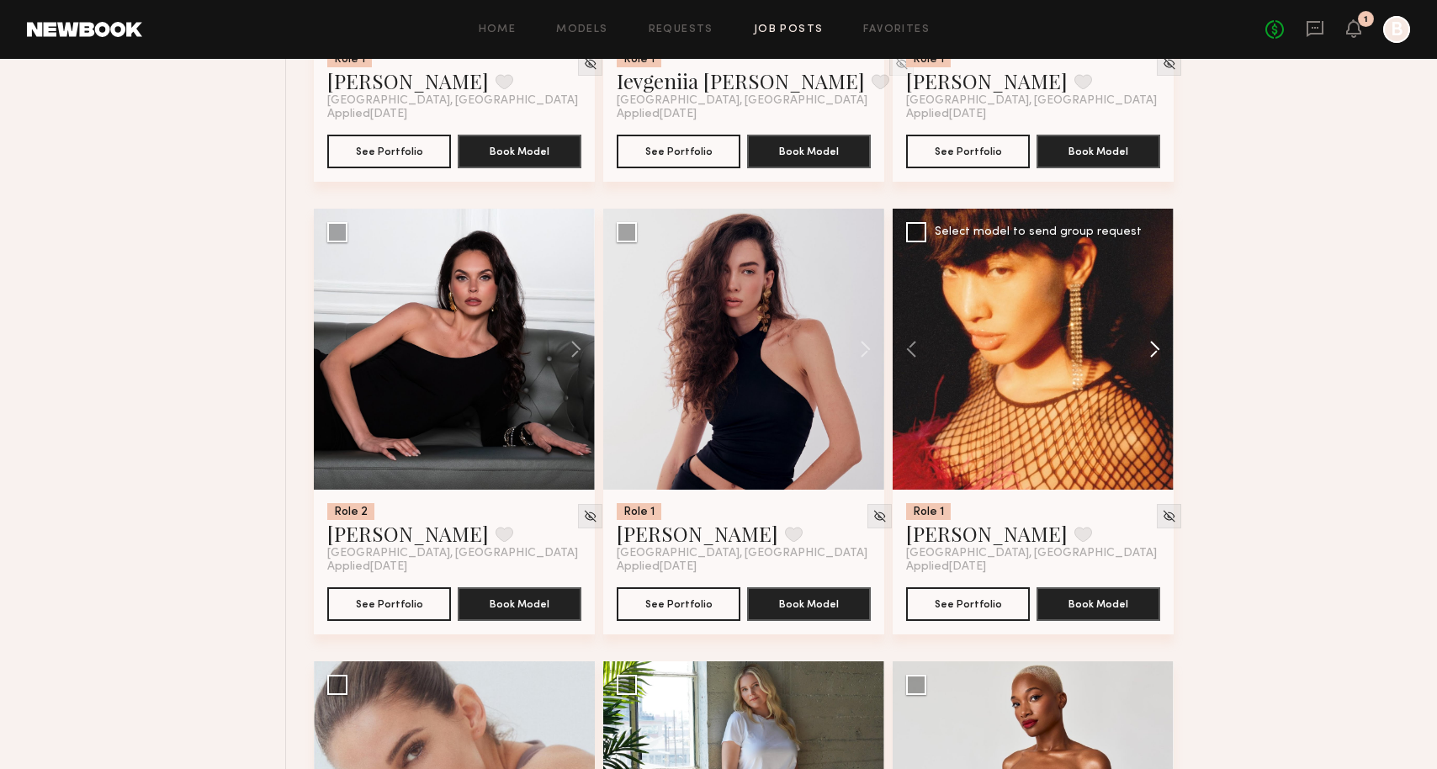
click at [1149, 411] on button at bounding box center [1147, 349] width 54 height 281
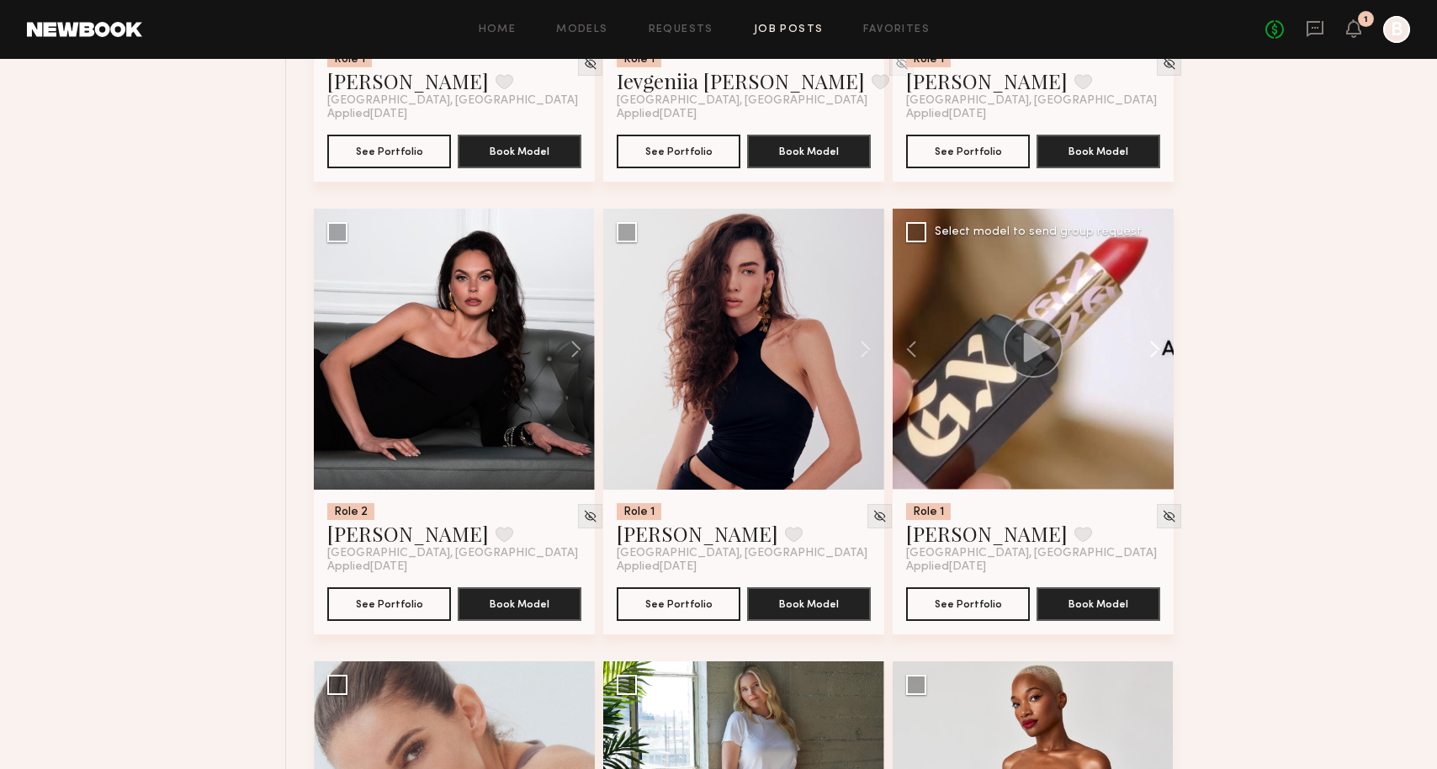
click at [1149, 411] on button at bounding box center [1147, 349] width 54 height 281
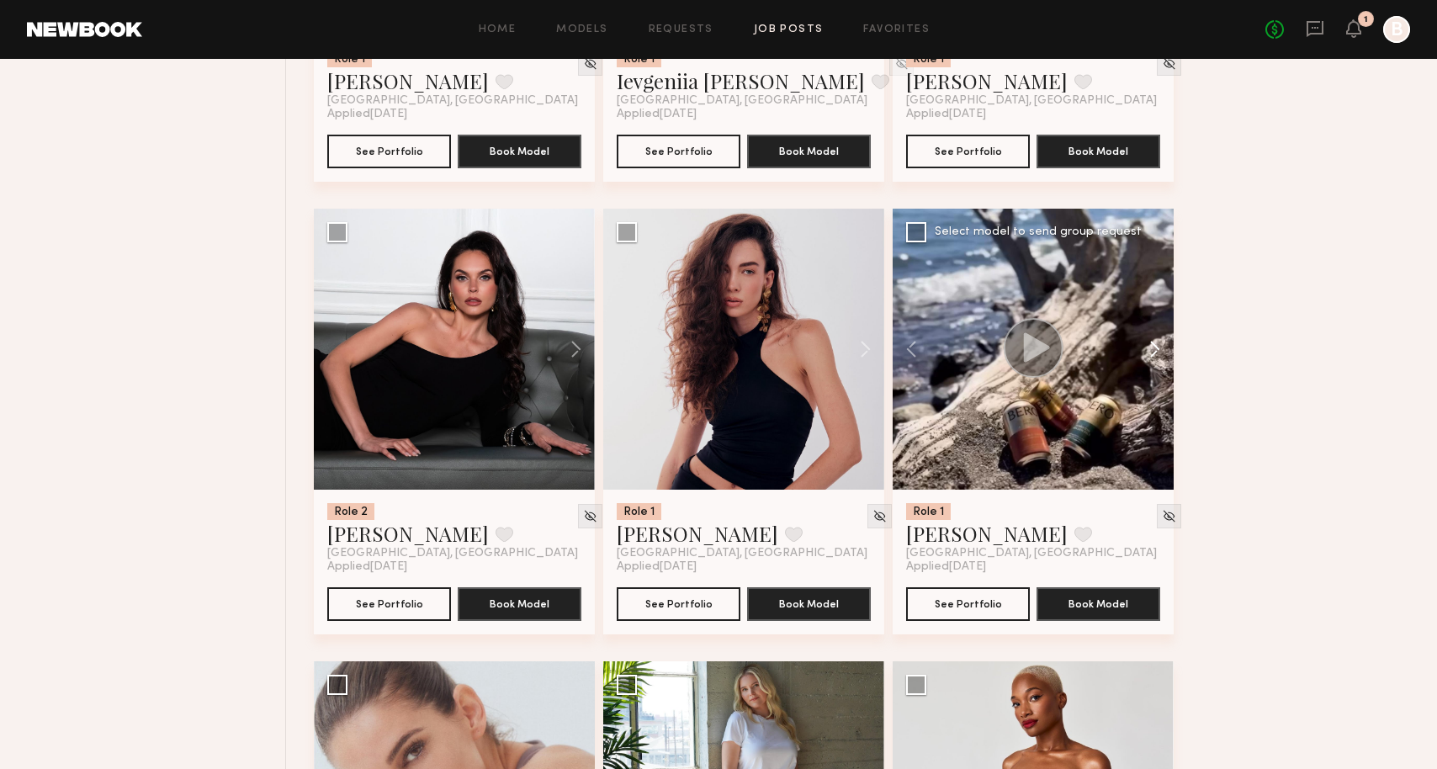
click at [1149, 411] on button at bounding box center [1147, 349] width 54 height 281
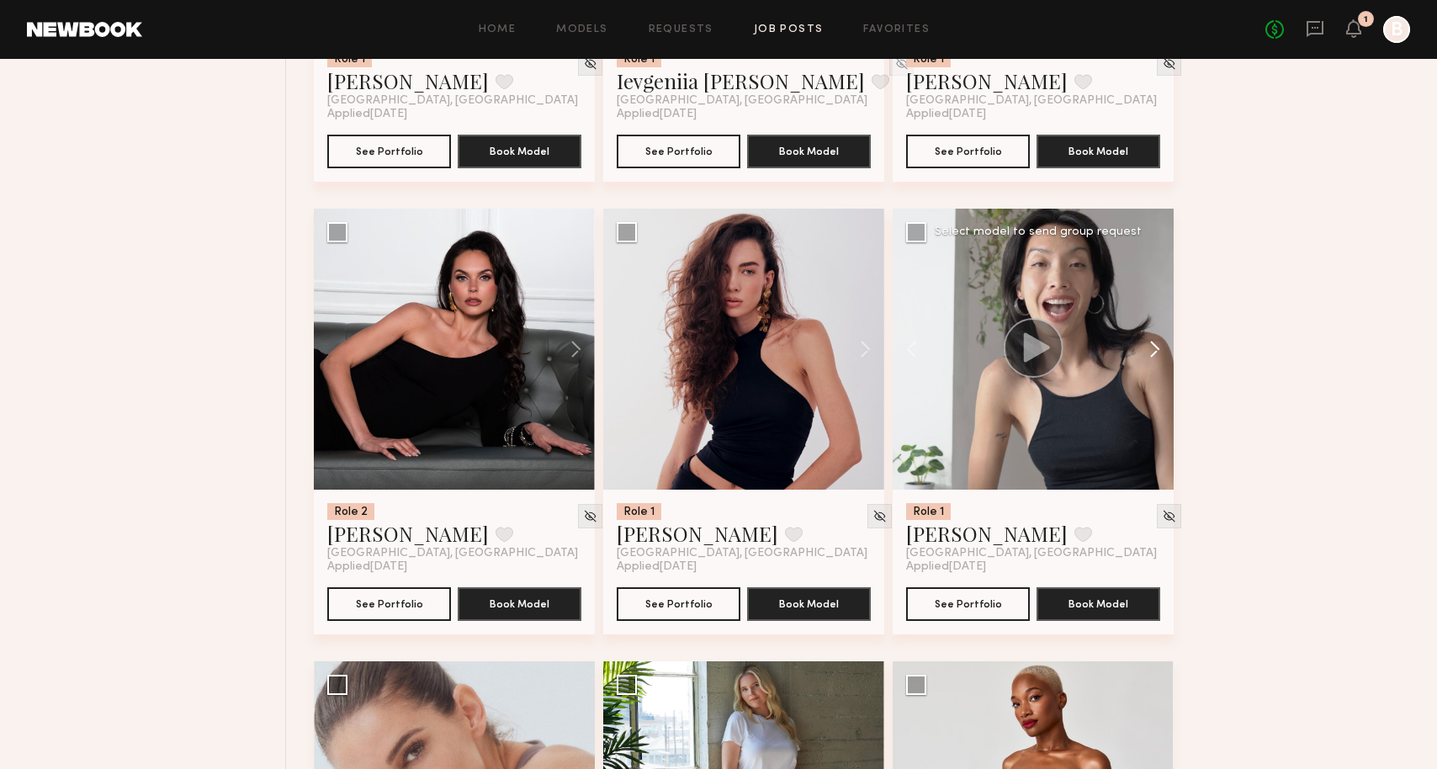
click at [1149, 411] on button at bounding box center [1147, 349] width 54 height 281
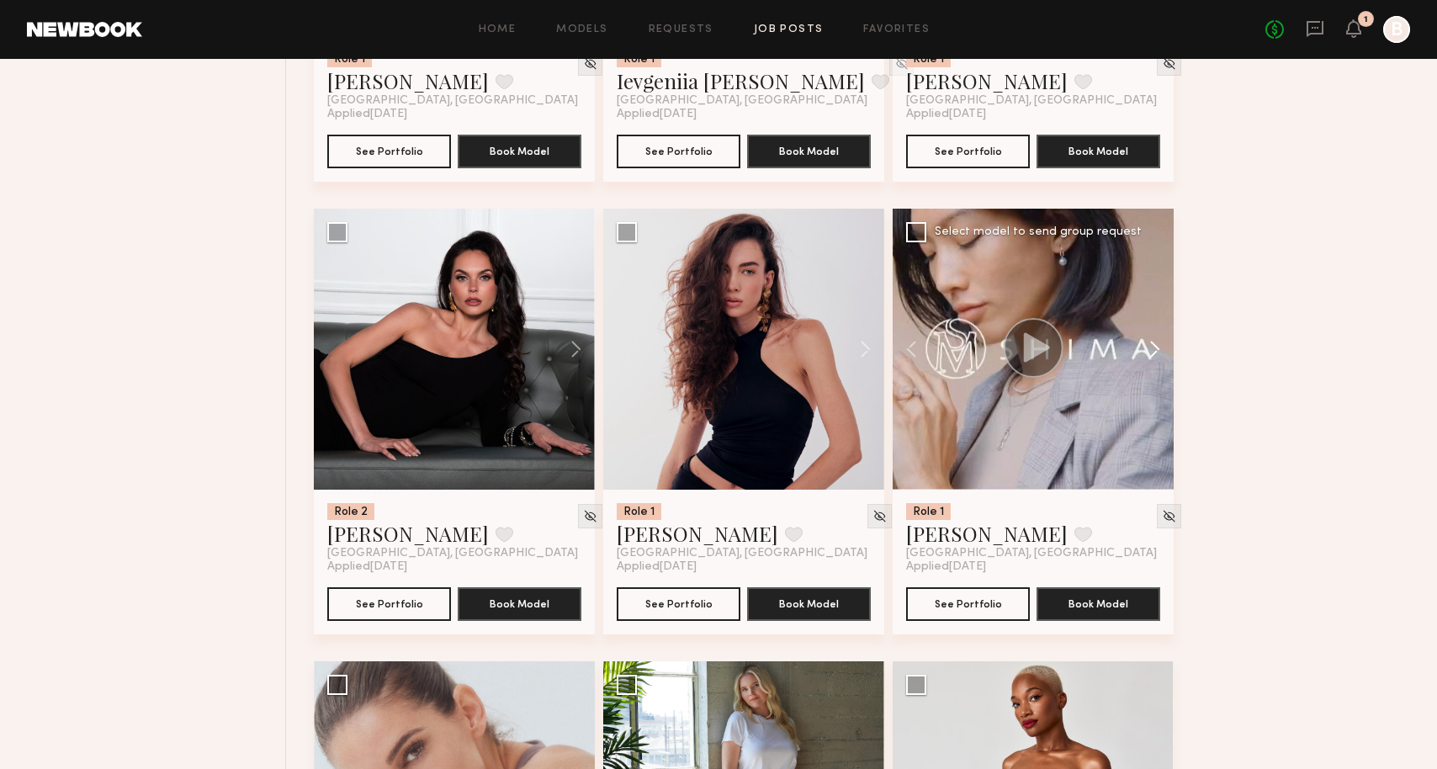
click at [1149, 411] on button at bounding box center [1147, 349] width 54 height 281
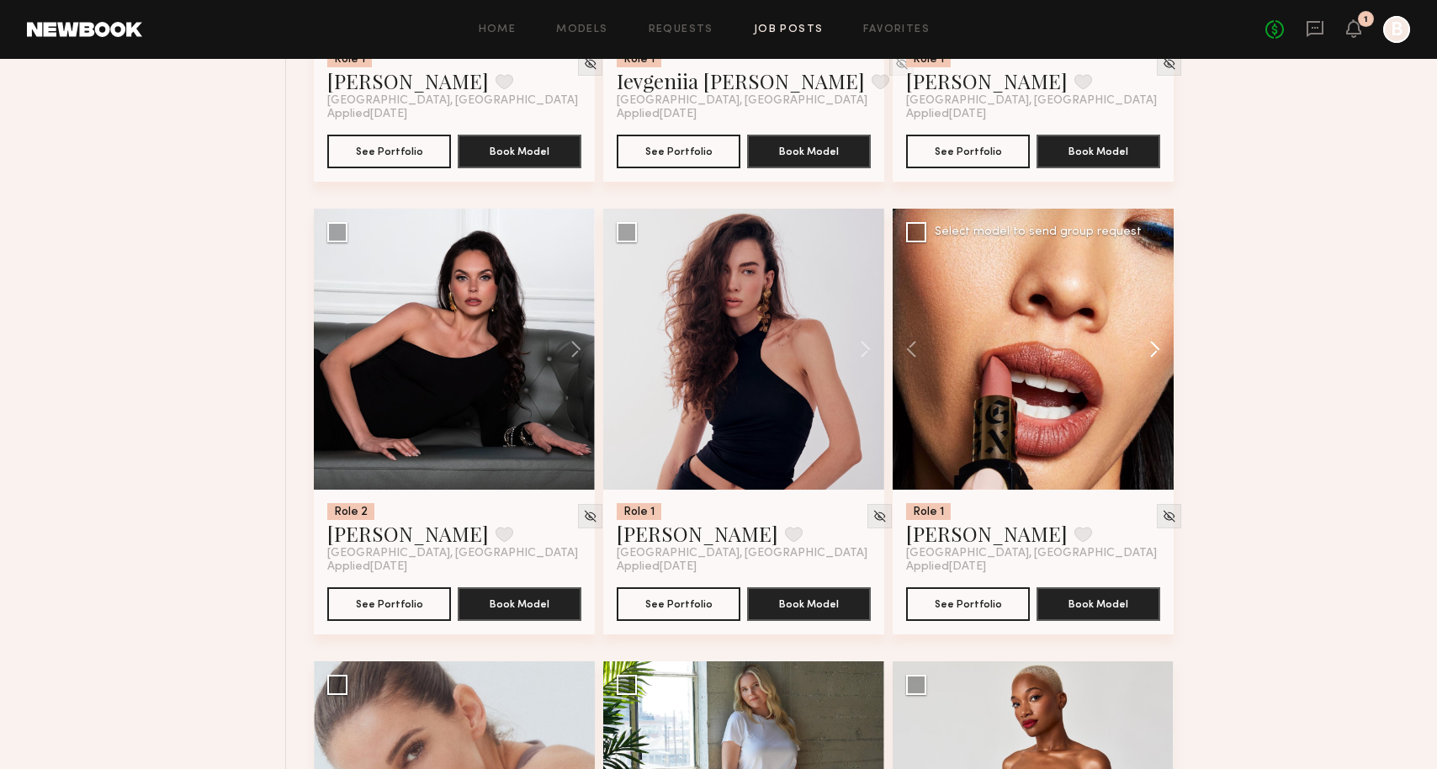
click at [1149, 411] on button at bounding box center [1147, 349] width 54 height 281
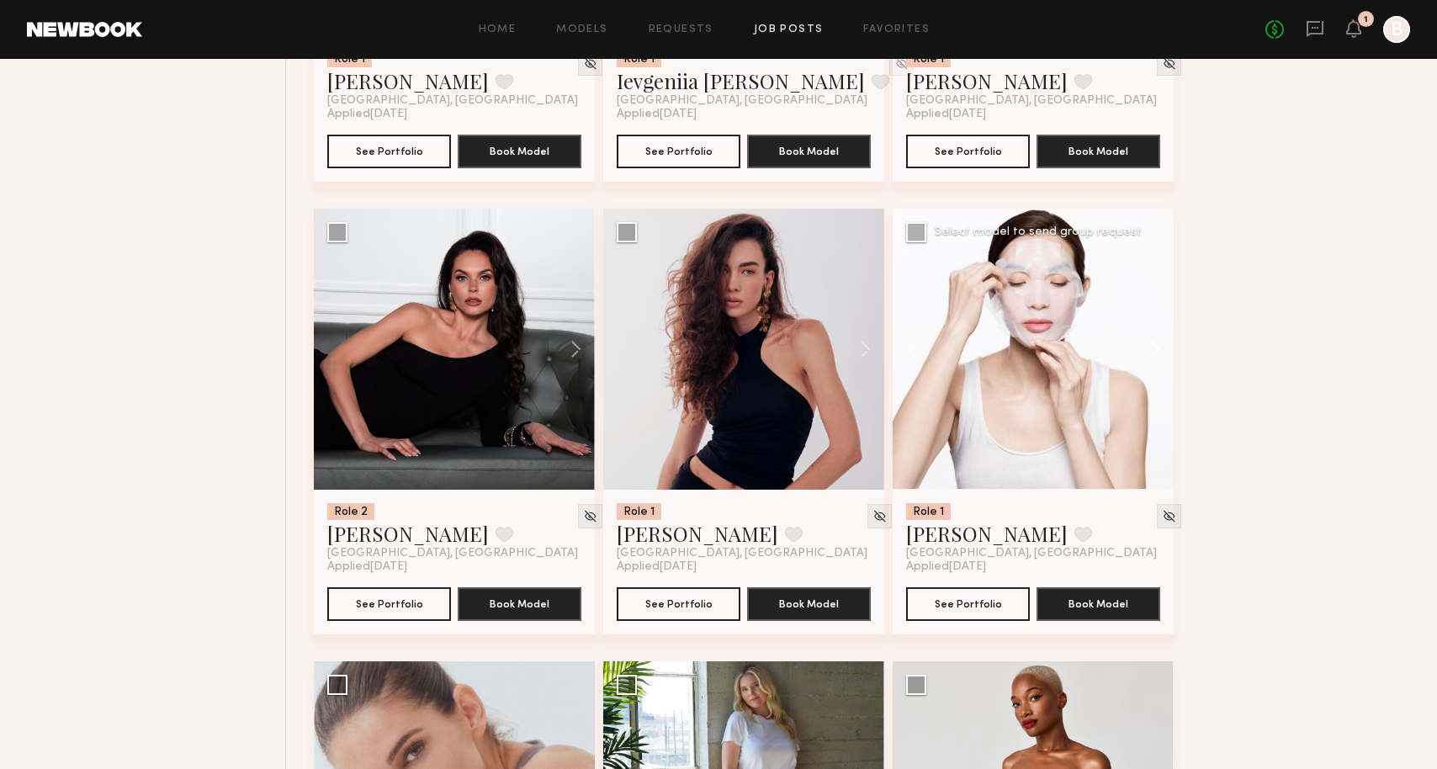
click at [1149, 411] on button at bounding box center [1147, 349] width 54 height 281
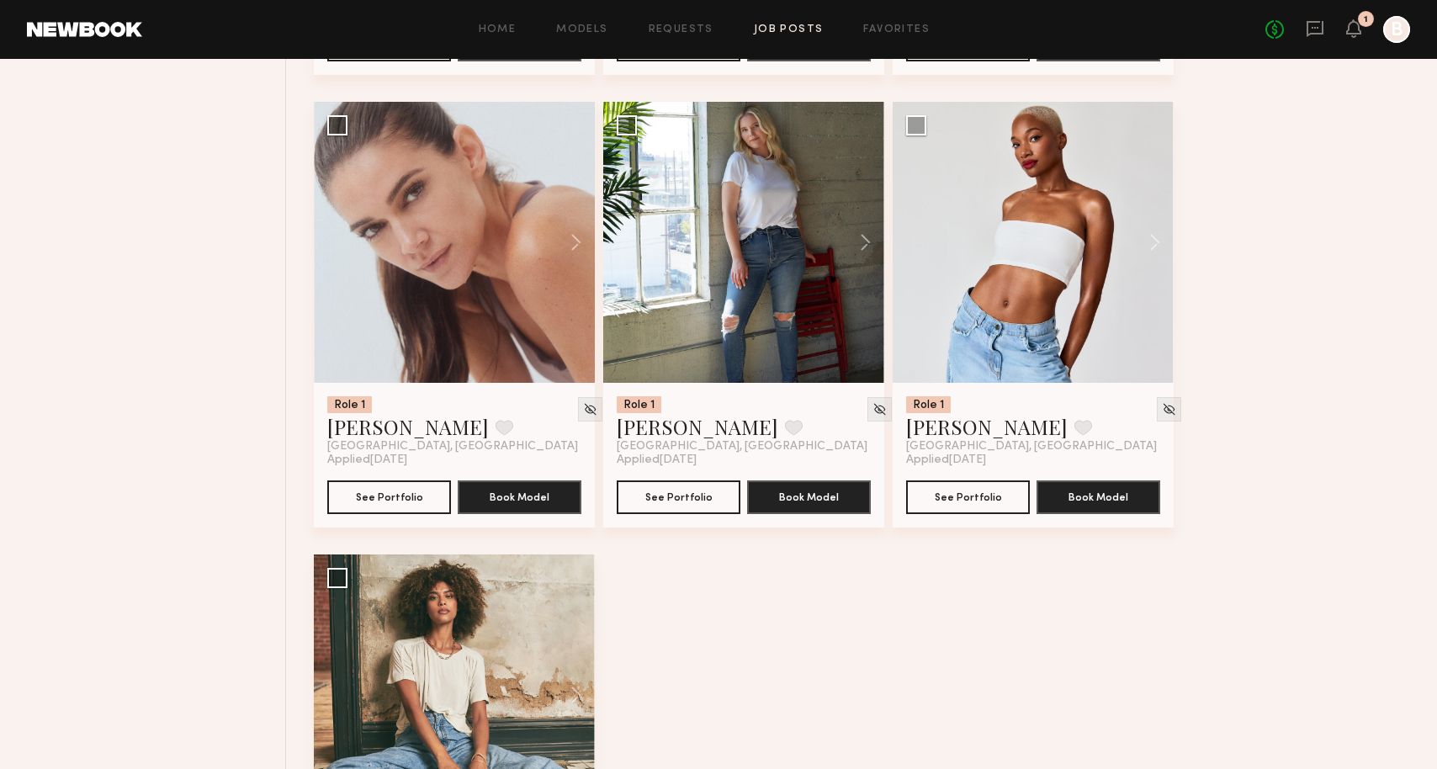
scroll to position [15449, 0]
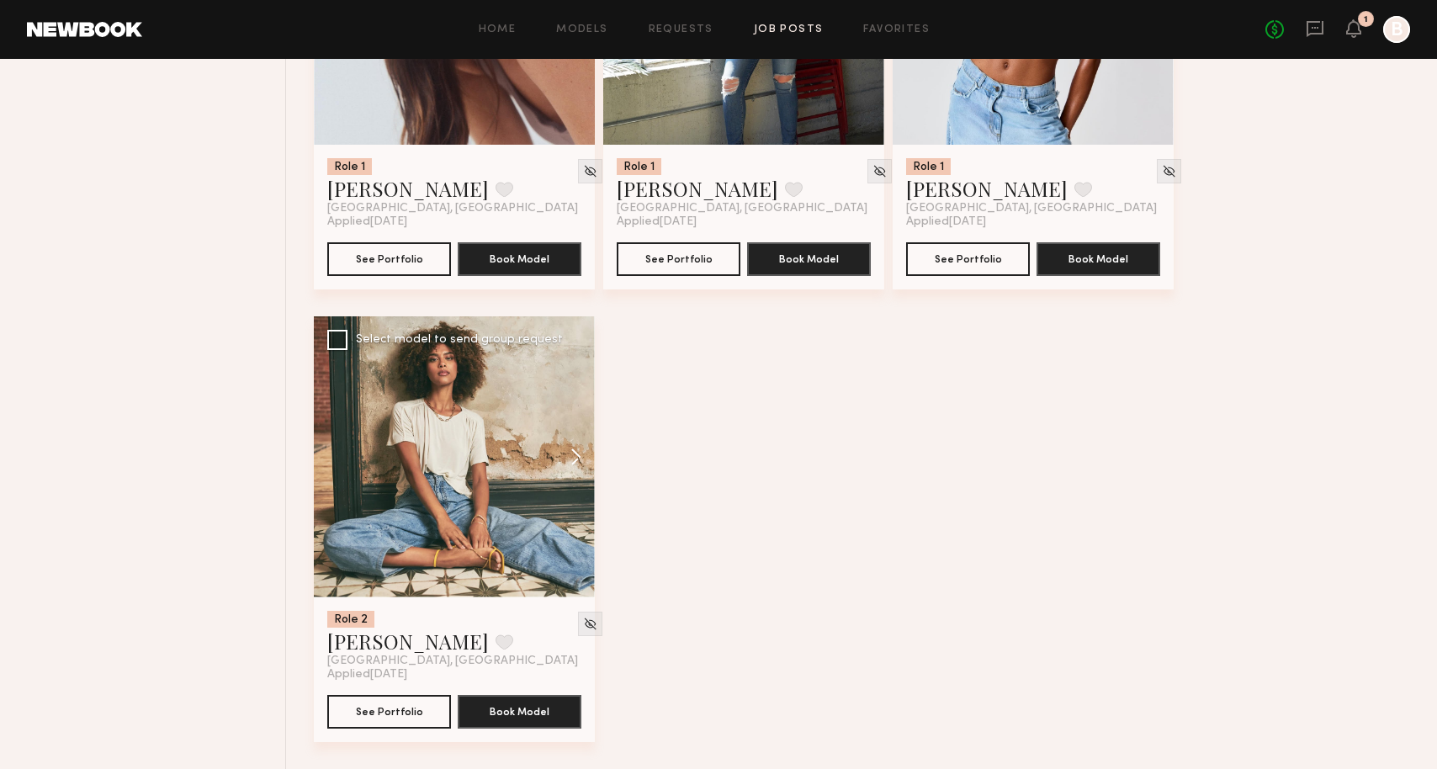
click at [573, 453] on button at bounding box center [568, 456] width 54 height 281
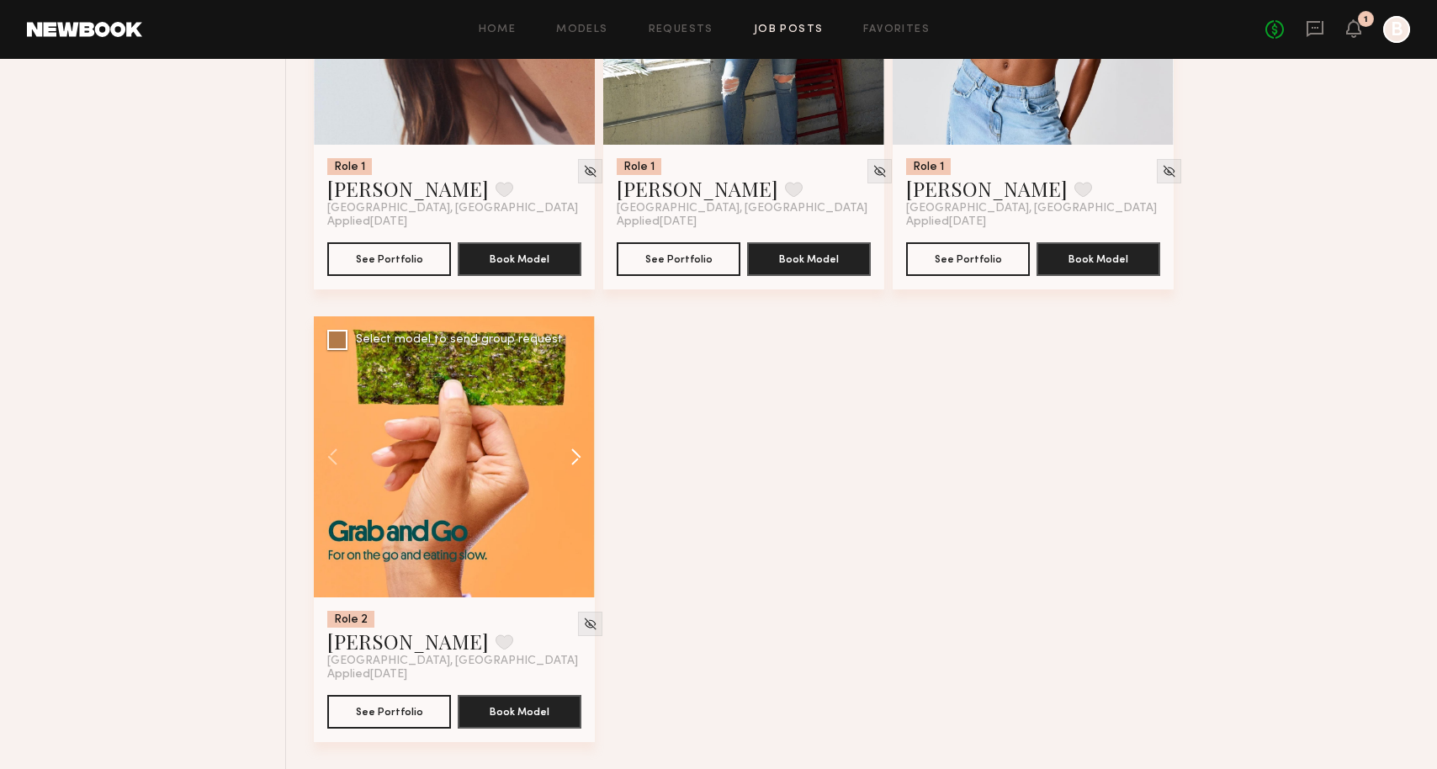
click at [573, 453] on button at bounding box center [568, 456] width 54 height 281
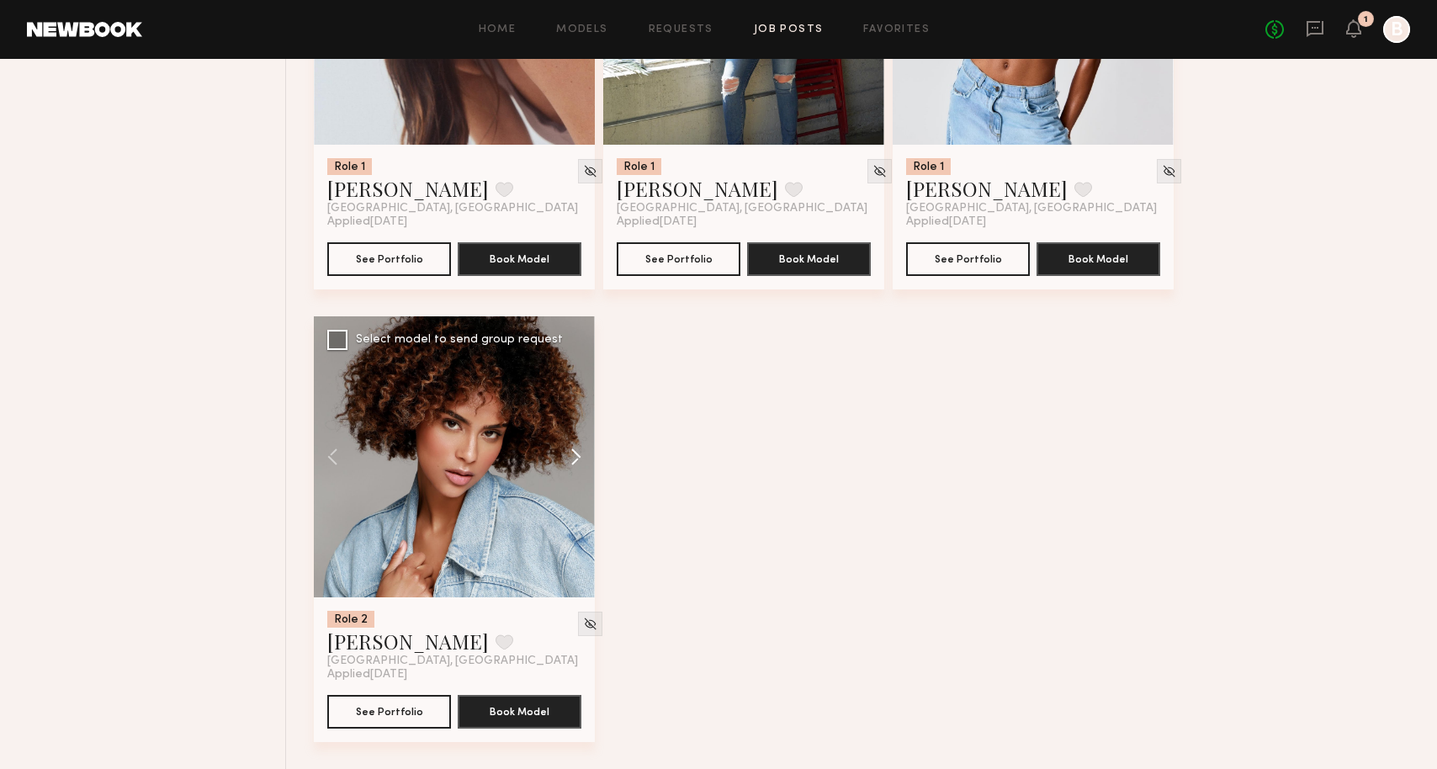
click at [573, 453] on button at bounding box center [568, 456] width 54 height 281
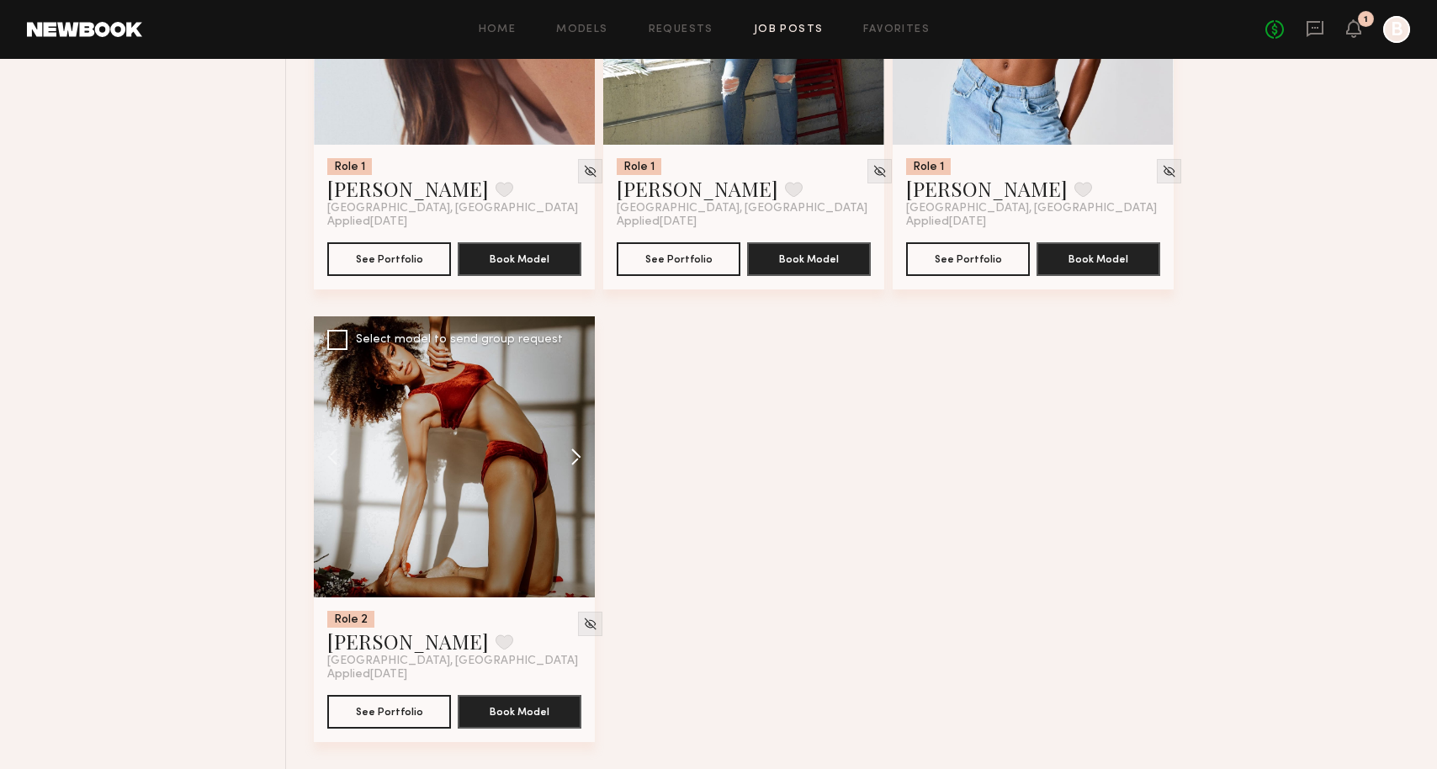
click at [573, 453] on button at bounding box center [568, 456] width 54 height 281
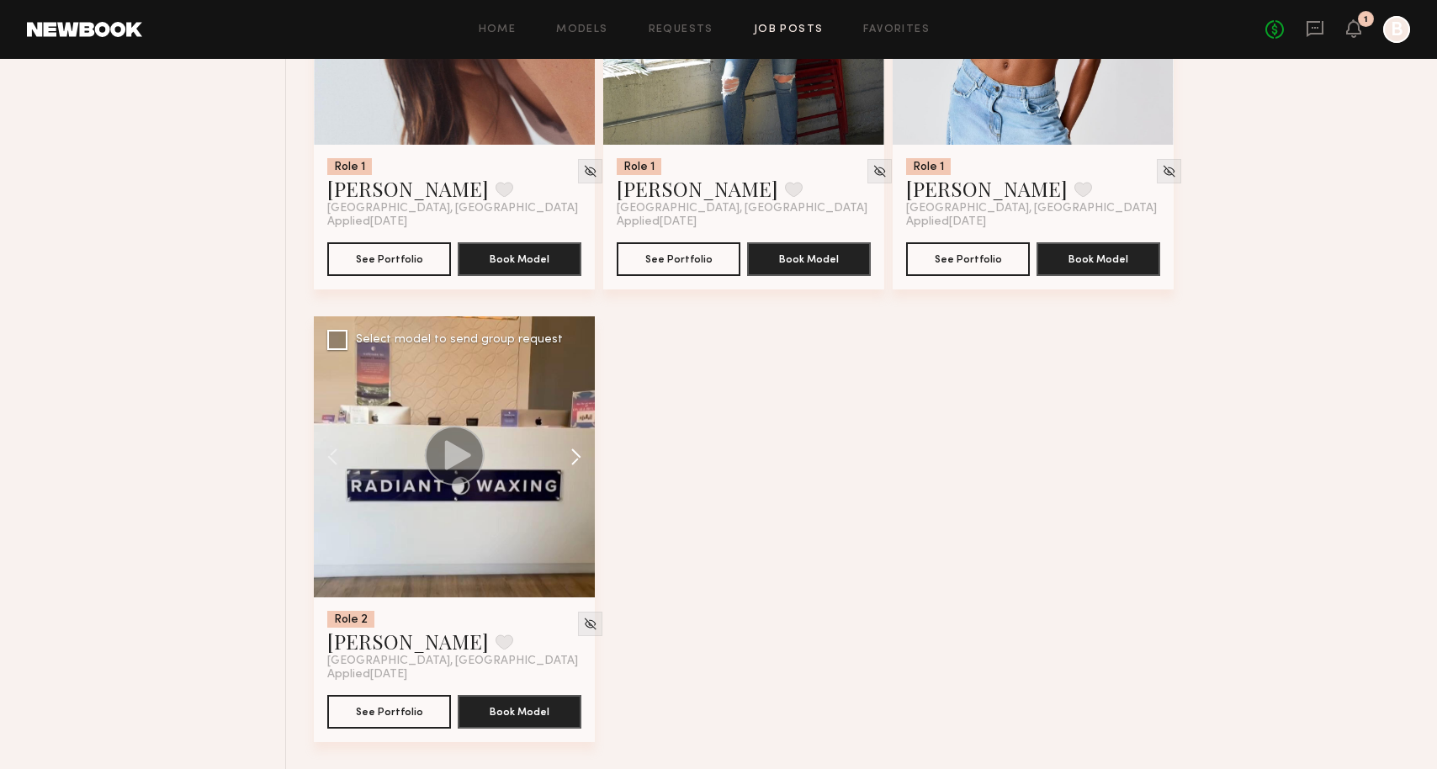
click at [573, 453] on button at bounding box center [568, 456] width 54 height 281
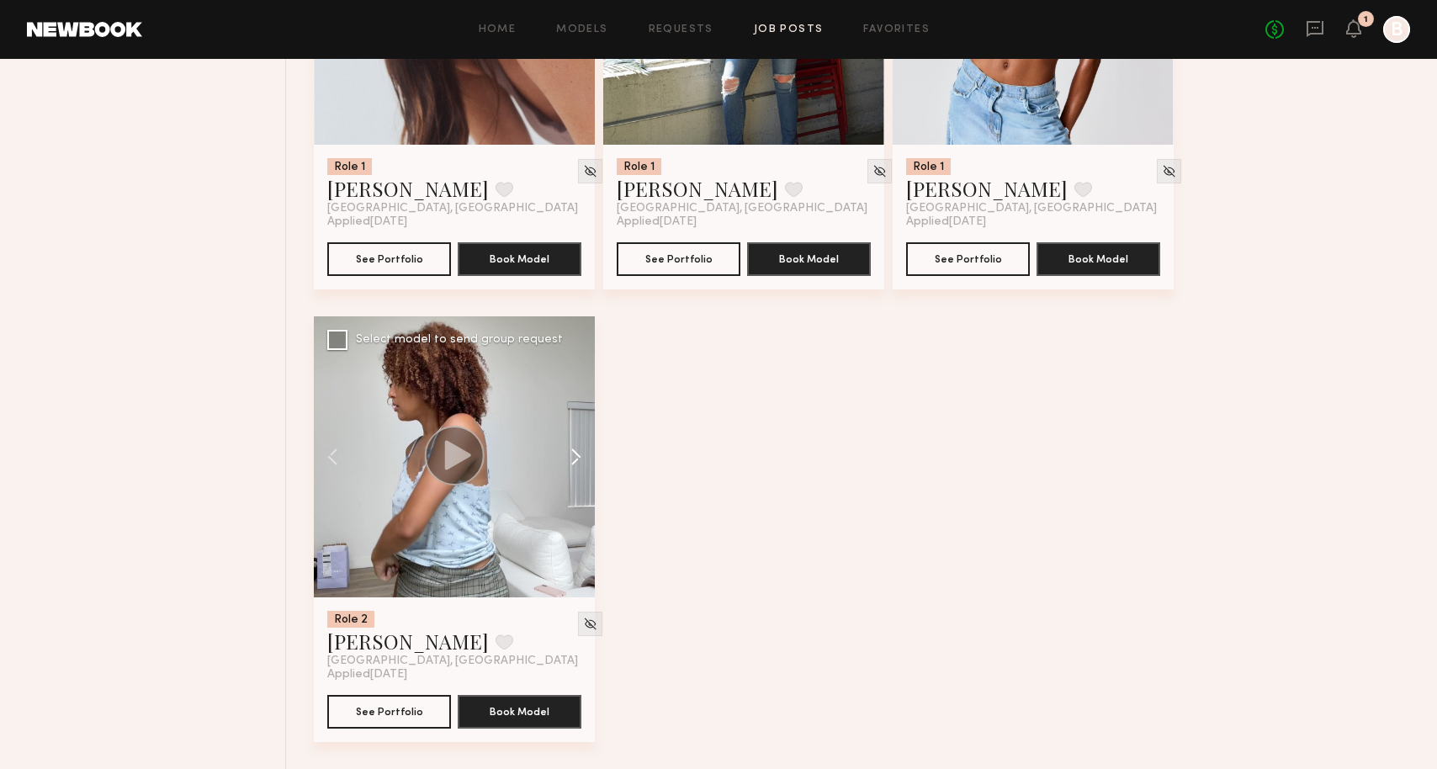
click at [573, 453] on button at bounding box center [568, 456] width 54 height 281
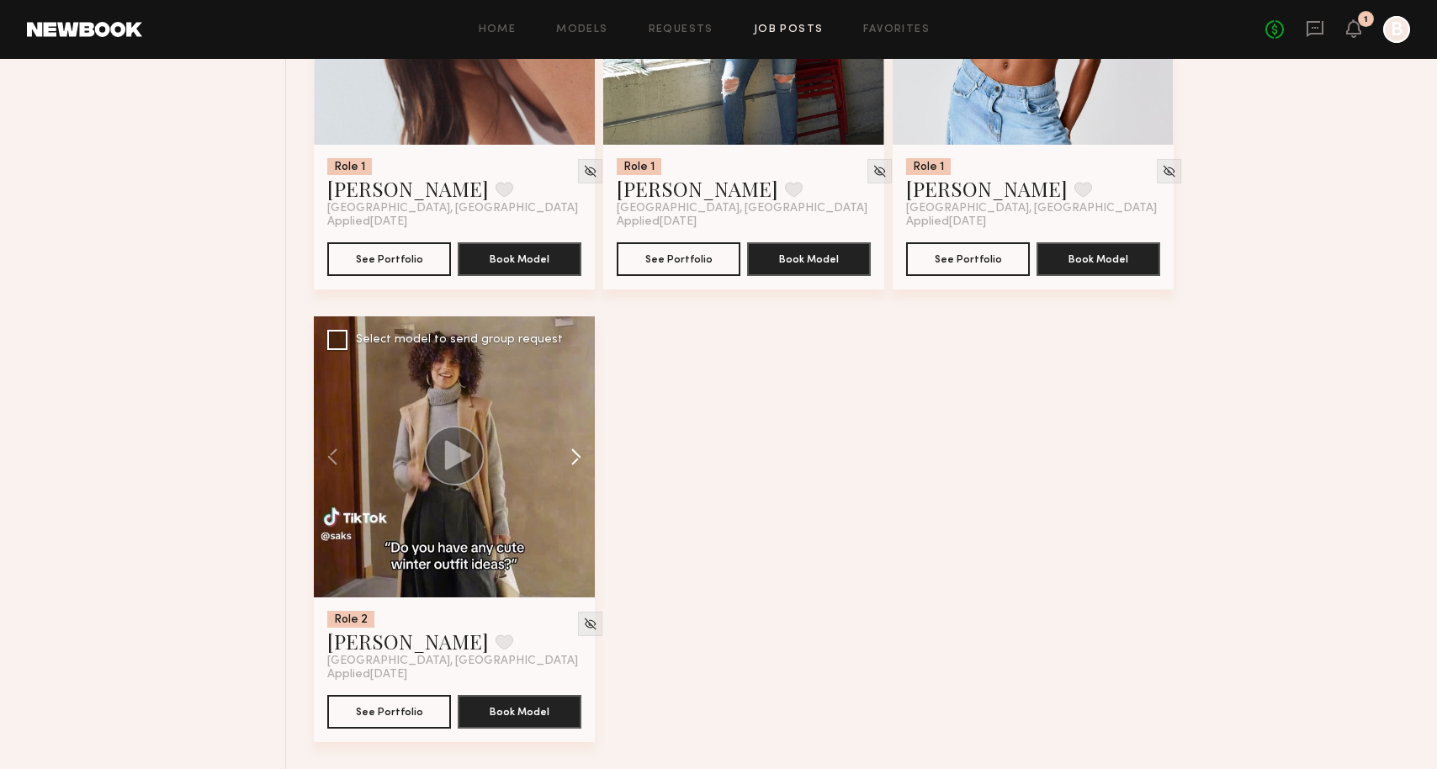
click at [569, 456] on button at bounding box center [568, 456] width 54 height 281
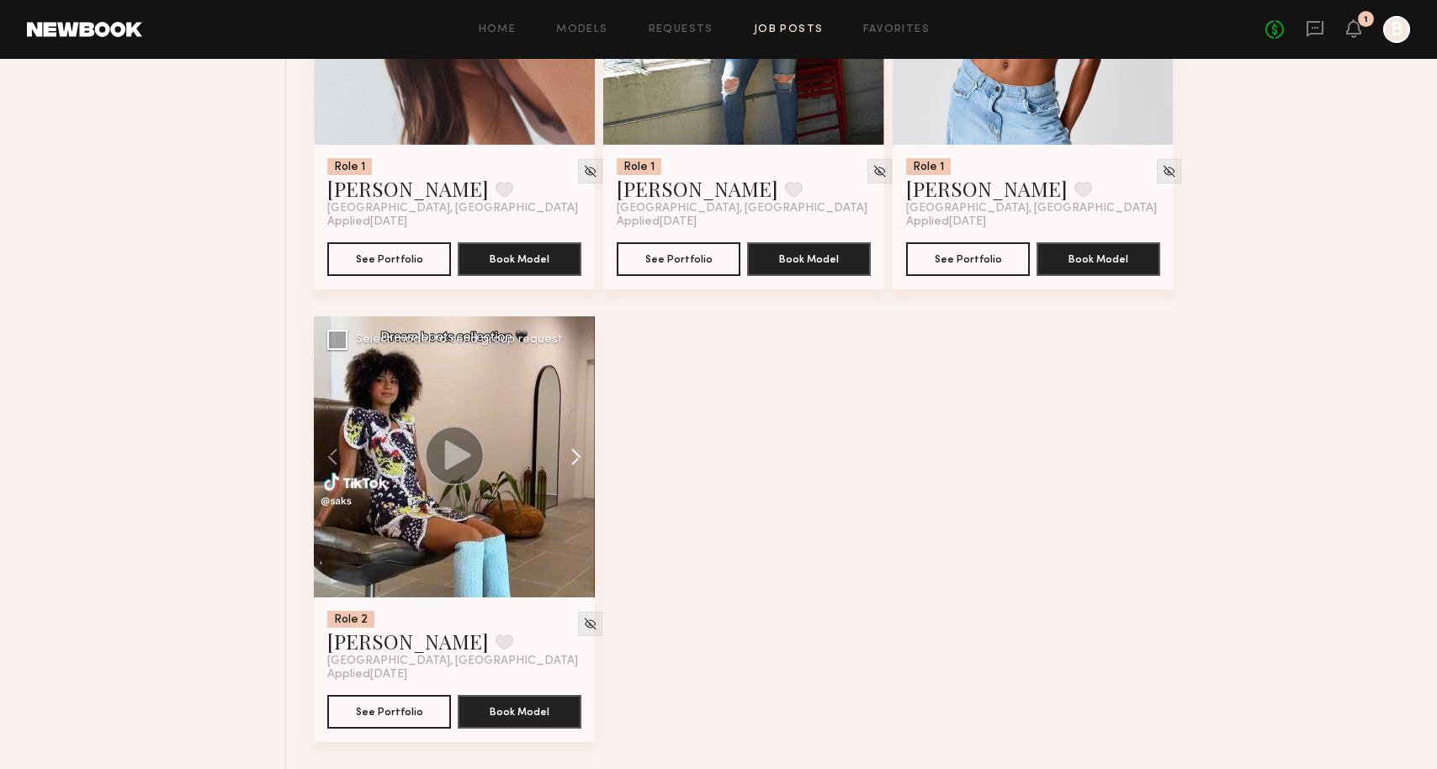
click at [568, 461] on button at bounding box center [568, 456] width 54 height 281
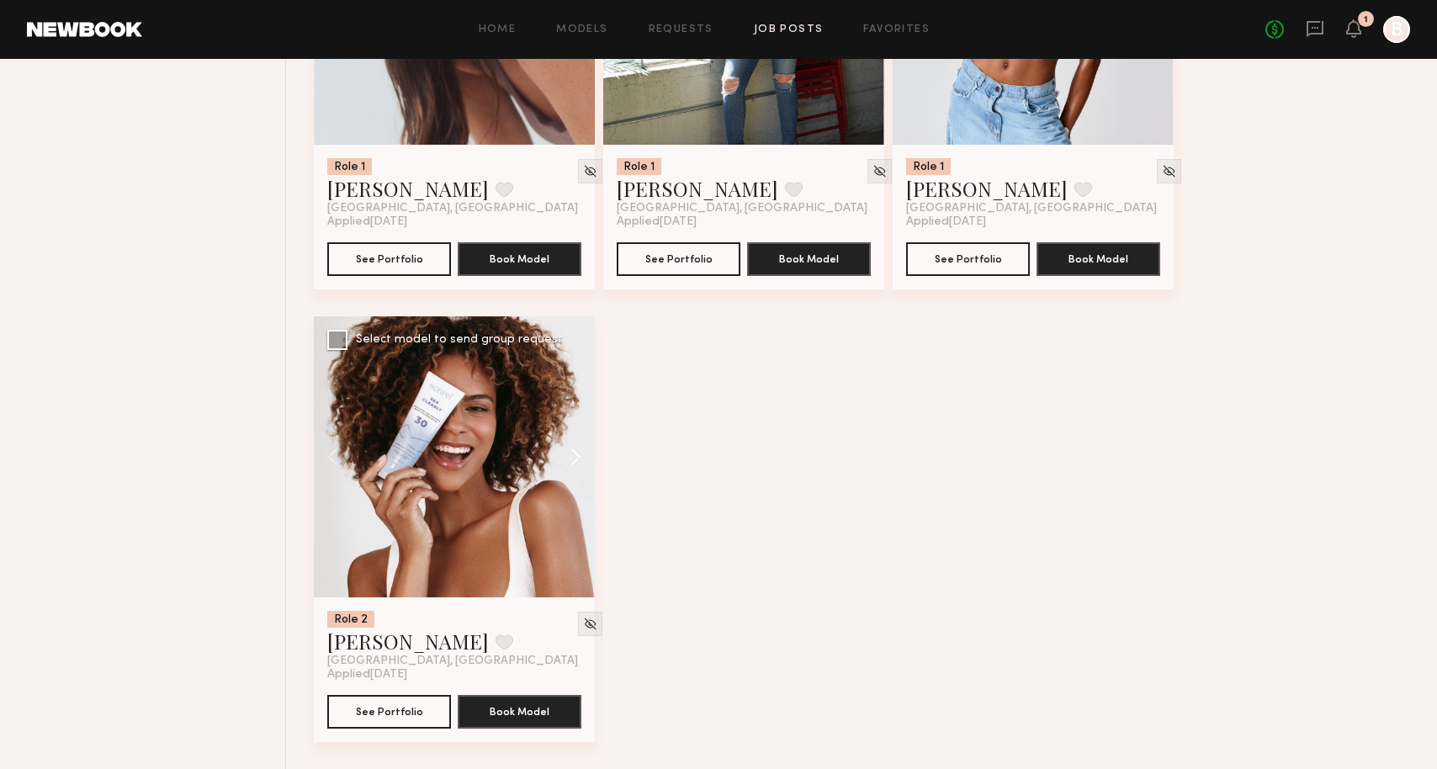
click at [568, 461] on button at bounding box center [568, 456] width 54 height 281
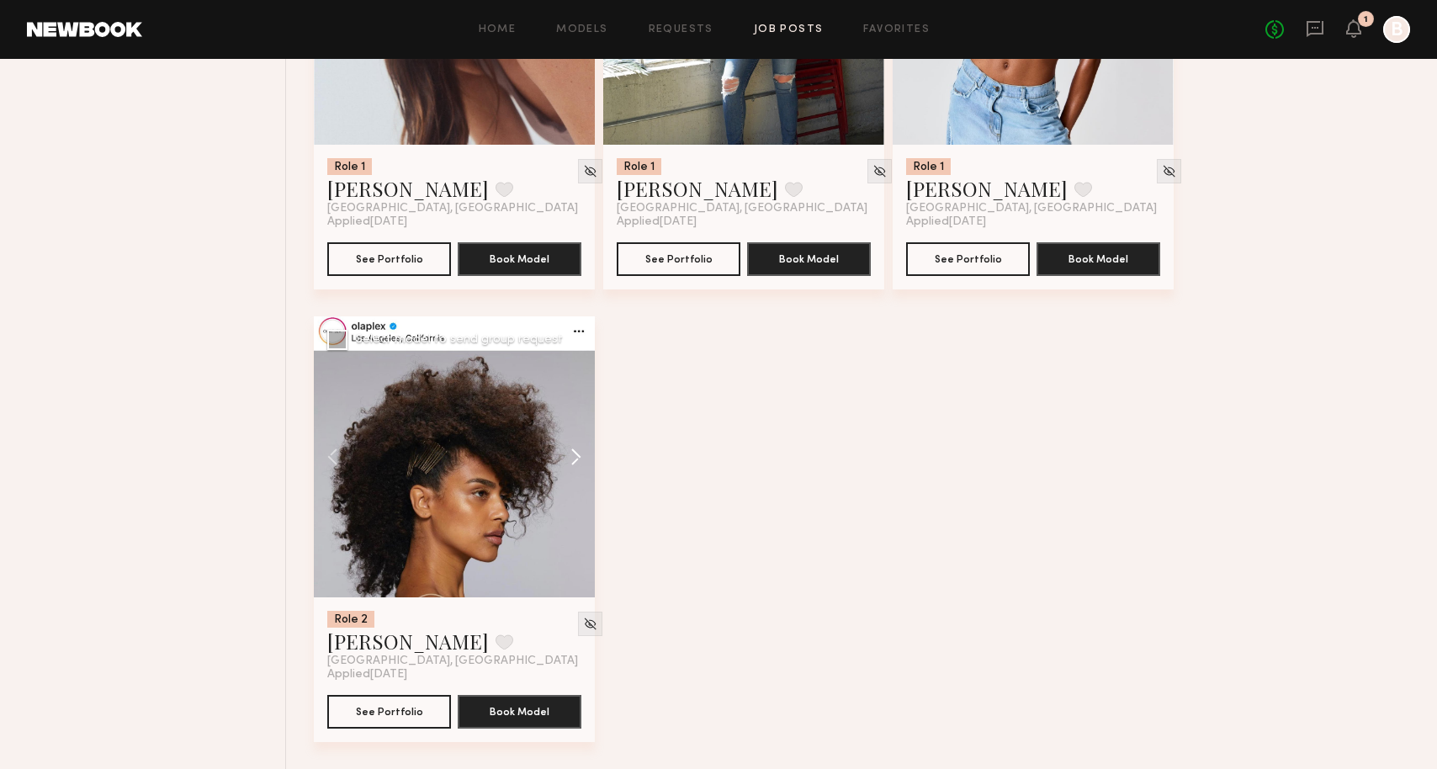
click at [568, 461] on button at bounding box center [568, 456] width 54 height 281
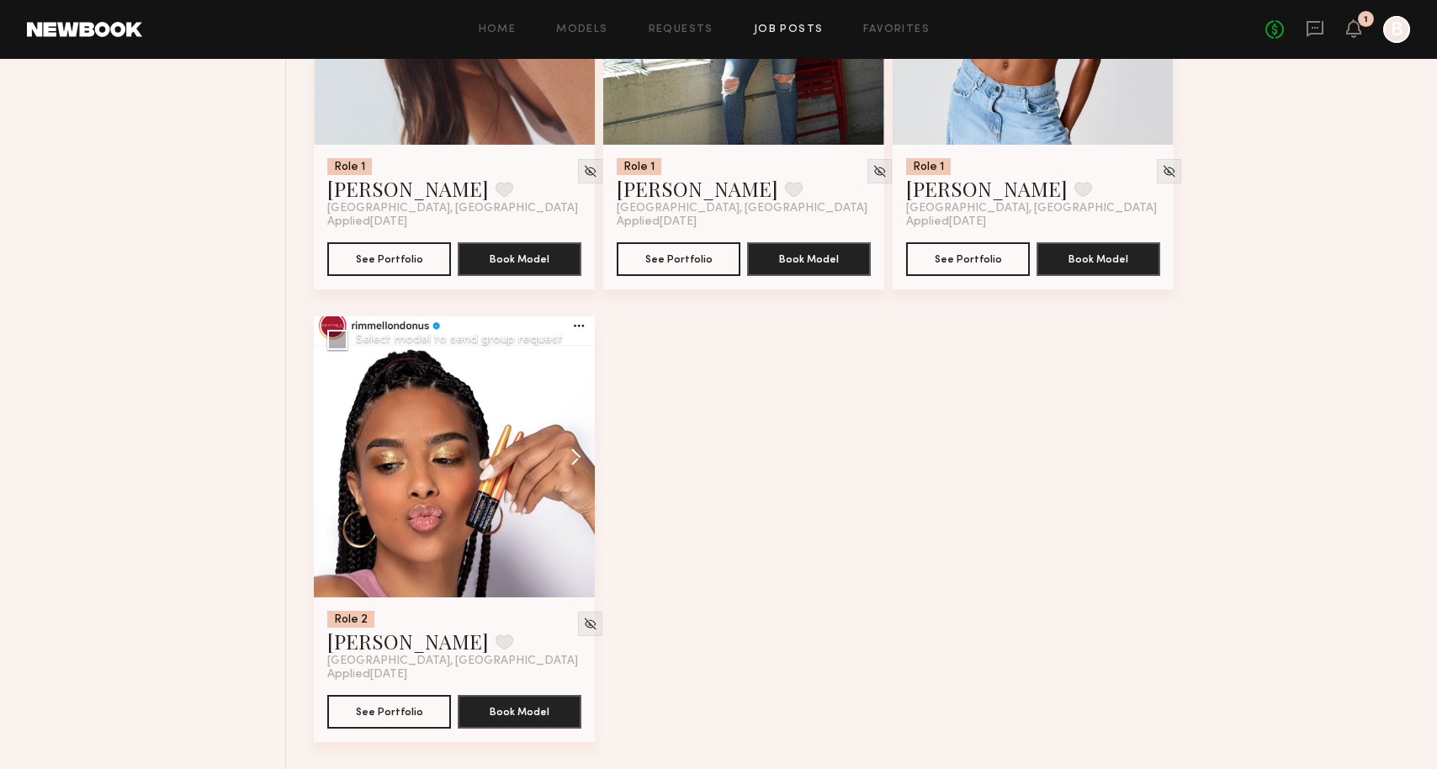
click at [568, 461] on button at bounding box center [568, 456] width 54 height 281
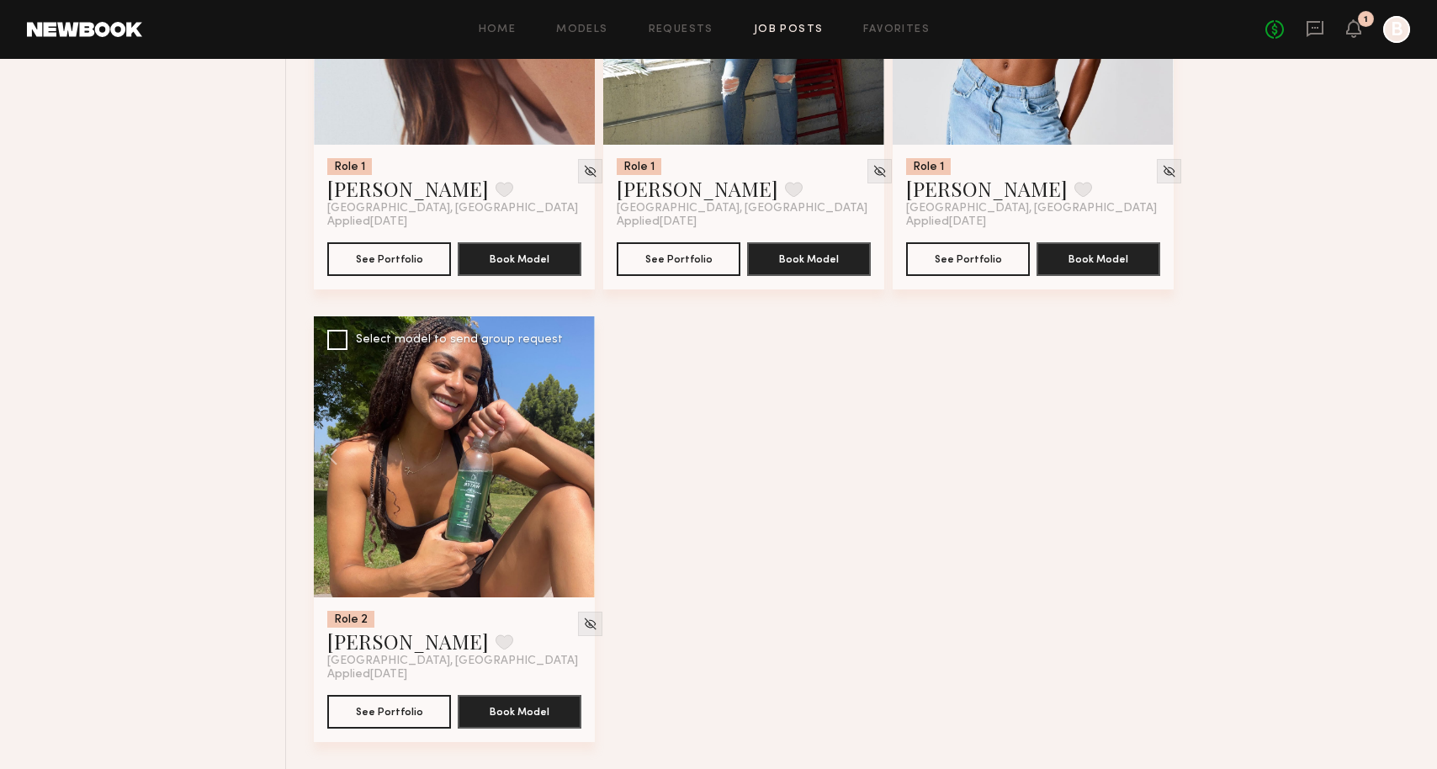
click at [568, 461] on div at bounding box center [454, 456] width 281 height 281
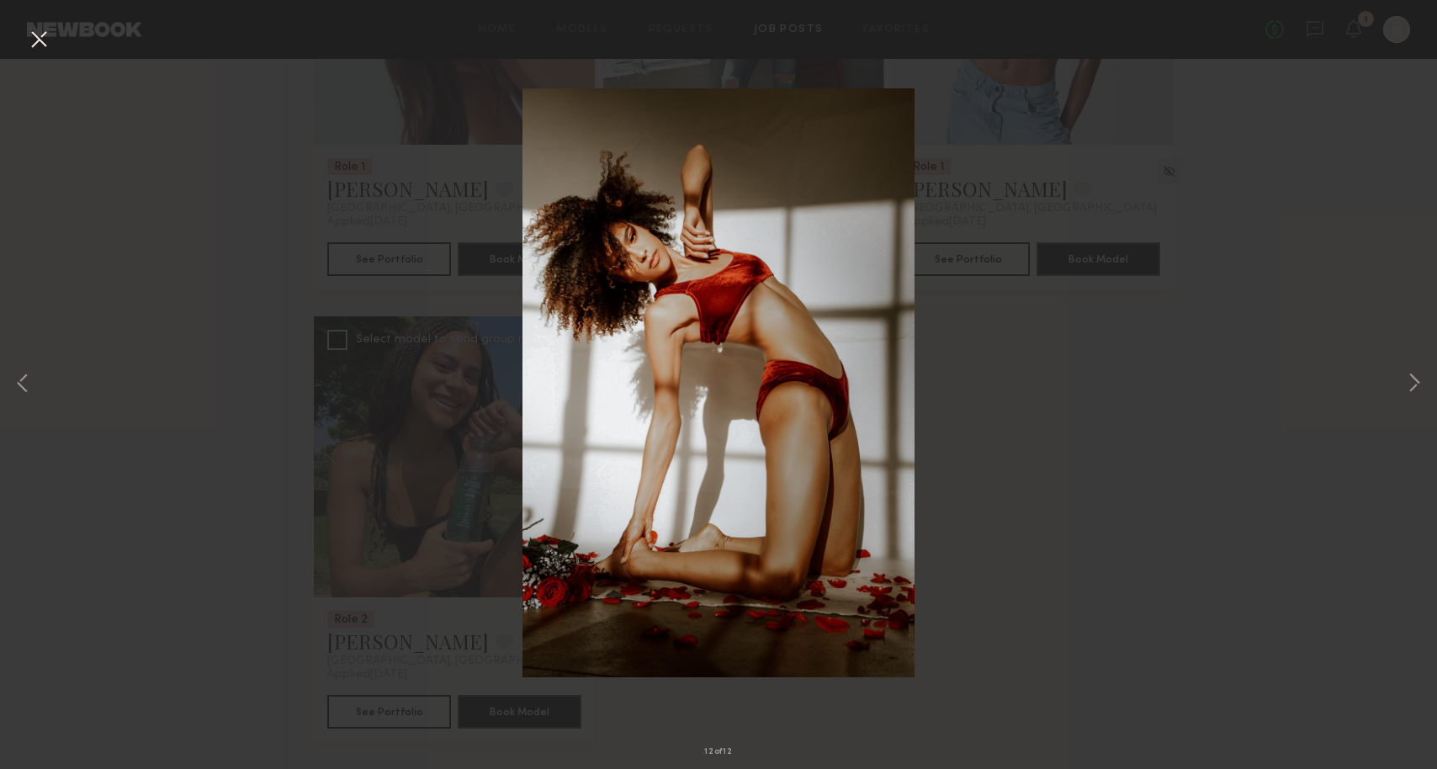
click at [1073, 412] on div "12 of 12" at bounding box center [718, 384] width 1437 height 769
click at [40, 44] on button at bounding box center [38, 40] width 27 height 30
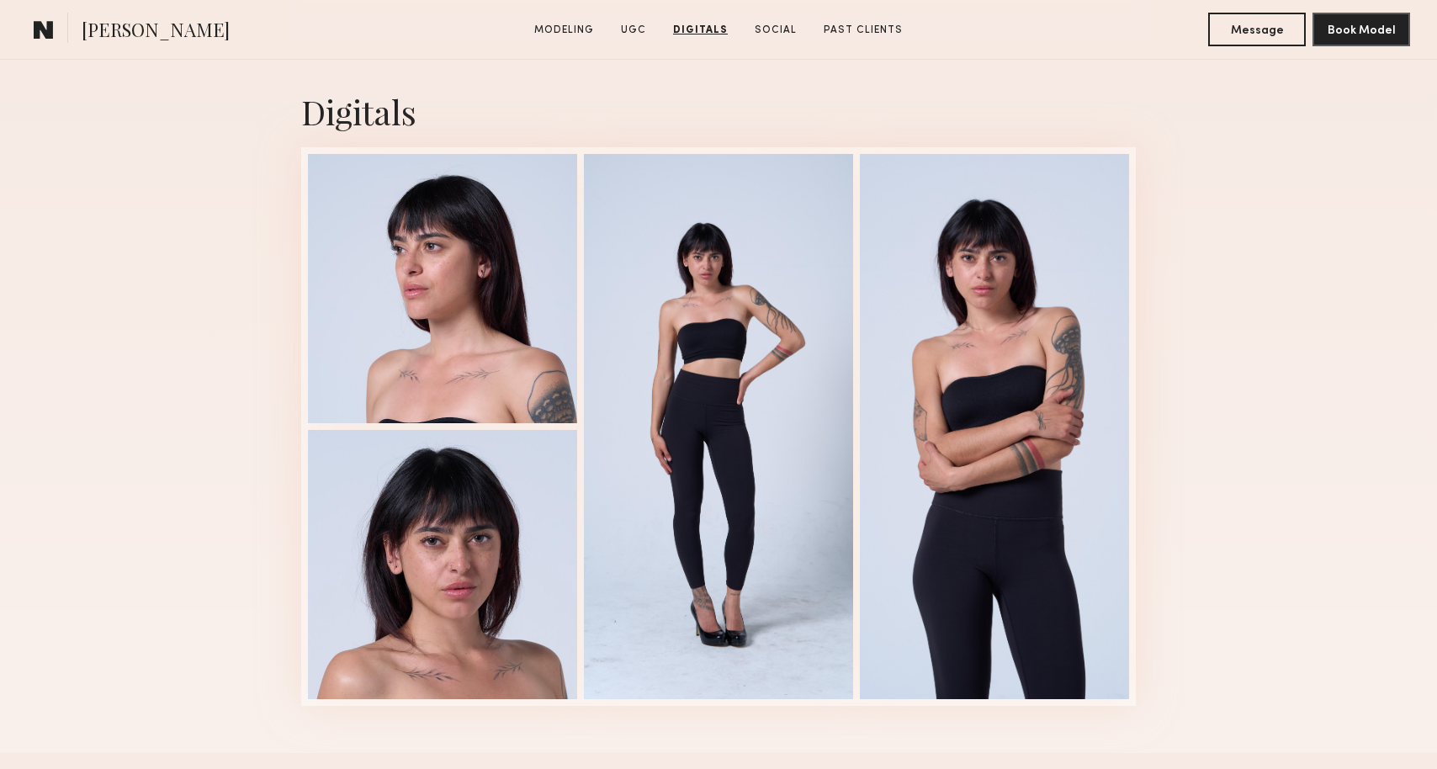
scroll to position [3321, 0]
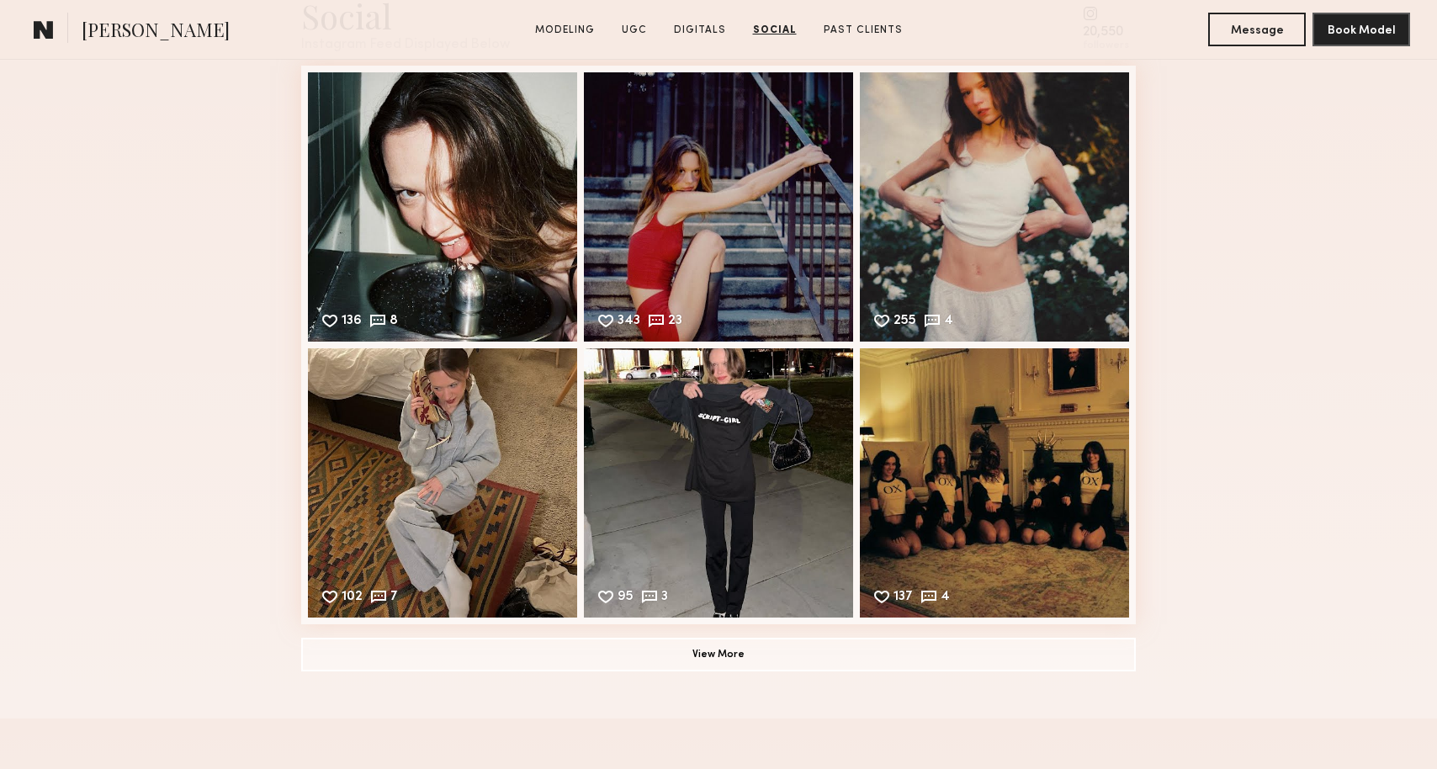
scroll to position [3813, 0]
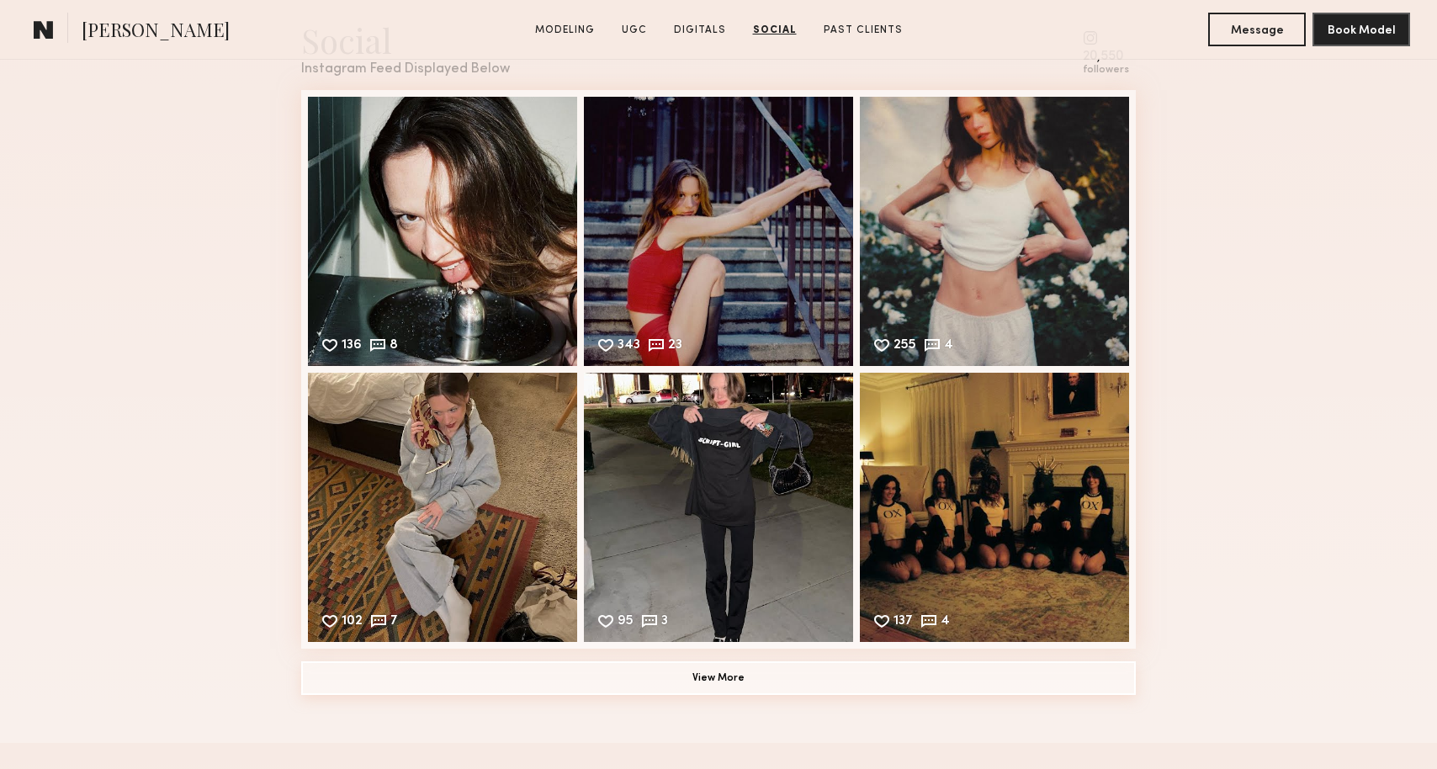
click at [824, 679] on button "View More" at bounding box center [718, 678] width 834 height 34
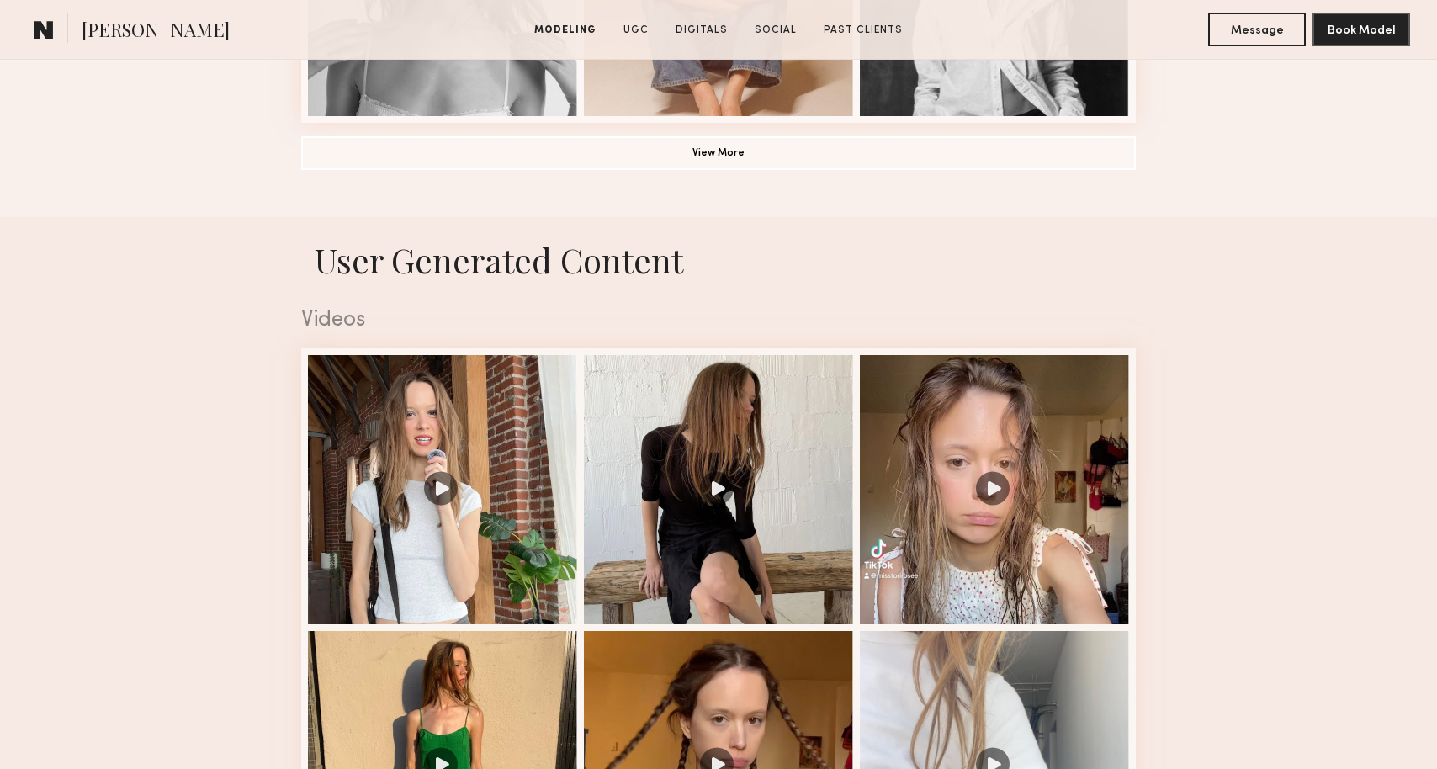
scroll to position [1638, 0]
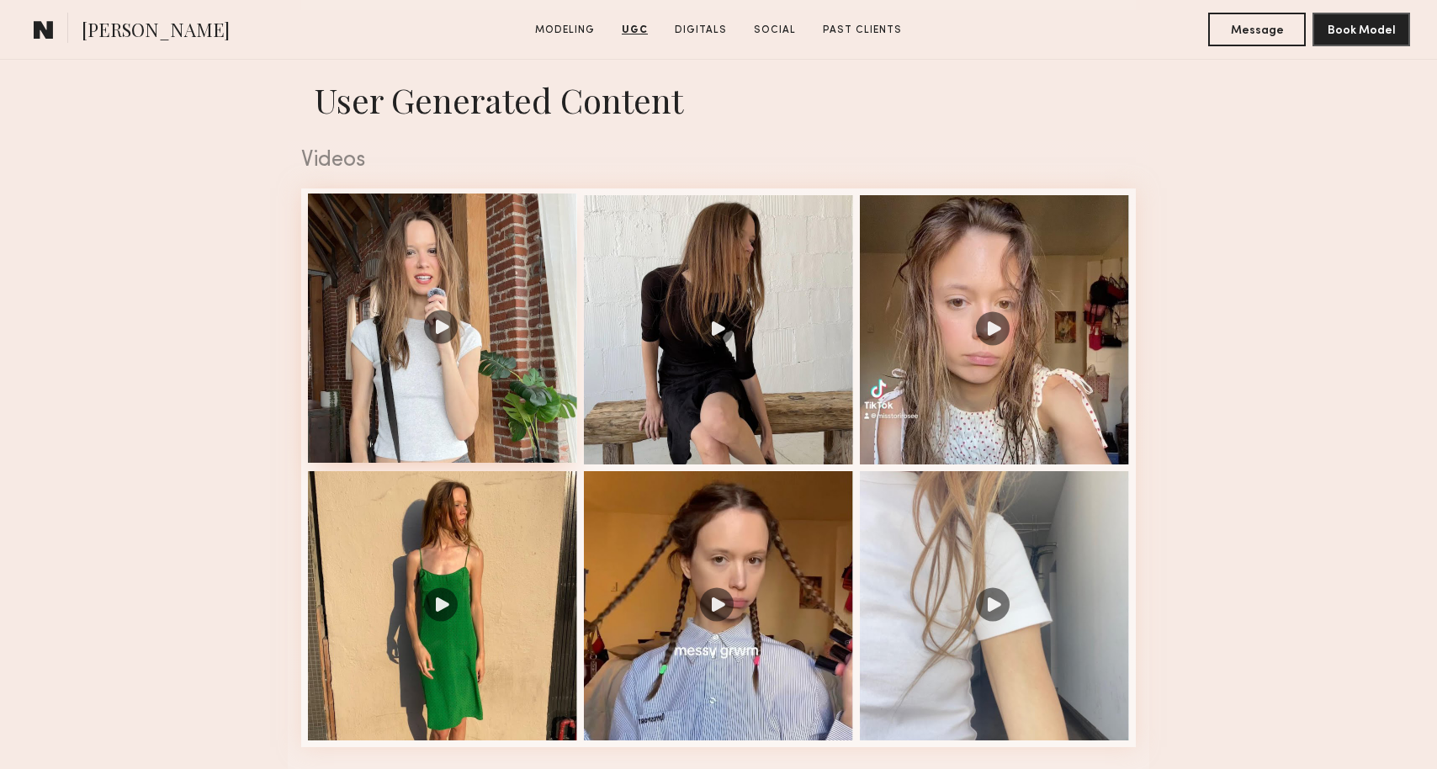
click at [539, 432] on div at bounding box center [442, 327] width 269 height 269
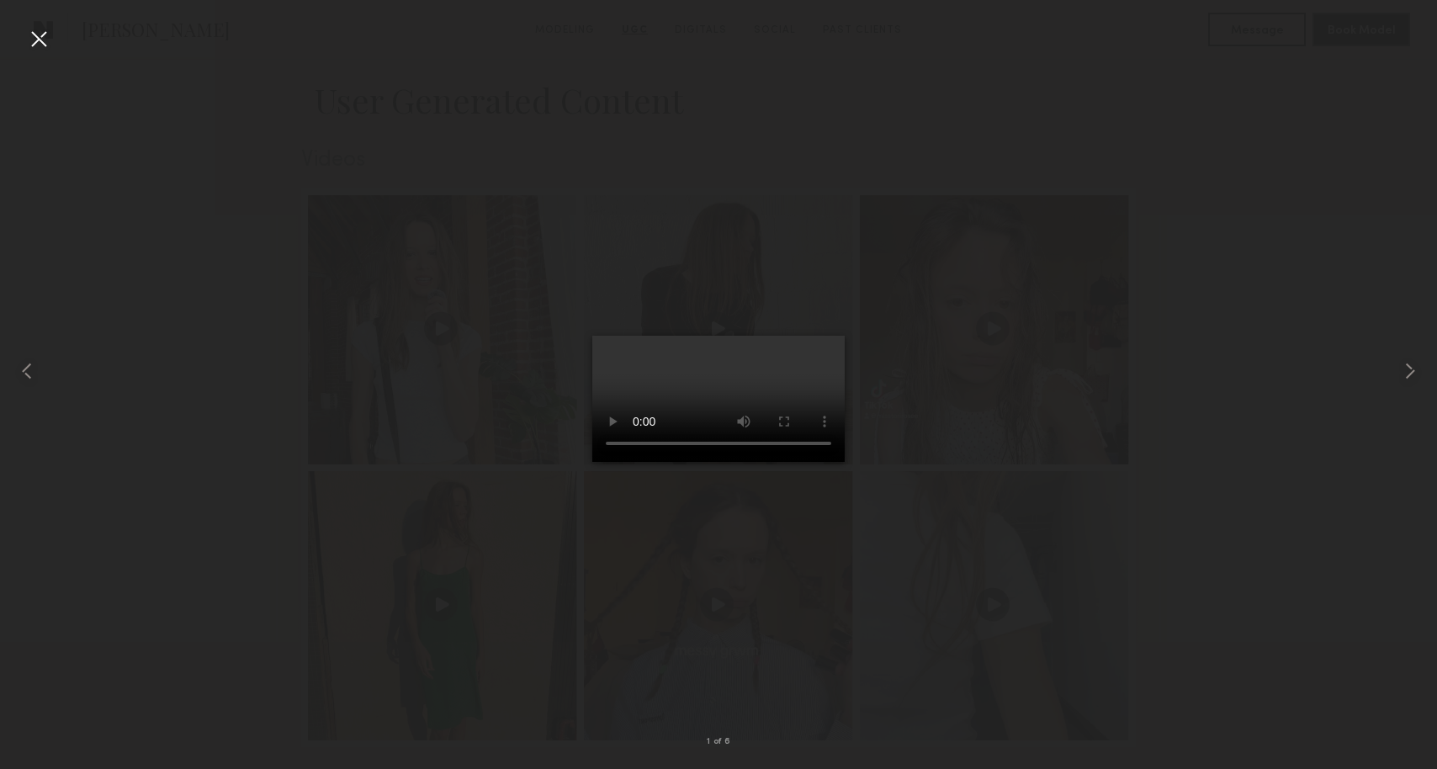
click at [33, 40] on div at bounding box center [38, 38] width 27 height 27
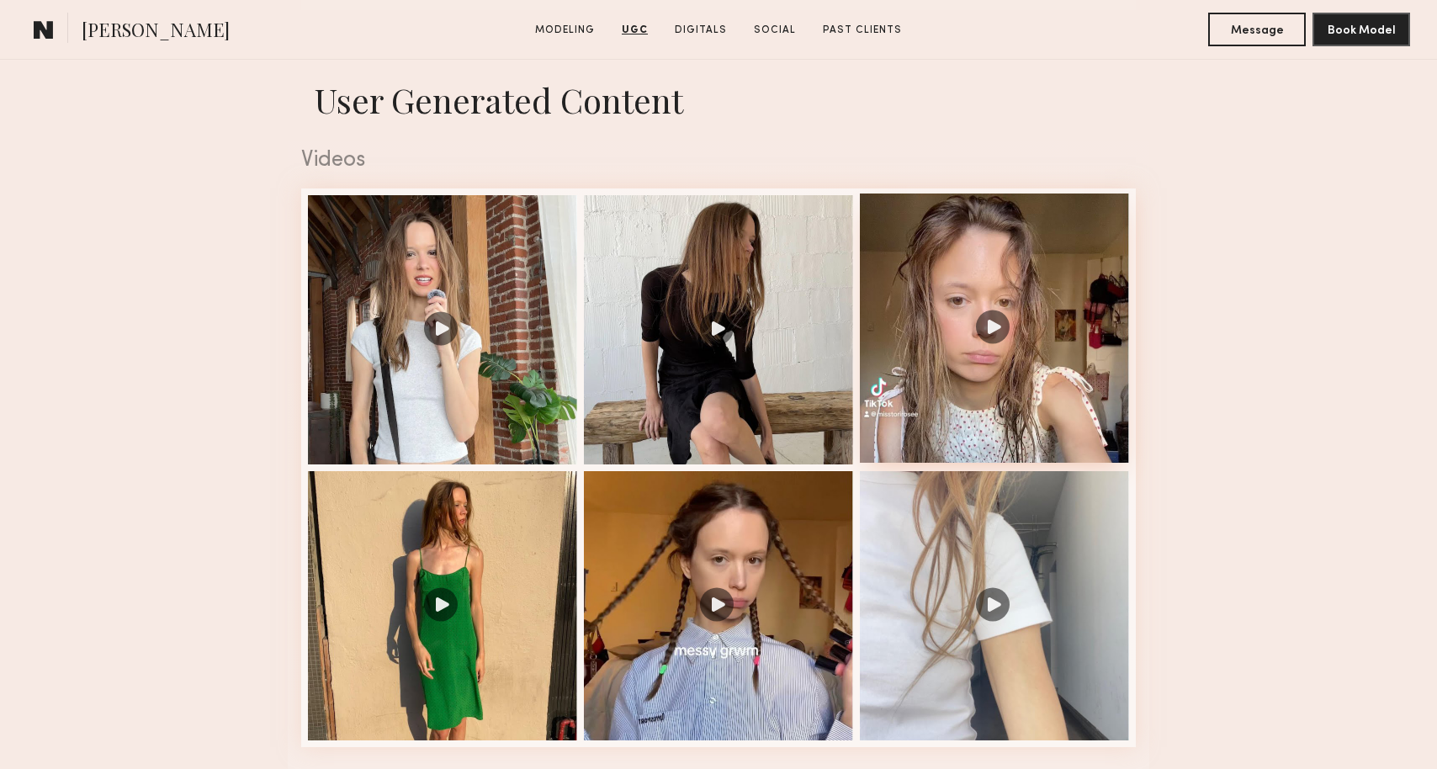
click at [948, 372] on div at bounding box center [994, 327] width 269 height 269
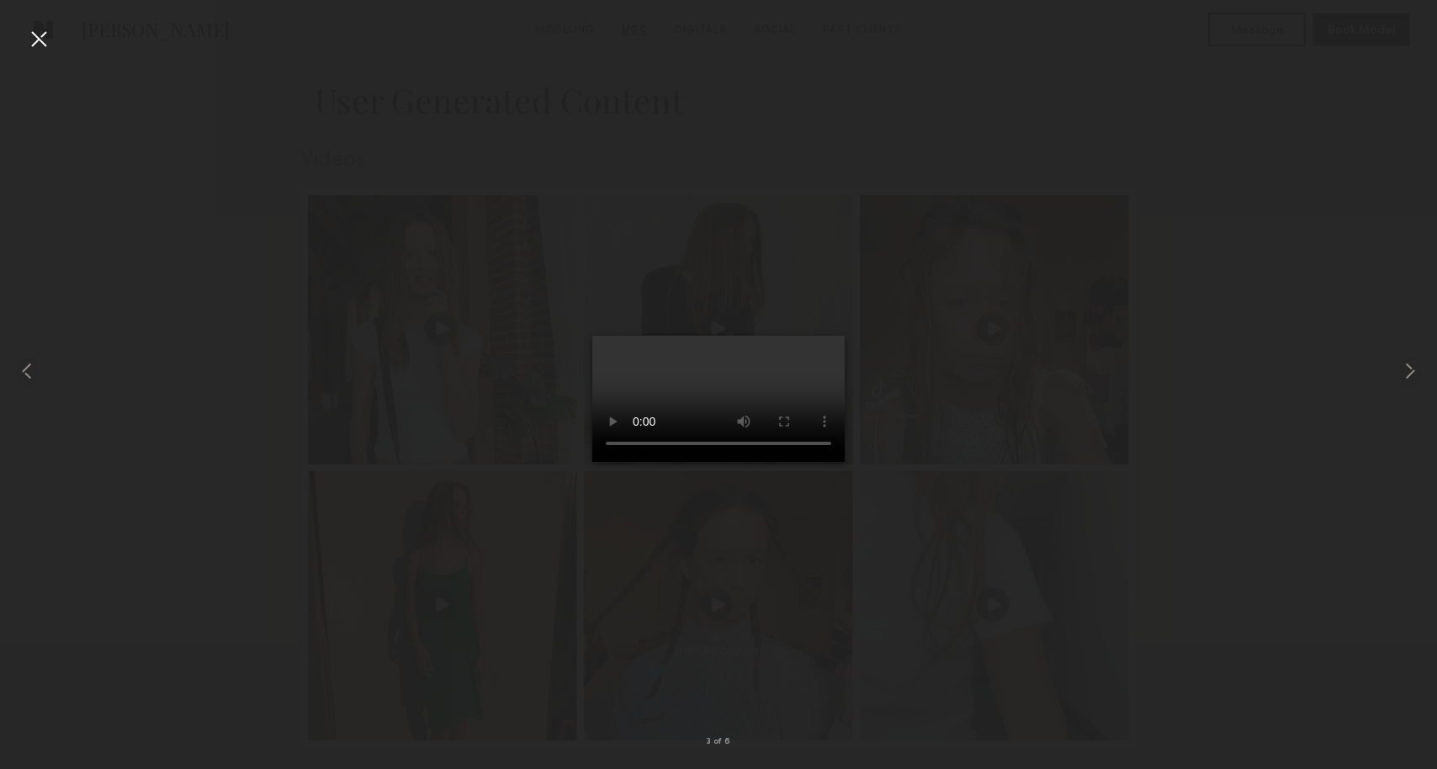
click at [1261, 489] on div at bounding box center [718, 371] width 1437 height 688
click at [36, 40] on div at bounding box center [38, 38] width 27 height 27
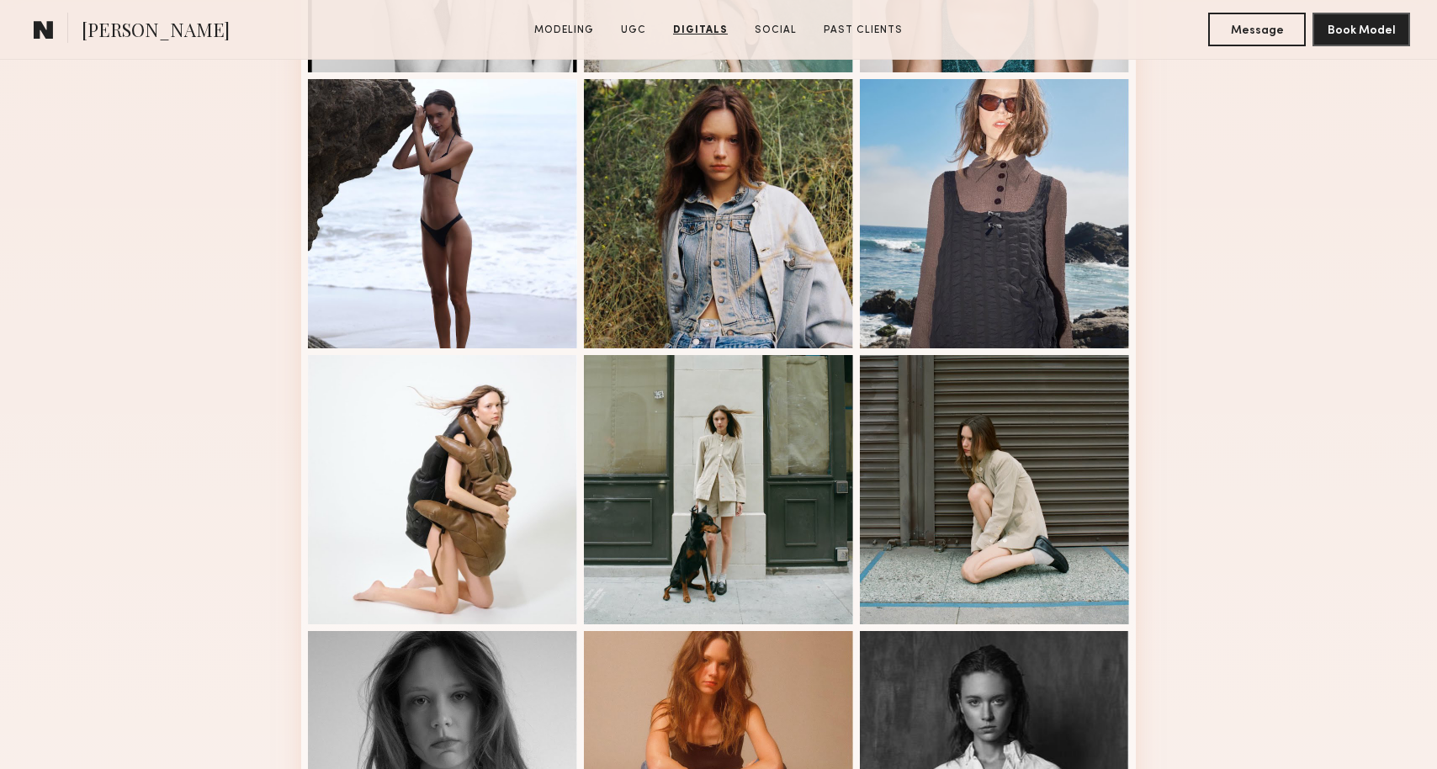
scroll to position [0, 0]
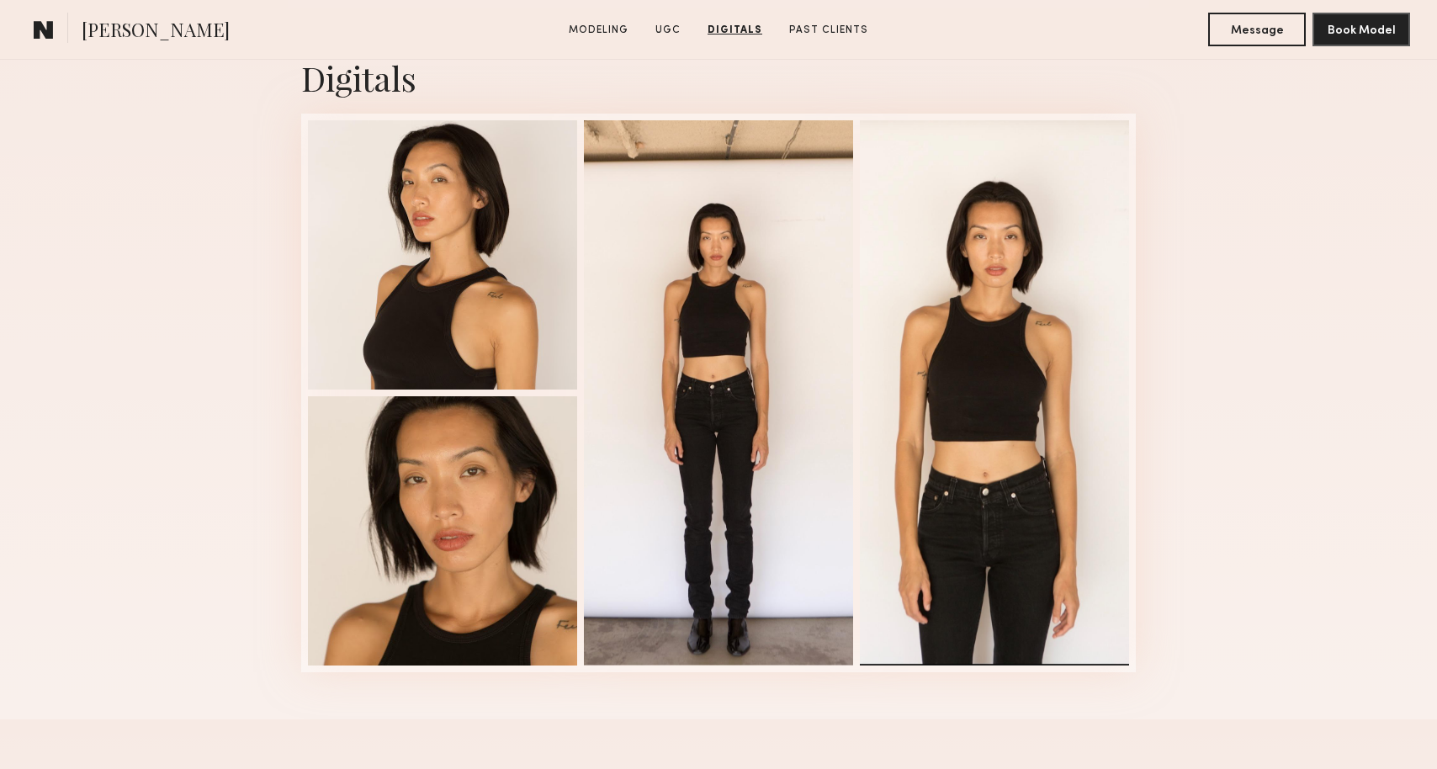
scroll to position [3334, 0]
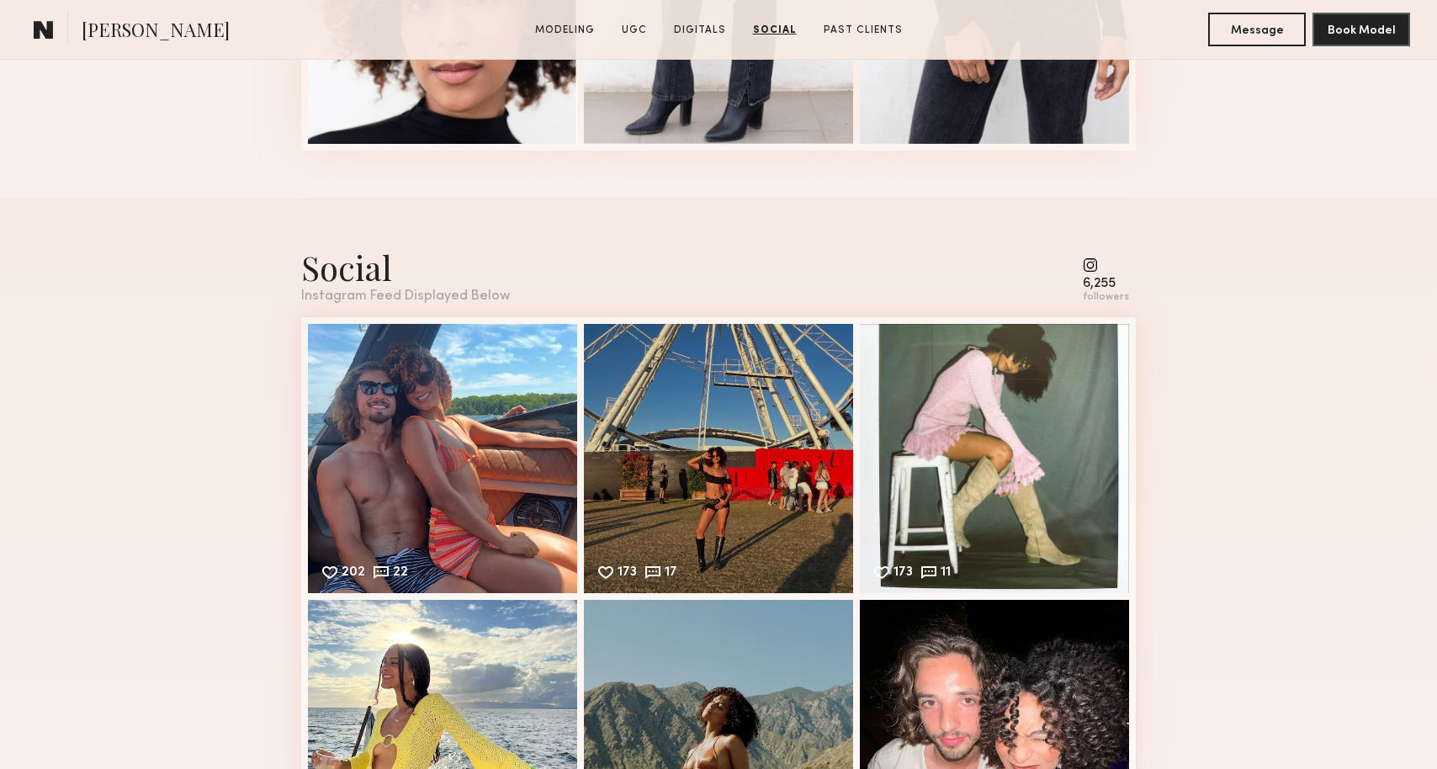
scroll to position [4125, 0]
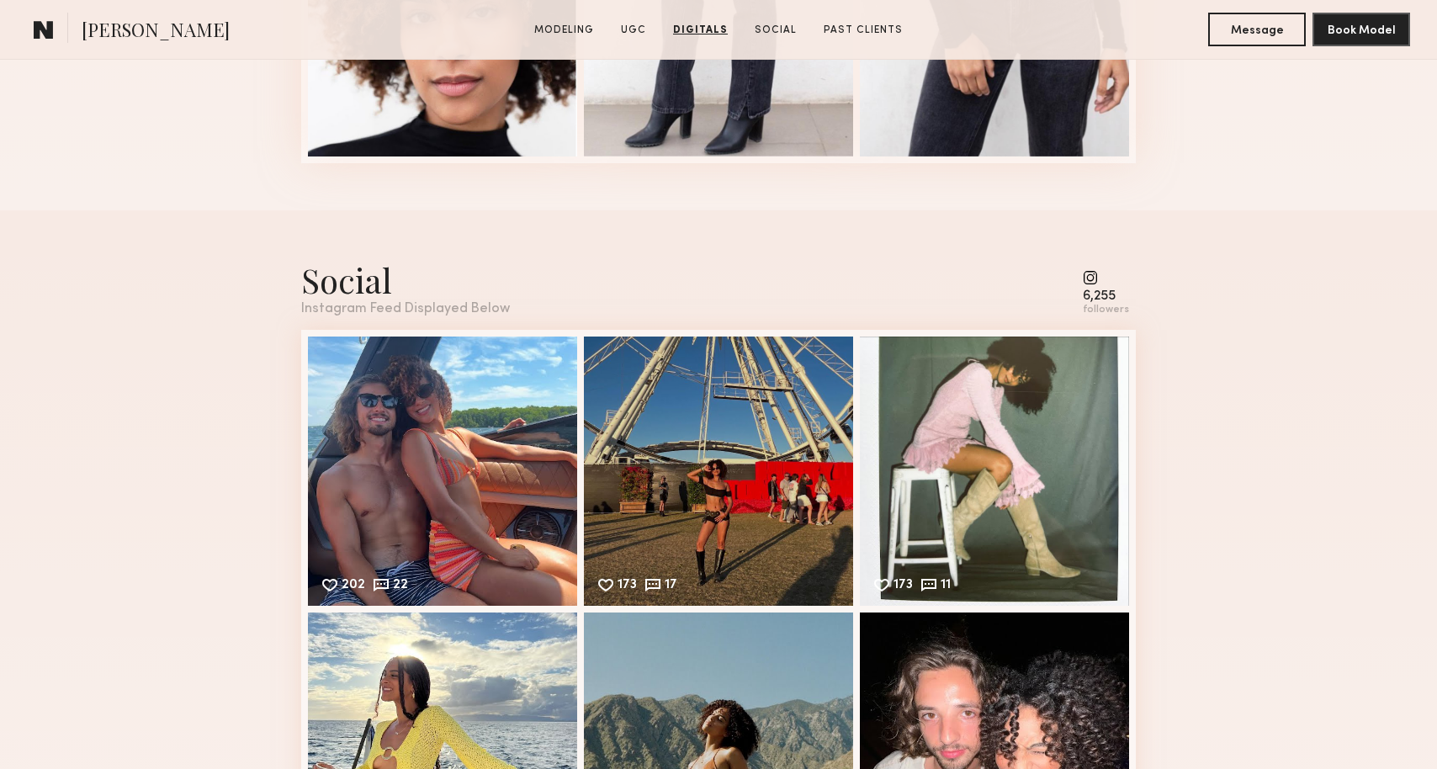
drag, startPoint x: 1092, startPoint y: 280, endPoint x: 1089, endPoint y: 270, distance: 10.6
click at [1092, 279] on common-icon at bounding box center [1106, 277] width 46 height 15
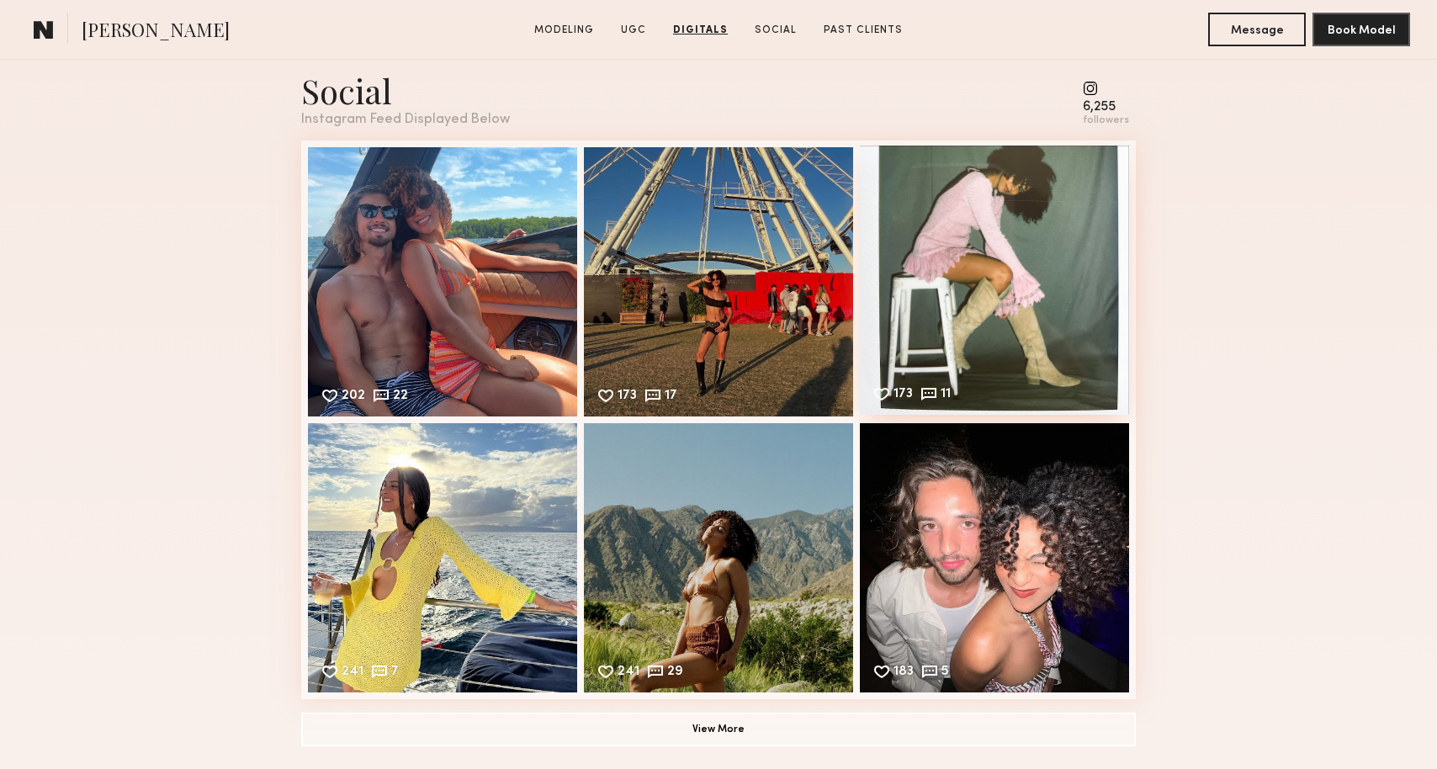
scroll to position [4366, 0]
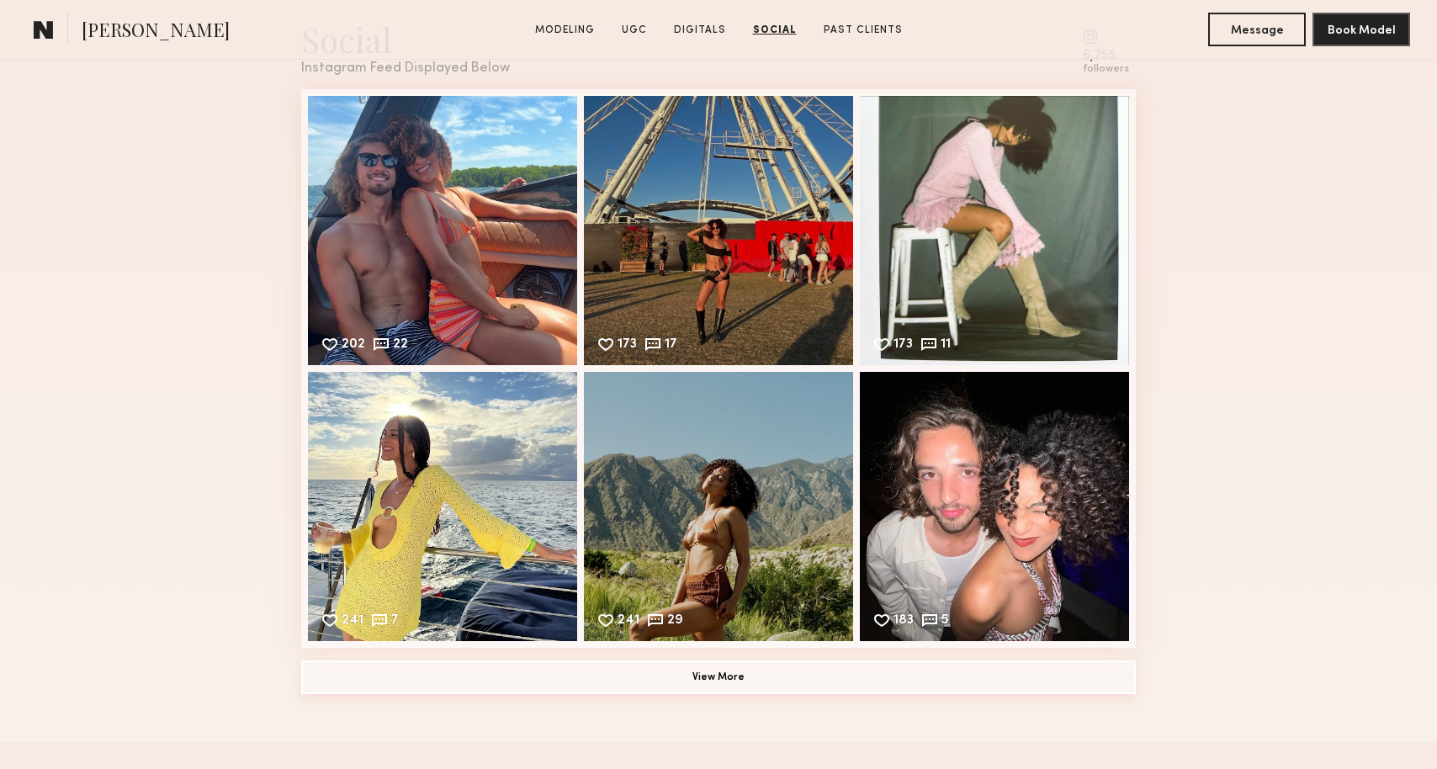
click at [745, 686] on button "View More" at bounding box center [718, 677] width 834 height 34
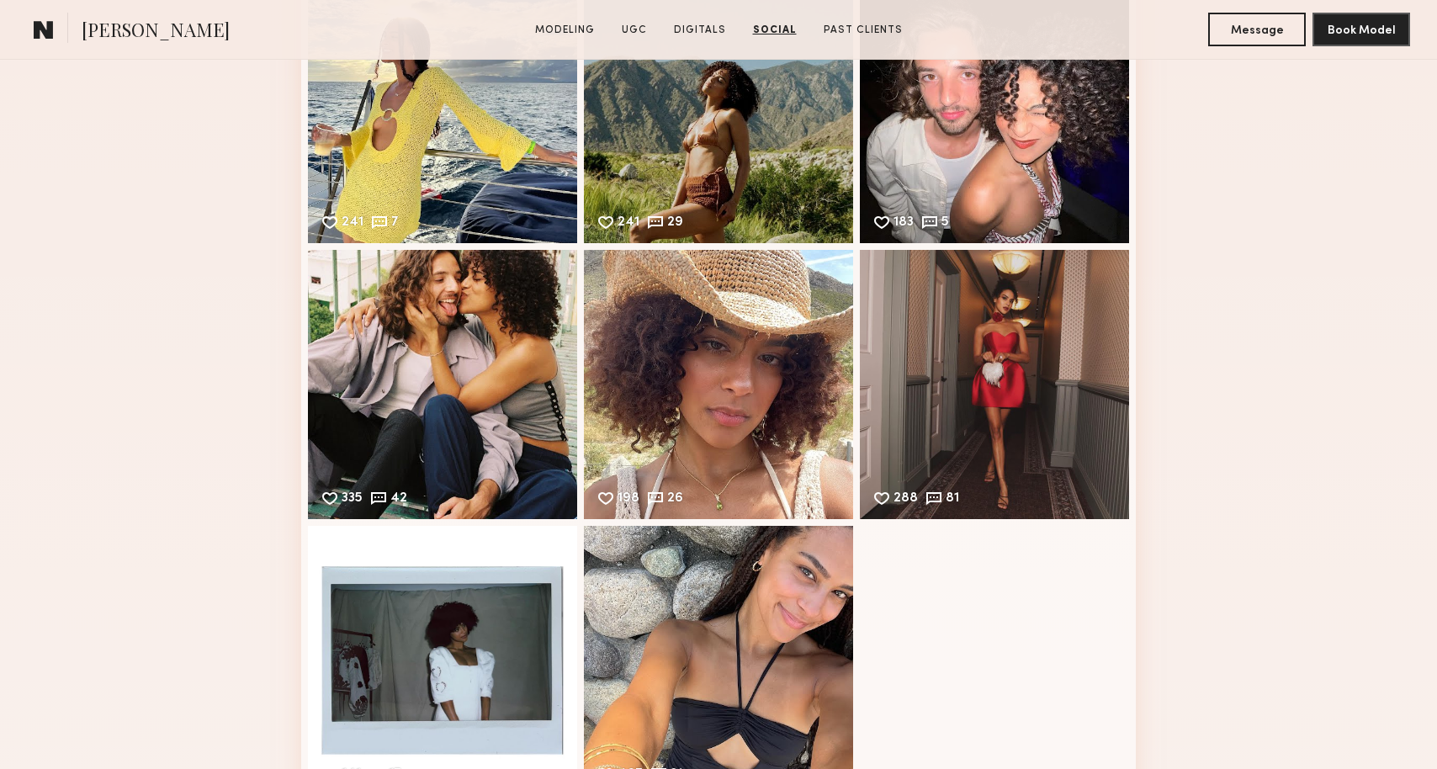
scroll to position [4776, 0]
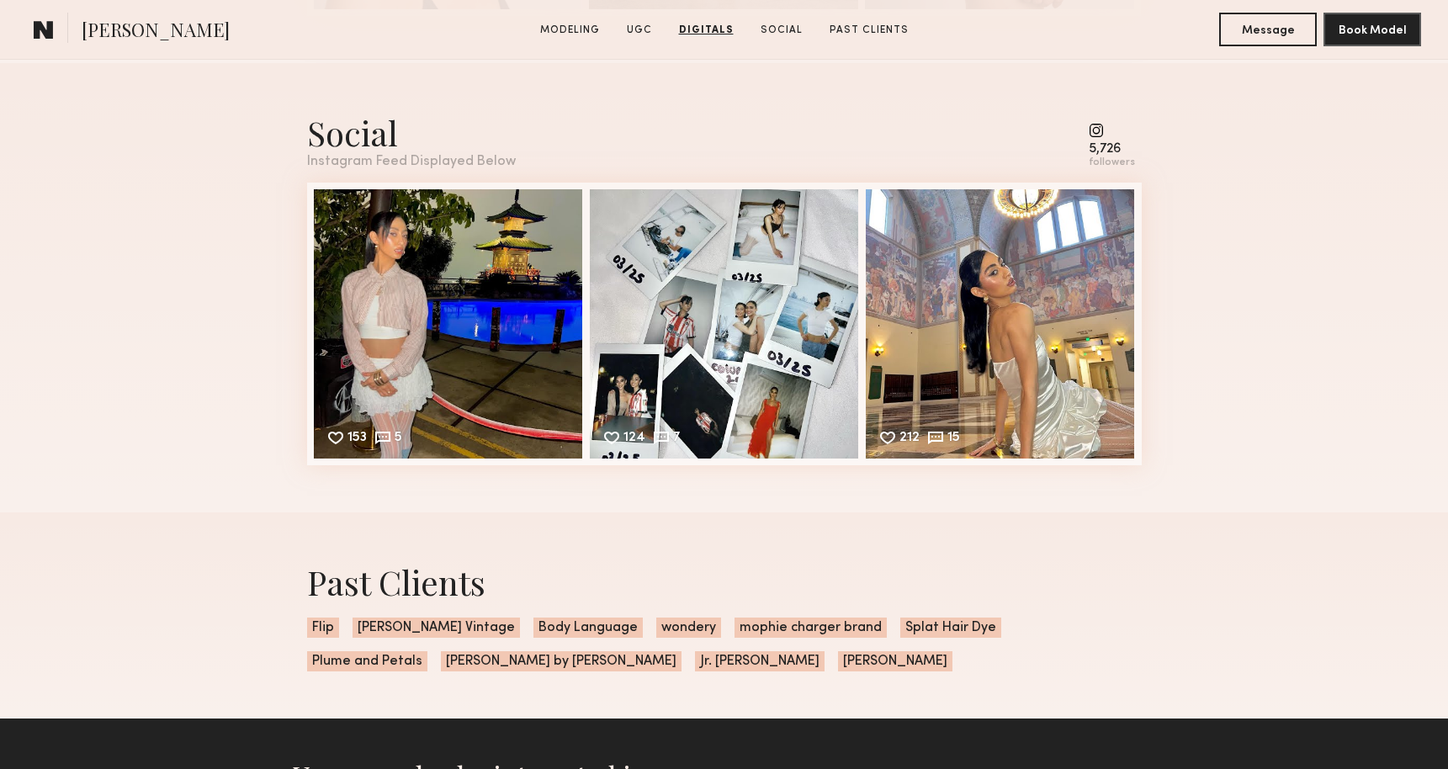
scroll to position [3436, 0]
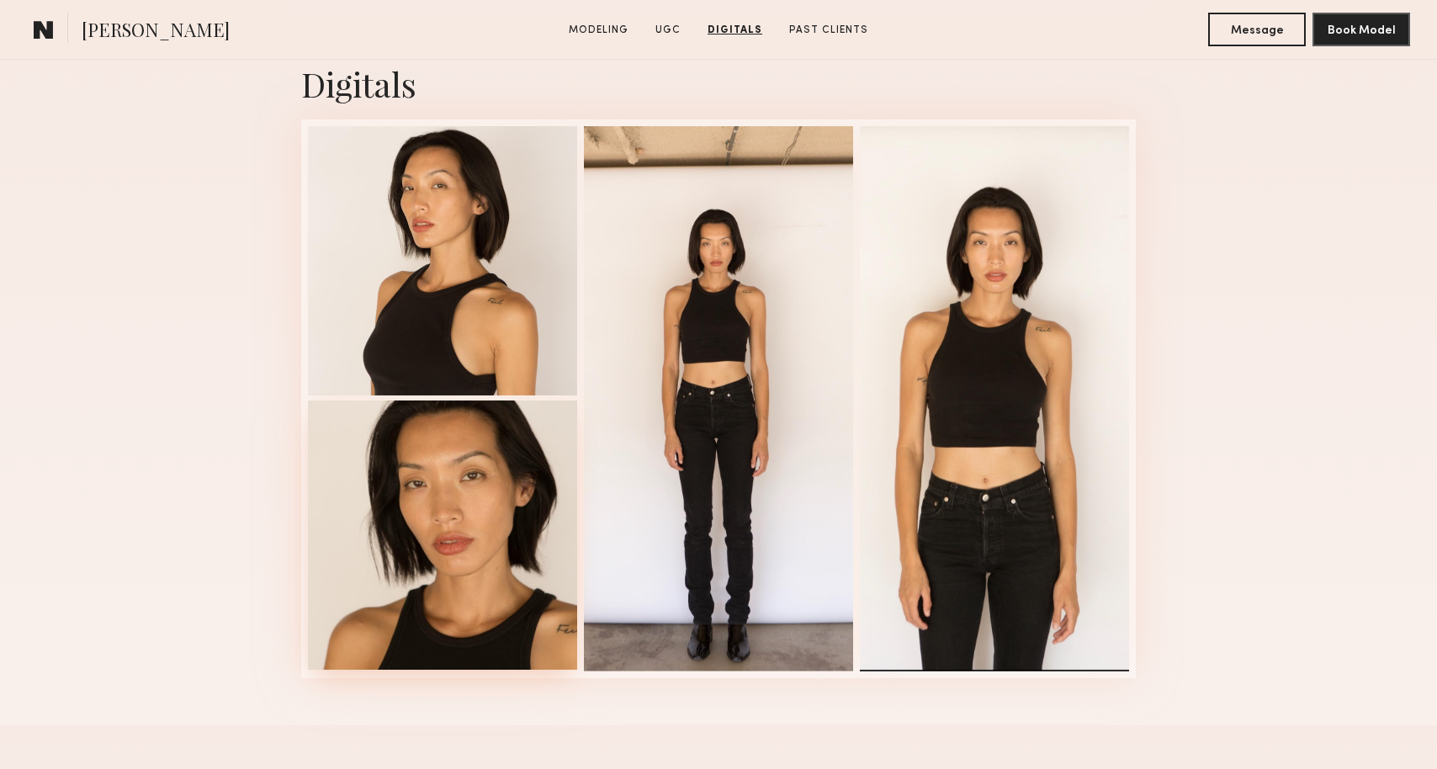
scroll to position [3353, 0]
